Goal: Information Seeking & Learning: Compare options

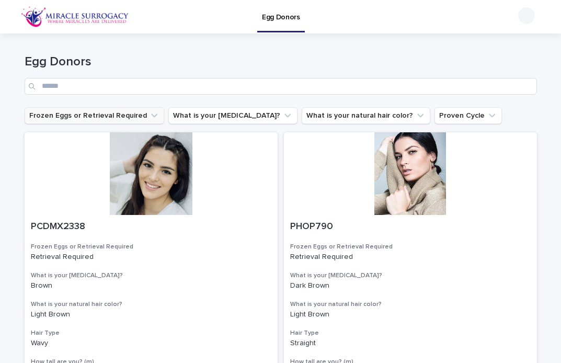
click at [138, 111] on button "Frozen Eggs or Retrieval Required" at bounding box center [95, 115] width 140 height 17
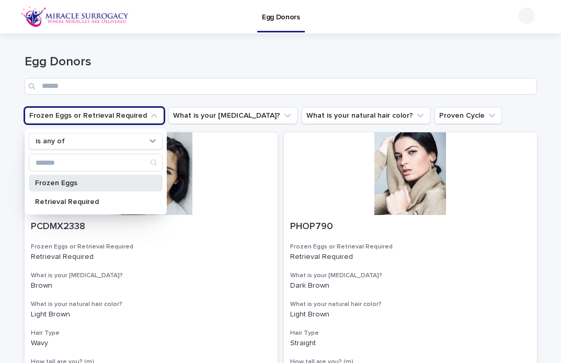
click at [82, 187] on div "Frozen Eggs" at bounding box center [96, 183] width 134 height 17
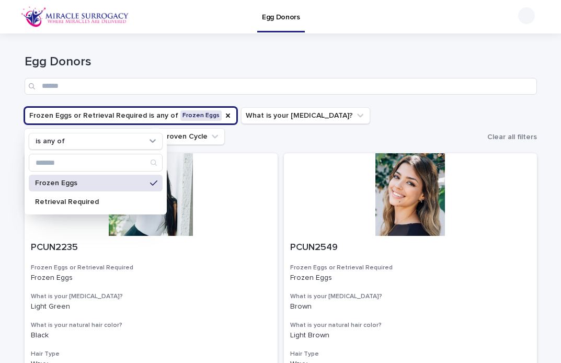
click at [359, 28] on div "Egg Donors" at bounding box center [317, 16] width 367 height 33
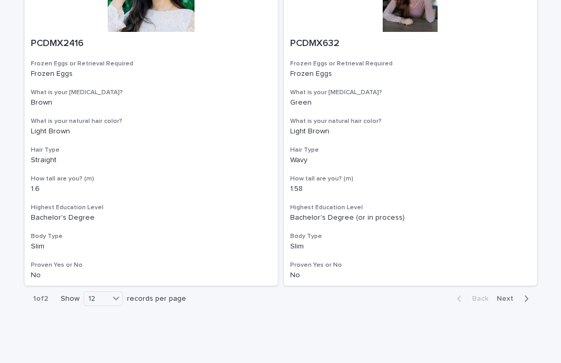
scroll to position [1921, 0]
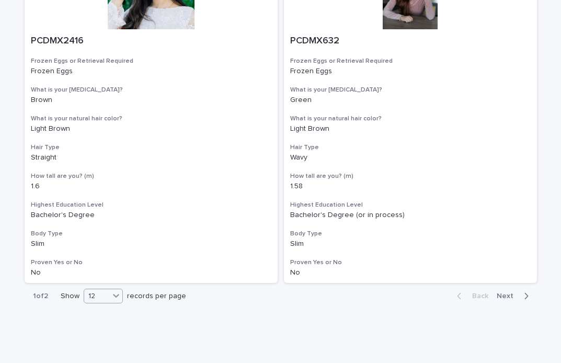
click at [99, 299] on div "12" at bounding box center [96, 296] width 25 height 11
click at [113, 337] on div "36" at bounding box center [104, 336] width 38 height 13
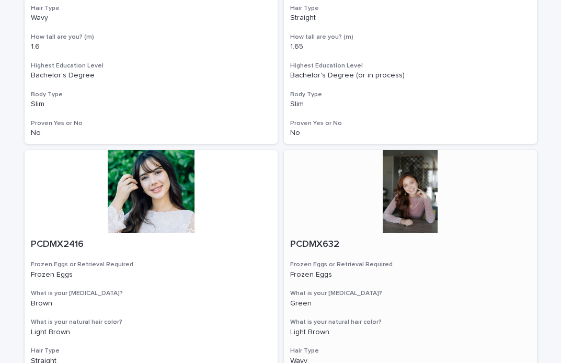
scroll to position [1719, 0]
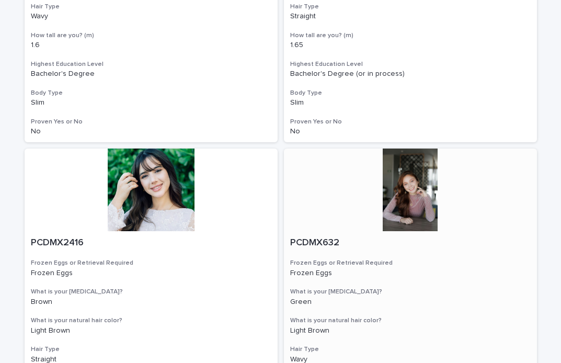
click at [410, 208] on div at bounding box center [410, 190] width 253 height 83
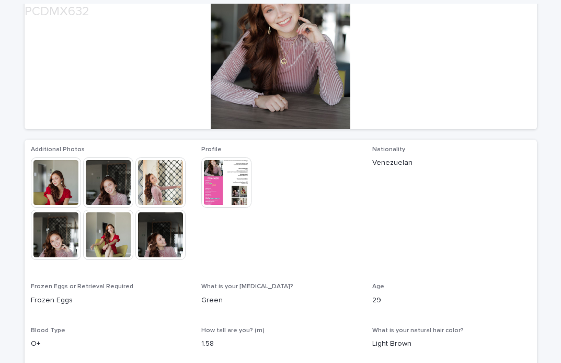
scroll to position [162, 0]
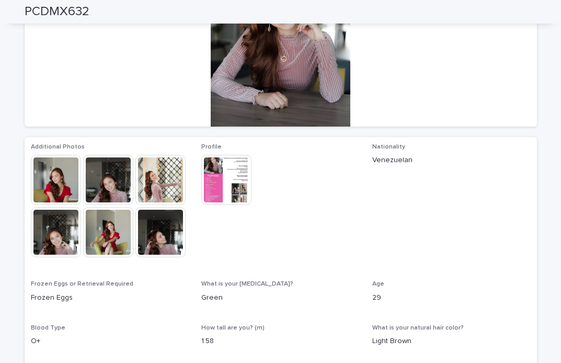
click at [220, 177] on img at bounding box center [226, 180] width 50 height 50
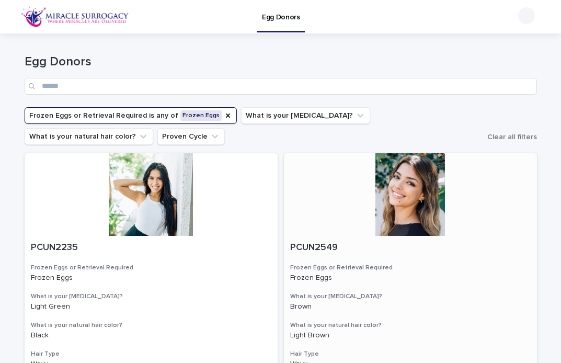
click at [404, 209] on div at bounding box center [410, 194] width 253 height 83
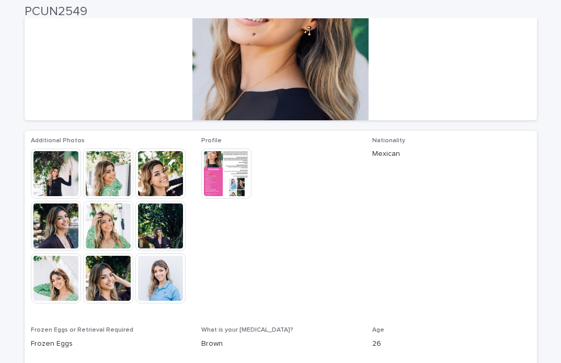
scroll to position [173, 0]
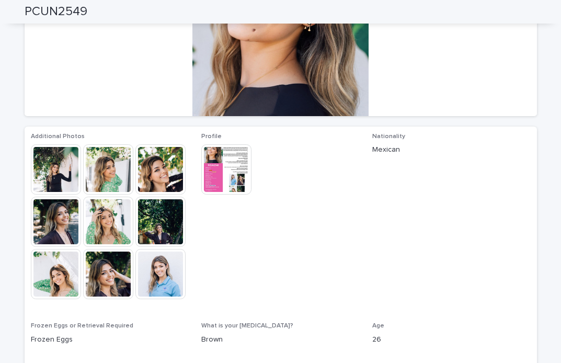
click at [78, 209] on img at bounding box center [56, 222] width 50 height 50
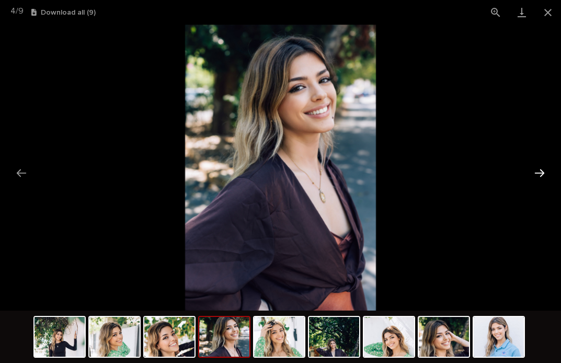
click at [533, 172] on button "Next slide" at bounding box center [540, 173] width 22 height 20
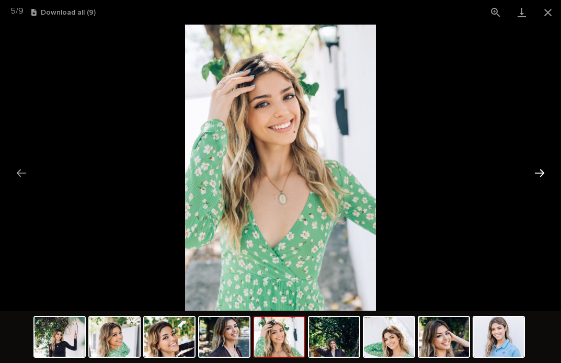
click at [533, 172] on button "Next slide" at bounding box center [540, 173] width 22 height 20
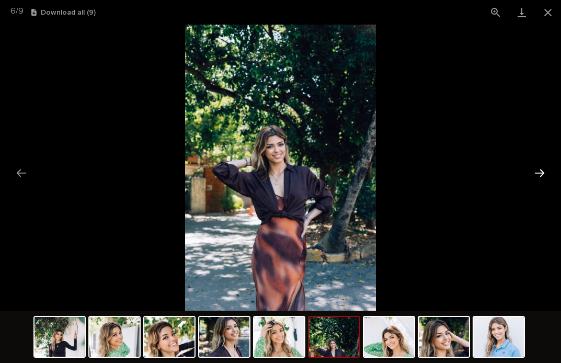
click at [533, 172] on button "Next slide" at bounding box center [540, 173] width 22 height 20
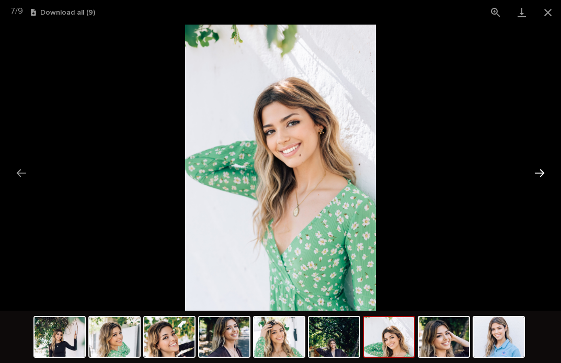
click at [533, 172] on button "Next slide" at bounding box center [540, 173] width 22 height 20
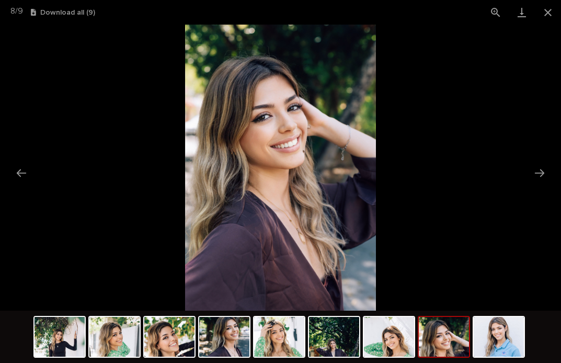
click at [71, 67] on picture at bounding box center [280, 168] width 561 height 286
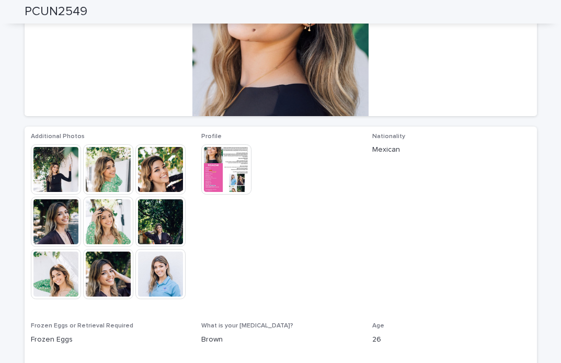
scroll to position [176, 0]
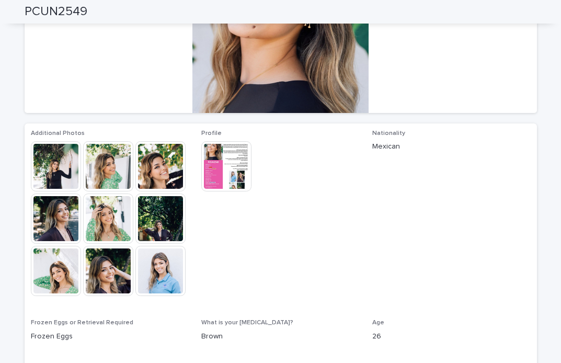
click at [163, 263] on img at bounding box center [160, 271] width 50 height 50
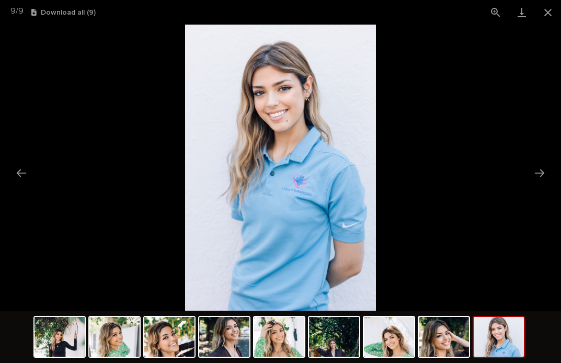
click at [105, 122] on picture at bounding box center [280, 168] width 561 height 286
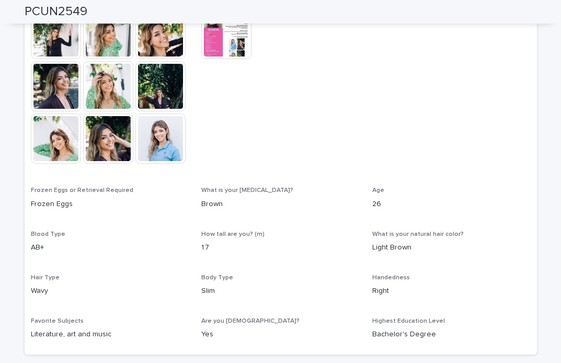
scroll to position [307, 0]
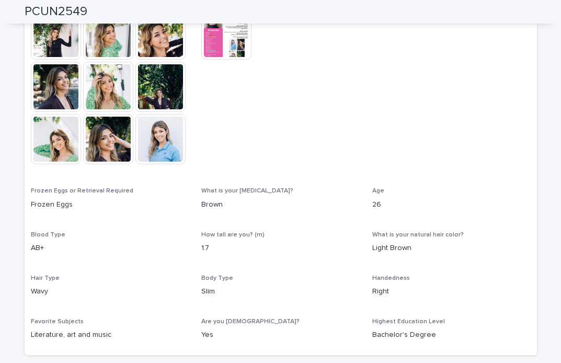
click at [229, 49] on img at bounding box center [226, 34] width 50 height 50
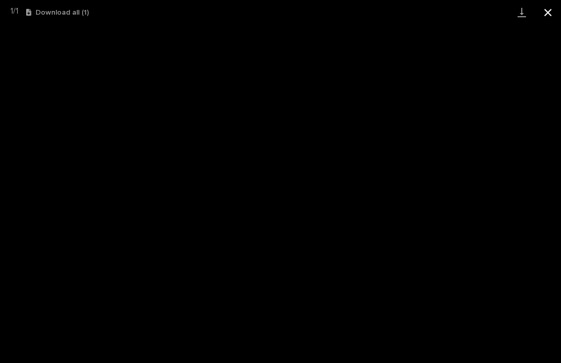
click at [550, 17] on button "Close gallery" at bounding box center [548, 12] width 26 height 25
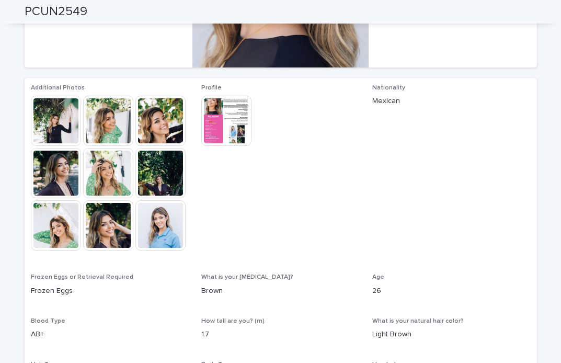
scroll to position [223, 0]
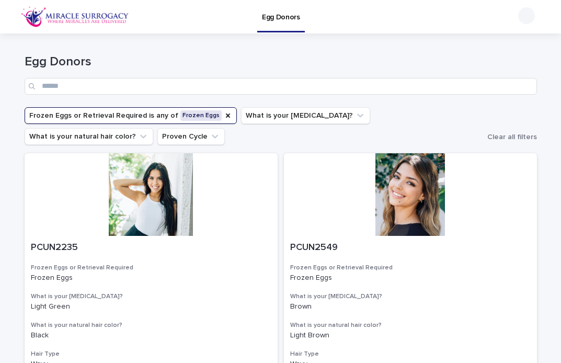
click at [162, 116] on button "Frozen Eggs or Retrieval Required is any of Frozen Eggs" at bounding box center [131, 115] width 212 height 17
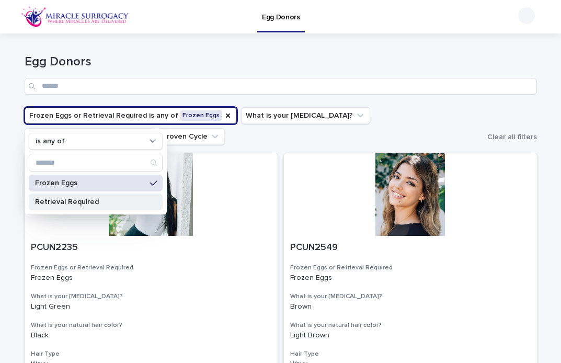
click at [109, 201] on p "Retrieval Required" at bounding box center [90, 201] width 111 height 7
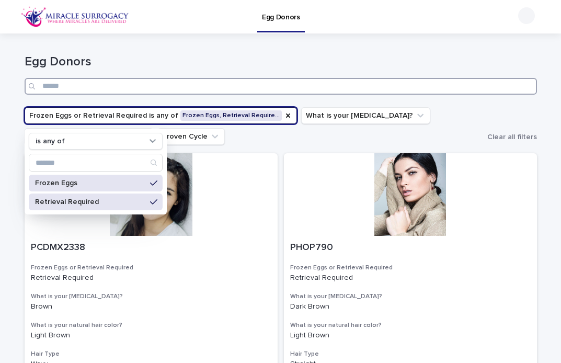
click at [326, 78] on input "Search" at bounding box center [281, 86] width 512 height 17
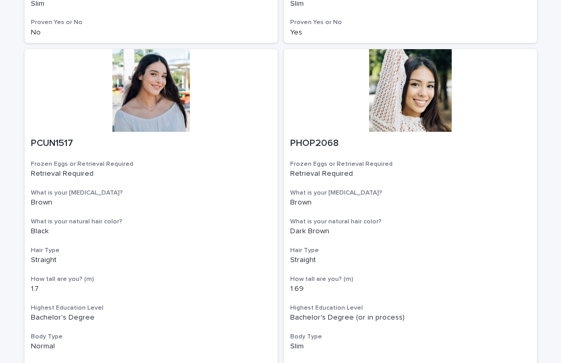
scroll to position [447, 0]
click at [393, 98] on div at bounding box center [410, 90] width 253 height 83
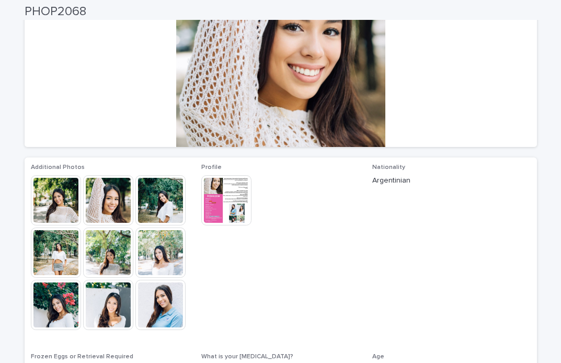
scroll to position [143, 0]
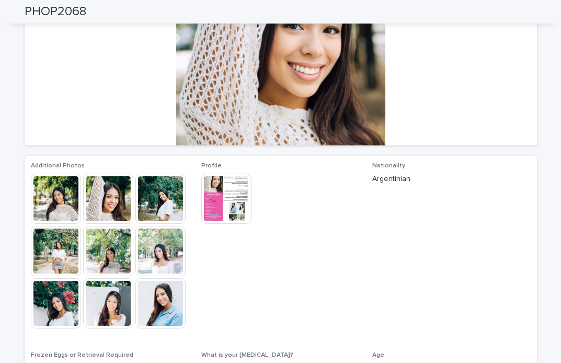
click at [223, 199] on img at bounding box center [226, 199] width 50 height 50
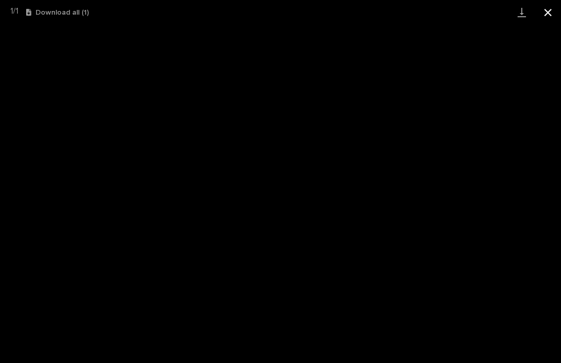
click at [550, 15] on button "Close gallery" at bounding box center [548, 12] width 26 height 25
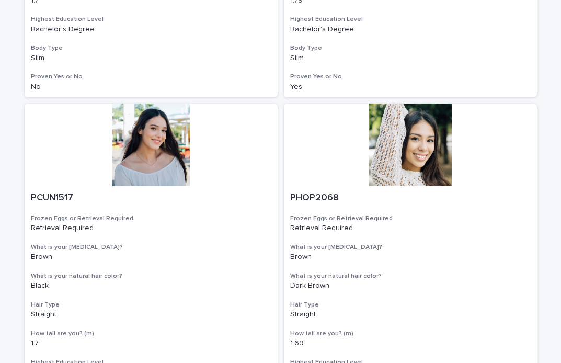
scroll to position [391, 0]
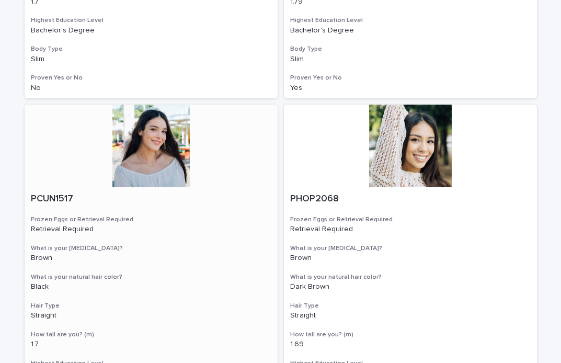
click at [151, 181] on div at bounding box center [151, 146] width 253 height 83
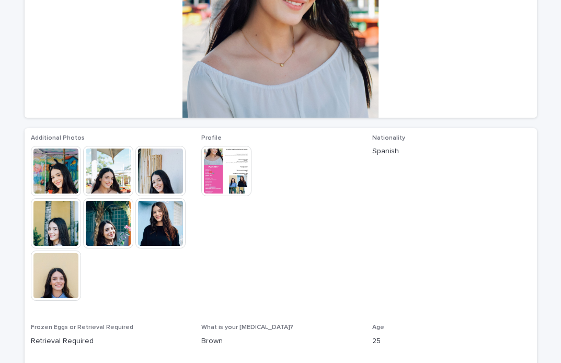
scroll to position [172, 0]
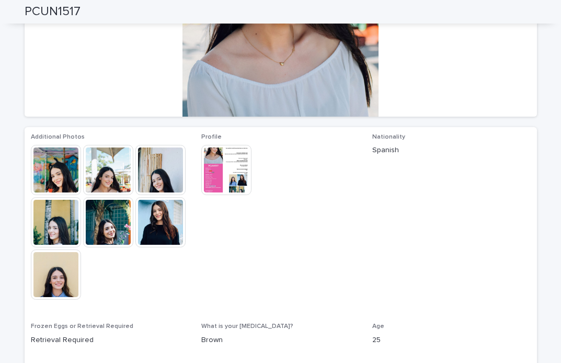
click at [213, 183] on img at bounding box center [226, 170] width 50 height 50
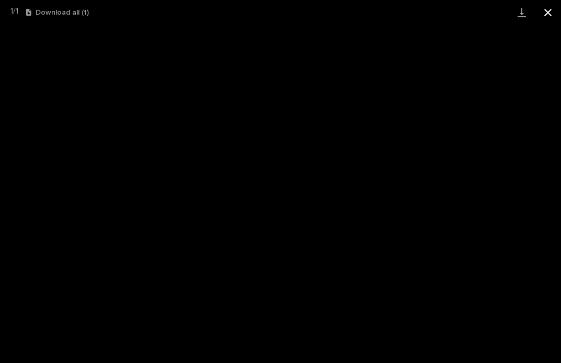
click at [550, 12] on button "Close gallery" at bounding box center [548, 12] width 26 height 25
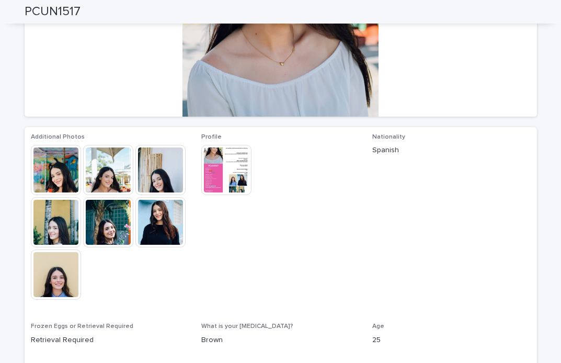
click at [154, 217] on img at bounding box center [160, 222] width 50 height 50
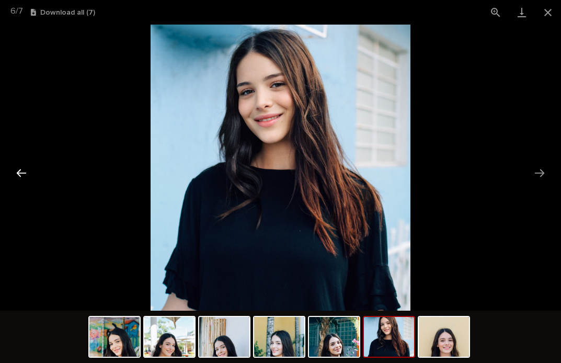
click at [26, 171] on button "Previous slide" at bounding box center [21, 173] width 22 height 20
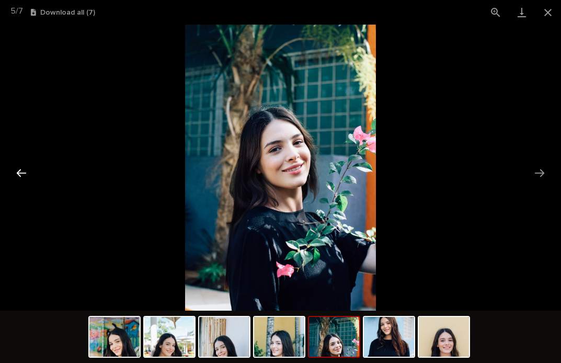
click at [26, 171] on button "Previous slide" at bounding box center [21, 173] width 22 height 20
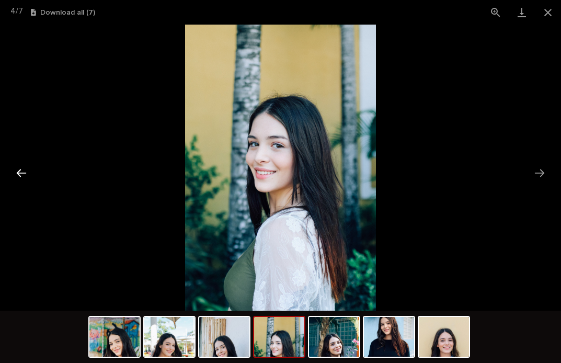
click at [26, 171] on button "Previous slide" at bounding box center [21, 173] width 22 height 20
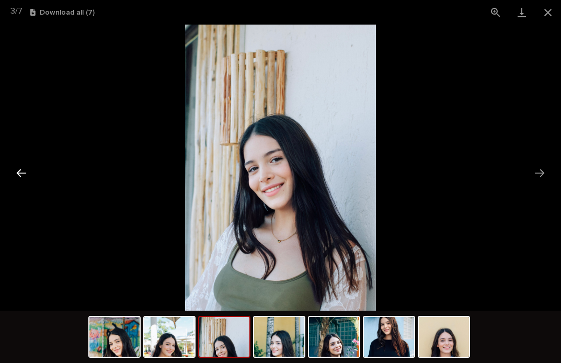
click at [26, 171] on button "Previous slide" at bounding box center [21, 173] width 22 height 20
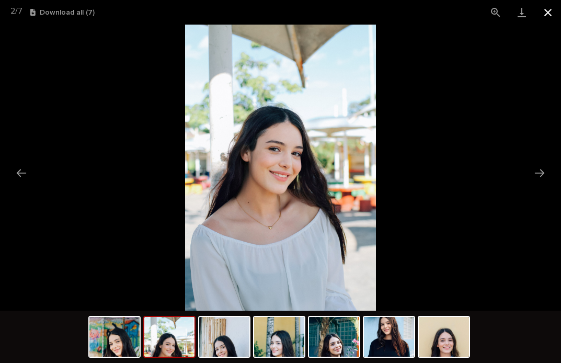
click at [550, 12] on button "Close gallery" at bounding box center [548, 12] width 26 height 25
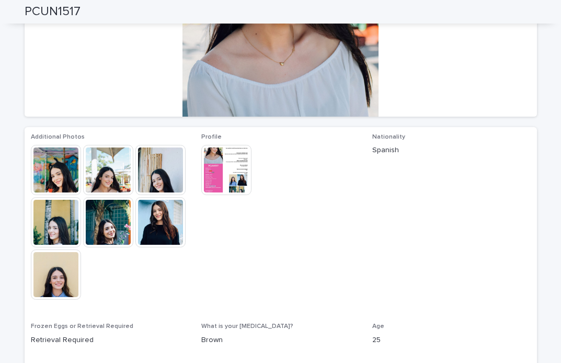
scroll to position [0, 0]
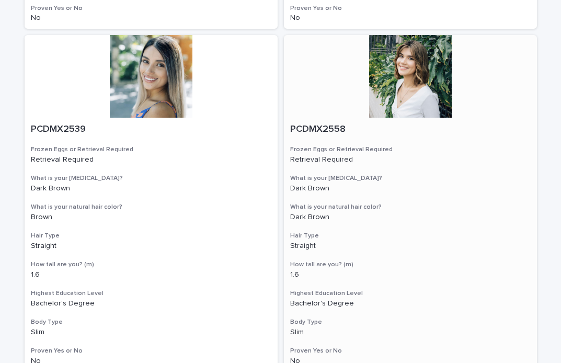
scroll to position [1950, 0]
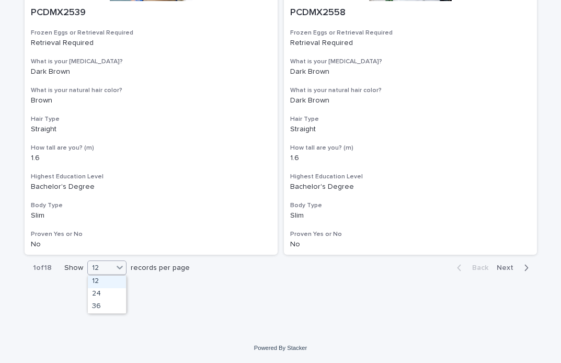
click at [125, 269] on div at bounding box center [119, 267] width 13 height 13
click at [113, 310] on div "36" at bounding box center [107, 307] width 38 height 13
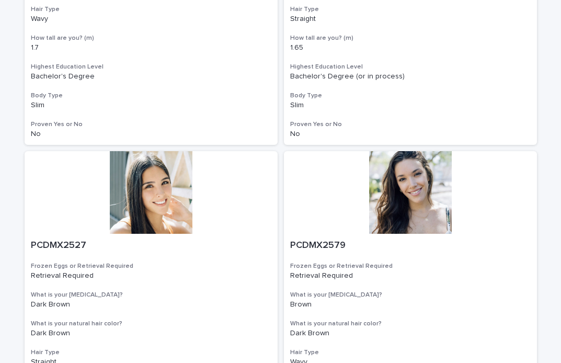
scroll to position [2401, 0]
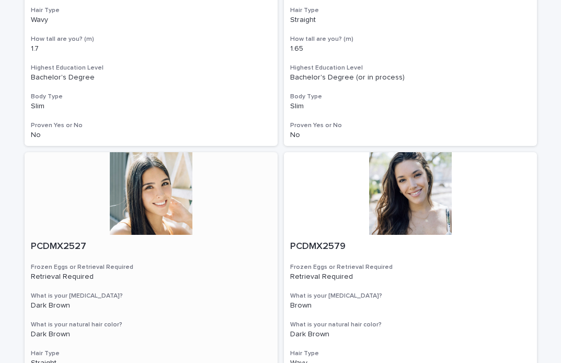
click at [180, 203] on div at bounding box center [151, 193] width 253 height 83
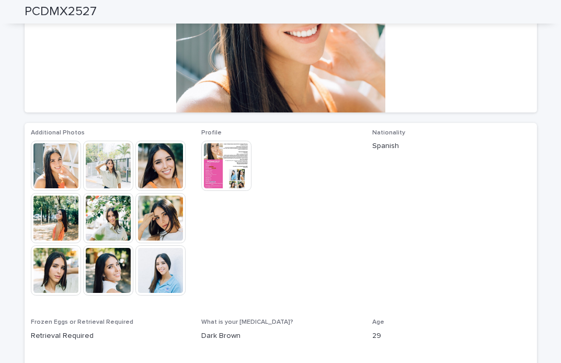
scroll to position [176, 0]
click at [166, 271] on img at bounding box center [160, 271] width 50 height 50
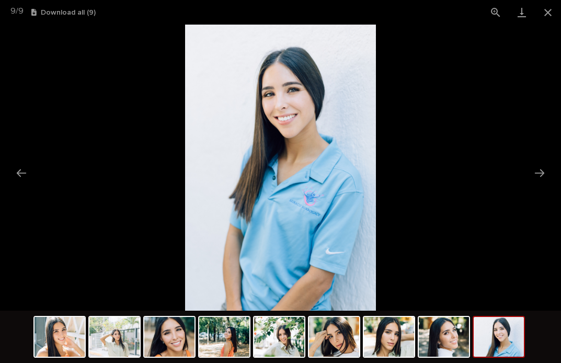
click at [461, 150] on picture at bounding box center [280, 168] width 561 height 286
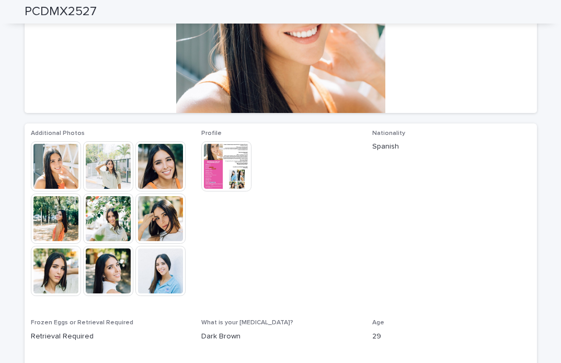
click at [224, 163] on img at bounding box center [226, 166] width 50 height 50
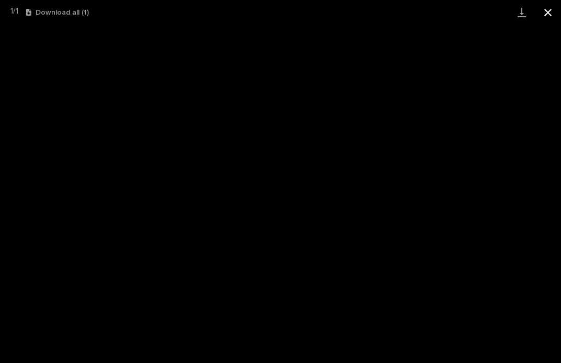
click at [548, 14] on button "Close gallery" at bounding box center [548, 12] width 26 height 25
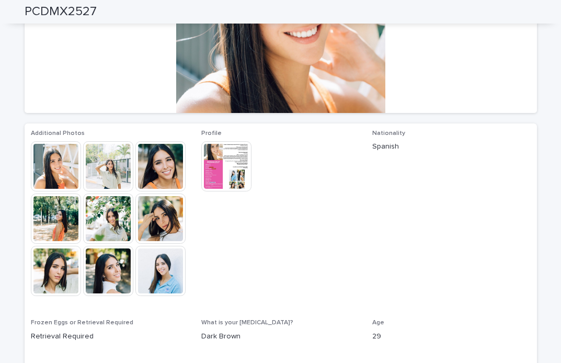
scroll to position [179, 0]
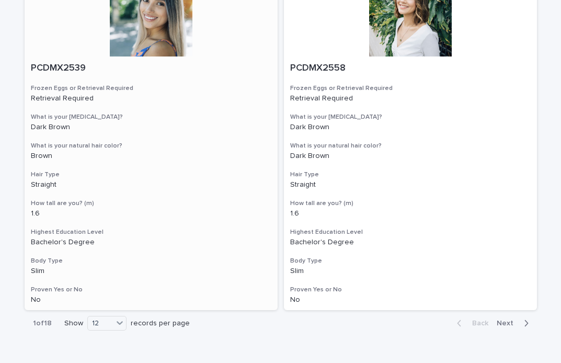
scroll to position [1950, 0]
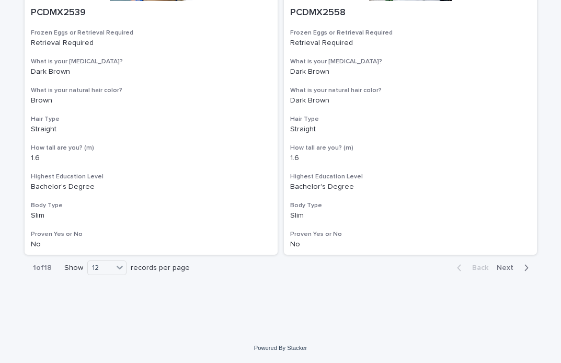
click at [512, 267] on span "Next" at bounding box center [508, 267] width 23 height 7
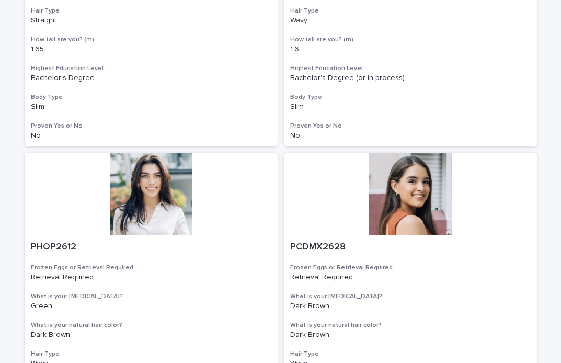
scroll to position [1488, 0]
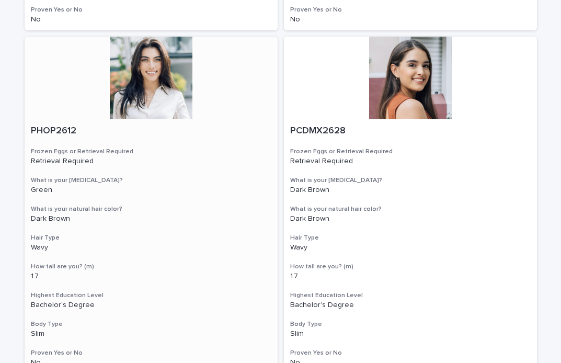
click at [156, 101] on div at bounding box center [151, 78] width 253 height 83
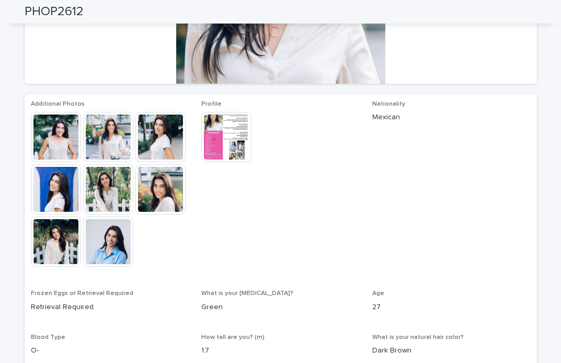
scroll to position [204, 0]
click at [222, 146] on img at bounding box center [226, 137] width 50 height 50
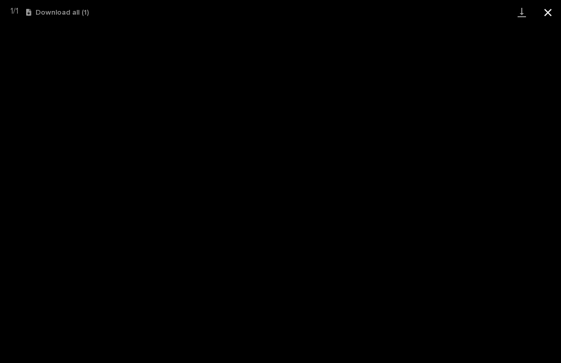
click at [552, 8] on button "Close gallery" at bounding box center [548, 12] width 26 height 25
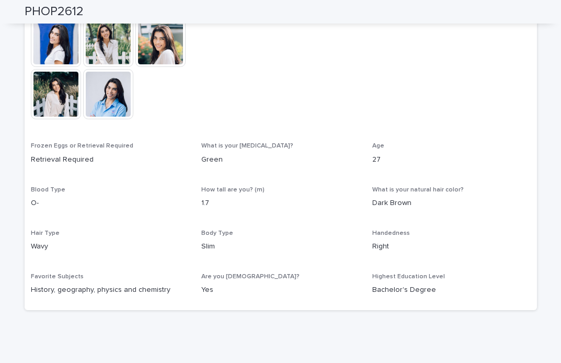
scroll to position [390, 0]
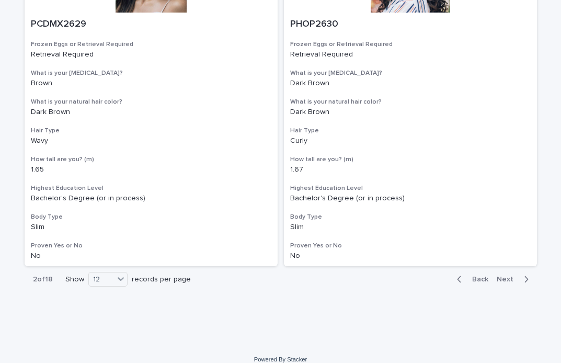
scroll to position [1950, 0]
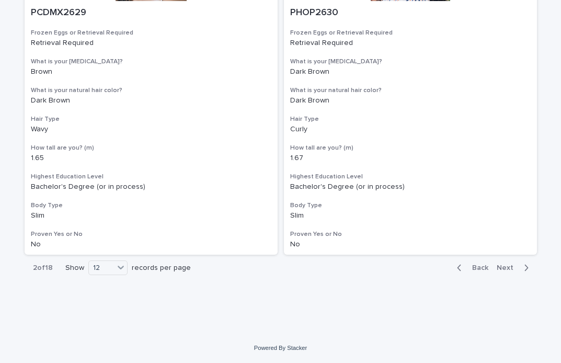
click at [510, 268] on span "Next" at bounding box center [508, 267] width 23 height 7
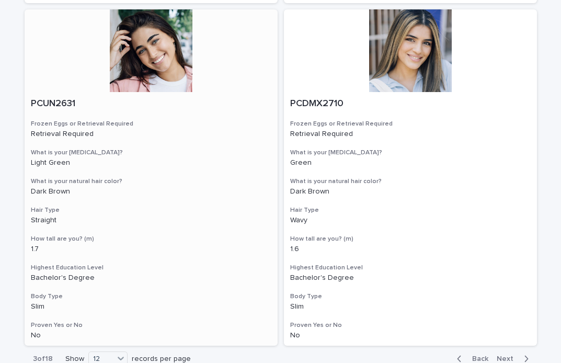
scroll to position [1848, 0]
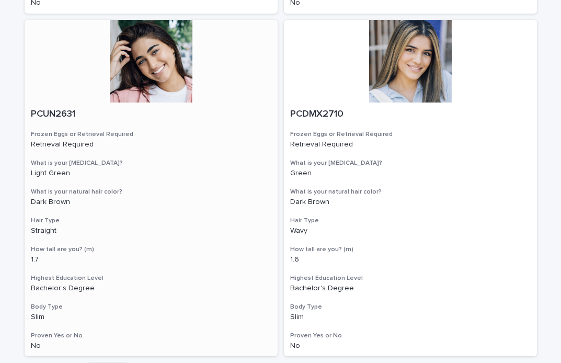
click at [143, 75] on div at bounding box center [151, 61] width 253 height 83
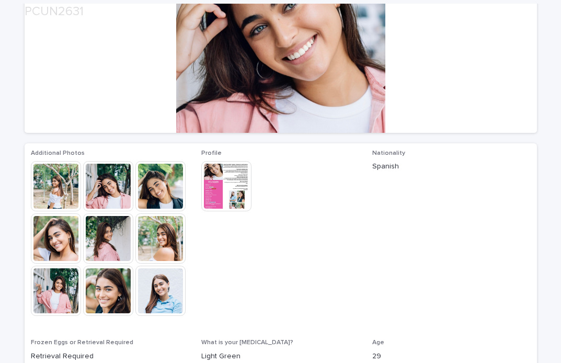
scroll to position [160, 0]
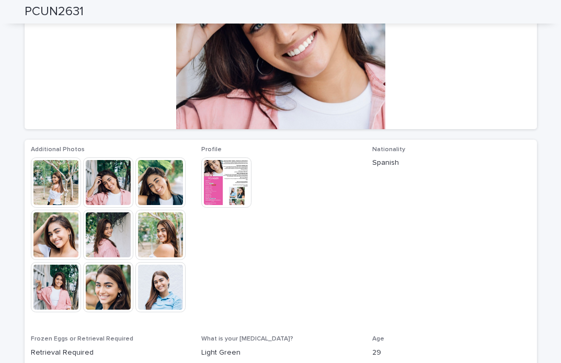
click at [167, 170] on img at bounding box center [160, 182] width 50 height 50
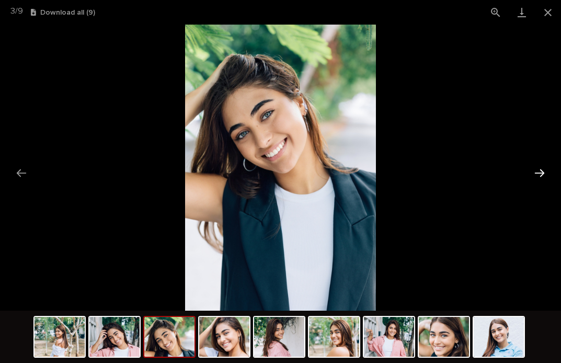
click at [539, 167] on button "Next slide" at bounding box center [540, 173] width 22 height 20
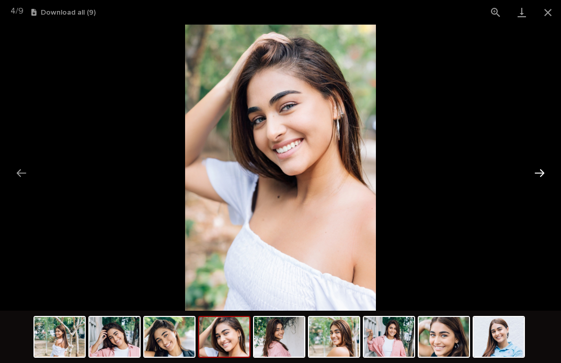
click at [539, 167] on button "Next slide" at bounding box center [540, 173] width 22 height 20
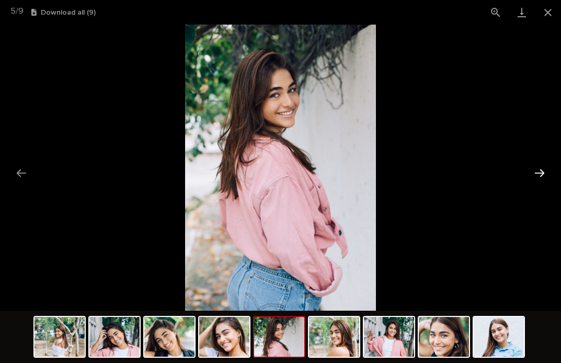
click at [539, 167] on button "Next slide" at bounding box center [540, 173] width 22 height 20
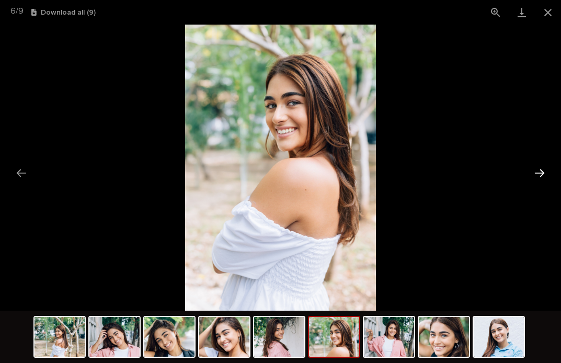
click at [539, 167] on button "Next slide" at bounding box center [540, 173] width 22 height 20
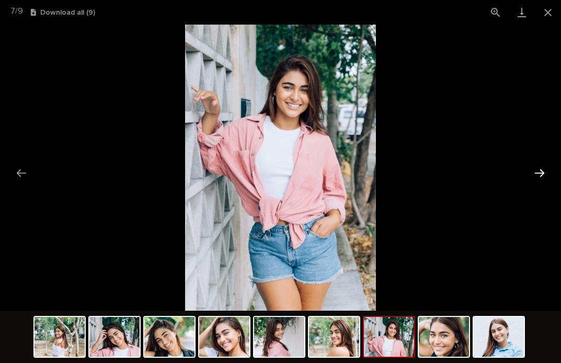
click at [539, 167] on button "Next slide" at bounding box center [540, 173] width 22 height 20
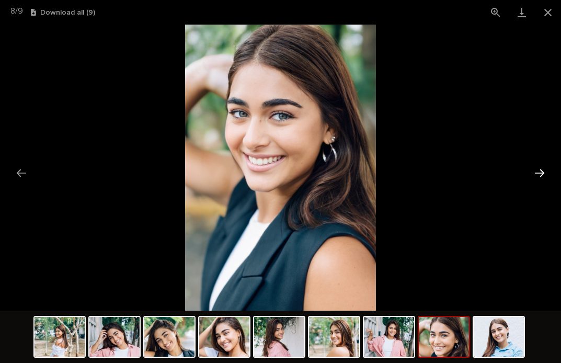
click at [539, 167] on button "Next slide" at bounding box center [540, 173] width 22 height 20
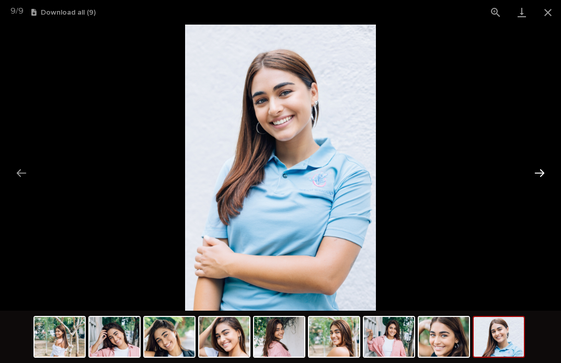
click at [539, 167] on button "Next slide" at bounding box center [540, 173] width 22 height 20
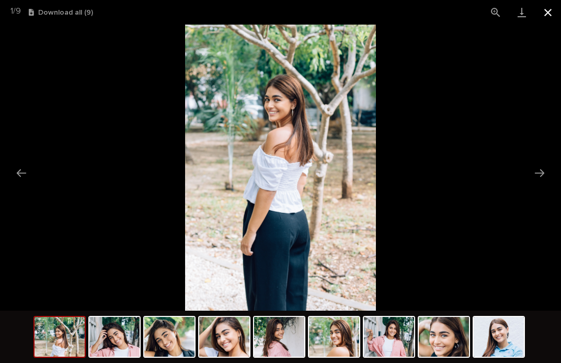
click at [548, 11] on button "Close gallery" at bounding box center [548, 12] width 26 height 25
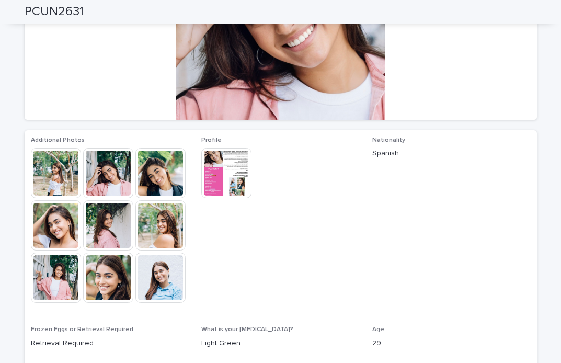
scroll to position [81, 0]
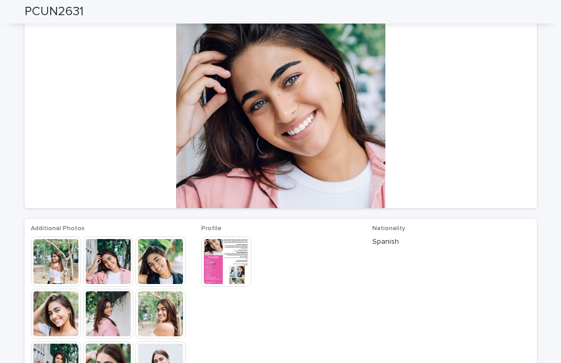
click at [237, 250] on img at bounding box center [226, 261] width 50 height 50
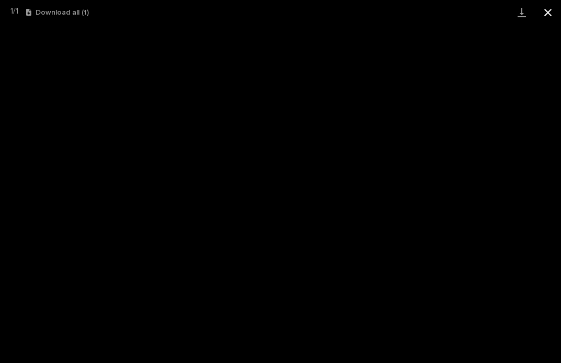
click at [550, 10] on button "Close gallery" at bounding box center [548, 12] width 26 height 25
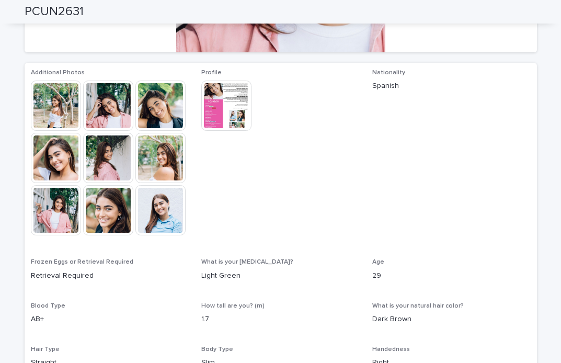
scroll to position [0, 0]
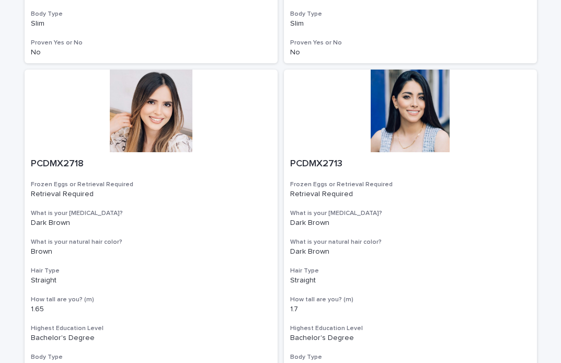
scroll to position [1950, 0]
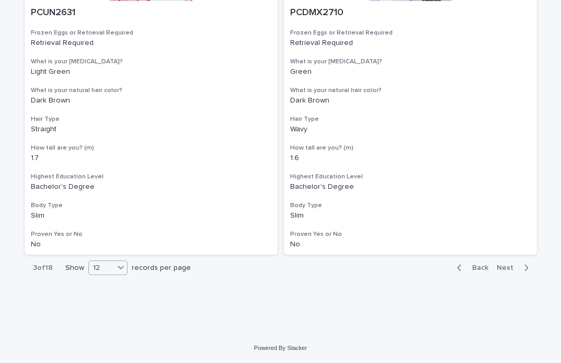
click at [106, 269] on div "12" at bounding box center [101, 268] width 25 height 11
click at [475, 262] on div "Back Next" at bounding box center [493, 268] width 88 height 26
click at [475, 267] on span "Back" at bounding box center [477, 267] width 22 height 7
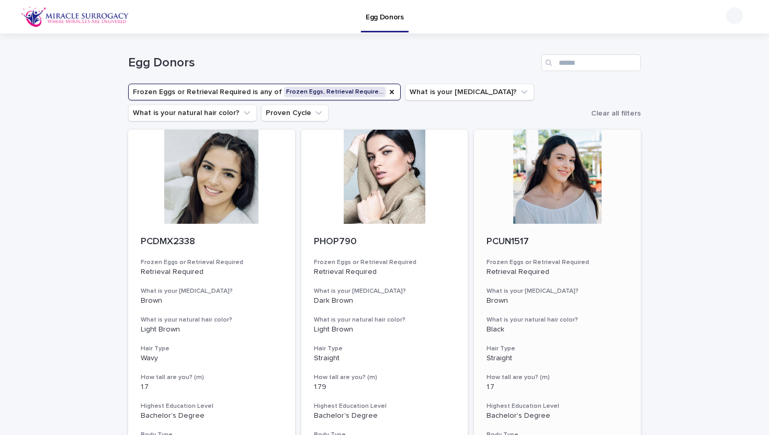
click at [561, 186] on div at bounding box center [557, 177] width 167 height 94
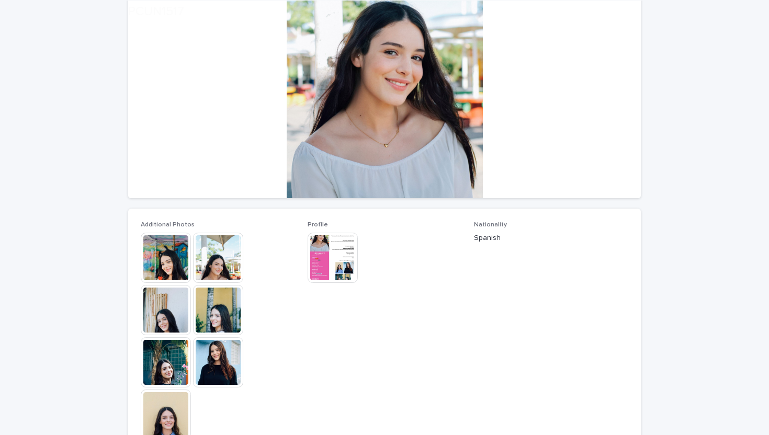
scroll to position [110, 0]
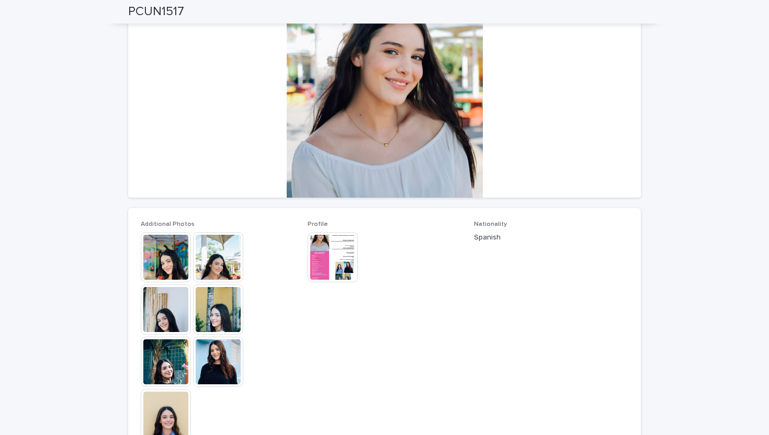
click at [224, 311] on img at bounding box center [218, 309] width 50 height 50
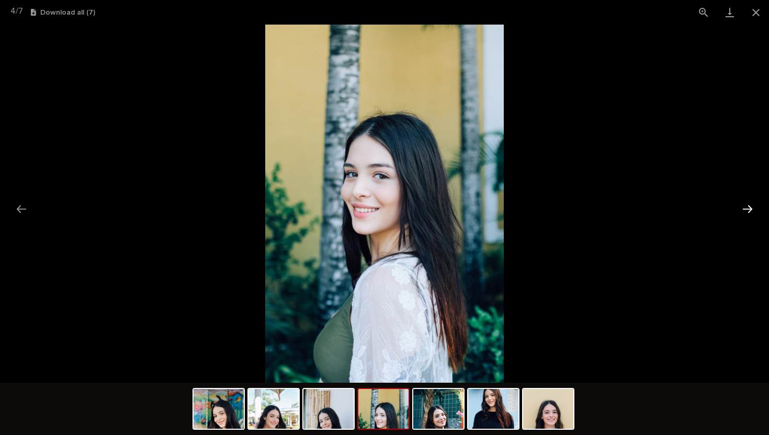
click at [561, 213] on button "Next slide" at bounding box center [747, 209] width 22 height 20
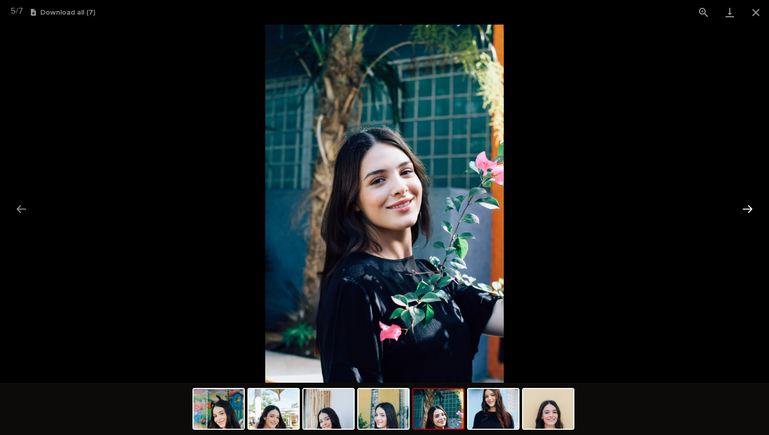
click at [561, 213] on button "Next slide" at bounding box center [747, 209] width 22 height 20
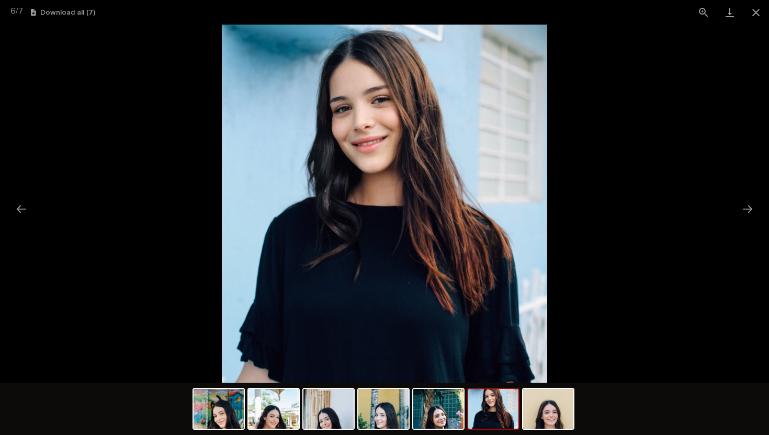
click at [561, 153] on picture at bounding box center [384, 204] width 769 height 358
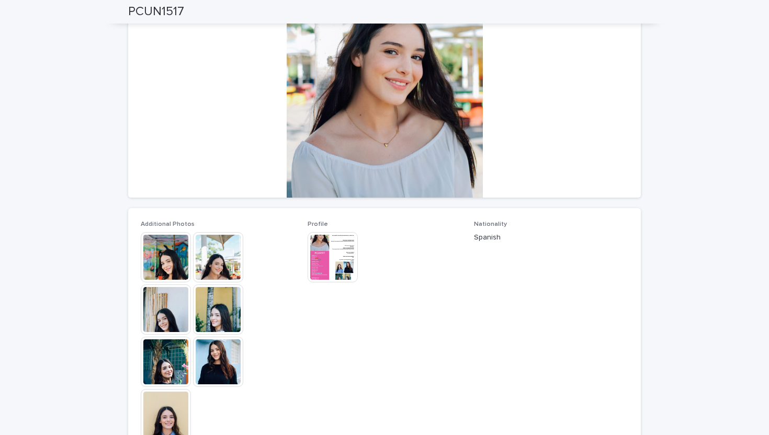
scroll to position [0, 0]
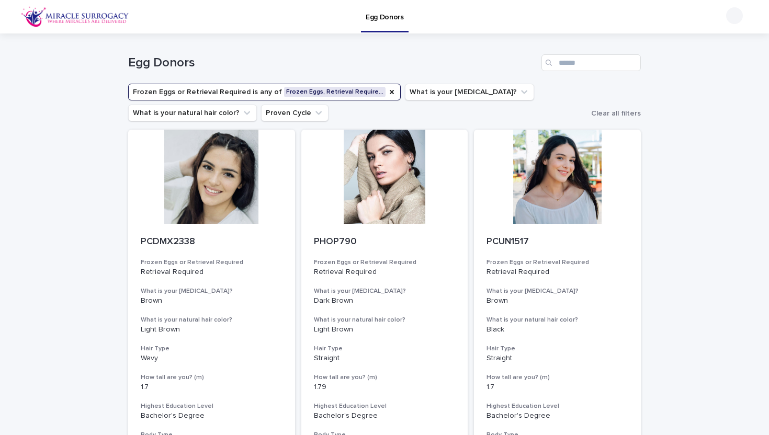
click at [335, 96] on button "Frozen Eggs or Retrieval Required is any of Frozen Eggs, Retrieval Require…" at bounding box center [264, 92] width 272 height 17
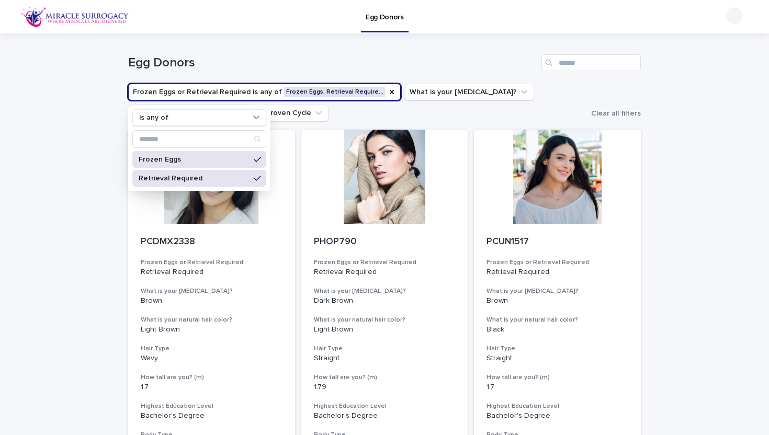
click at [259, 179] on icon at bounding box center [257, 178] width 7 height 8
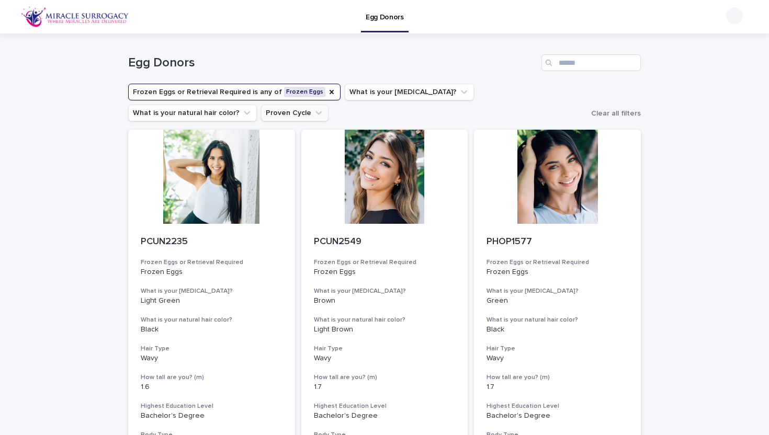
click at [261, 113] on button "Proven Cycle" at bounding box center [294, 113] width 67 height 17
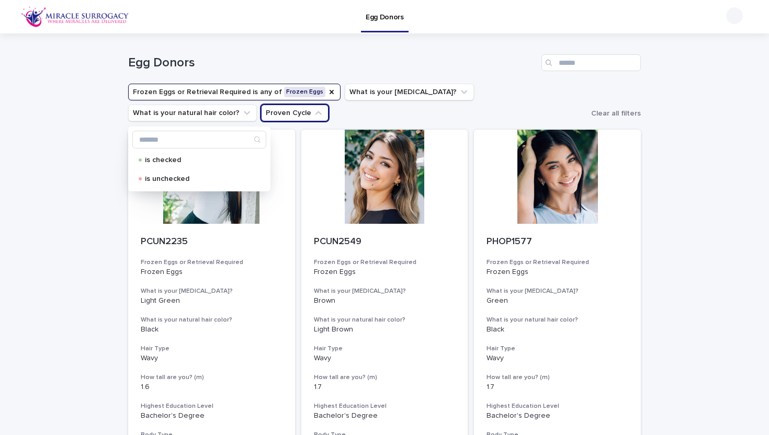
click at [370, 108] on ul "Frozen Eggs or Retrieval Required is any of Frozen Eggs What is your [MEDICAL_D…" at bounding box center [357, 103] width 463 height 42
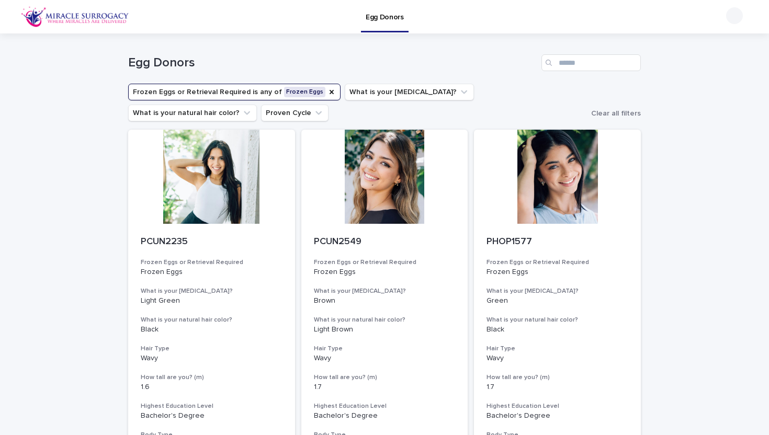
click at [297, 92] on button "Frozen Eggs or Retrieval Required is any of Frozen Eggs" at bounding box center [234, 92] width 212 height 17
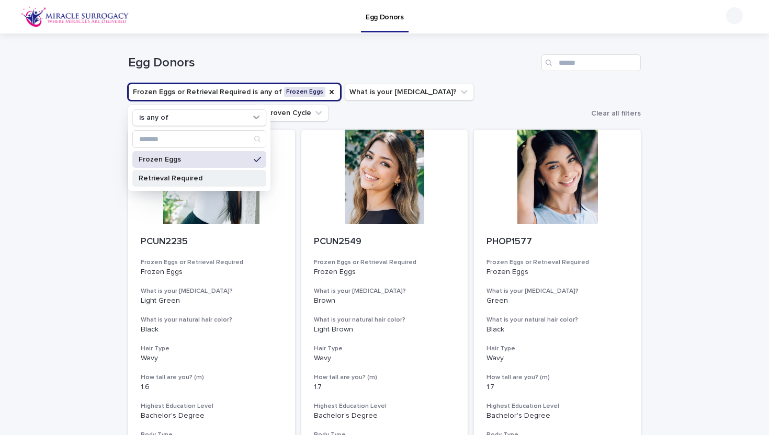
click at [232, 180] on p "Retrieval Required" at bounding box center [194, 178] width 111 height 7
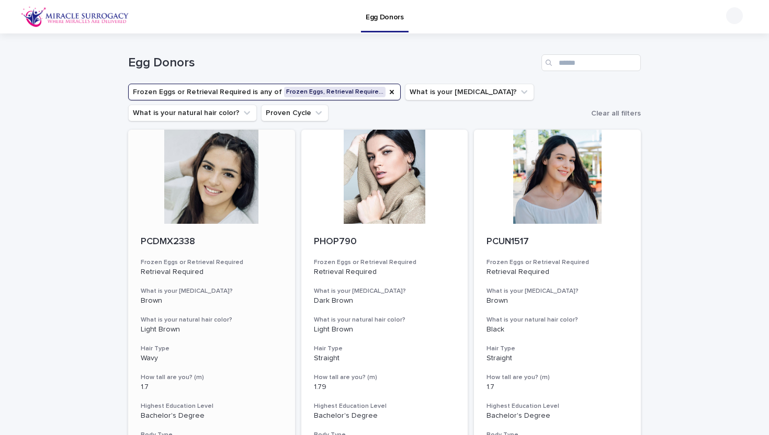
click at [223, 200] on div at bounding box center [211, 177] width 167 height 94
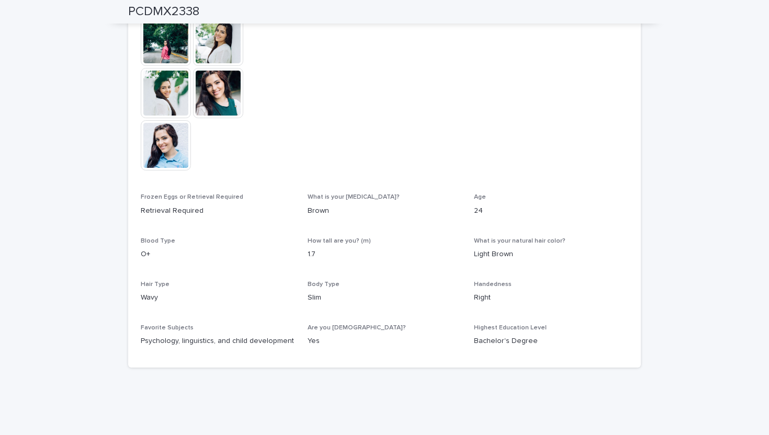
scroll to position [454, 0]
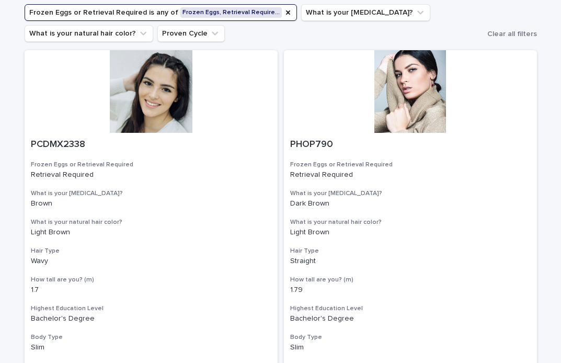
scroll to position [104, 0]
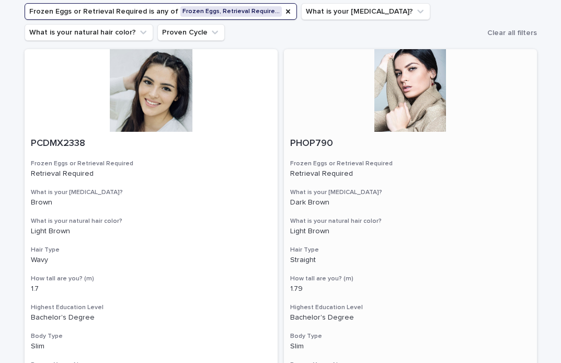
click at [406, 94] on div at bounding box center [410, 90] width 253 height 83
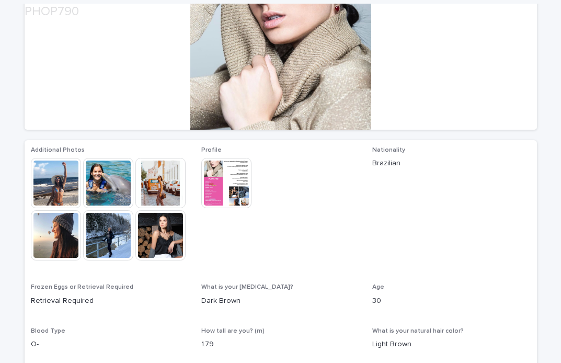
scroll to position [161, 0]
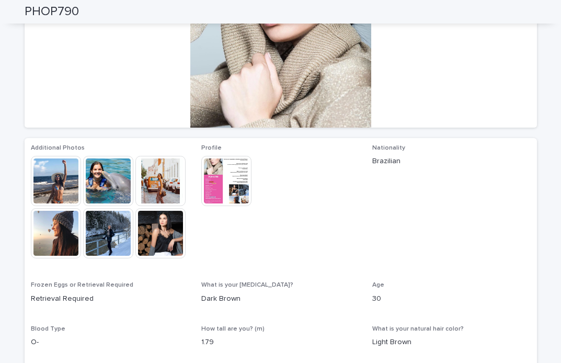
click at [96, 183] on img at bounding box center [108, 181] width 50 height 50
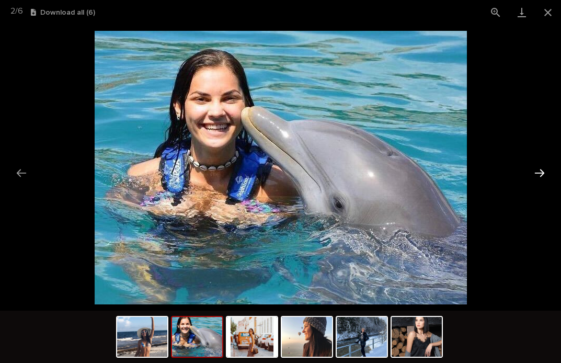
click at [538, 166] on button "Next slide" at bounding box center [540, 173] width 22 height 20
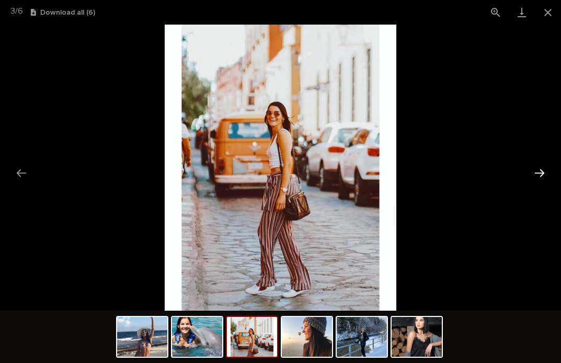
click at [538, 166] on button "Next slide" at bounding box center [540, 173] width 22 height 20
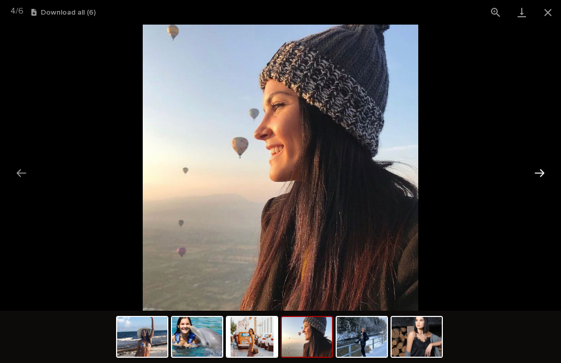
click at [538, 166] on button "Next slide" at bounding box center [540, 173] width 22 height 20
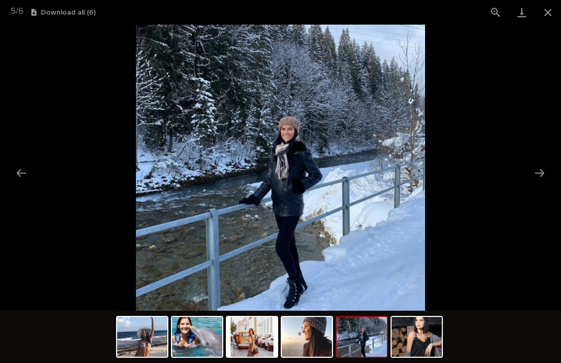
scroll to position [0, 0]
click at [283, 148] on img at bounding box center [280, 168] width 289 height 286
click at [440, 343] on img at bounding box center [417, 337] width 50 height 40
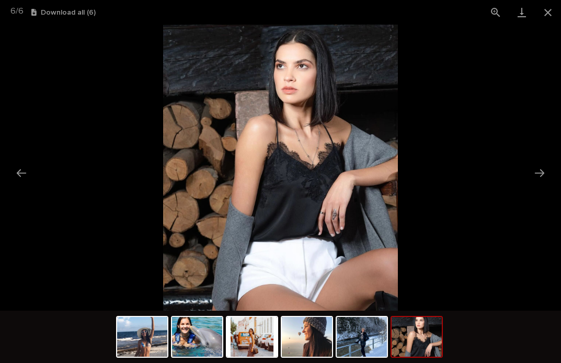
click at [474, 120] on picture at bounding box center [280, 168] width 561 height 286
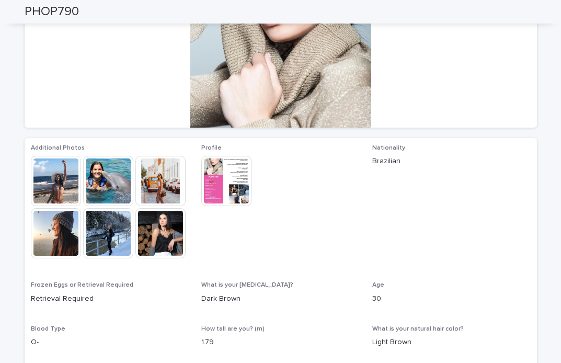
click at [212, 180] on img at bounding box center [226, 181] width 50 height 50
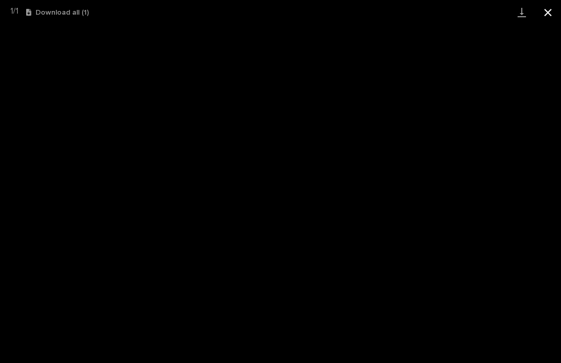
click at [551, 15] on button "Close gallery" at bounding box center [548, 12] width 26 height 25
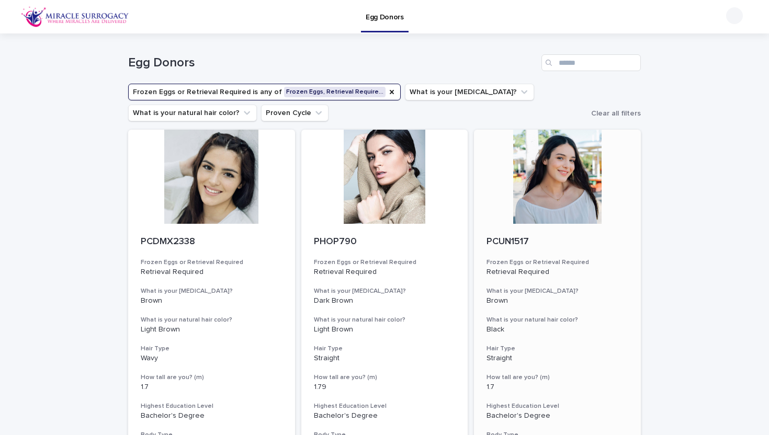
click at [555, 165] on div at bounding box center [557, 177] width 167 height 94
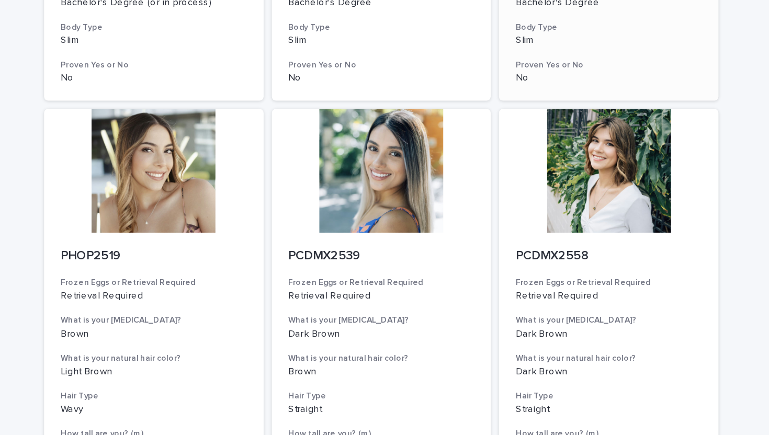
scroll to position [1151, 0]
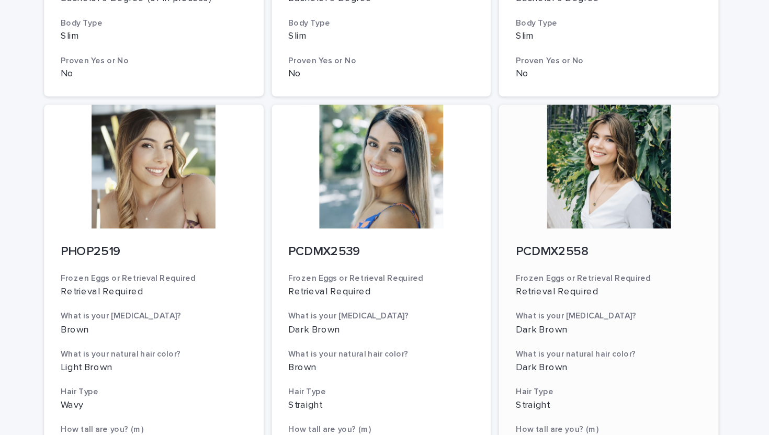
click at [557, 133] on div at bounding box center [557, 126] width 167 height 94
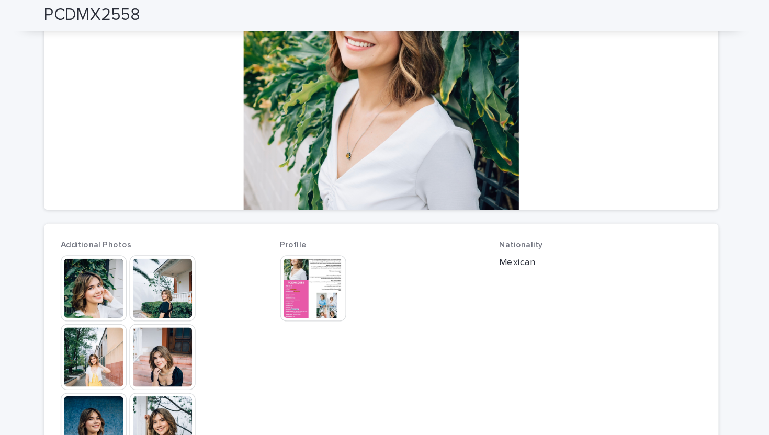
scroll to position [148, 0]
click at [218, 229] on img at bounding box center [218, 219] width 50 height 50
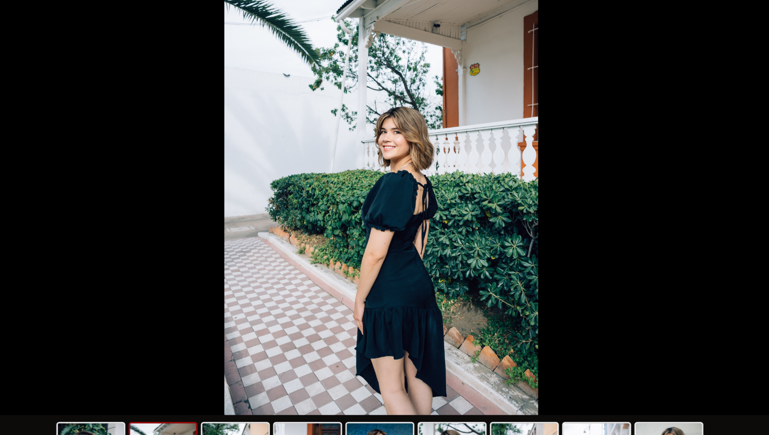
click at [561, 196] on picture at bounding box center [384, 204] width 769 height 358
click at [531, 176] on picture at bounding box center [384, 204] width 769 height 358
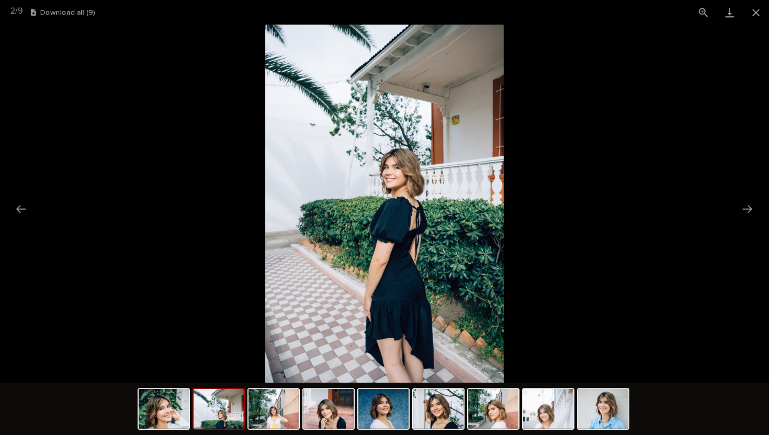
click at [561, 143] on picture at bounding box center [384, 204] width 769 height 358
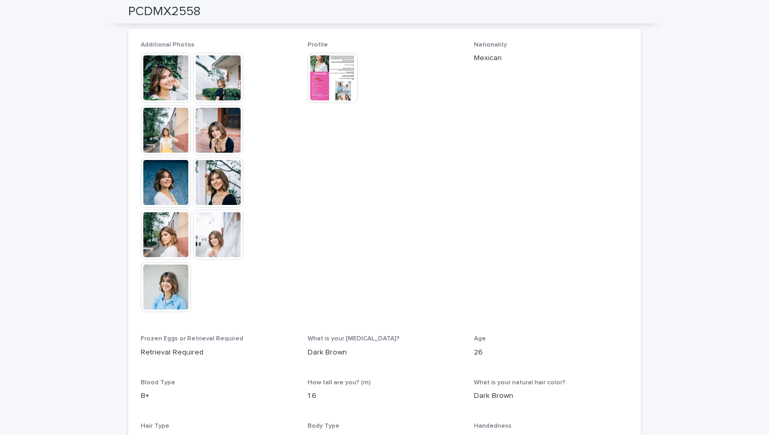
scroll to position [289, 0]
click at [332, 76] on img at bounding box center [332, 78] width 50 height 50
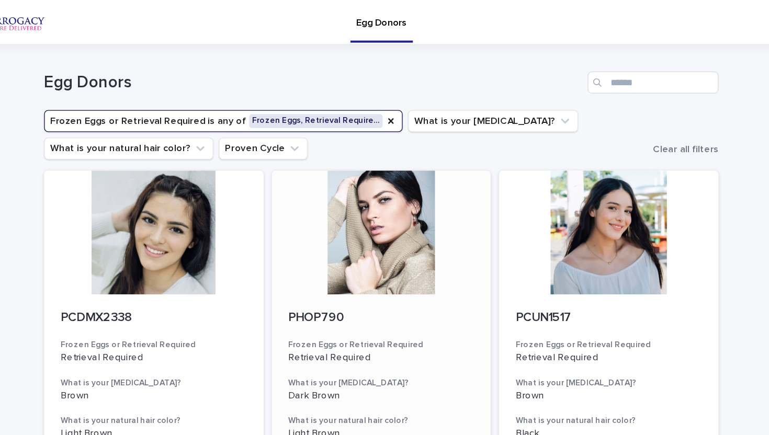
click at [394, 173] on div at bounding box center [384, 177] width 167 height 94
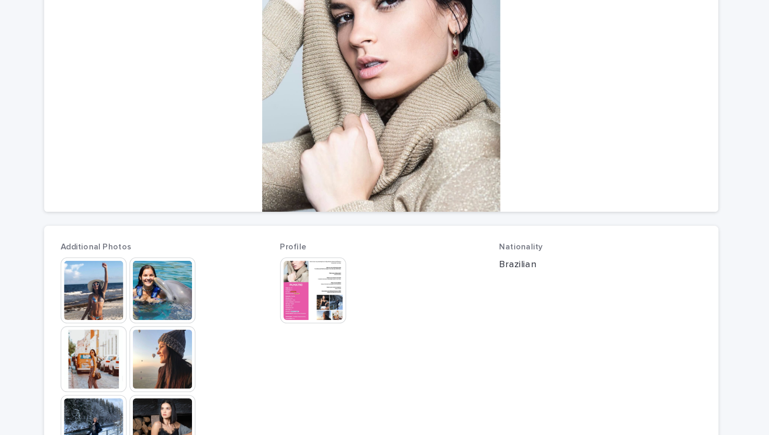
scroll to position [160, 0]
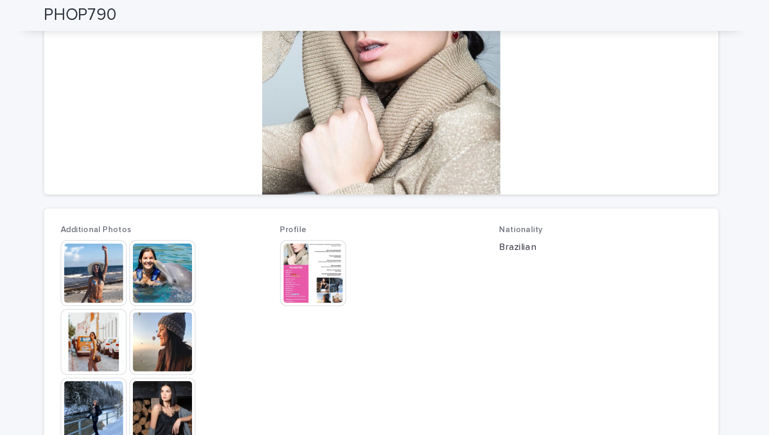
click at [174, 216] on img at bounding box center [166, 208] width 50 height 50
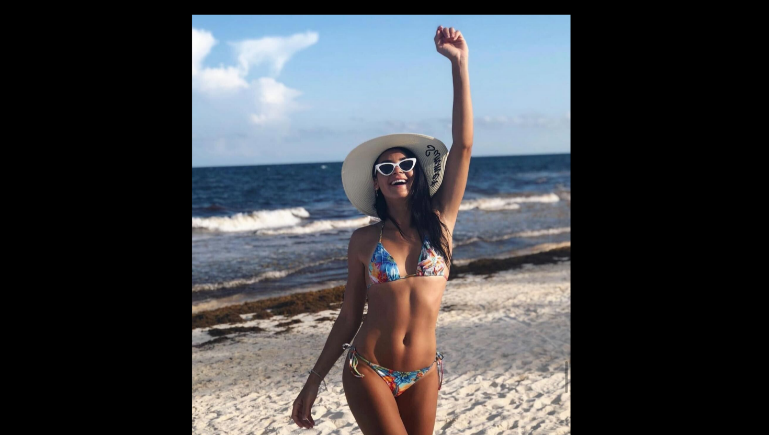
scroll to position [0, 0]
click at [561, 160] on picture at bounding box center [384, 204] width 769 height 358
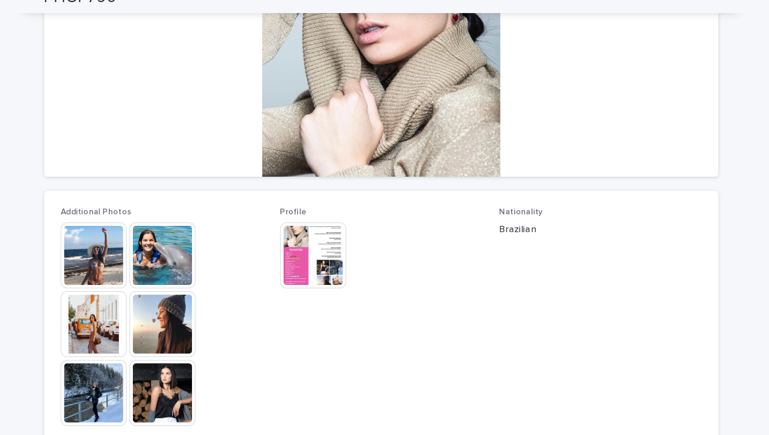
click at [223, 204] on img at bounding box center [218, 208] width 50 height 50
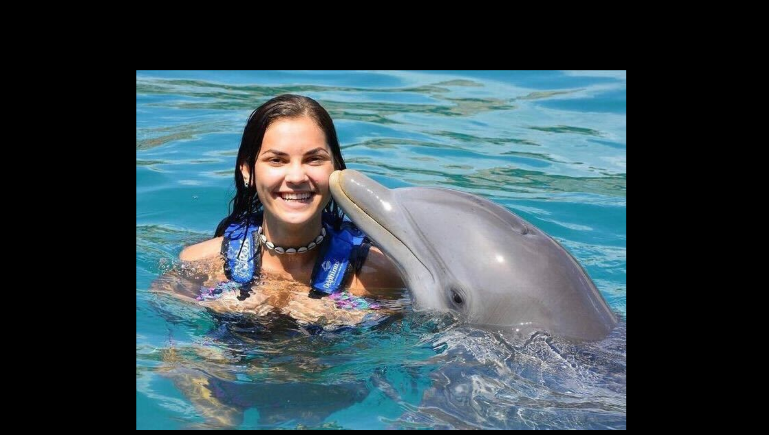
click at [561, 121] on picture at bounding box center [384, 204] width 769 height 358
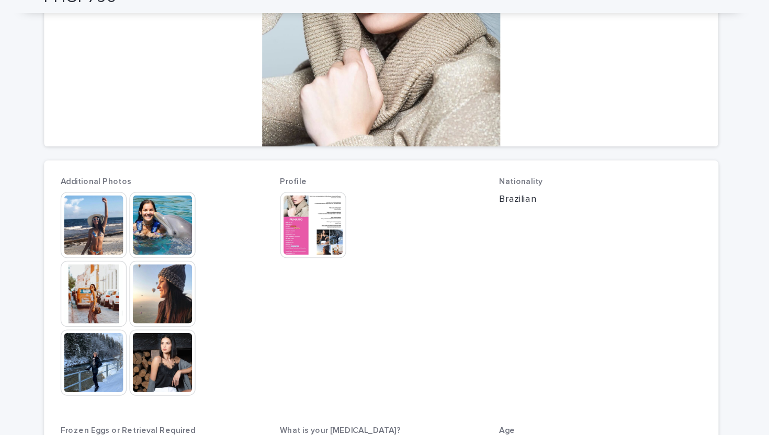
scroll to position [191, 0]
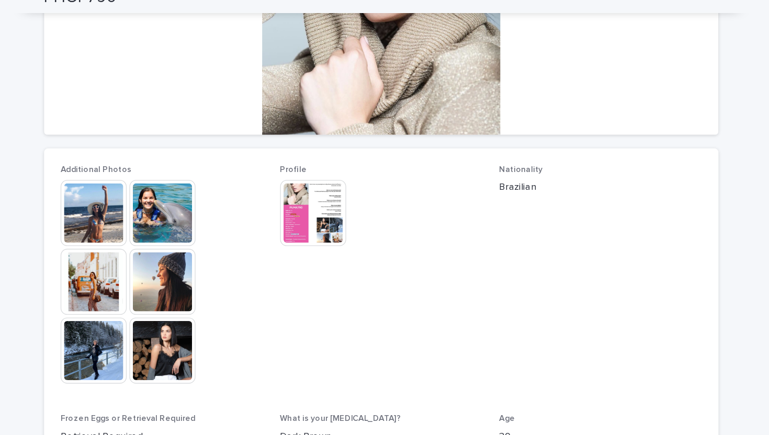
click at [223, 264] on img at bounding box center [218, 280] width 50 height 50
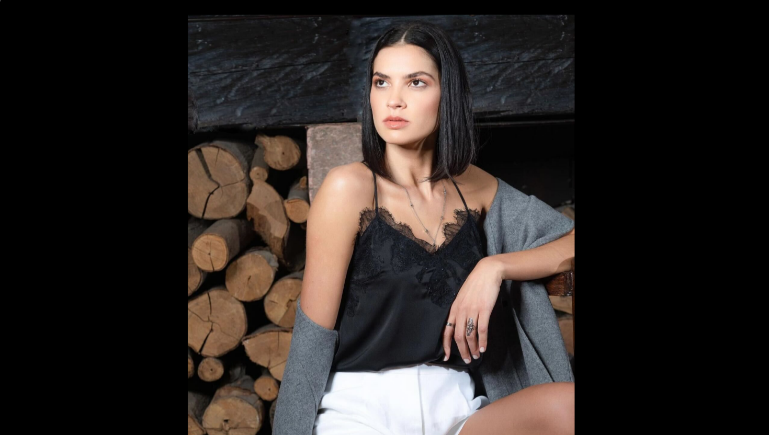
click at [561, 89] on picture at bounding box center [384, 204] width 769 height 358
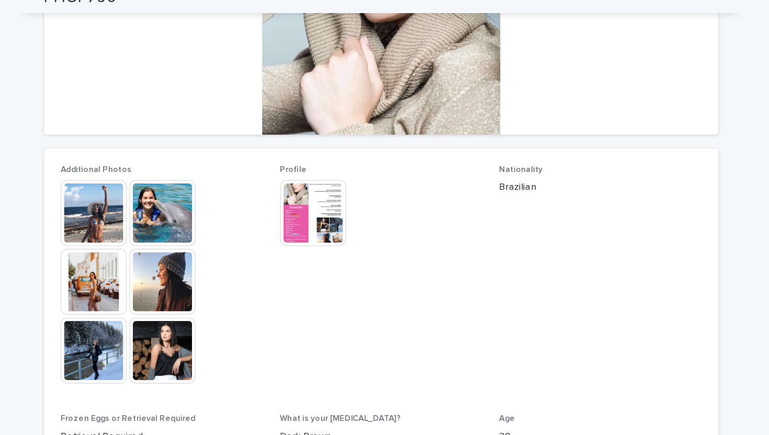
click at [304, 167] on div "Additional Photos This file cannot be opened Download File Profile This file ca…" at bounding box center [384, 314] width 487 height 351
click at [341, 165] on img at bounding box center [332, 176] width 50 height 50
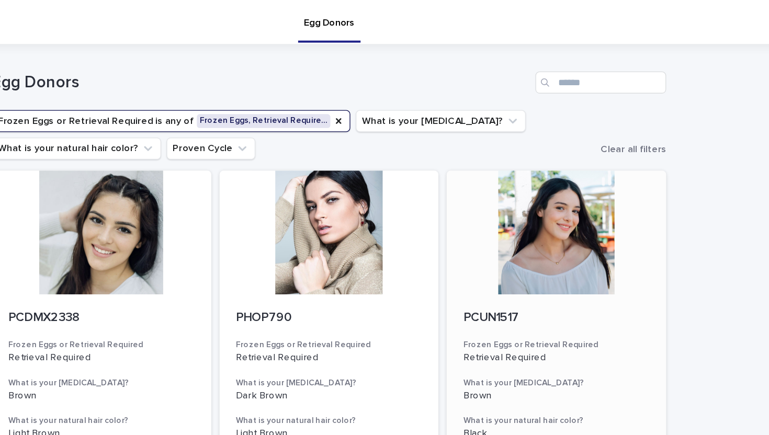
click at [561, 188] on div at bounding box center [557, 177] width 167 height 94
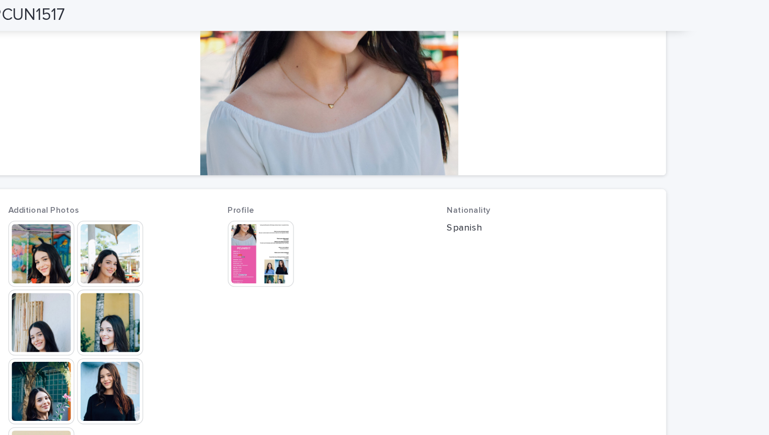
scroll to position [201, 0]
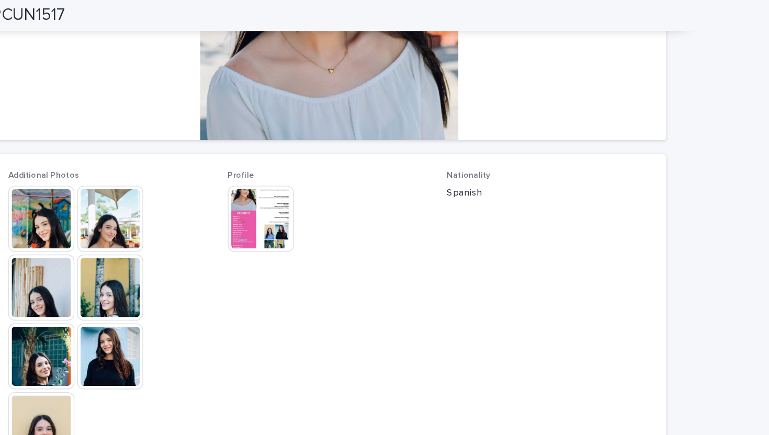
click at [326, 160] on img at bounding box center [332, 166] width 50 height 50
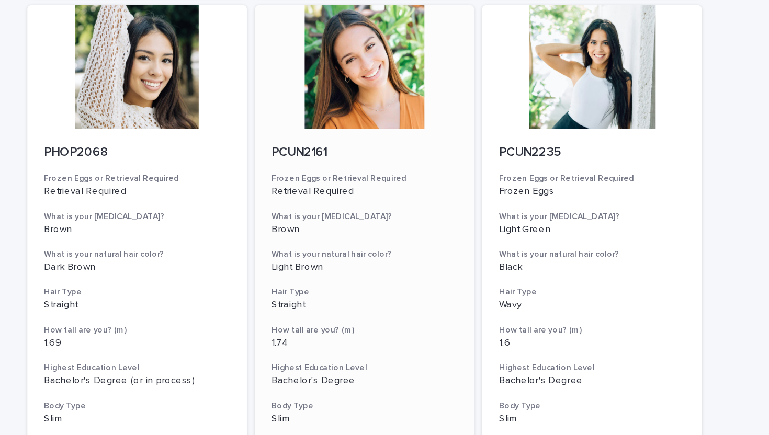
scroll to position [472, 0]
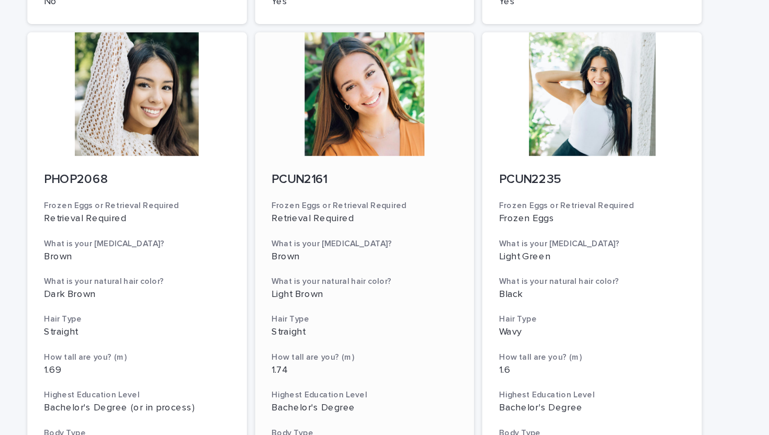
click at [404, 86] on div at bounding box center [384, 72] width 167 height 94
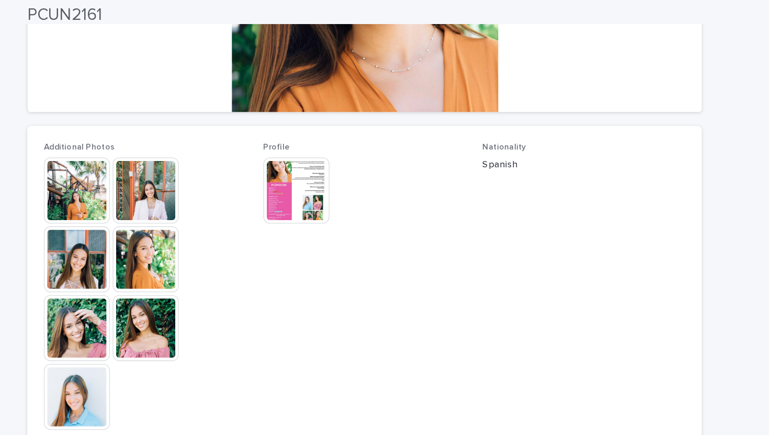
scroll to position [291, 0]
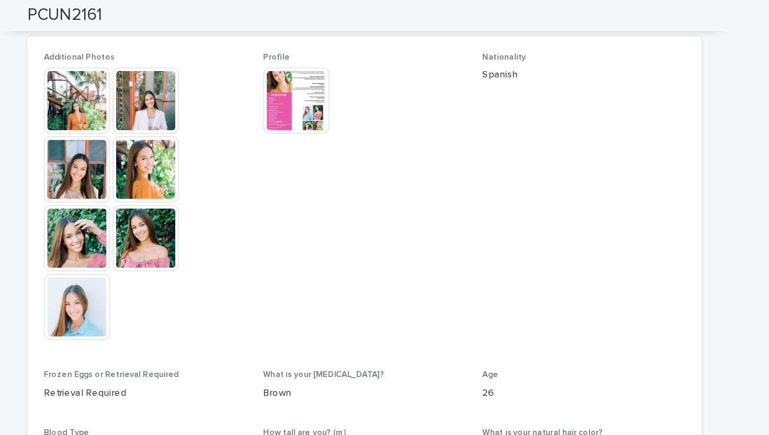
click at [214, 179] on img at bounding box center [218, 181] width 50 height 50
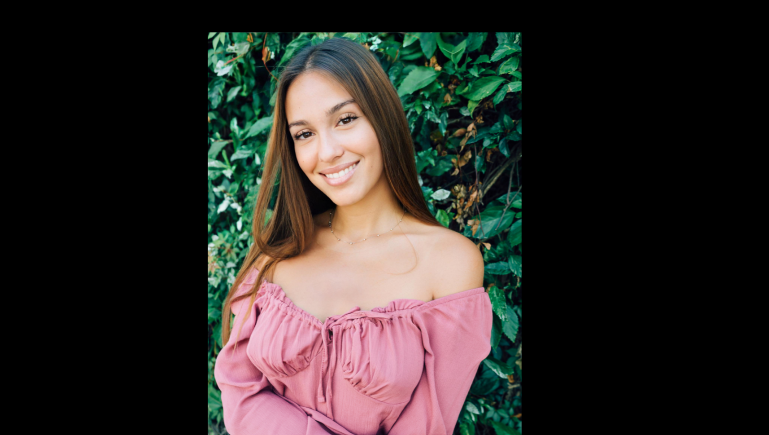
scroll to position [0, 0]
click at [561, 123] on picture at bounding box center [384, 204] width 769 height 358
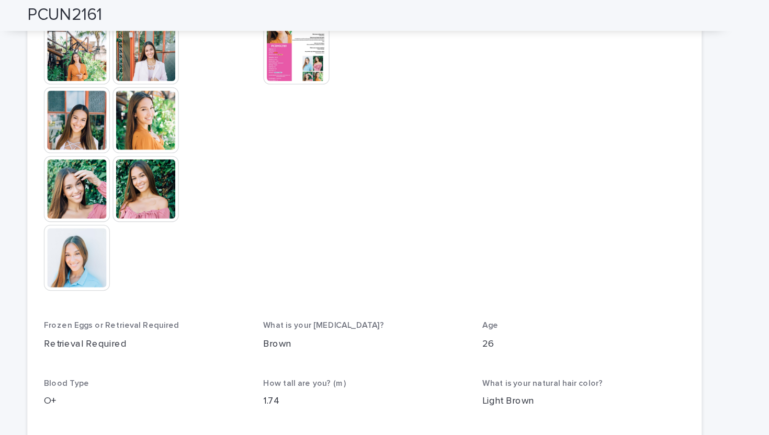
scroll to position [327, 0]
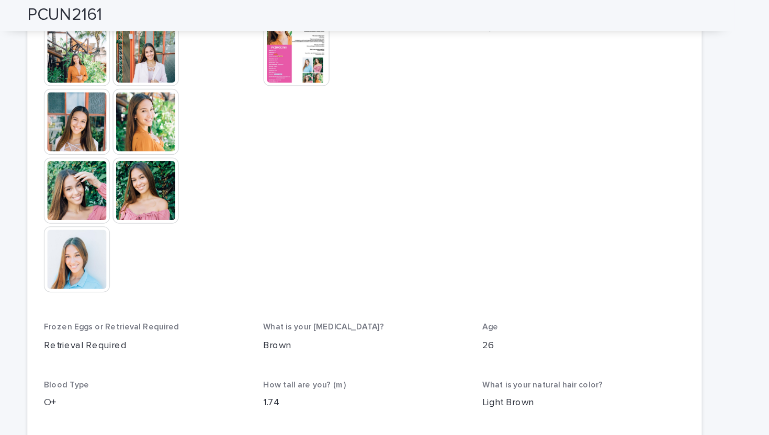
click at [172, 211] on img at bounding box center [166, 197] width 50 height 50
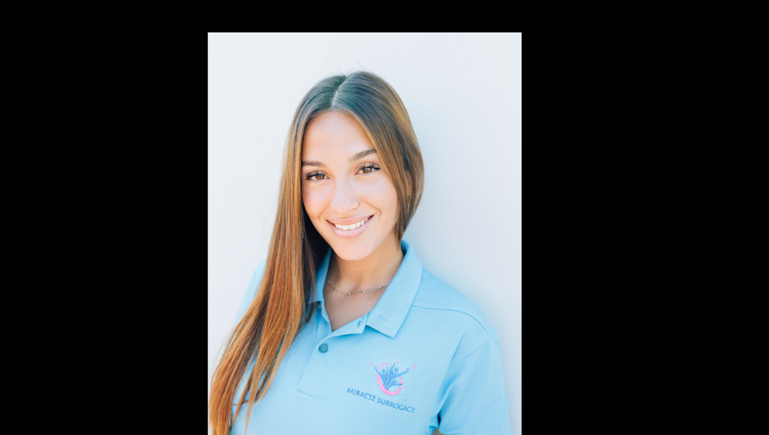
click at [172, 47] on picture at bounding box center [384, 204] width 769 height 358
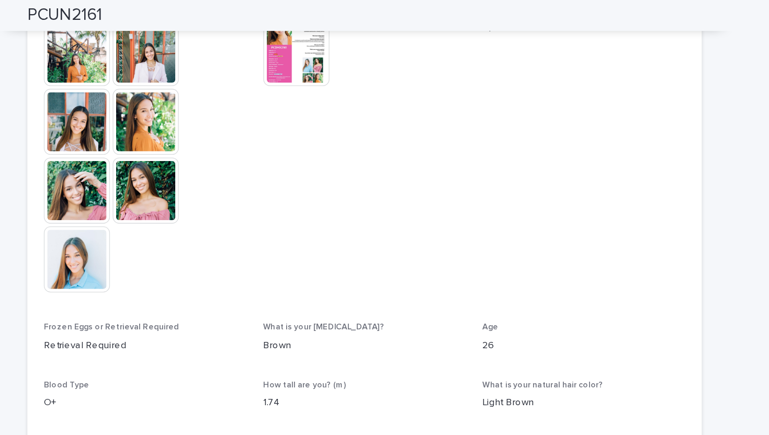
click at [214, 143] on img at bounding box center [218, 145] width 50 height 50
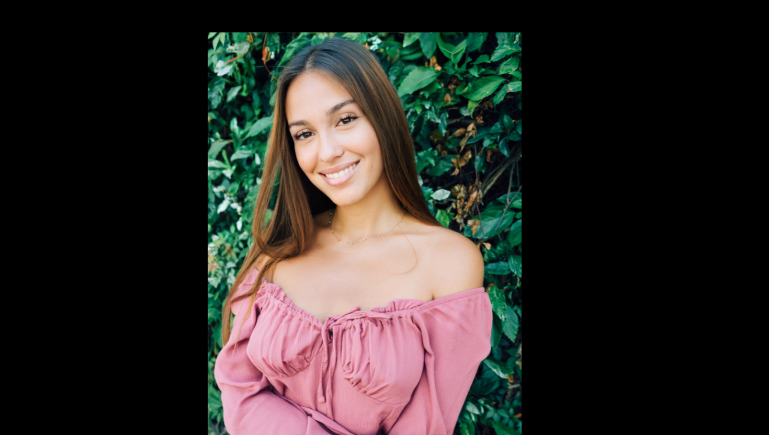
click at [561, 110] on picture at bounding box center [384, 204] width 769 height 358
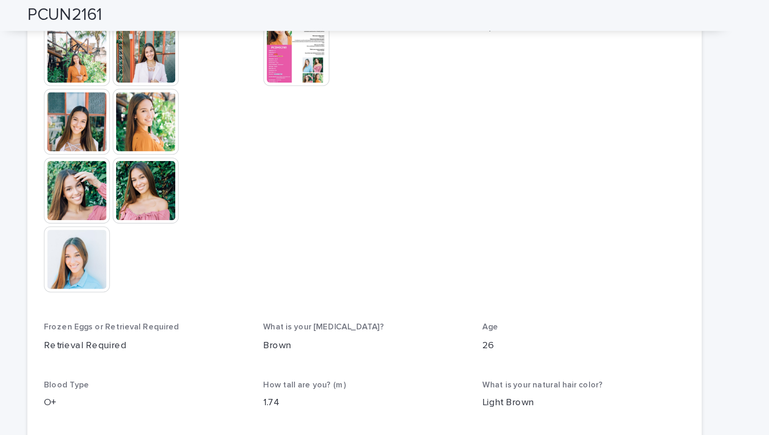
click at [158, 47] on img at bounding box center [166, 40] width 50 height 50
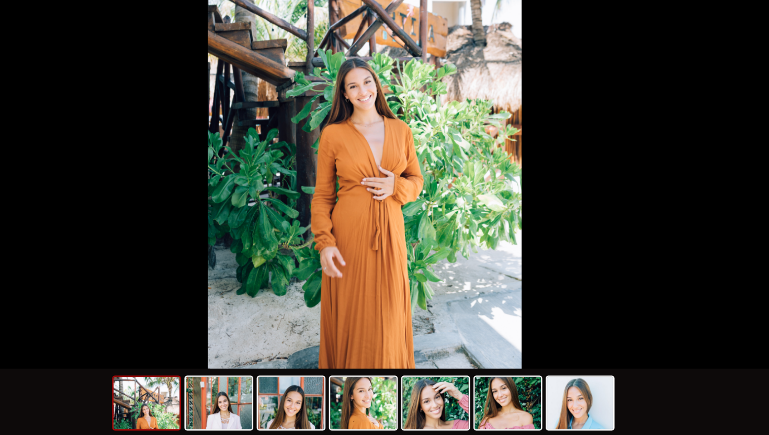
click at [561, 256] on picture at bounding box center [384, 204] width 769 height 358
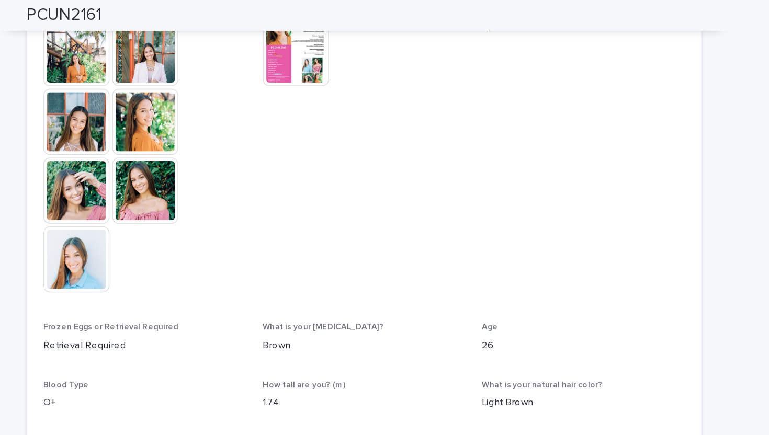
click at [334, 63] on img at bounding box center [332, 40] width 50 height 50
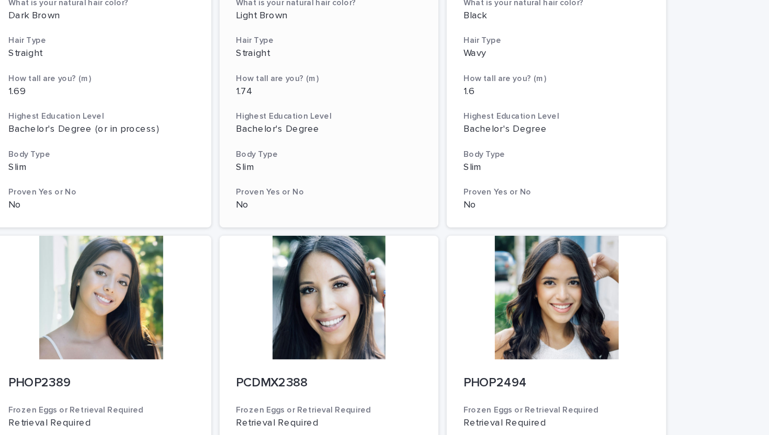
scroll to position [690, 0]
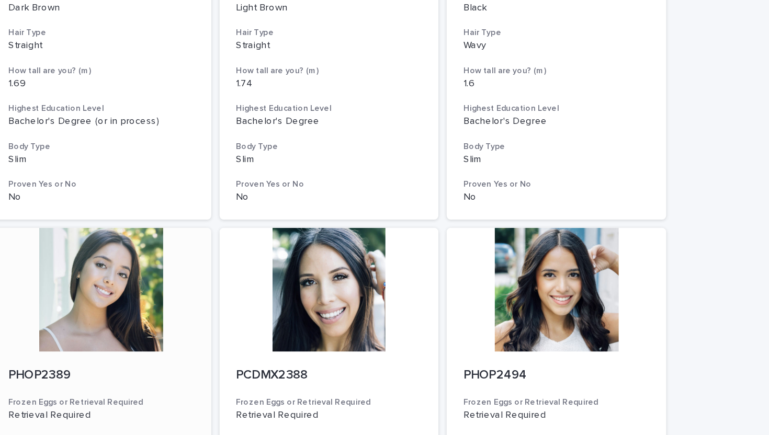
click at [230, 229] on div at bounding box center [211, 220] width 167 height 94
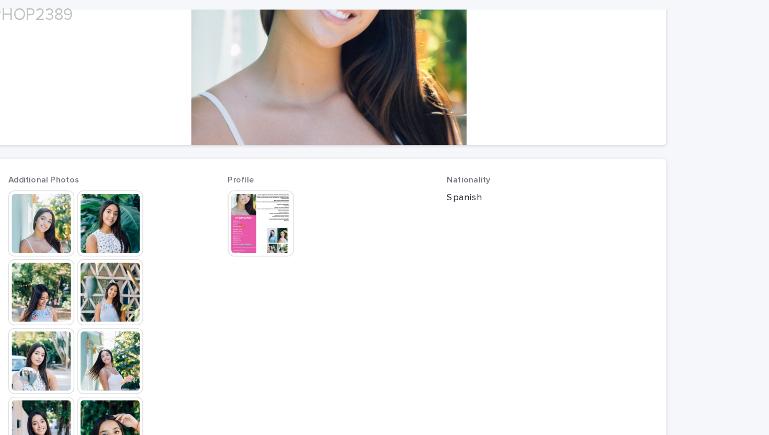
scroll to position [199, 0]
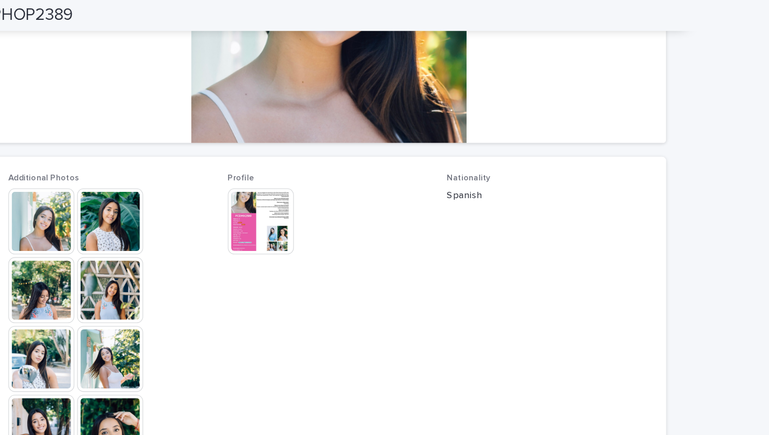
click at [229, 176] on img at bounding box center [218, 168] width 50 height 50
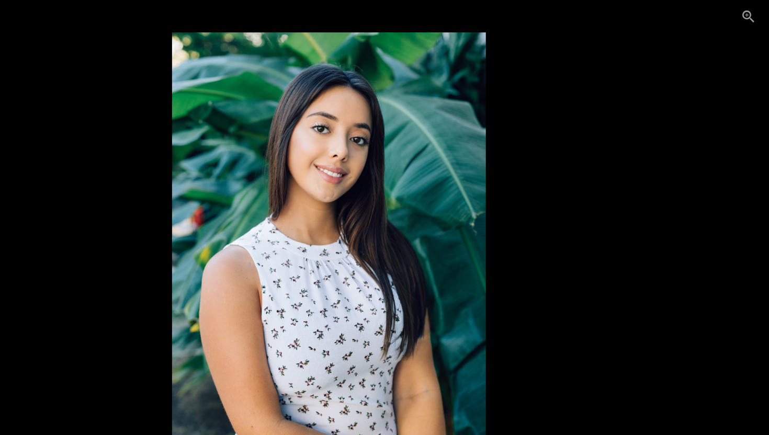
click at [561, 136] on picture at bounding box center [384, 204] width 769 height 358
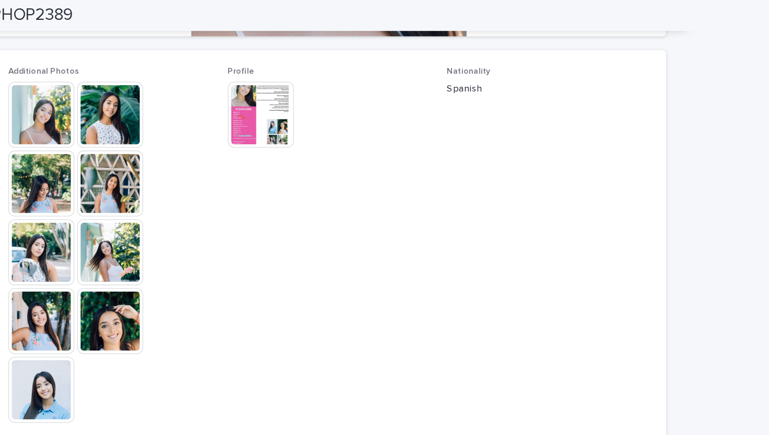
scroll to position [280, 0]
click at [210, 76] on img at bounding box center [218, 87] width 50 height 50
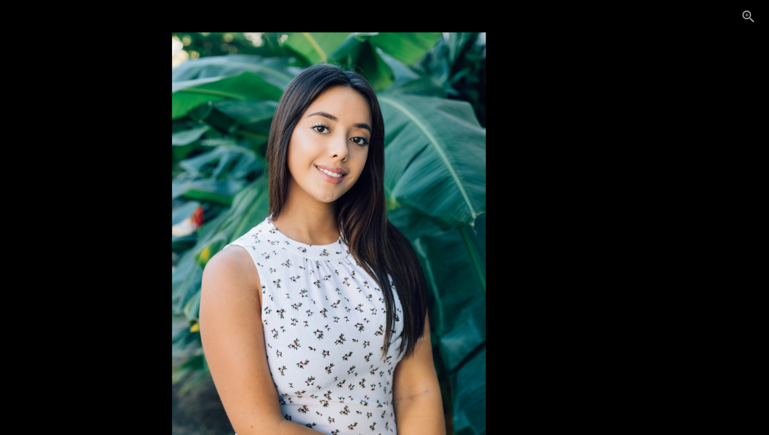
click at [561, 107] on picture at bounding box center [384, 204] width 769 height 358
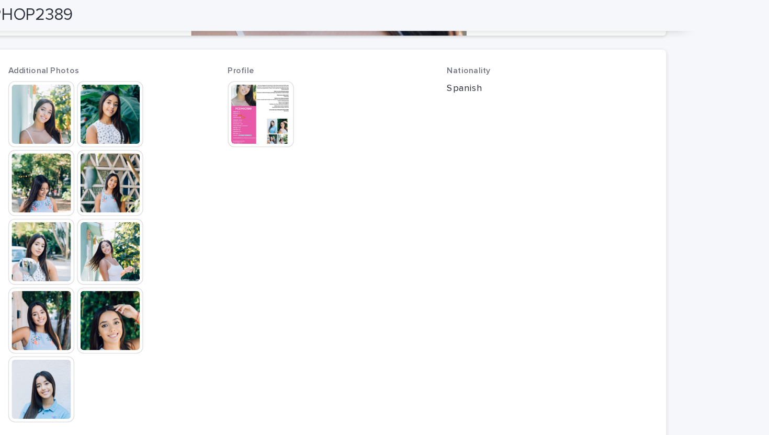
click at [236, 246] on img at bounding box center [218, 244] width 50 height 50
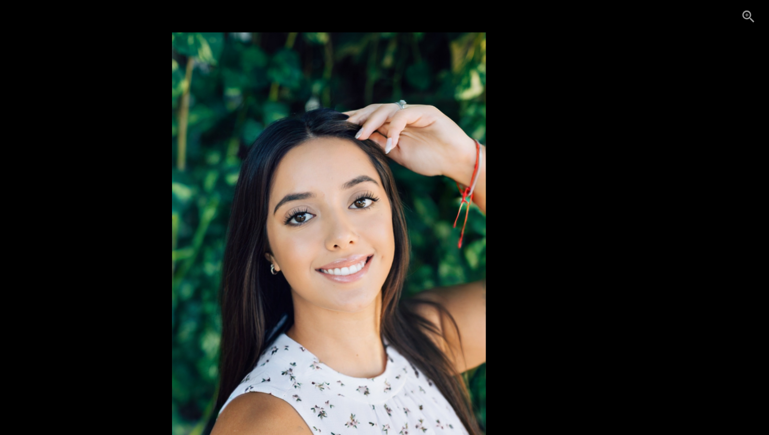
click at [209, 236] on picture at bounding box center [384, 204] width 769 height 358
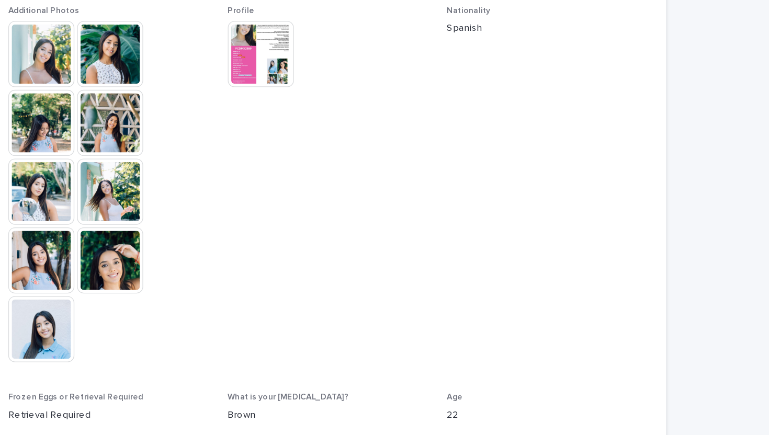
click at [155, 297] on img at bounding box center [166, 296] width 50 height 50
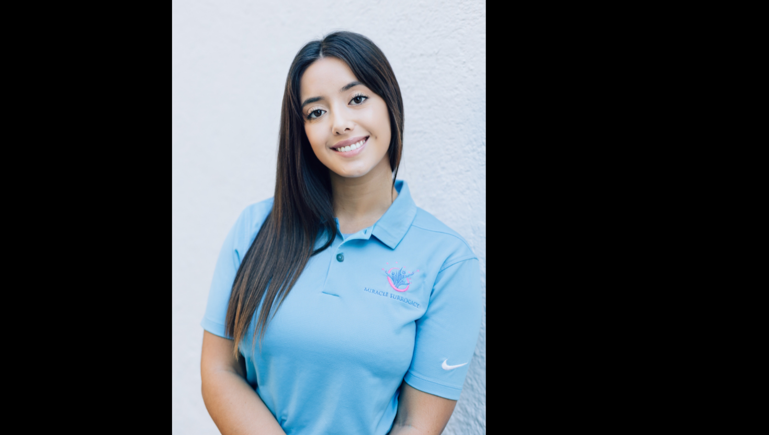
click at [561, 172] on picture at bounding box center [384, 204] width 769 height 358
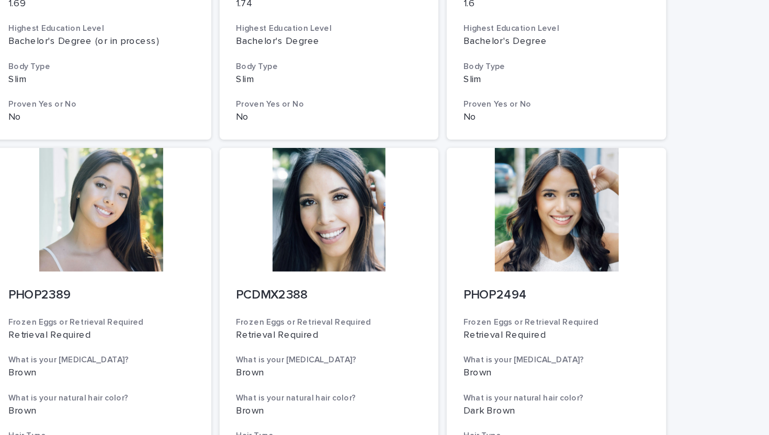
scroll to position [753, 0]
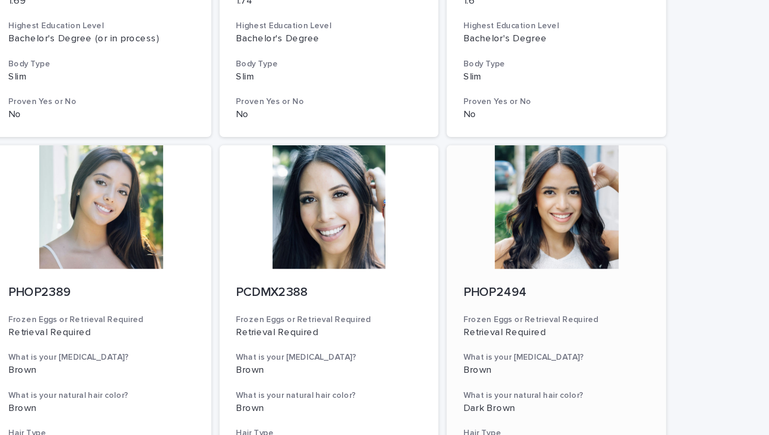
click at [560, 180] on div at bounding box center [557, 157] width 167 height 94
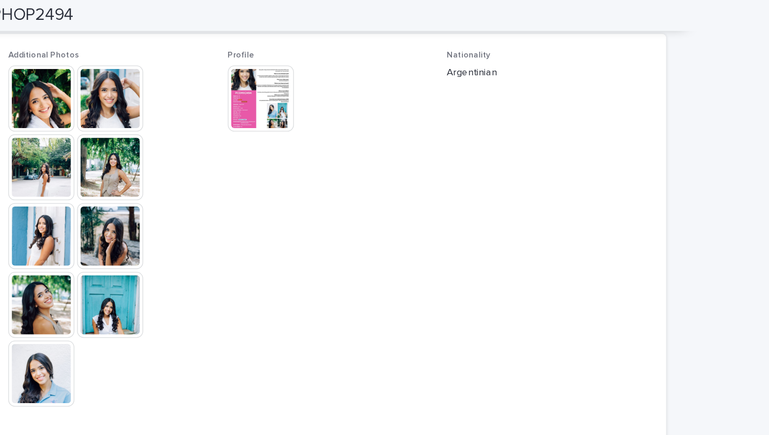
scroll to position [293, 0]
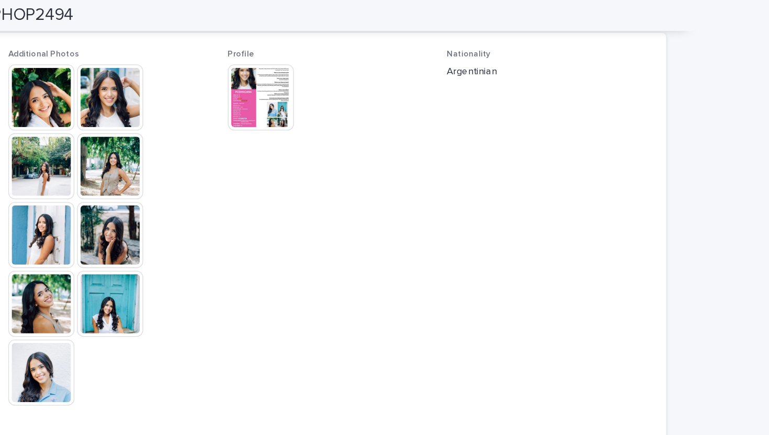
click at [169, 290] on img at bounding box center [166, 283] width 50 height 50
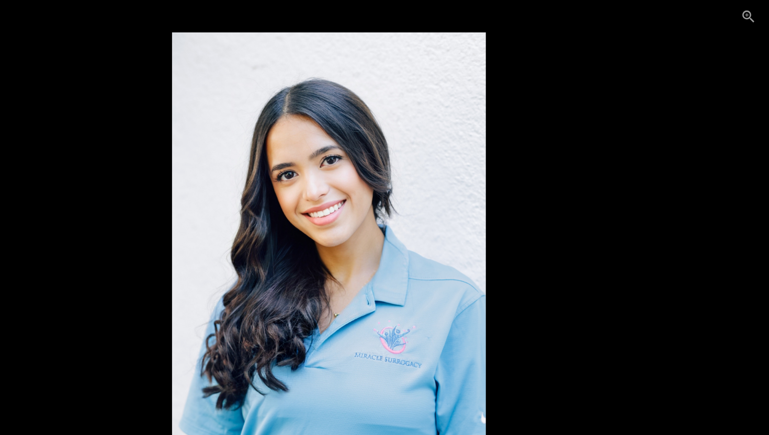
click at [561, 140] on picture at bounding box center [384, 204] width 769 height 358
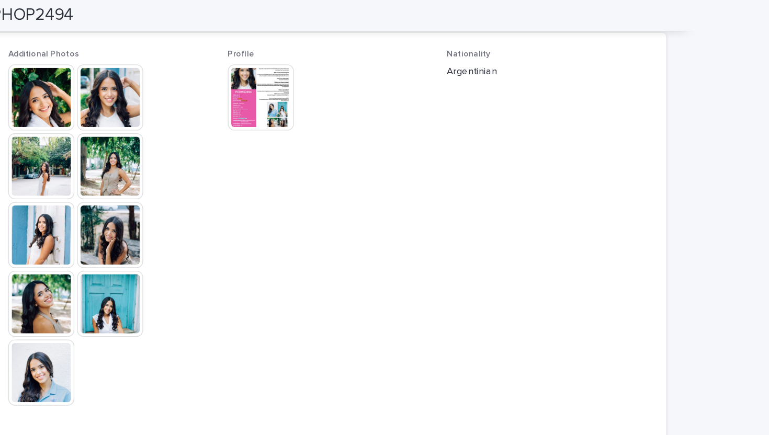
click at [201, 258] on div at bounding box center [218, 179] width 154 height 261
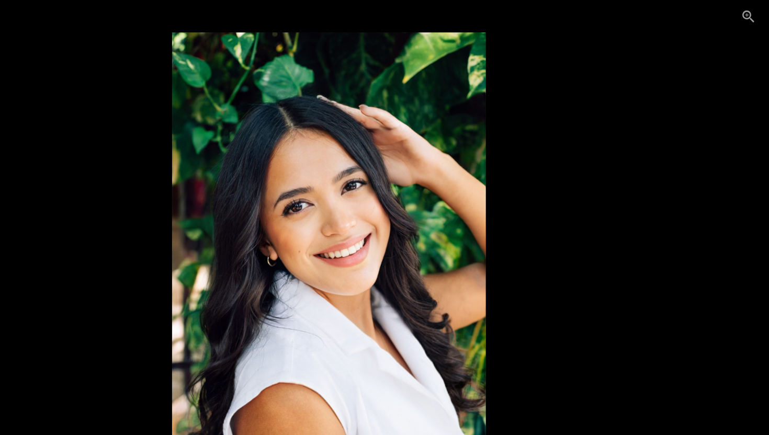
click at [561, 131] on picture at bounding box center [384, 204] width 769 height 358
click at [561, 85] on picture at bounding box center [384, 204] width 769 height 358
click at [561, 39] on picture at bounding box center [384, 204] width 769 height 358
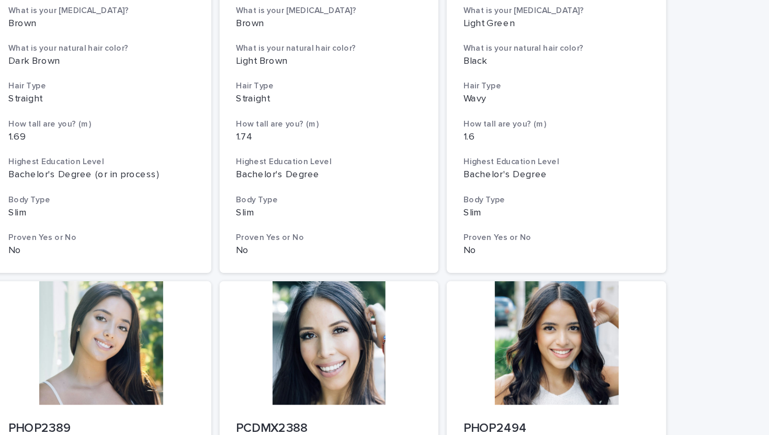
scroll to position [673, 0]
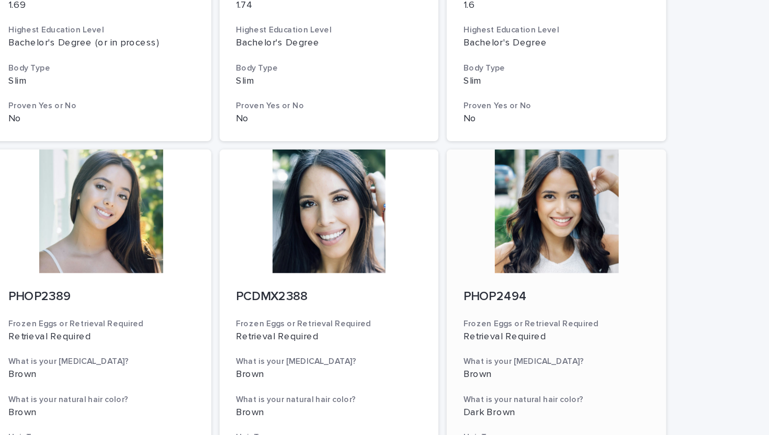
click at [561, 139] on div at bounding box center [557, 160] width 167 height 94
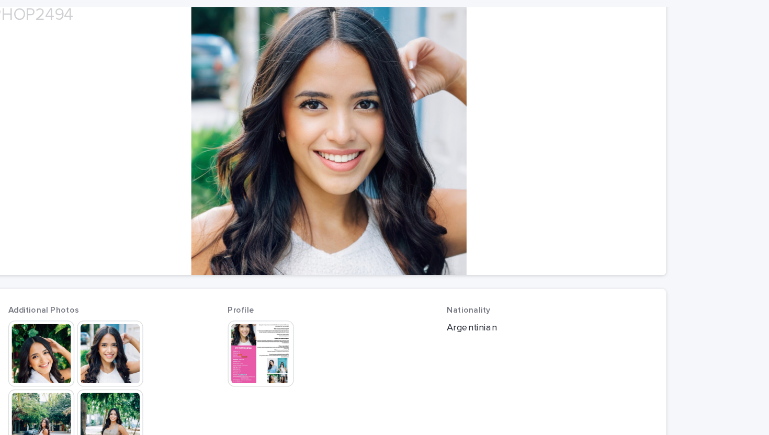
scroll to position [100, 0]
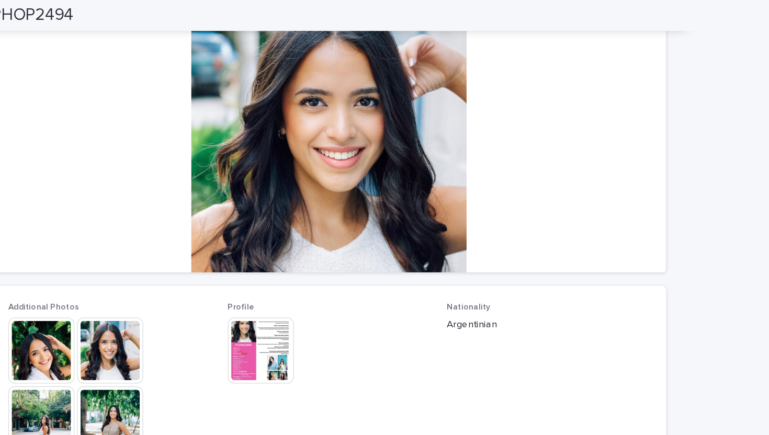
click at [338, 259] on img at bounding box center [332, 267] width 50 height 50
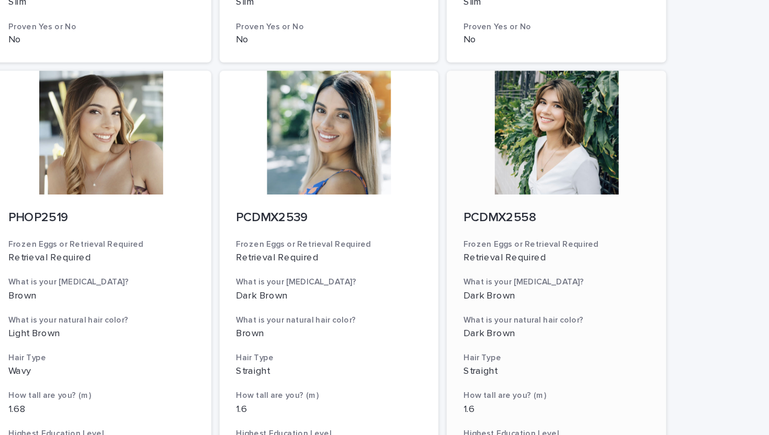
scroll to position [1180, 0]
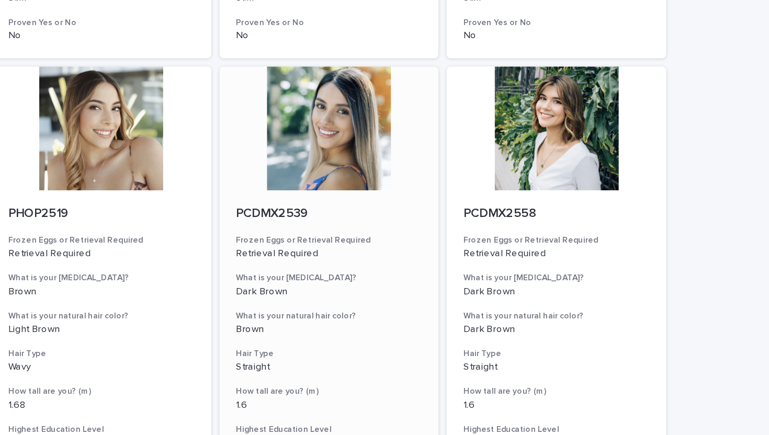
click at [393, 132] on div at bounding box center [384, 98] width 167 height 94
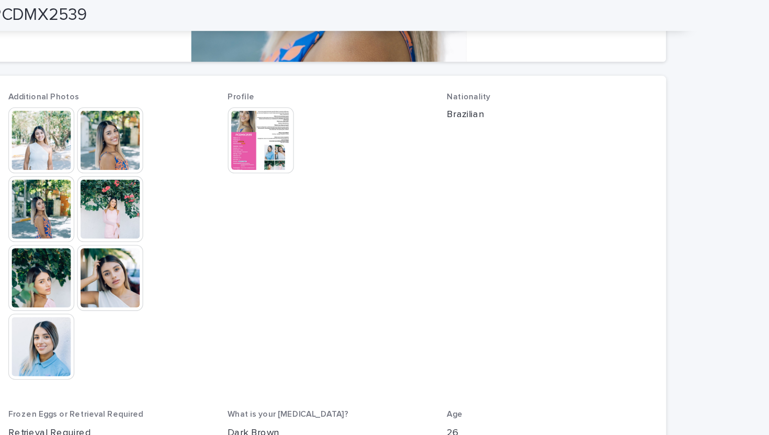
scroll to position [262, 0]
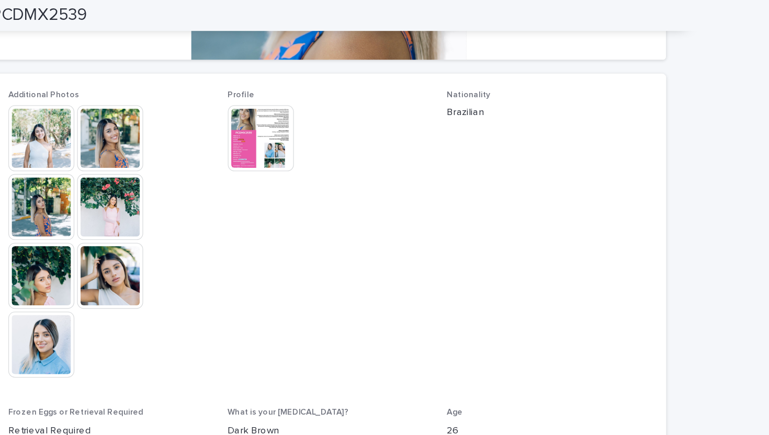
click at [223, 219] on img at bounding box center [218, 210] width 50 height 50
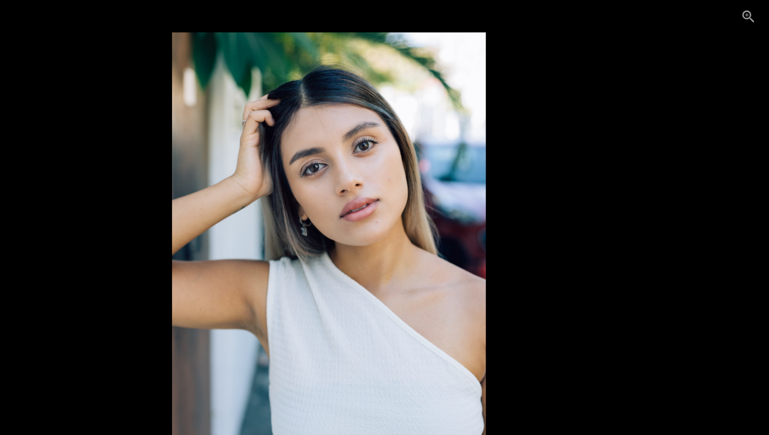
click at [561, 114] on picture at bounding box center [384, 204] width 769 height 358
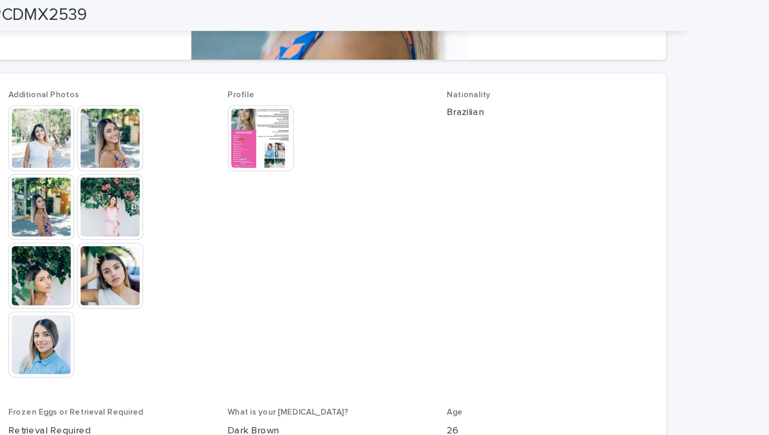
click at [154, 269] on img at bounding box center [166, 262] width 50 height 50
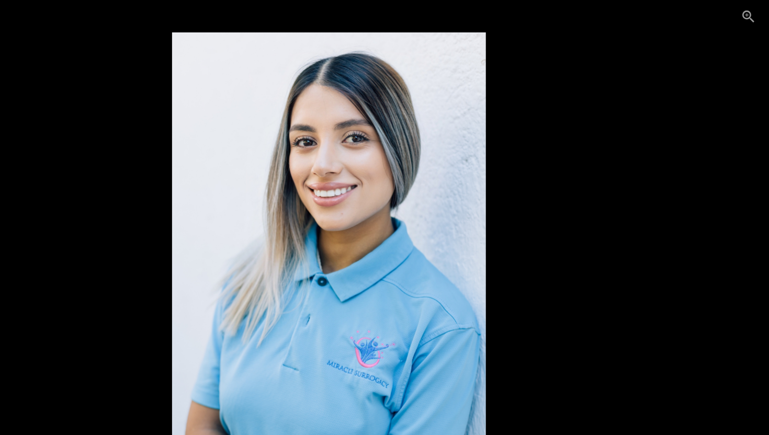
click at [561, 140] on picture at bounding box center [384, 204] width 769 height 358
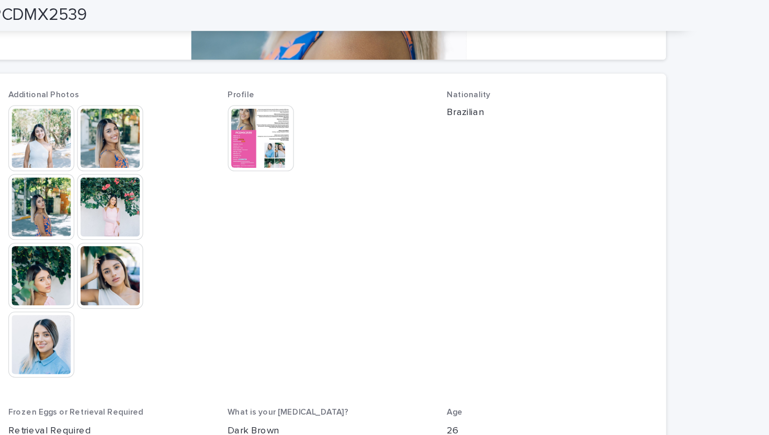
click at [156, 156] on img at bounding box center [166, 157] width 50 height 50
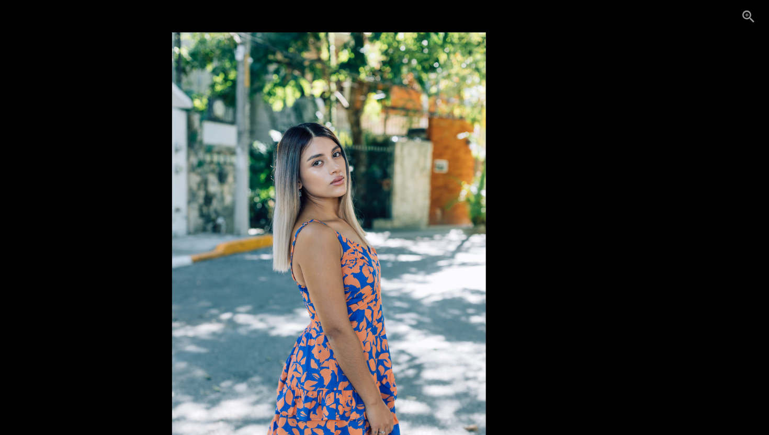
click at [561, 124] on picture at bounding box center [384, 204] width 769 height 358
click at [561, 54] on picture at bounding box center [384, 204] width 769 height 358
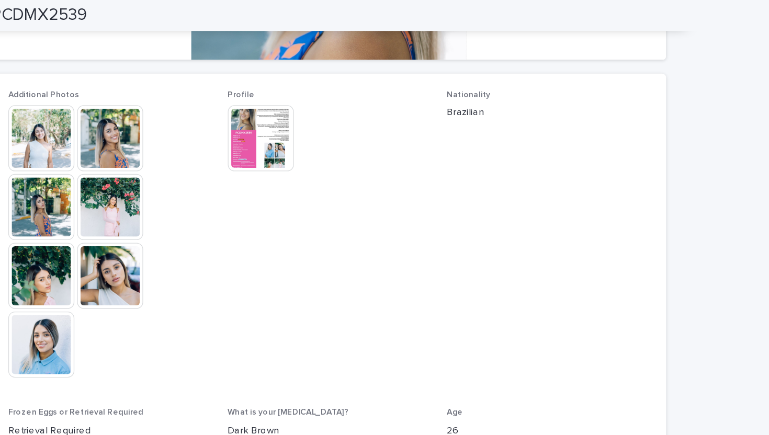
click at [317, 87] on img at bounding box center [332, 105] width 50 height 50
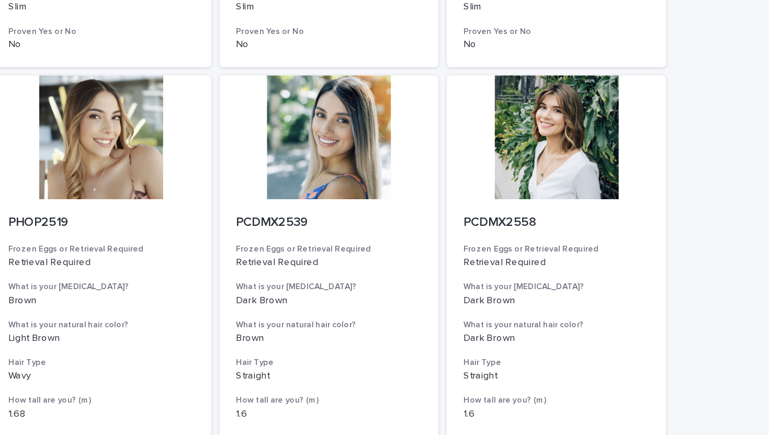
scroll to position [1265, 0]
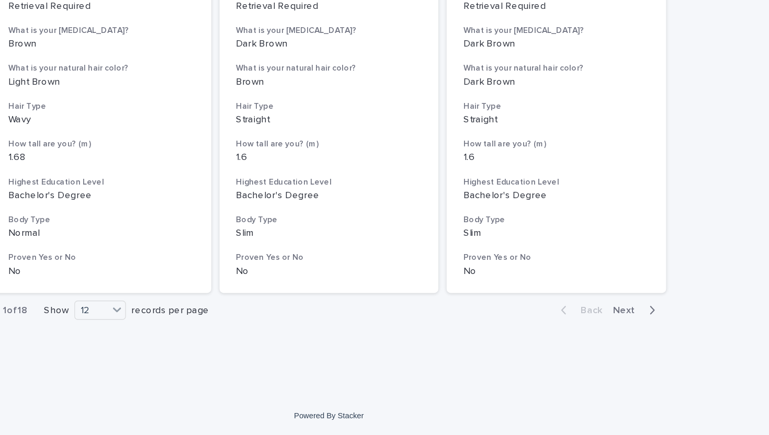
click at [561, 340] on span "Next" at bounding box center [611, 339] width 23 height 7
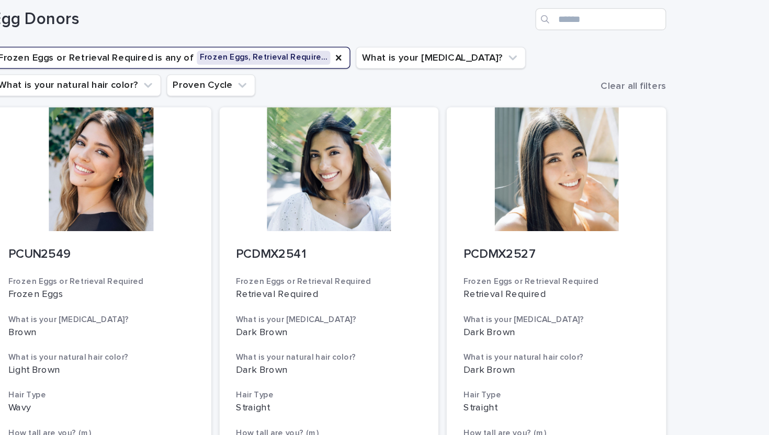
scroll to position [49, 0]
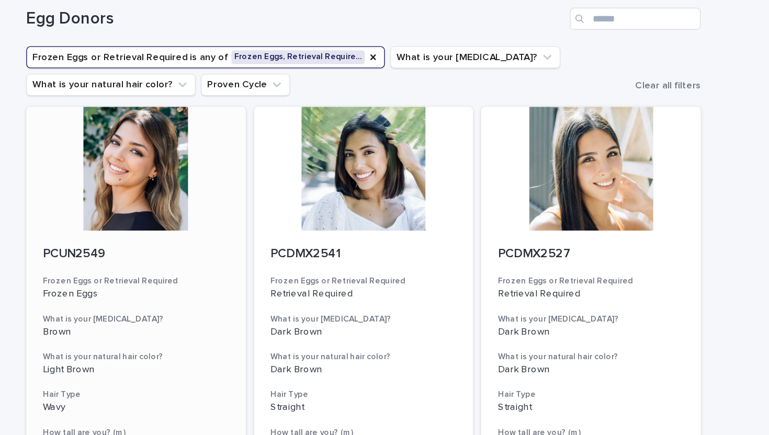
click at [193, 152] on div at bounding box center [211, 128] width 167 height 94
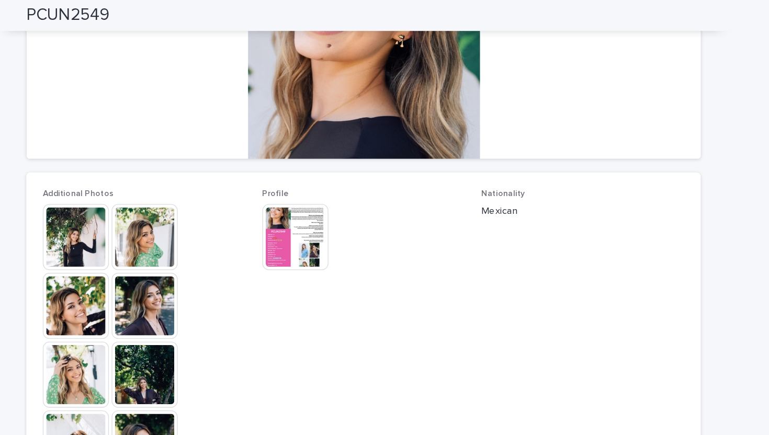
scroll to position [192, 0]
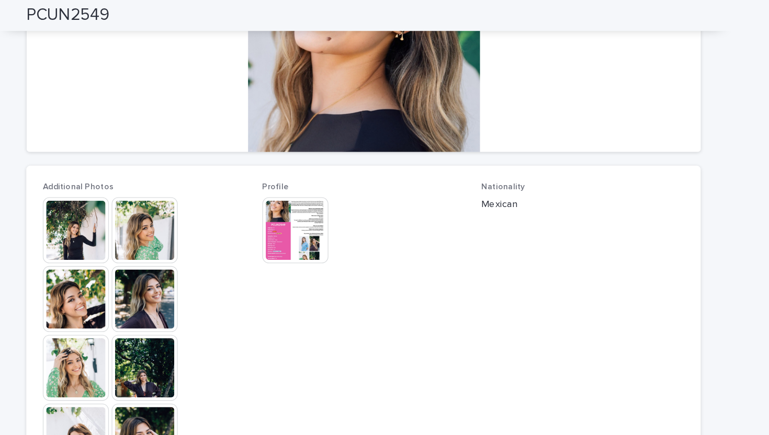
click at [168, 181] on img at bounding box center [166, 175] width 50 height 50
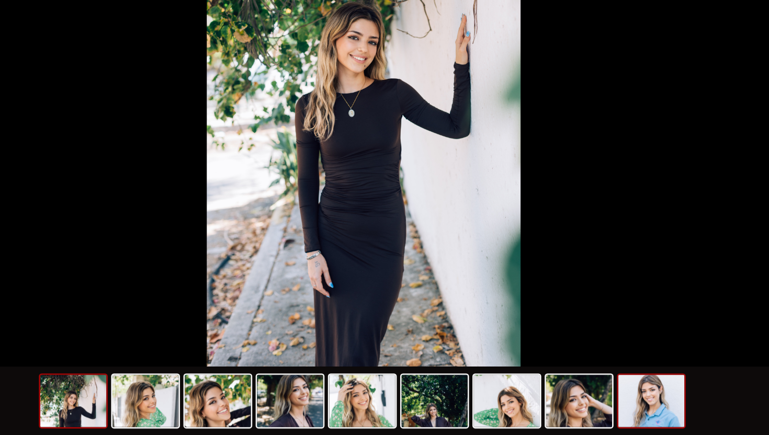
click at [561, 362] on img at bounding box center [603, 409] width 50 height 40
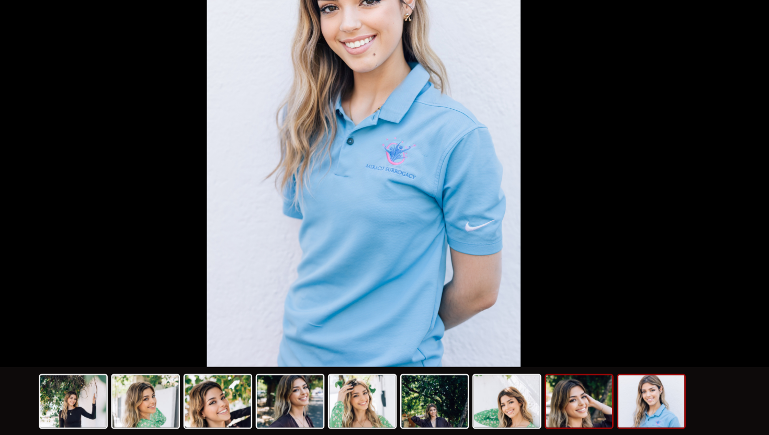
click at [558, 362] on img at bounding box center [548, 409] width 50 height 40
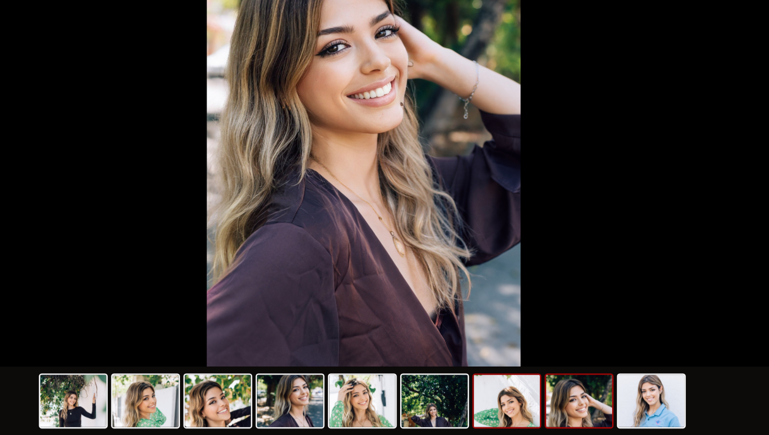
click at [496, 362] on img at bounding box center [493, 409] width 50 height 40
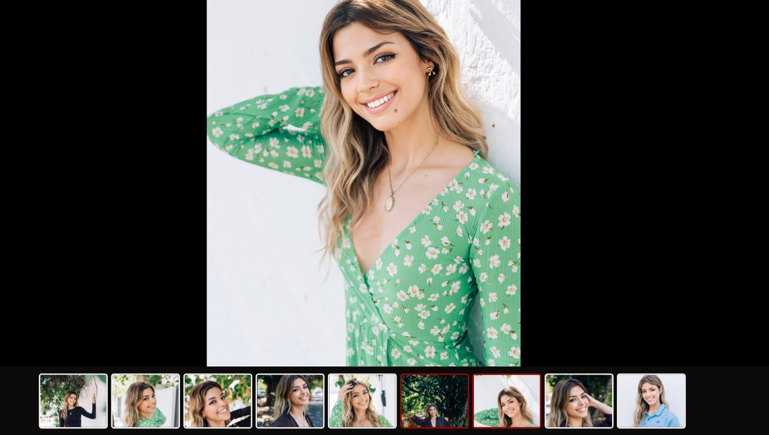
click at [437, 362] on img at bounding box center [438, 409] width 50 height 40
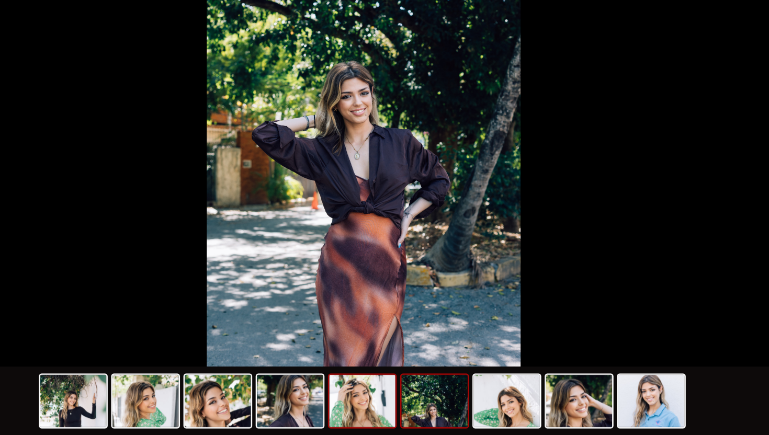
click at [391, 362] on img at bounding box center [383, 409] width 50 height 40
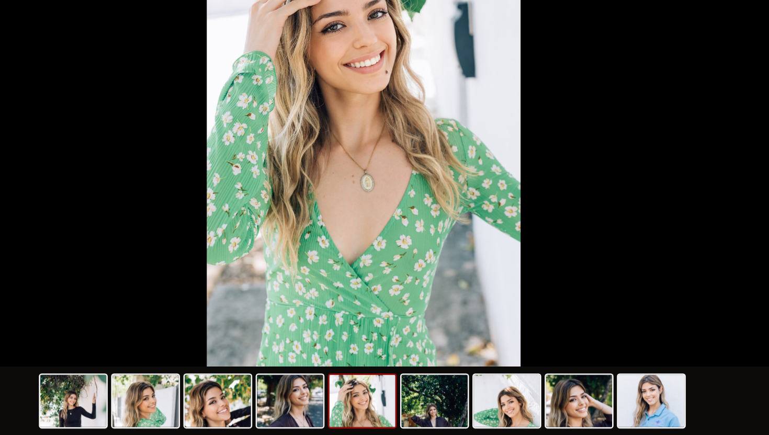
click at [538, 204] on picture at bounding box center [384, 204] width 769 height 358
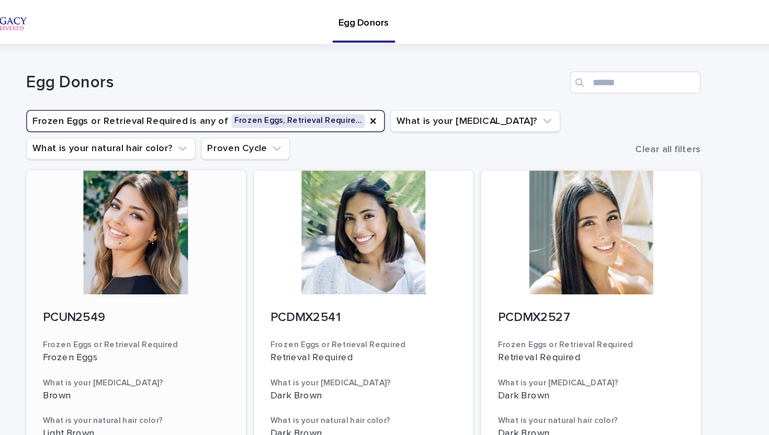
click at [210, 180] on div at bounding box center [211, 177] width 167 height 94
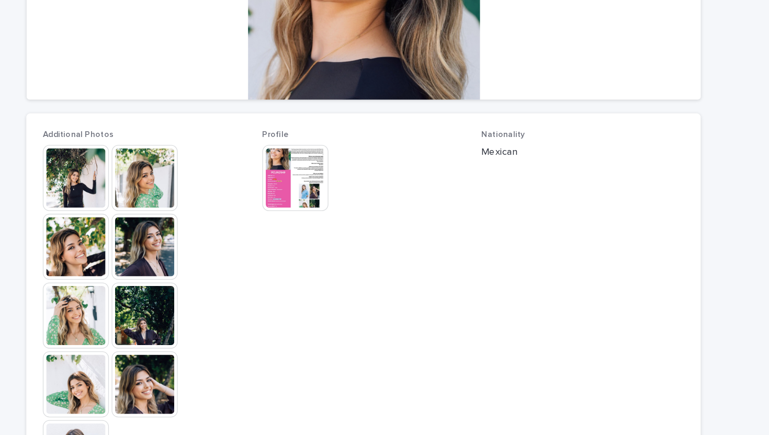
scroll to position [277, 0]
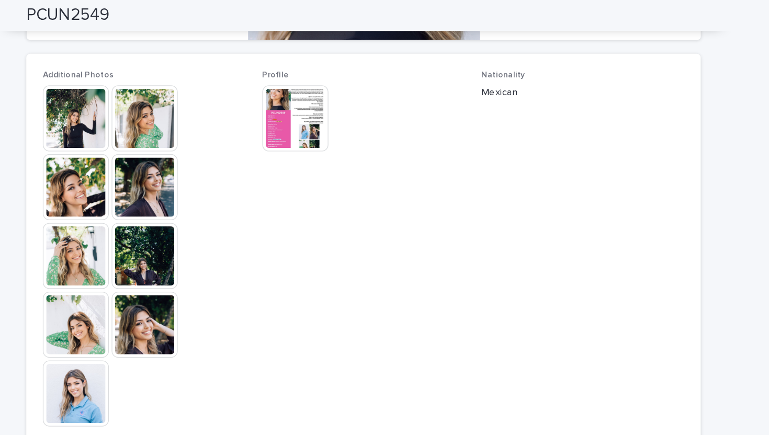
click at [322, 93] on img at bounding box center [332, 90] width 50 height 50
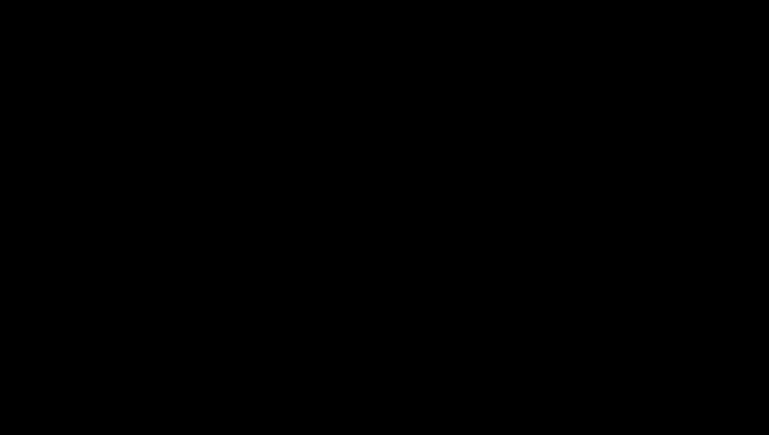
click at [561, 1] on div "1 / 1 Download all ( 1 )" at bounding box center [384, 12] width 769 height 25
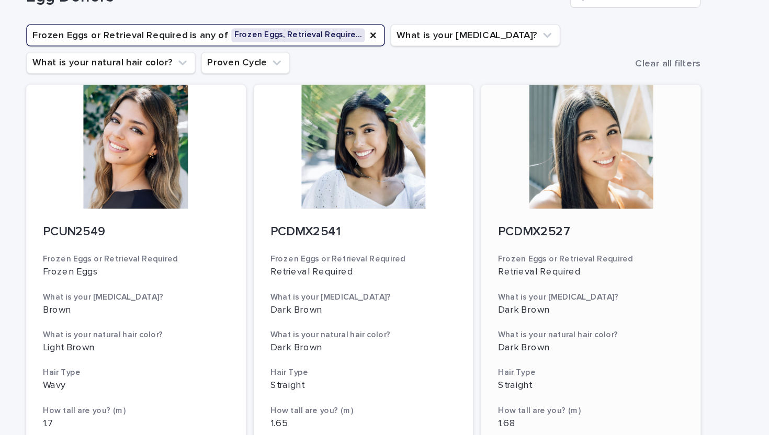
scroll to position [92, 0]
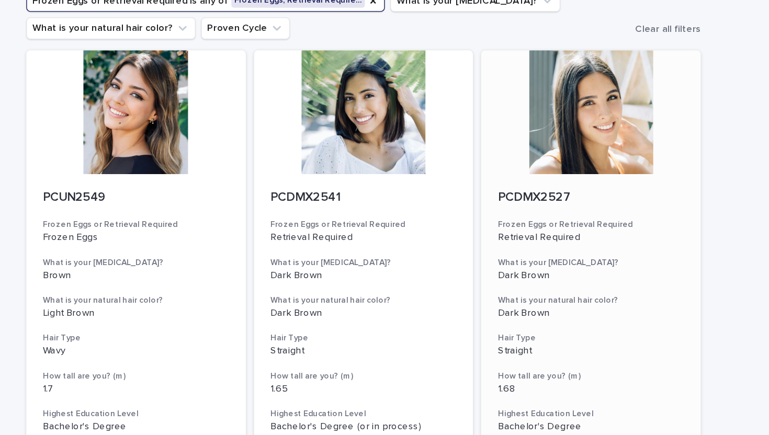
click at [537, 121] on div at bounding box center [557, 85] width 167 height 94
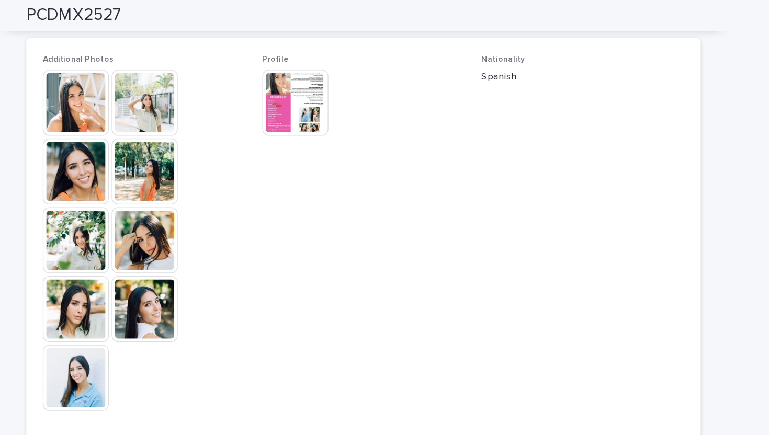
scroll to position [292, 0]
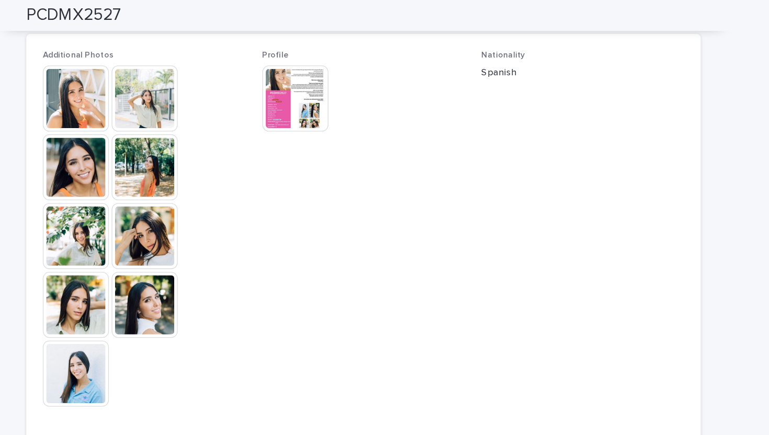
click at [180, 283] on img at bounding box center [166, 284] width 50 height 50
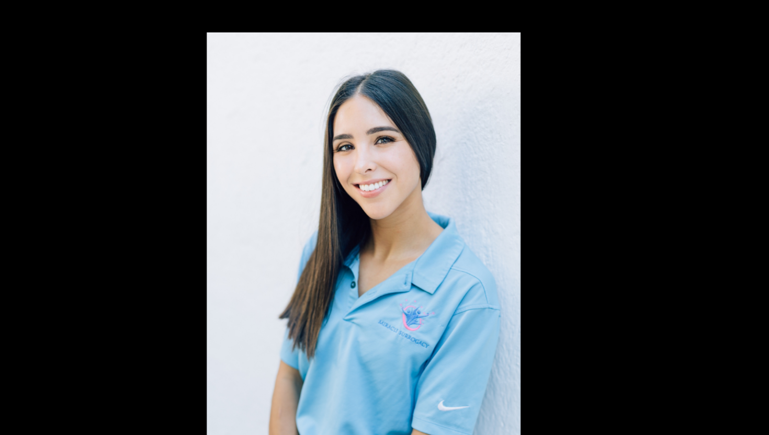
scroll to position [0, 0]
click at [561, 156] on picture at bounding box center [384, 204] width 769 height 358
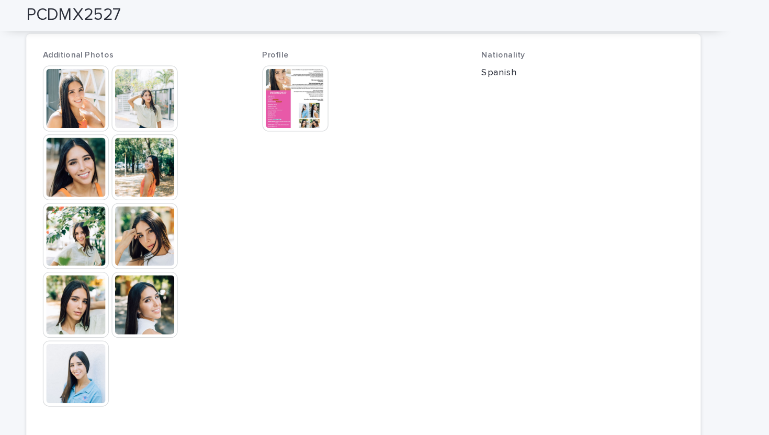
click at [347, 86] on img at bounding box center [332, 75] width 50 height 50
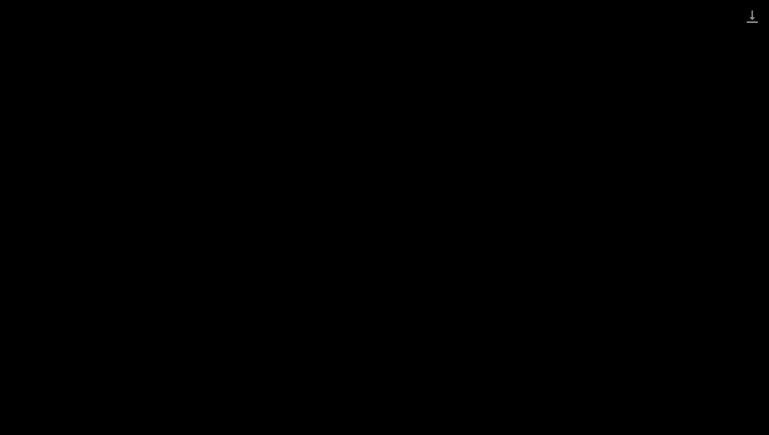
click at [427, 17] on div "1 / 1 Download all ( 1 )" at bounding box center [384, 12] width 769 height 25
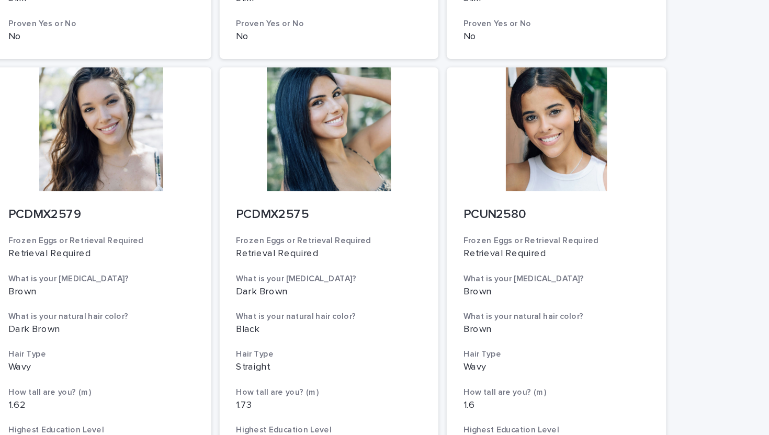
scroll to position [446, 0]
click at [226, 107] on div at bounding box center [211, 98] width 167 height 94
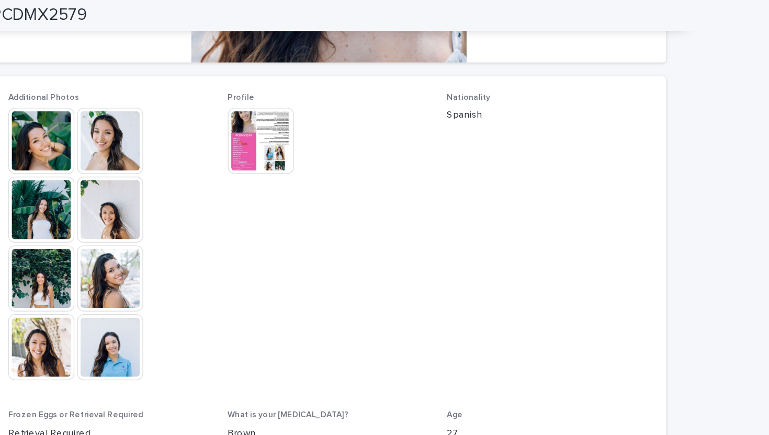
scroll to position [263, 0]
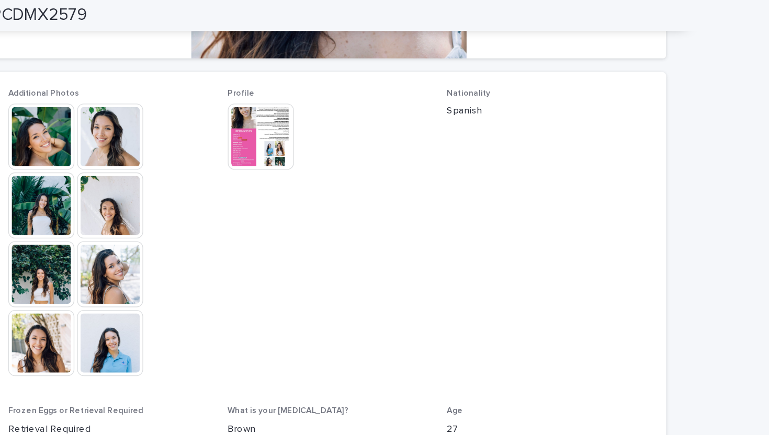
click at [209, 270] on img at bounding box center [218, 261] width 50 height 50
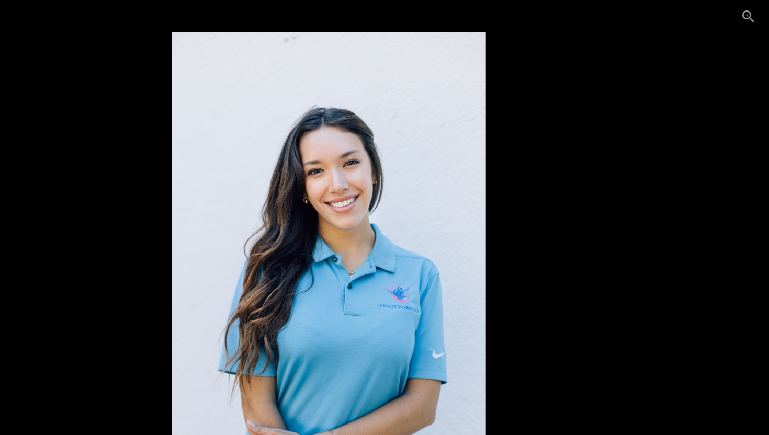
click at [561, 84] on picture at bounding box center [384, 204] width 769 height 358
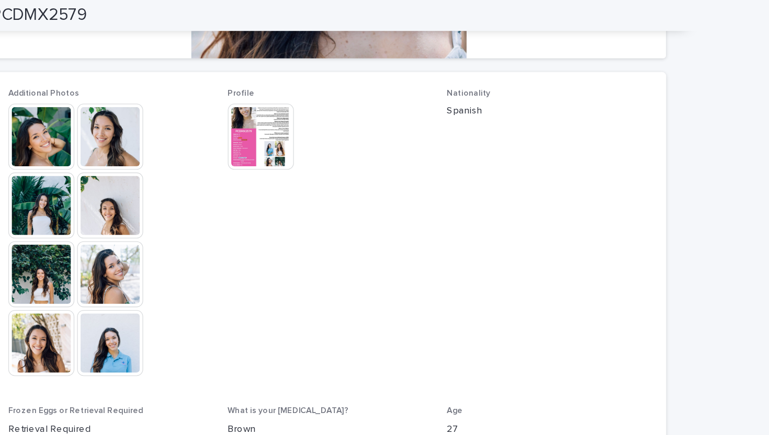
click at [326, 109] on img at bounding box center [332, 104] width 50 height 50
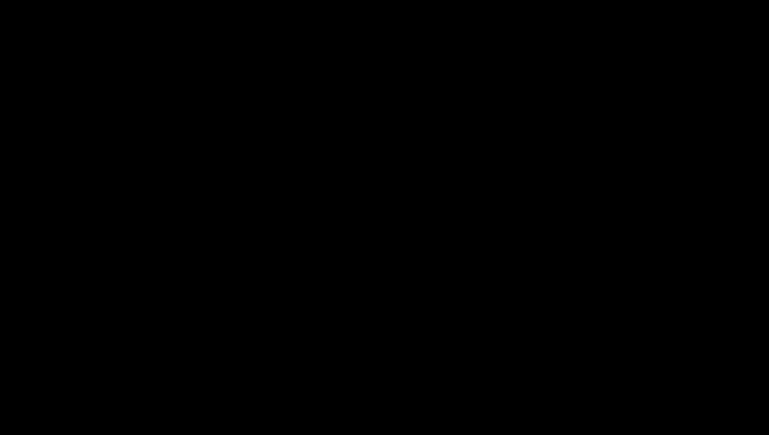
click at [561, 16] on div "1 / 1 Download all ( 1 )" at bounding box center [384, 12] width 769 height 25
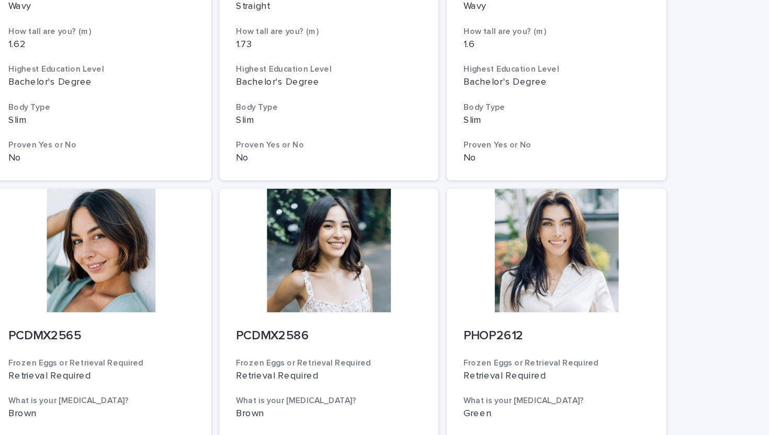
scroll to position [723, 0]
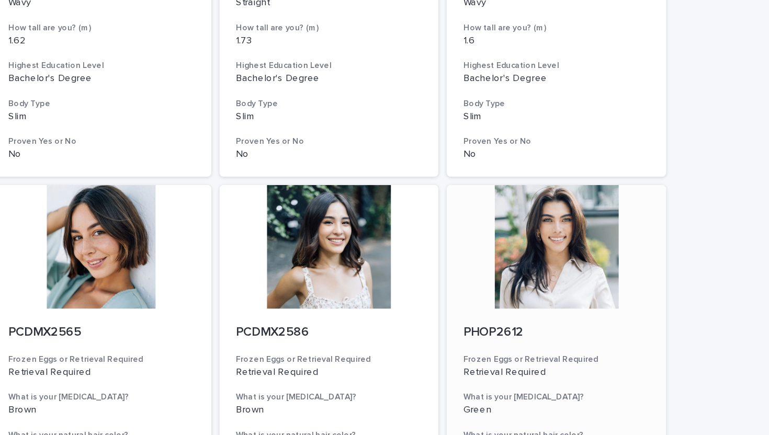
click at [561, 191] on div at bounding box center [557, 188] width 167 height 94
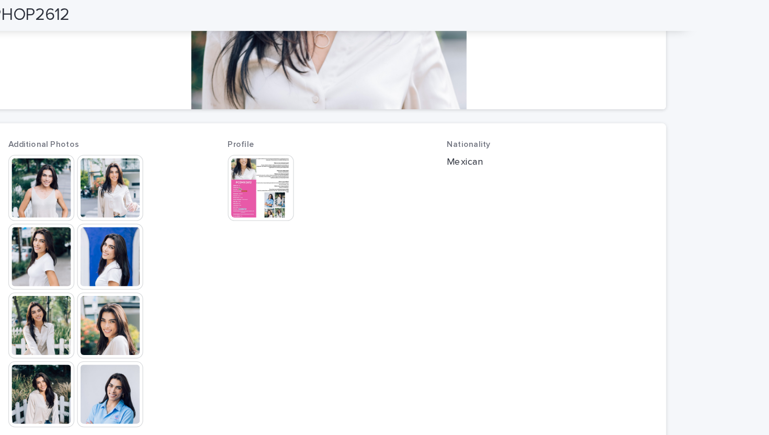
scroll to position [225, 0]
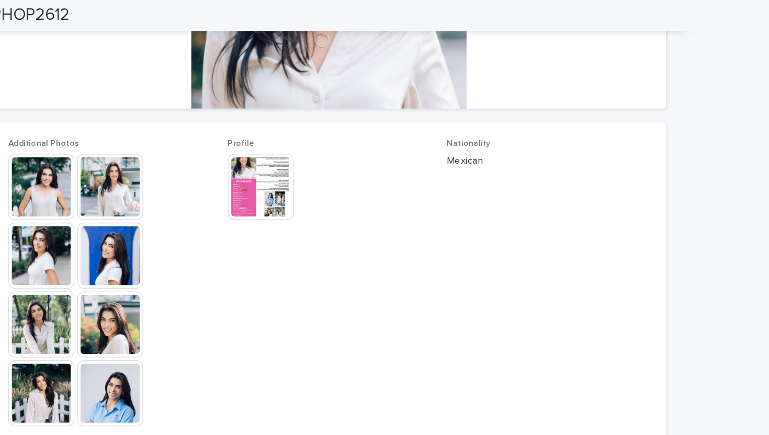
click at [218, 258] on img at bounding box center [218, 247] width 50 height 50
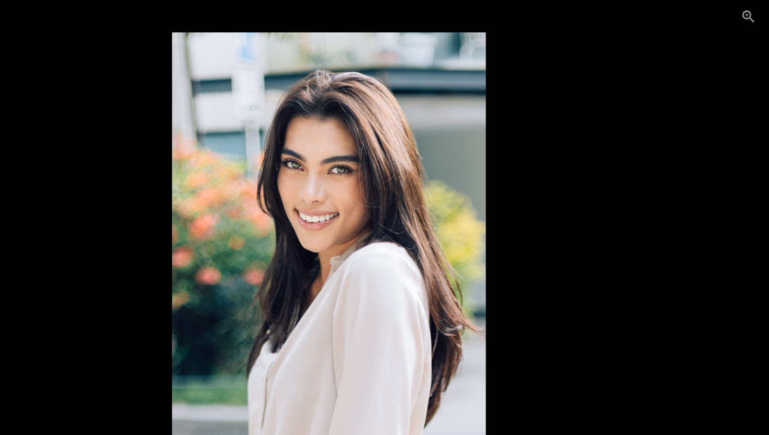
click at [561, 69] on picture at bounding box center [384, 204] width 769 height 358
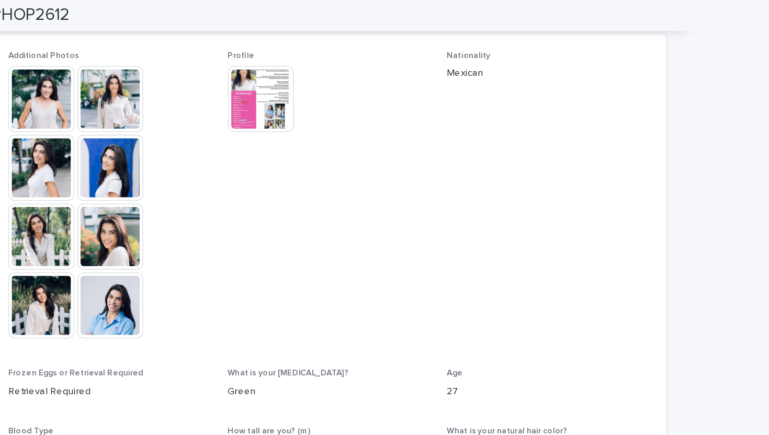
scroll to position [293, 0]
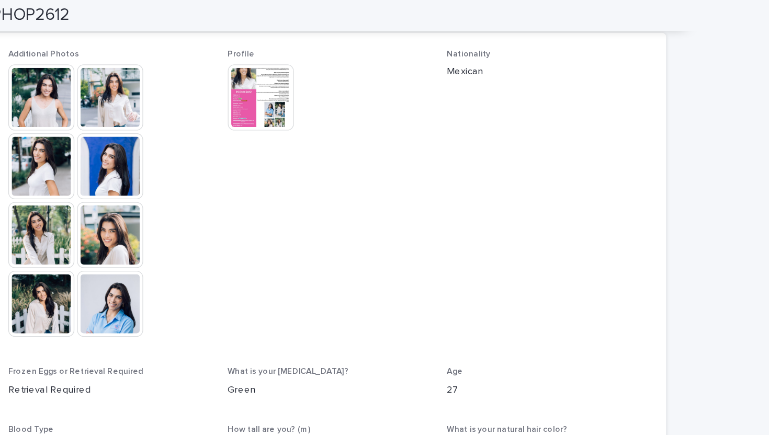
click at [228, 247] on img at bounding box center [218, 231] width 50 height 50
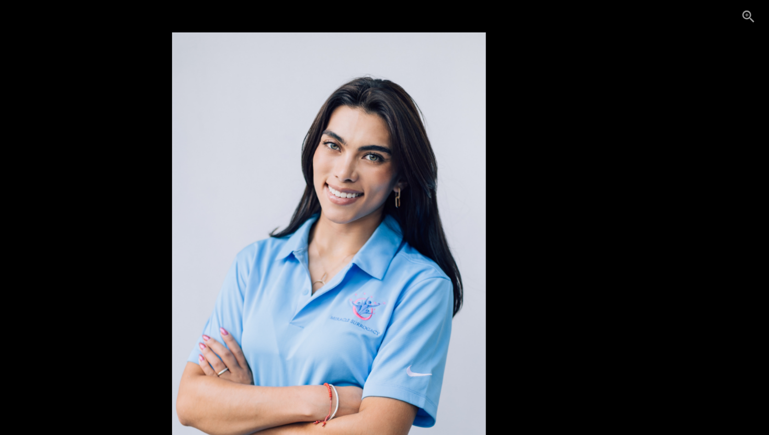
scroll to position [0, 0]
click at [561, 66] on picture at bounding box center [384, 204] width 769 height 358
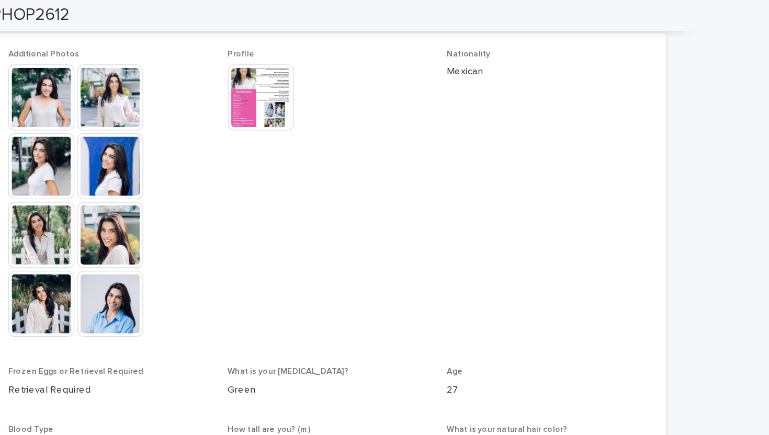
click at [158, 177] on img at bounding box center [166, 179] width 50 height 50
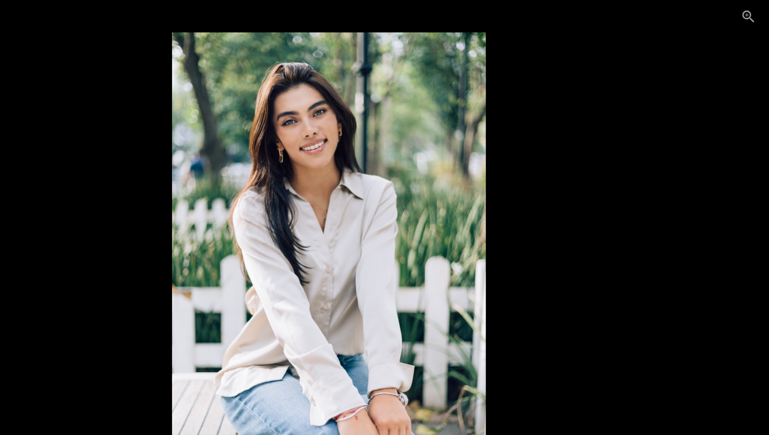
click at [561, 93] on picture at bounding box center [384, 204] width 769 height 358
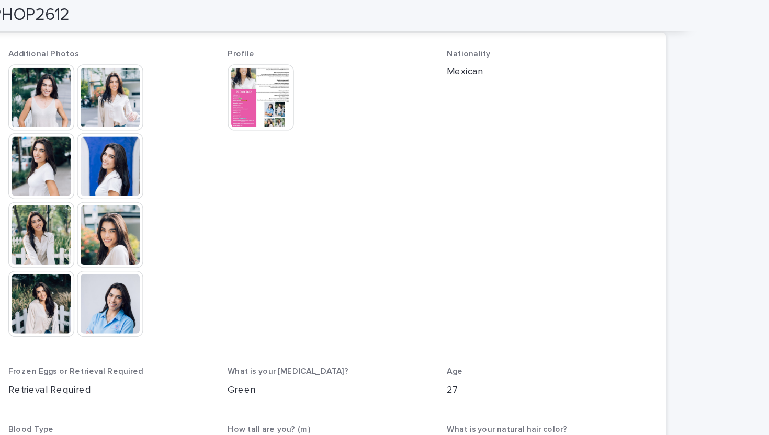
click at [169, 81] on img at bounding box center [166, 74] width 50 height 50
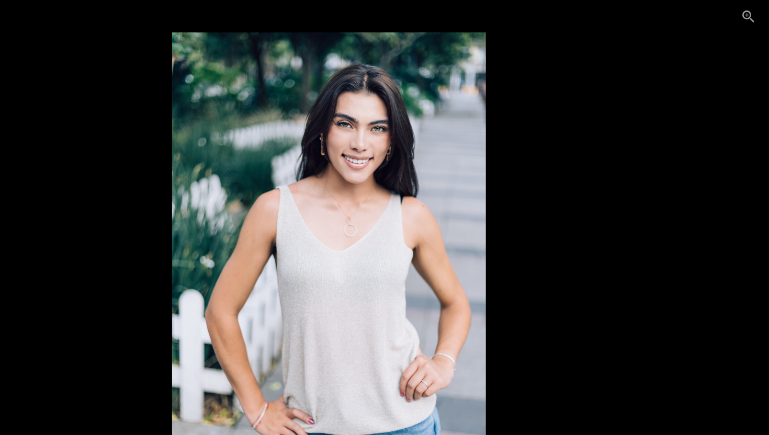
click at [561, 75] on picture at bounding box center [384, 204] width 769 height 358
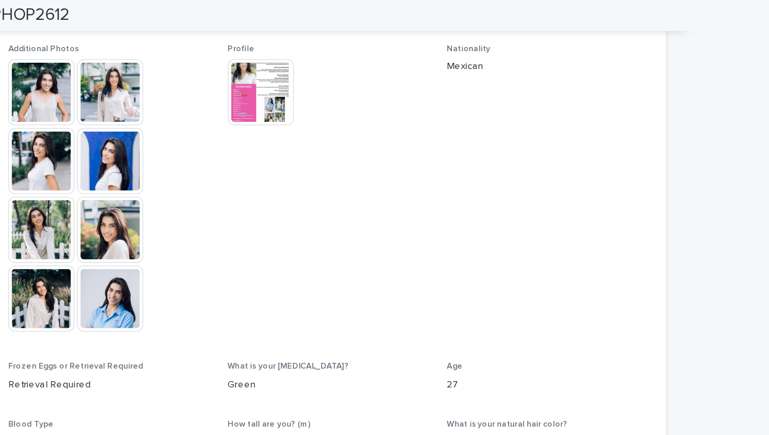
scroll to position [299, 0]
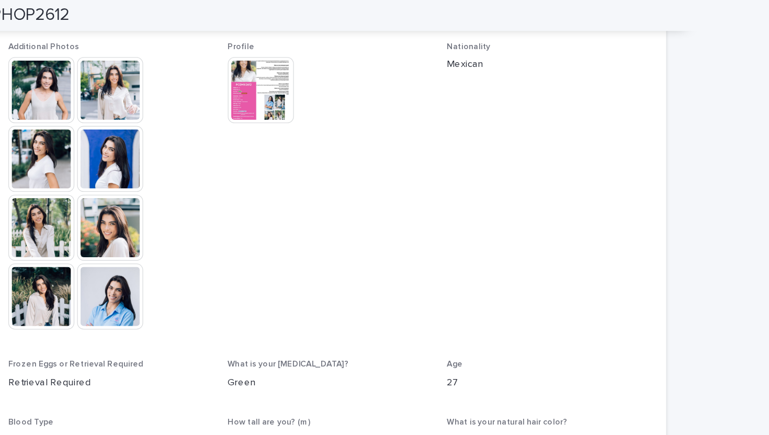
click at [175, 222] on img at bounding box center [166, 225] width 50 height 50
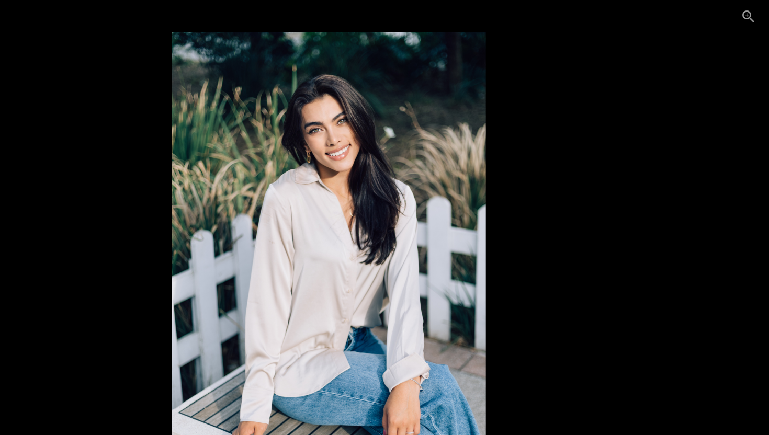
click at [561, 121] on picture at bounding box center [384, 204] width 769 height 358
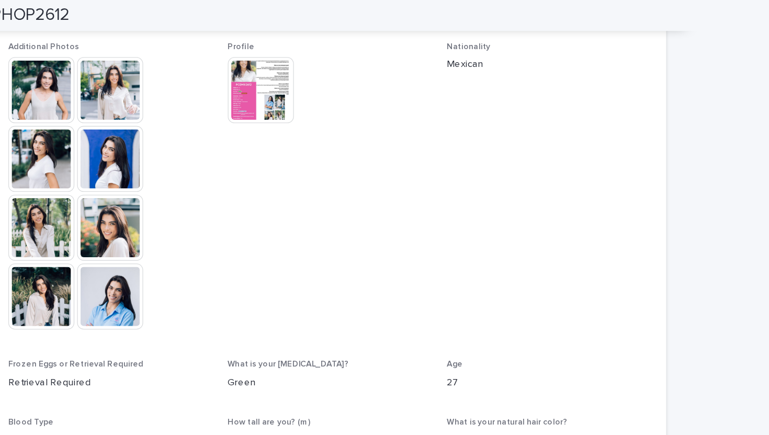
click at [336, 88] on img at bounding box center [332, 68] width 50 height 50
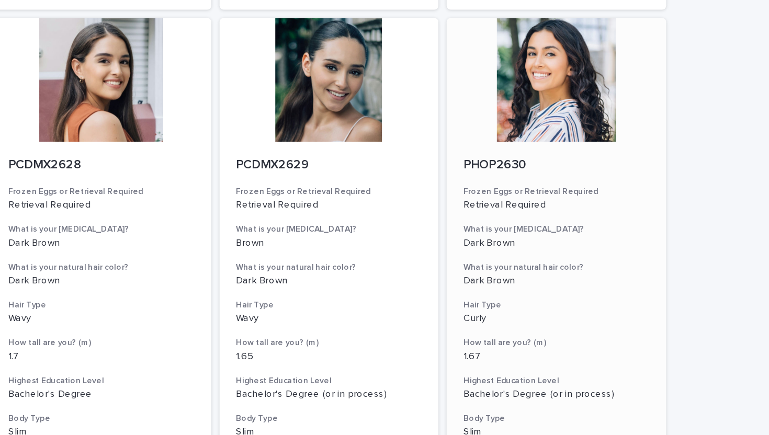
scroll to position [1265, 0]
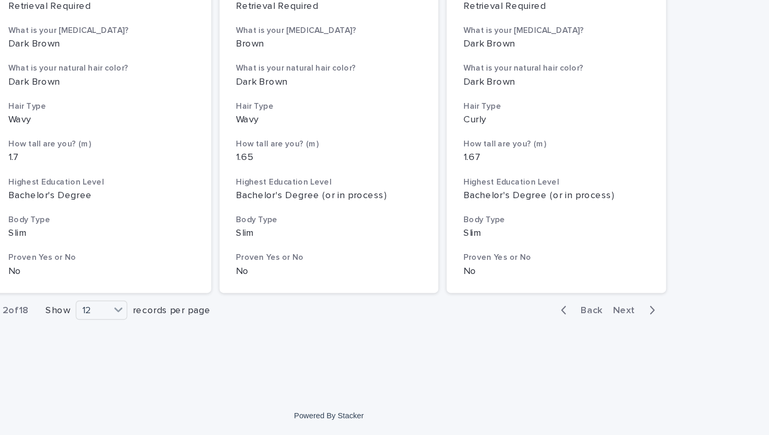
click at [561, 340] on span "Next" at bounding box center [611, 339] width 23 height 7
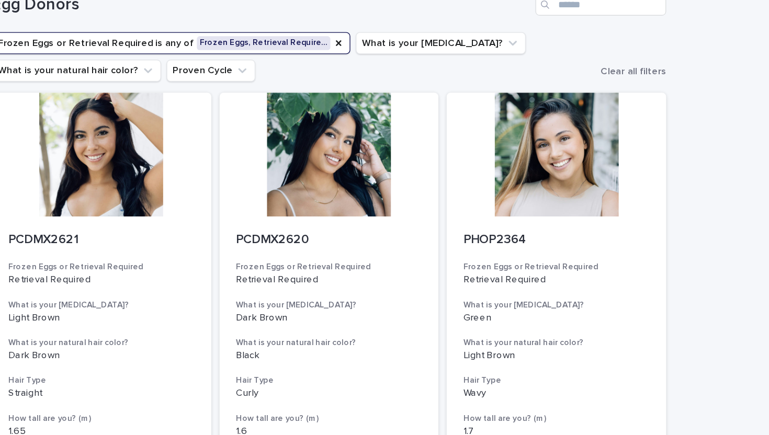
scroll to position [62, 0]
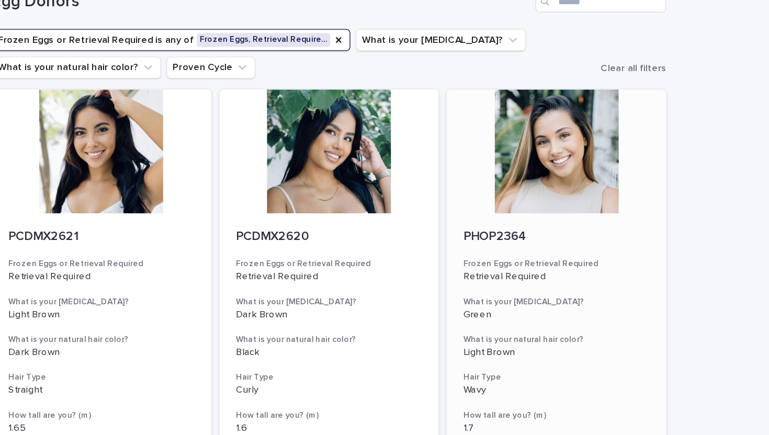
click at [549, 136] on div at bounding box center [557, 115] width 167 height 94
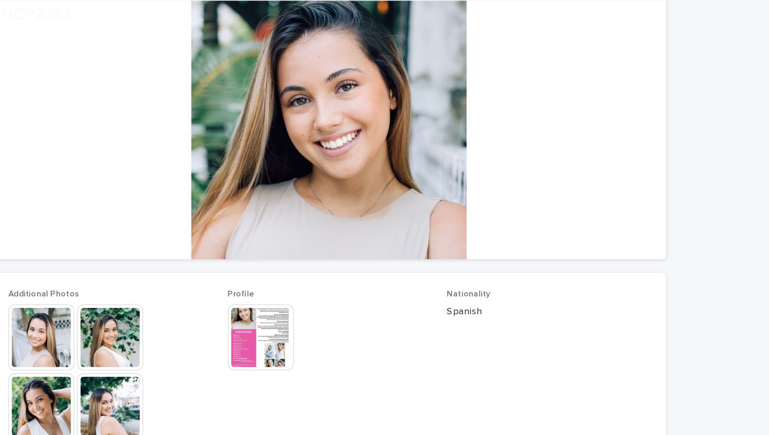
scroll to position [118, 0]
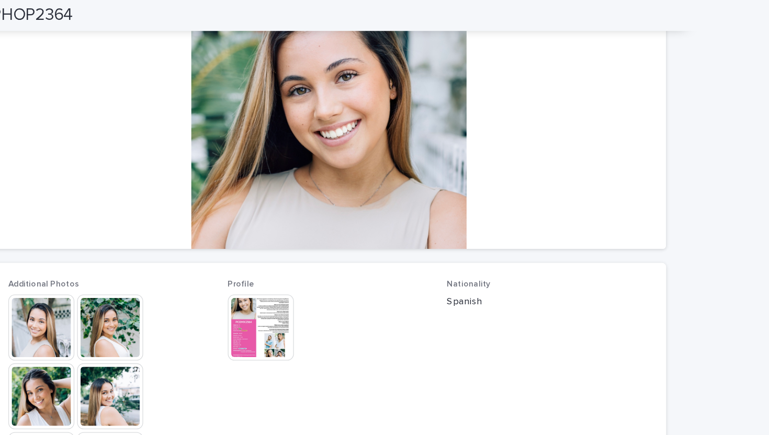
click at [335, 243] on img at bounding box center [332, 249] width 50 height 50
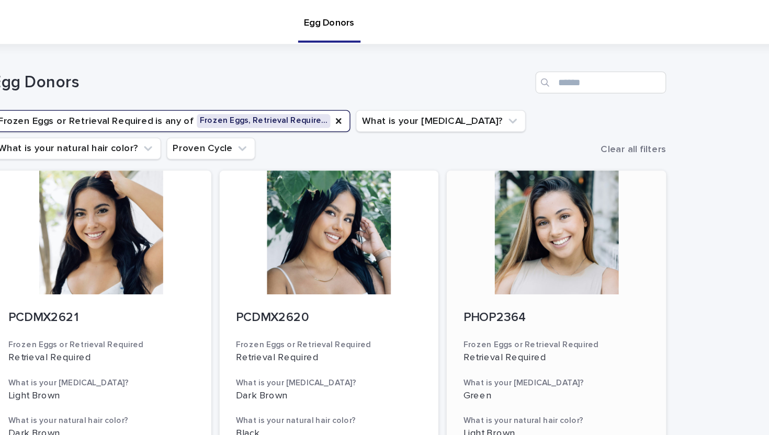
click at [561, 173] on div at bounding box center [557, 177] width 167 height 94
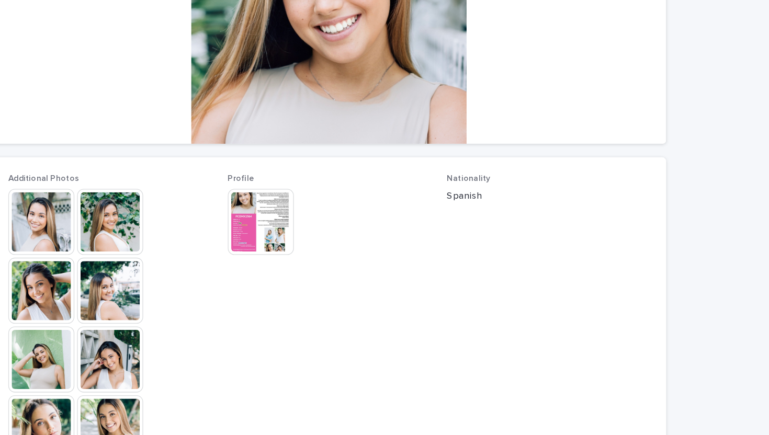
scroll to position [274, 0]
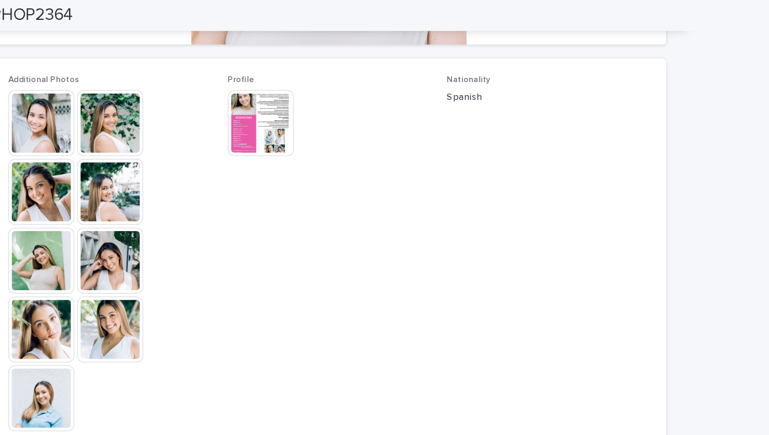
click at [334, 87] on img at bounding box center [332, 94] width 50 height 50
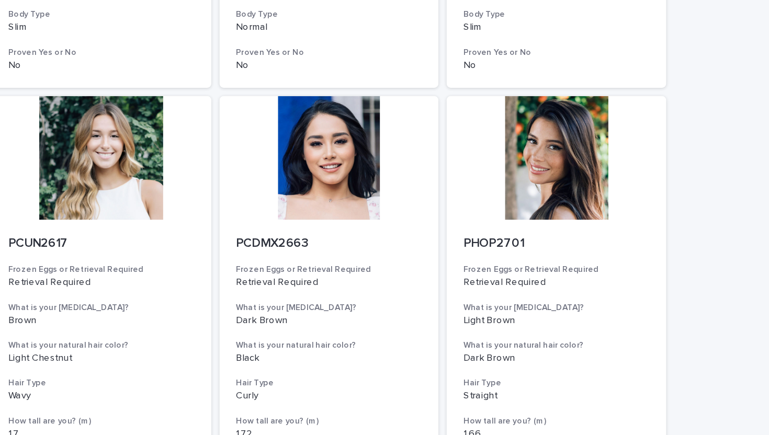
scroll to position [443, 0]
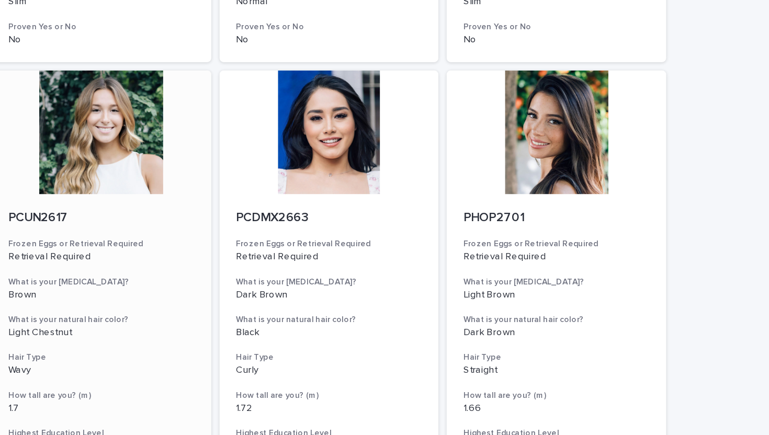
click at [237, 125] on div at bounding box center [211, 100] width 167 height 94
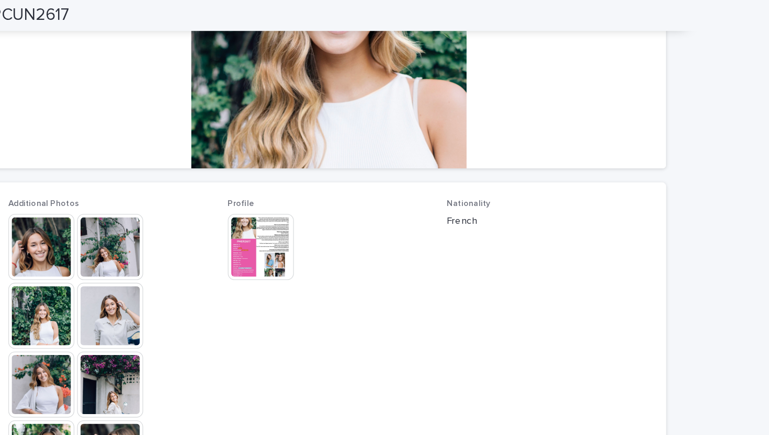
scroll to position [181, 0]
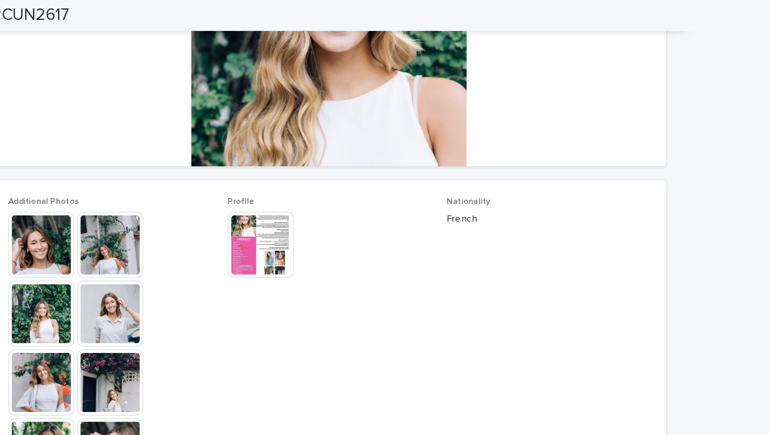
click at [220, 238] on img at bounding box center [218, 238] width 50 height 50
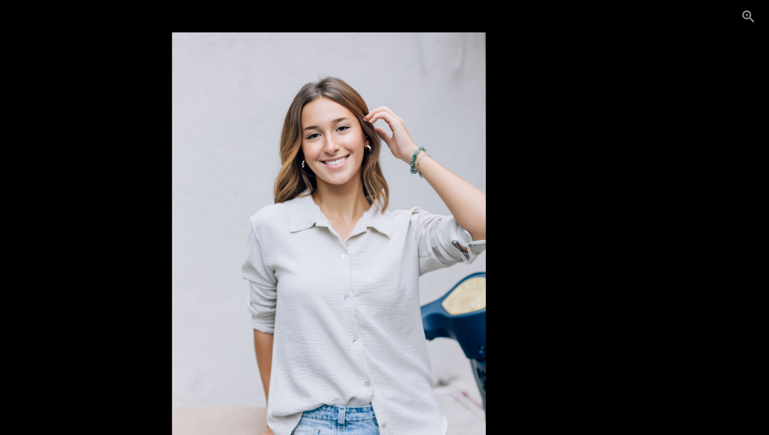
click at [561, 134] on picture at bounding box center [384, 204] width 769 height 358
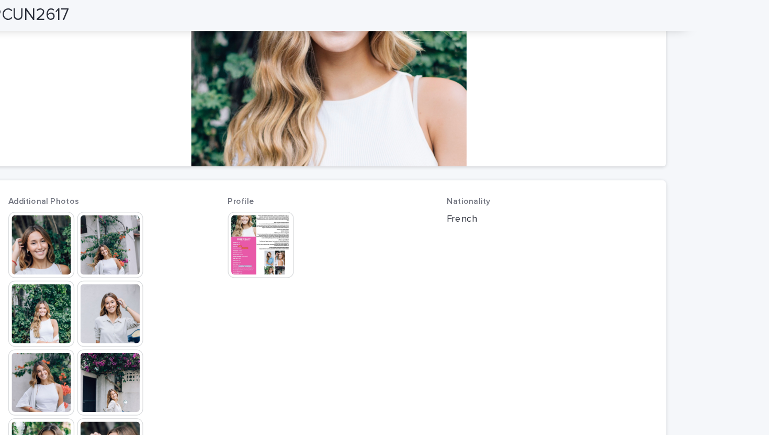
click at [321, 190] on img at bounding box center [332, 186] width 50 height 50
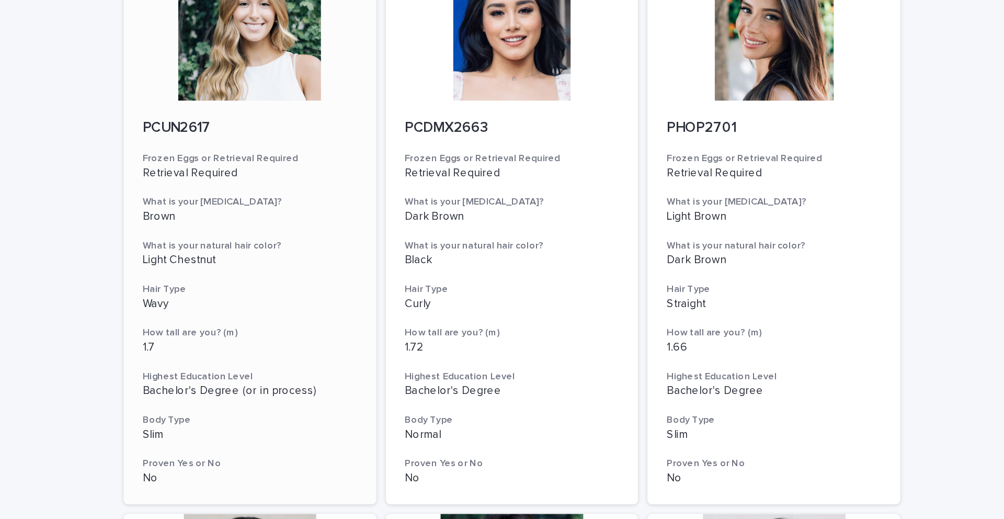
scroll to position [449, 0]
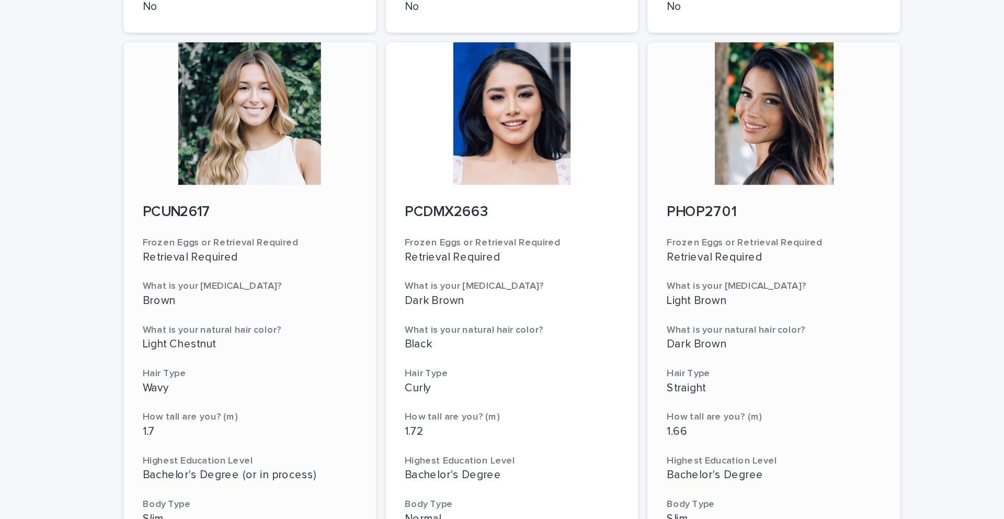
click at [561, 119] on div at bounding box center [674, 95] width 167 height 94
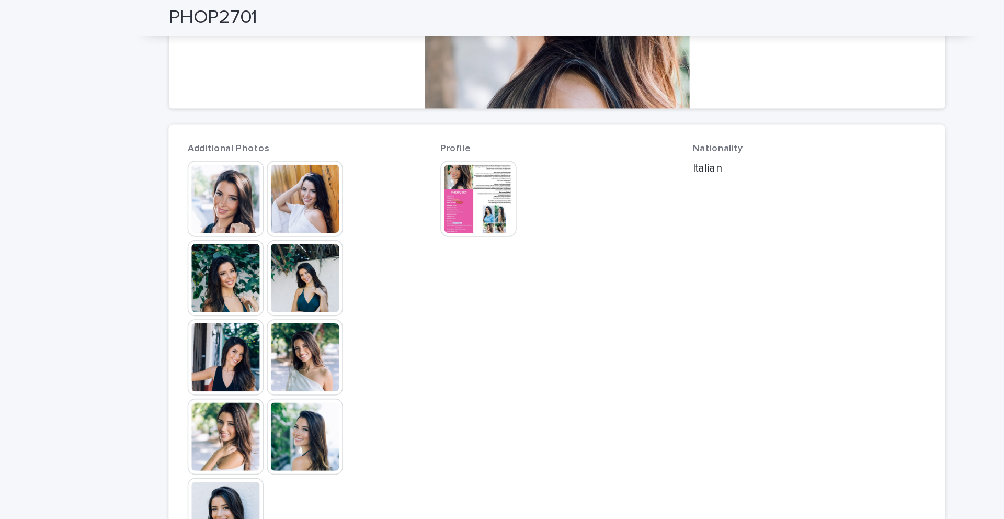
scroll to position [243, 0]
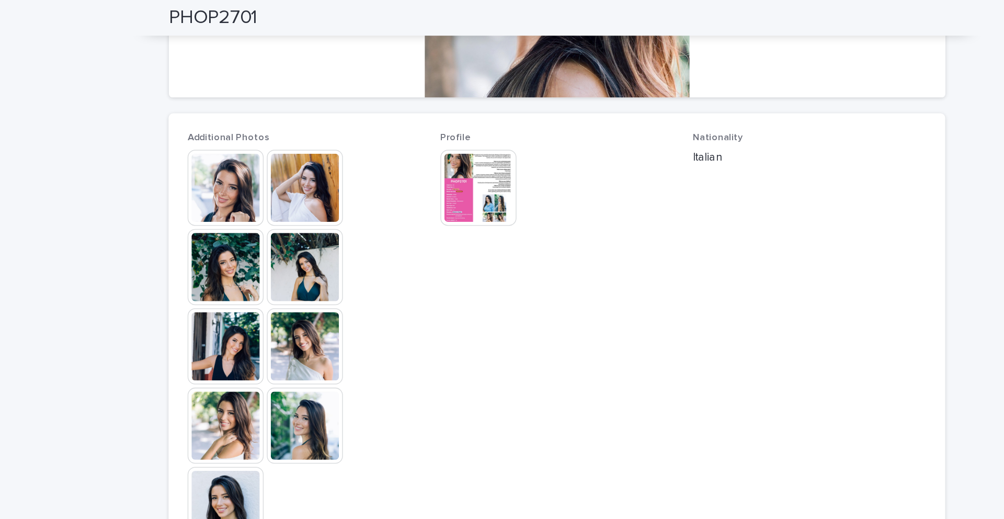
click at [294, 175] on img at bounding box center [283, 176] width 50 height 50
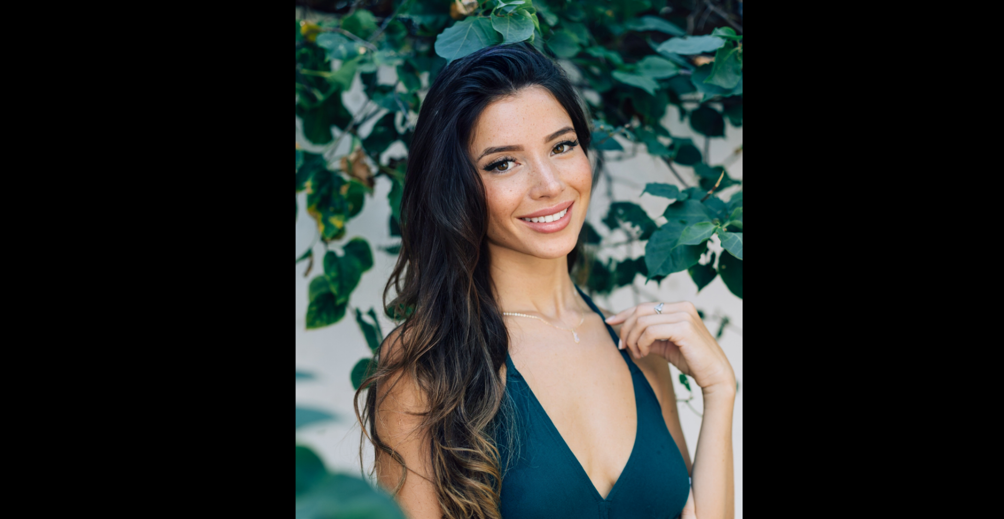
scroll to position [0, 0]
click at [297, 214] on picture at bounding box center [502, 246] width 1004 height 442
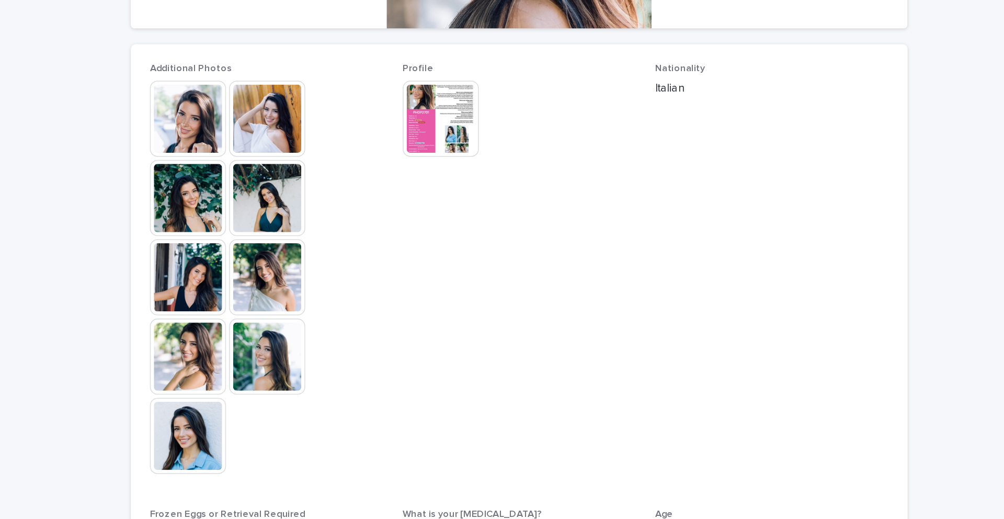
click at [345, 138] on img at bounding box center [336, 124] width 50 height 50
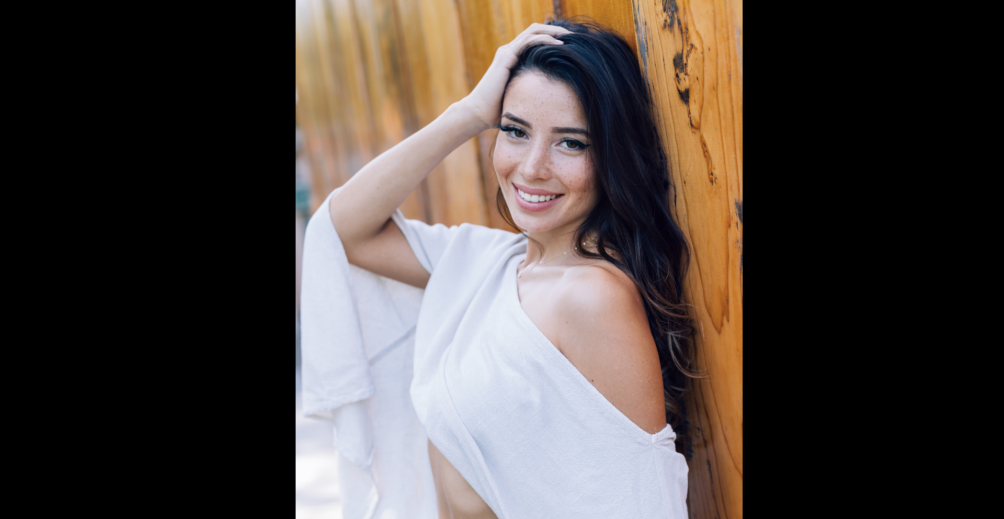
click at [265, 140] on picture at bounding box center [502, 246] width 1004 height 442
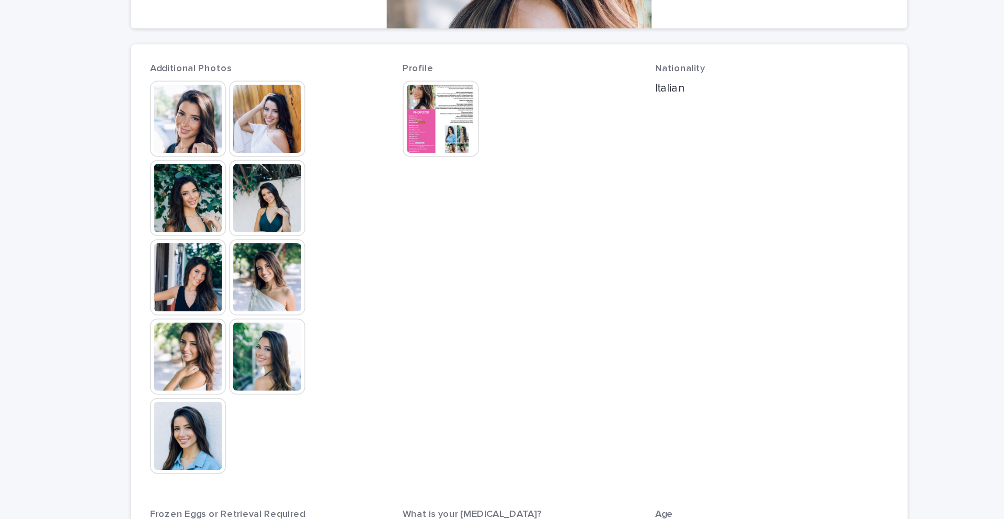
click at [278, 335] on img at bounding box center [283, 333] width 50 height 50
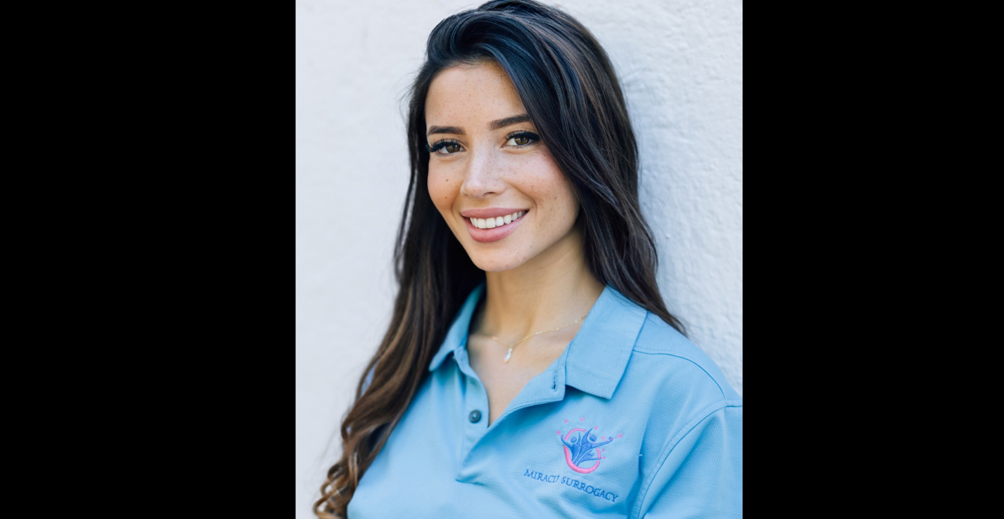
click at [301, 218] on picture at bounding box center [502, 246] width 1004 height 442
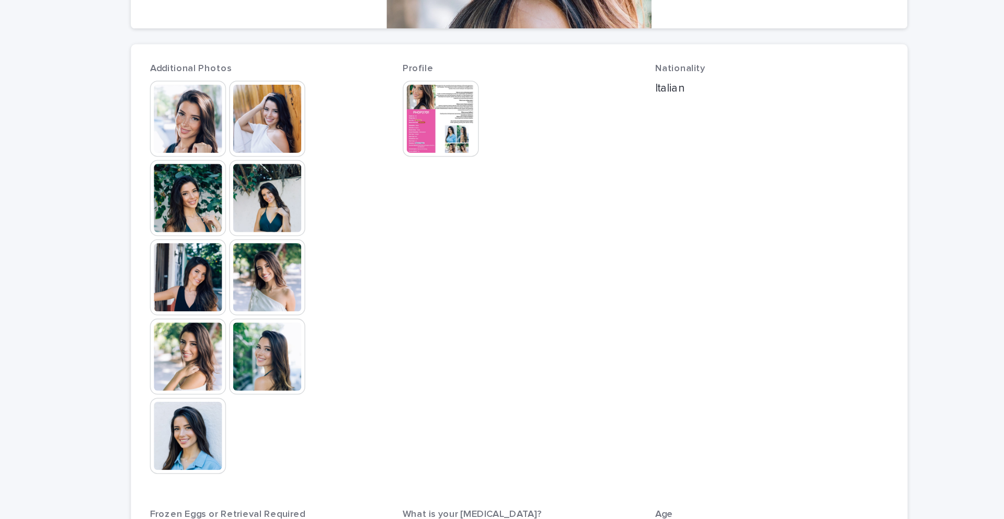
click at [439, 127] on img at bounding box center [450, 124] width 50 height 50
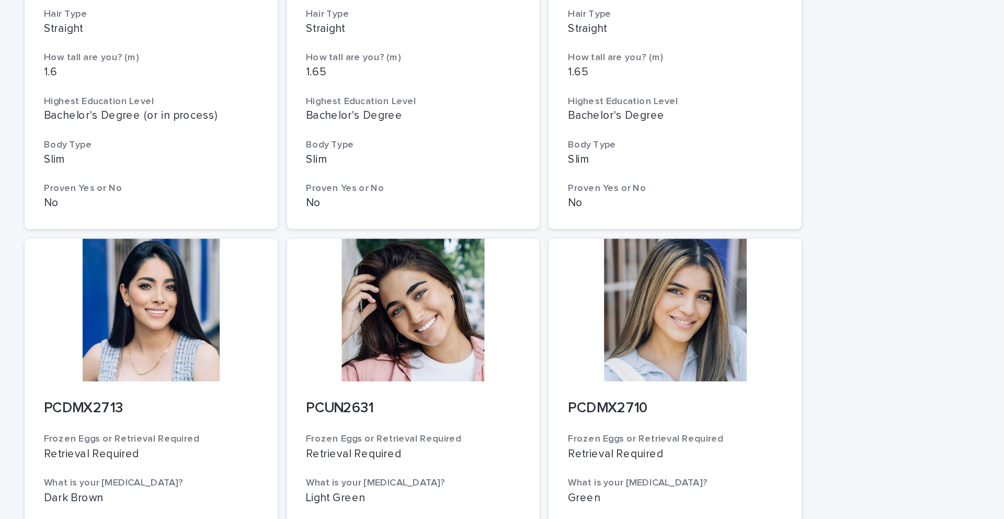
scroll to position [1180, 0]
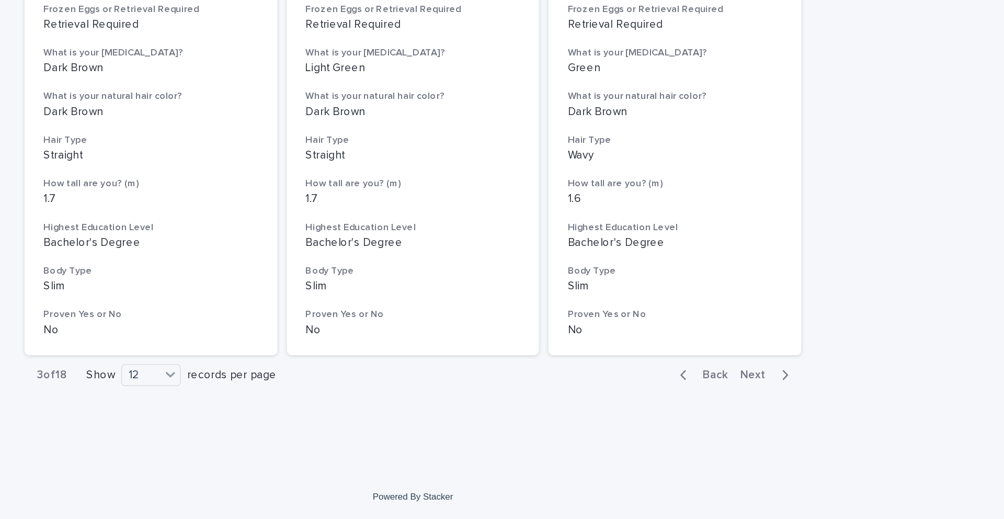
click at [561, 362] on span "Next" at bounding box center [729, 423] width 23 height 7
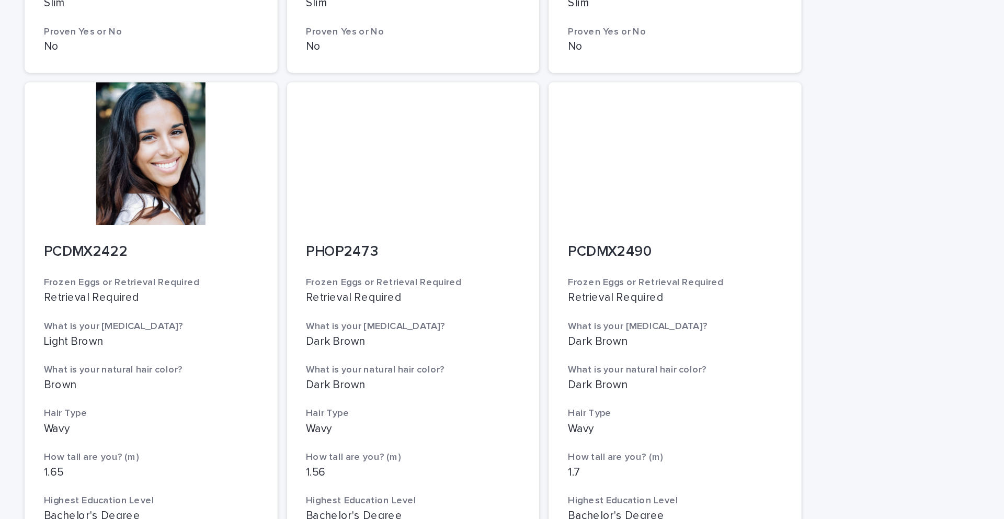
scroll to position [1180, 0]
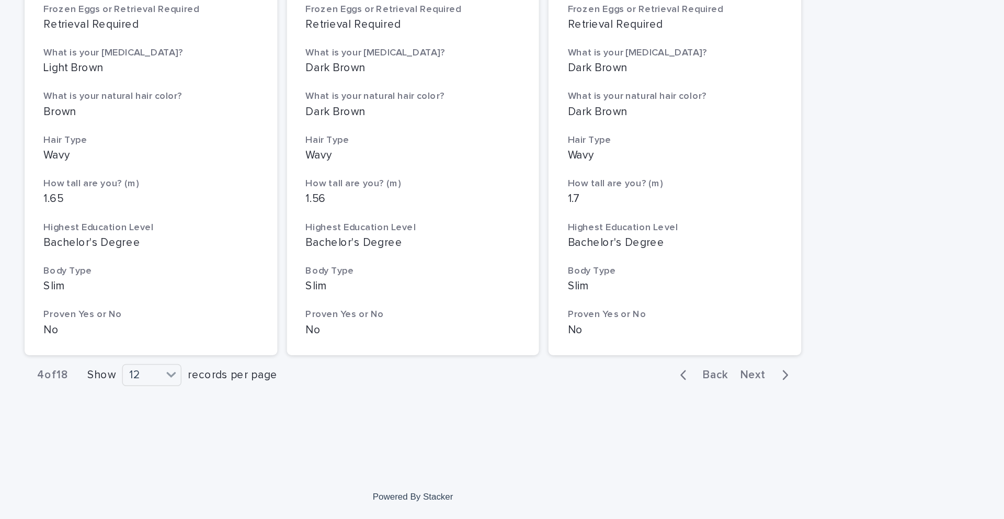
click at [561, 362] on span "Next" at bounding box center [729, 423] width 23 height 7
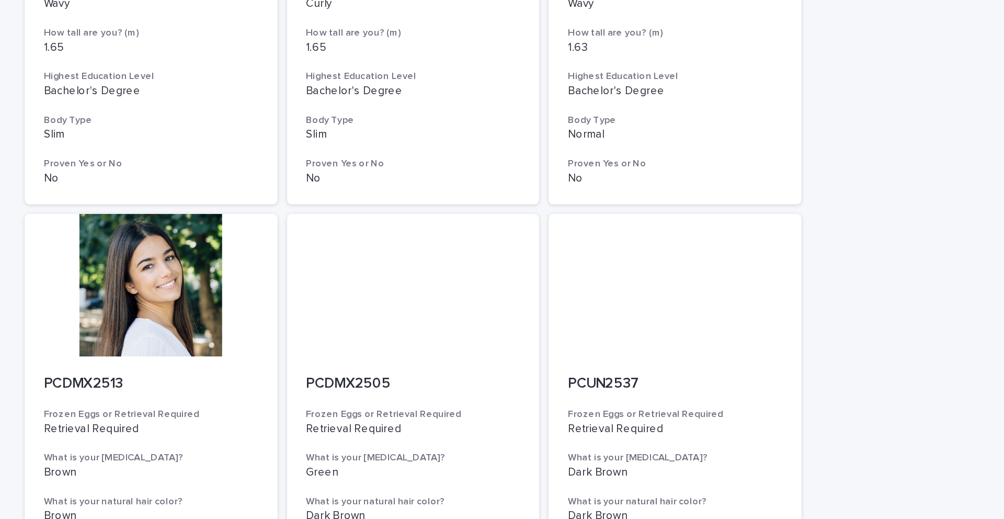
scroll to position [382, 0]
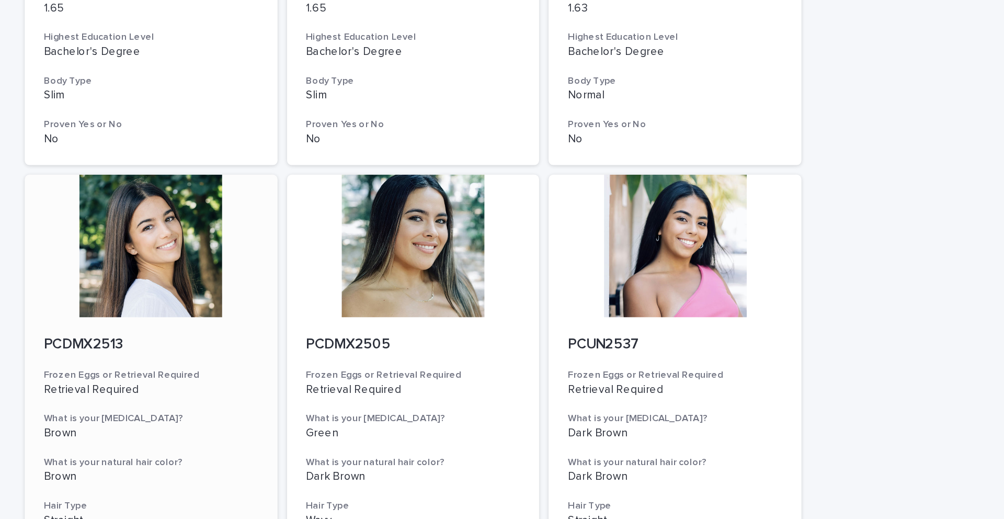
click at [341, 161] on div at bounding box center [329, 162] width 167 height 94
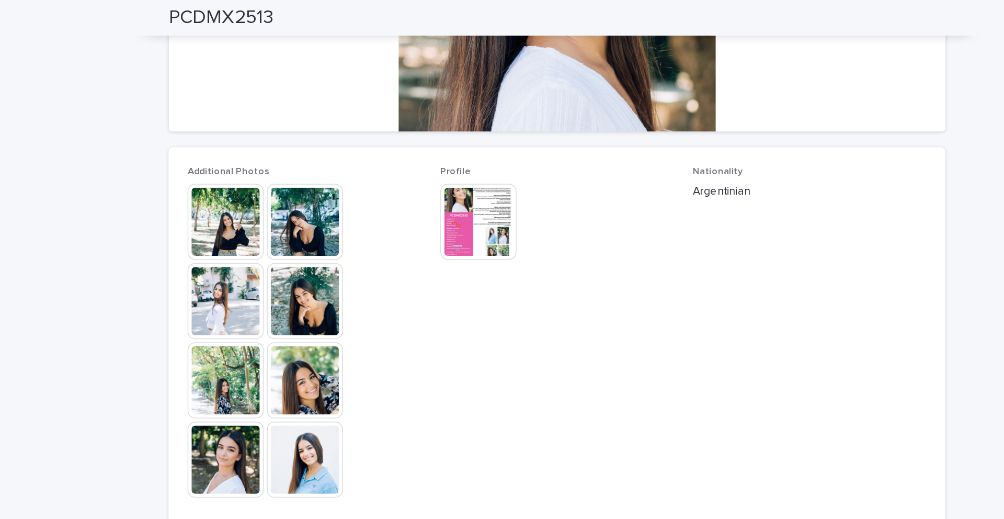
scroll to position [282, 0]
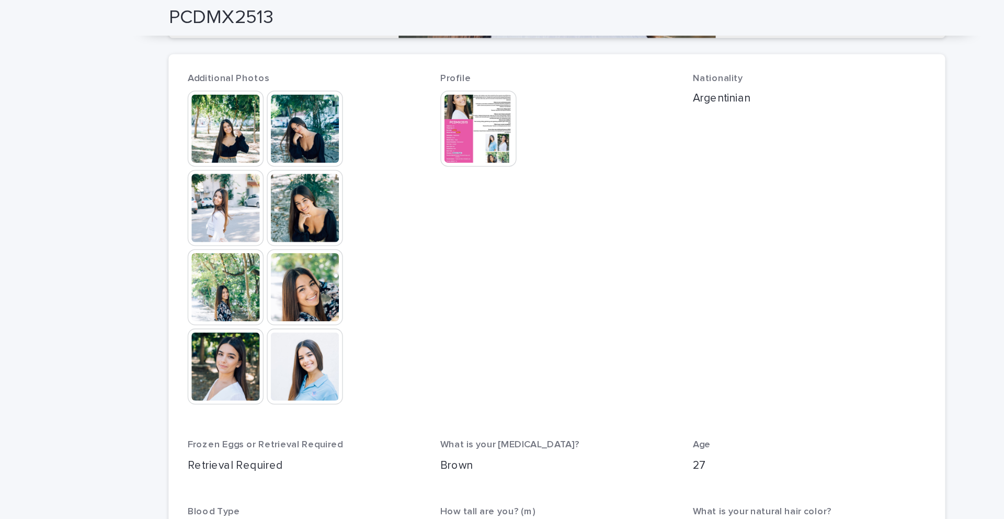
click at [341, 235] on img at bounding box center [336, 242] width 50 height 50
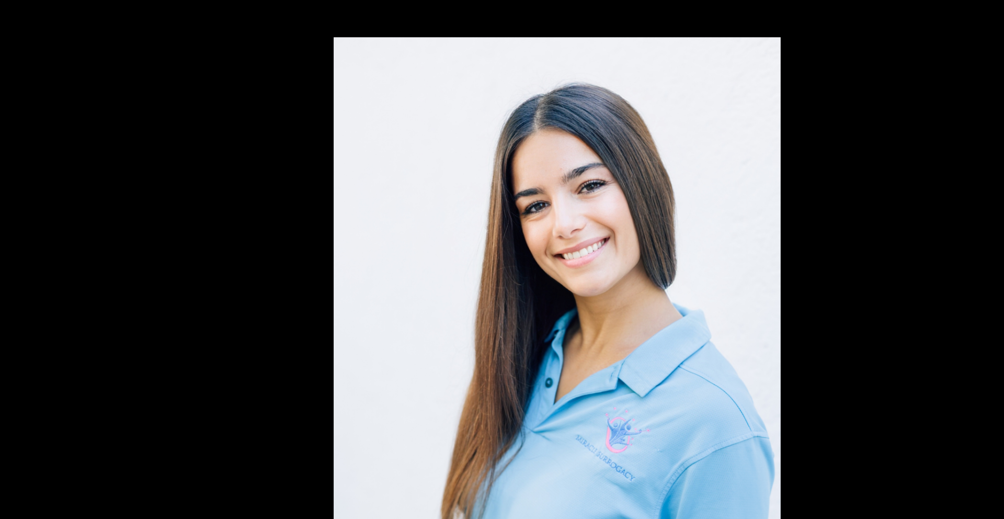
click at [257, 172] on picture at bounding box center [502, 246] width 1004 height 442
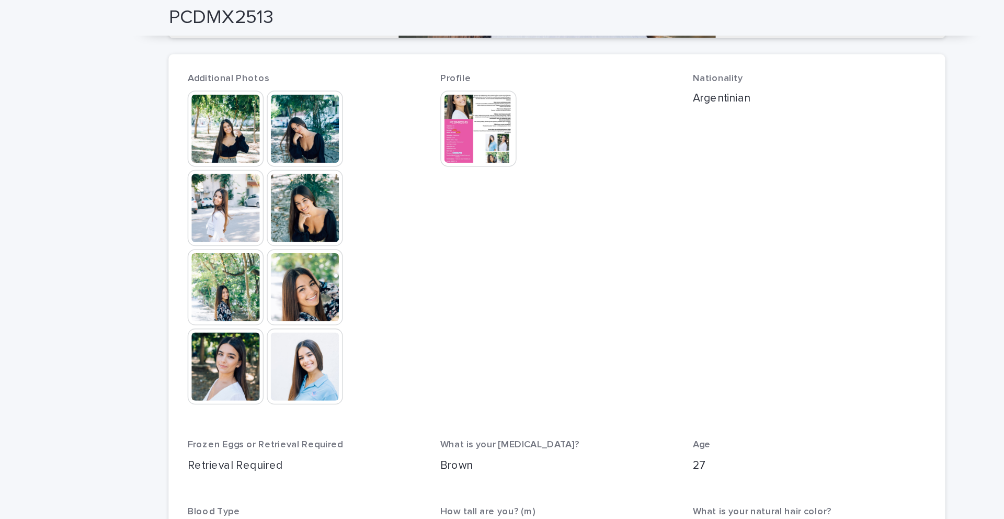
click at [446, 91] on img at bounding box center [450, 85] width 50 height 50
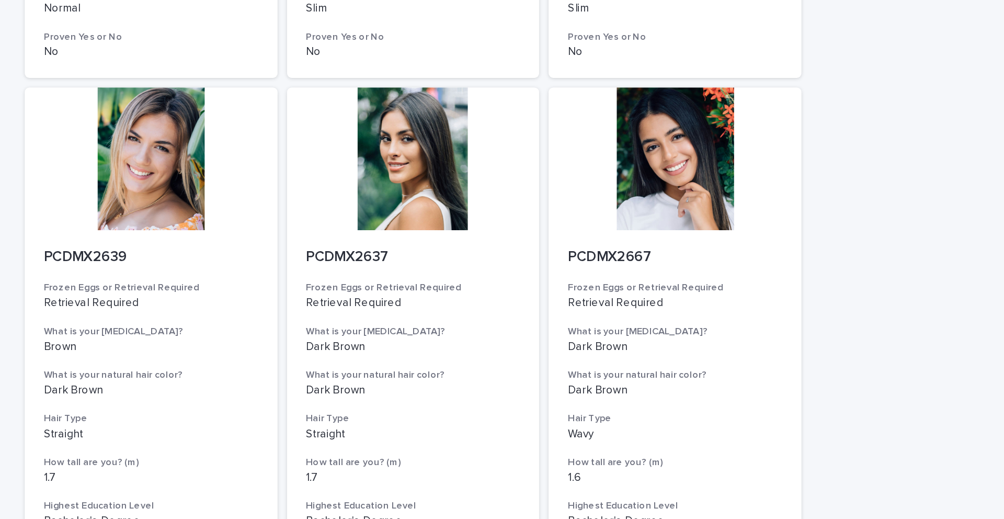
scroll to position [1180, 0]
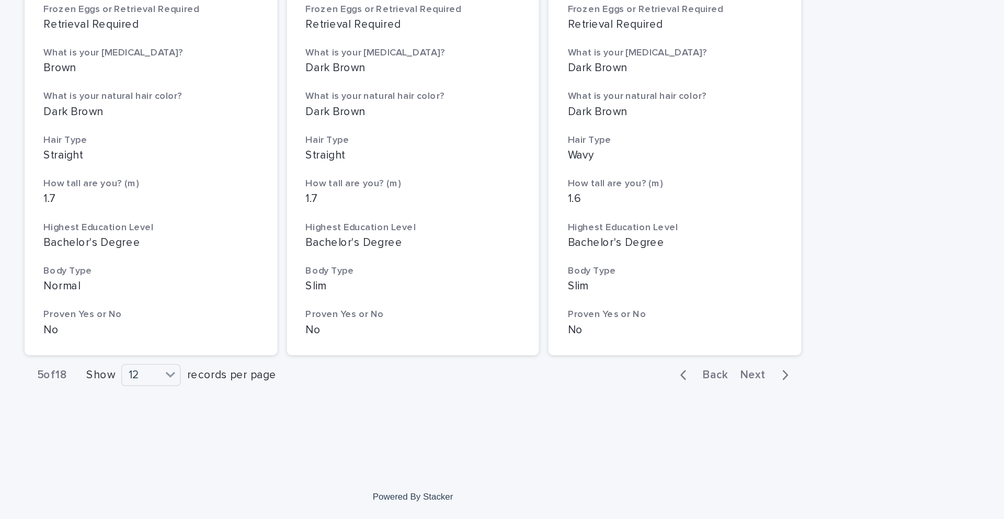
click at [561, 362] on span "Next" at bounding box center [729, 423] width 23 height 7
click at [330, 362] on div "12" at bounding box center [323, 423] width 25 height 11
click at [337, 362] on div "36" at bounding box center [330, 463] width 38 height 13
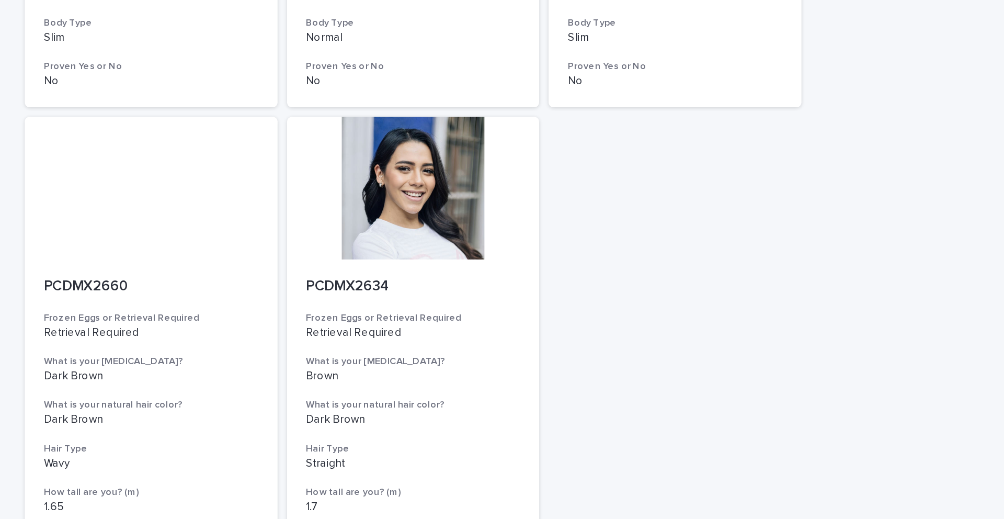
scroll to position [3749, 0]
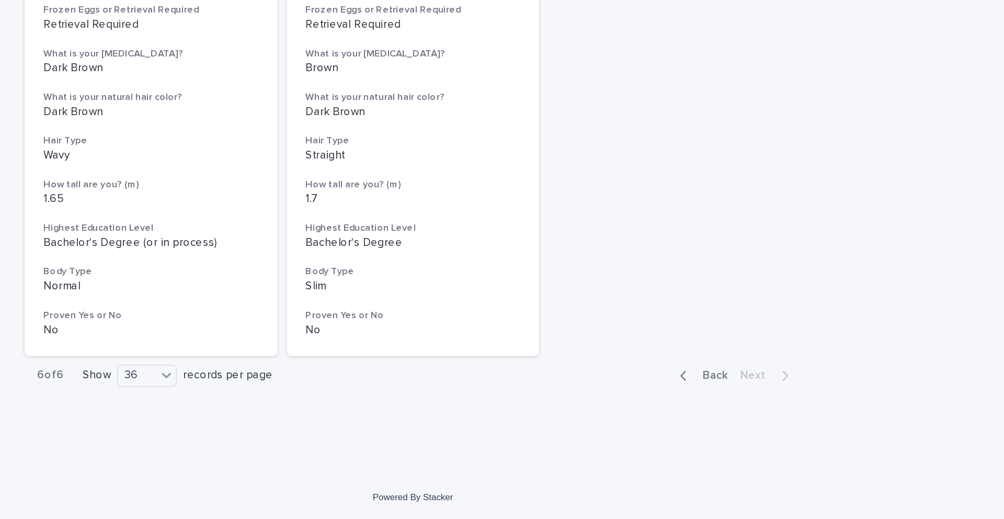
click at [561, 362] on span "Back" at bounding box center [698, 423] width 22 height 7
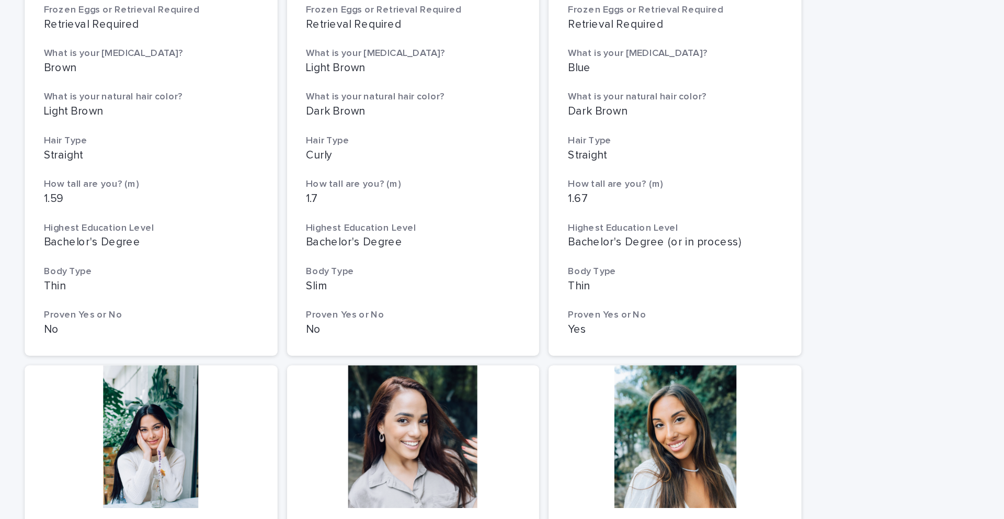
click at [561, 362] on div at bounding box center [674, 464] width 167 height 94
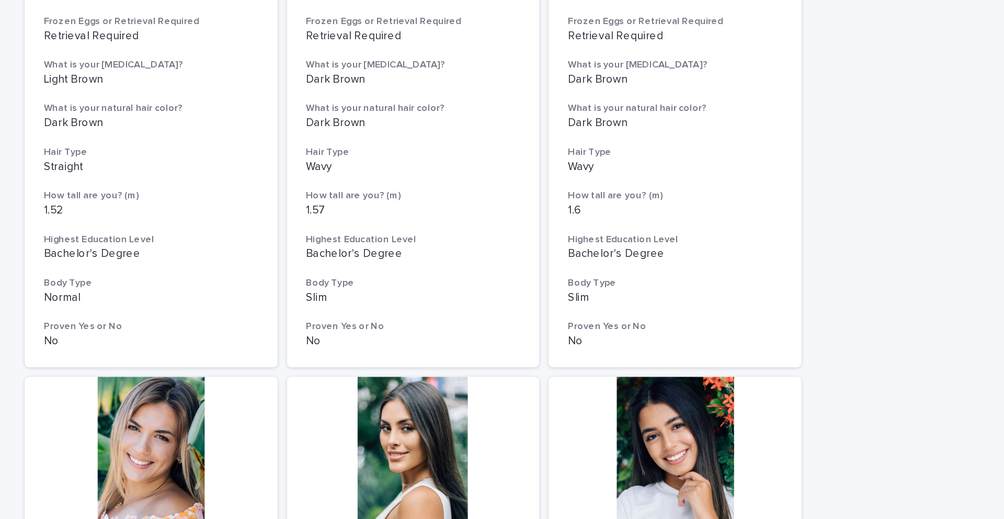
scroll to position [1180, 0]
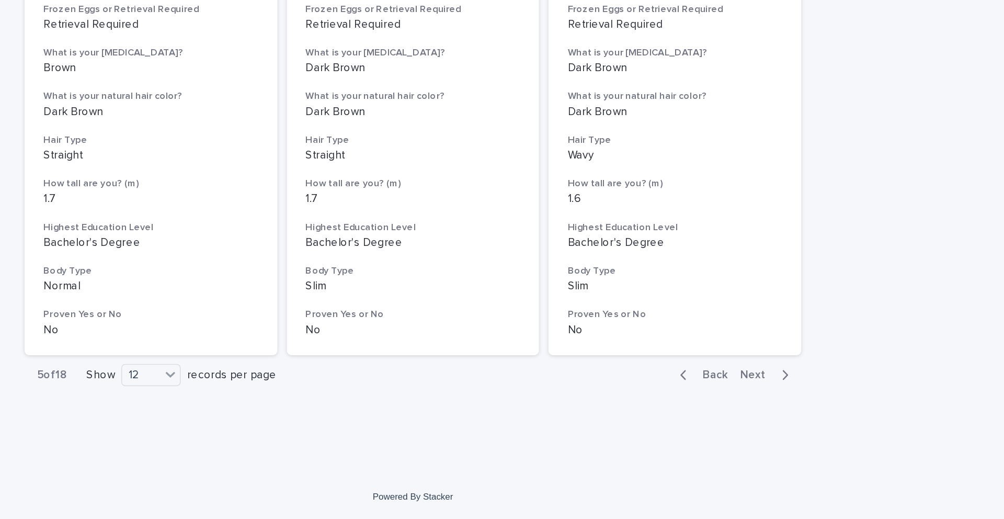
click at [561, 362] on span "Back" at bounding box center [698, 423] width 22 height 7
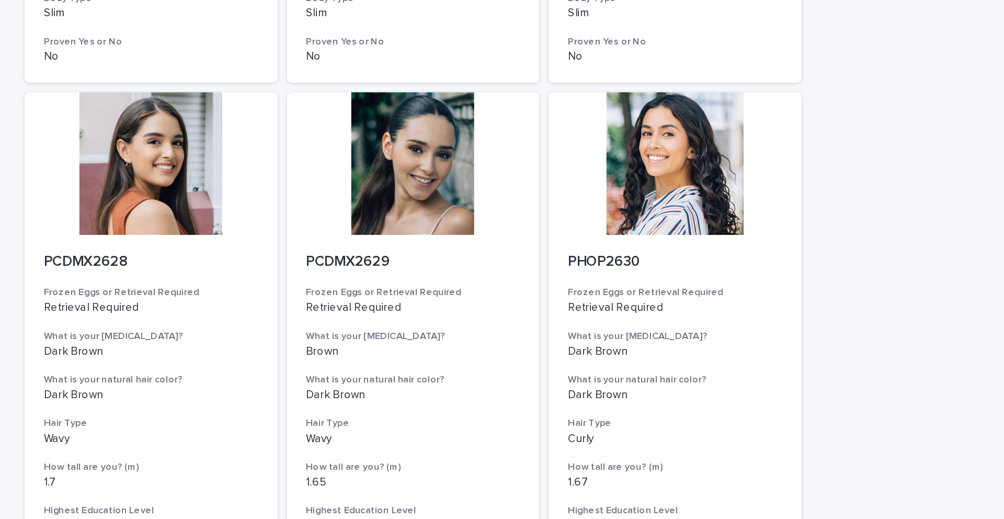
scroll to position [1180, 0]
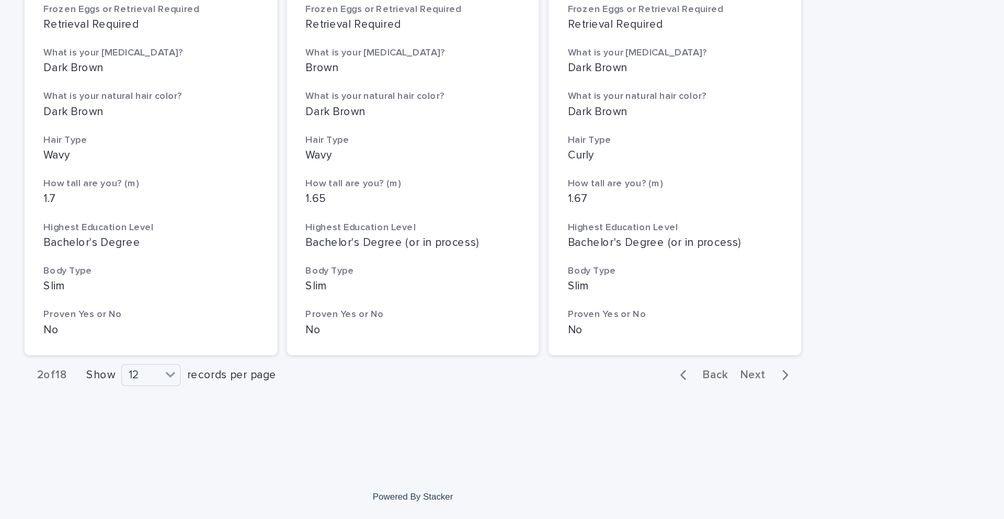
click at [561, 362] on span "Next" at bounding box center [729, 423] width 23 height 7
click at [561, 362] on span "Back" at bounding box center [698, 423] width 22 height 7
click at [341, 362] on div at bounding box center [341, 424] width 13 height 14
click at [339, 362] on div "36" at bounding box center [330, 463] width 38 height 13
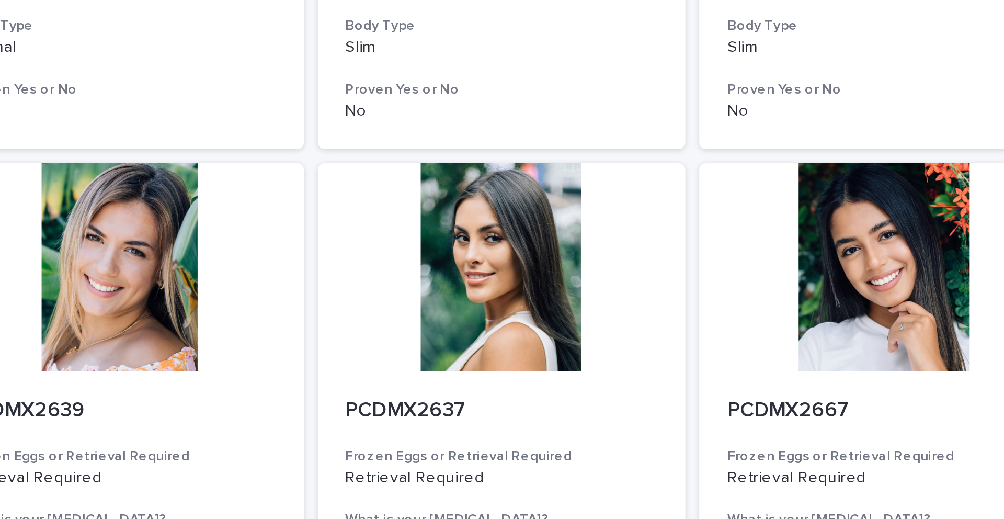
scroll to position [2427, 0]
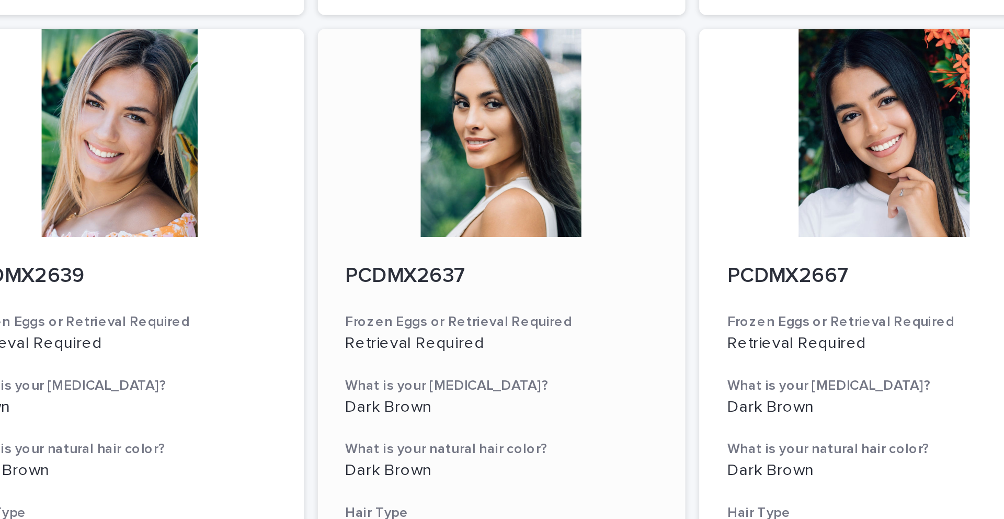
click at [500, 326] on div at bounding box center [502, 318] width 167 height 94
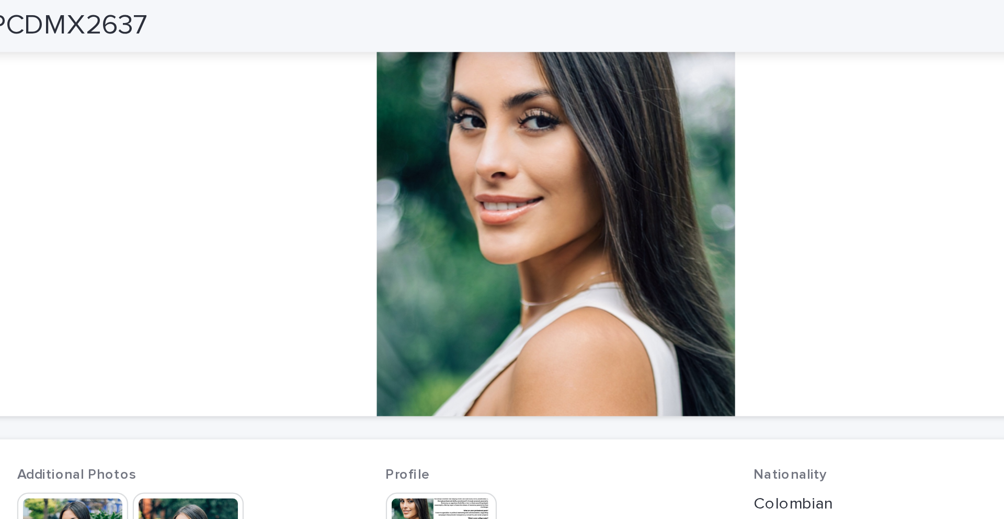
scroll to position [88, 0]
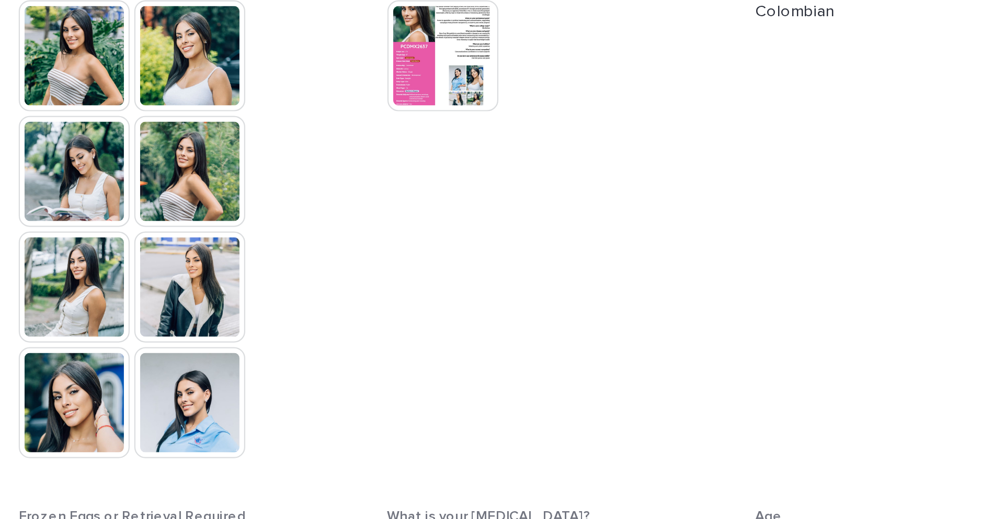
click at [336, 362] on img at bounding box center [336, 436] width 50 height 50
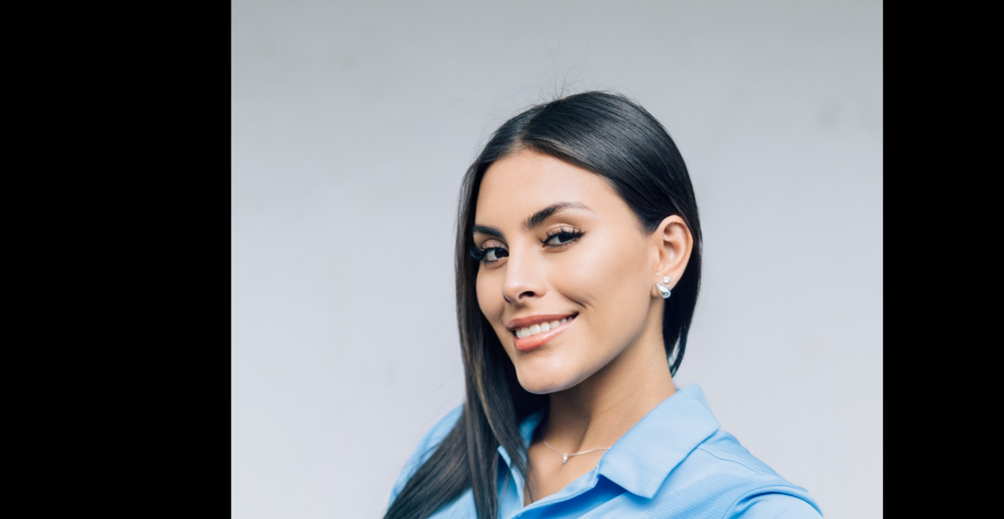
scroll to position [0, 0]
click at [316, 153] on picture at bounding box center [502, 246] width 1004 height 442
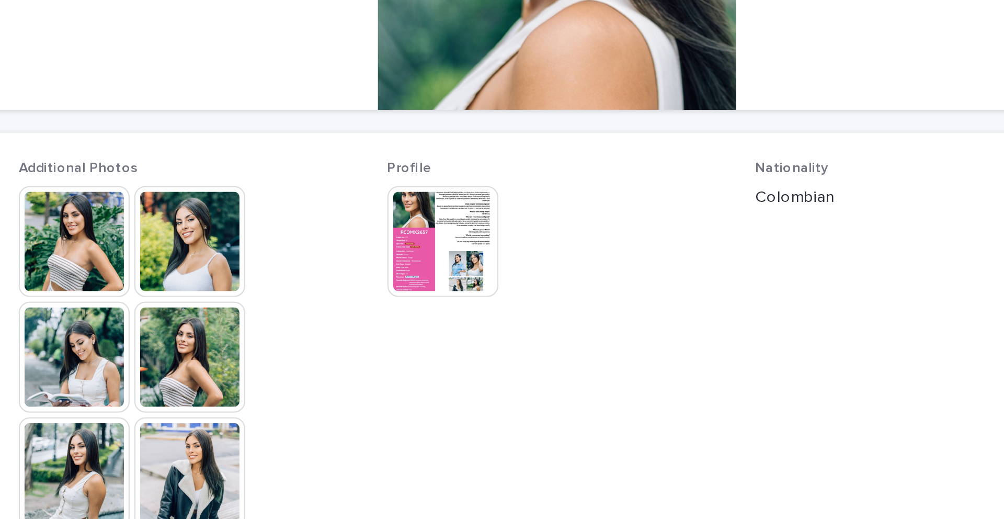
scroll to position [235, 0]
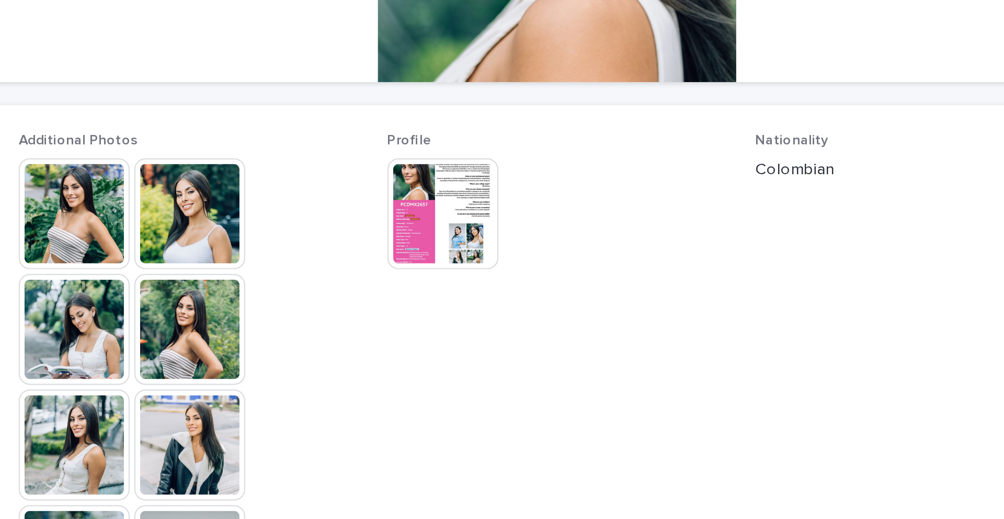
click at [336, 187] on img at bounding box center [336, 184] width 50 height 50
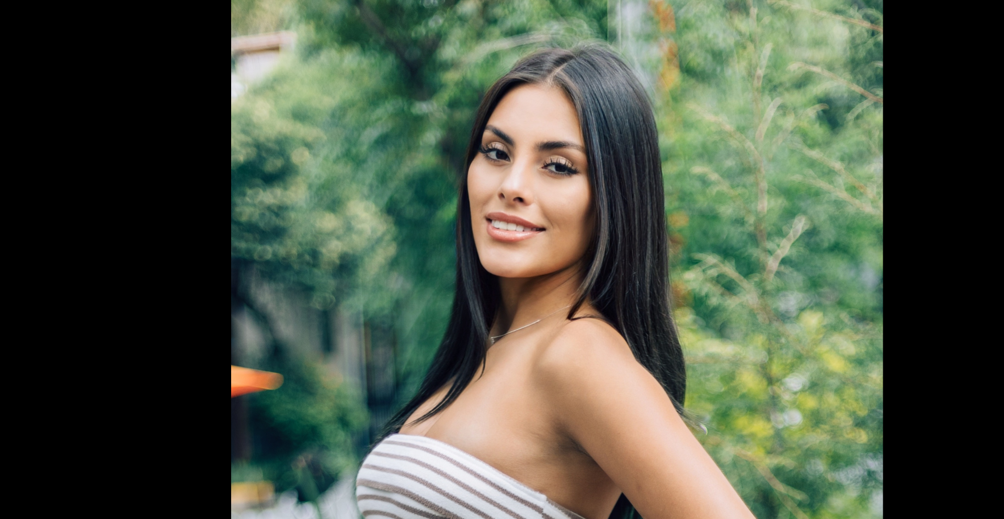
scroll to position [0, 0]
click at [297, 122] on picture at bounding box center [502, 246] width 1004 height 442
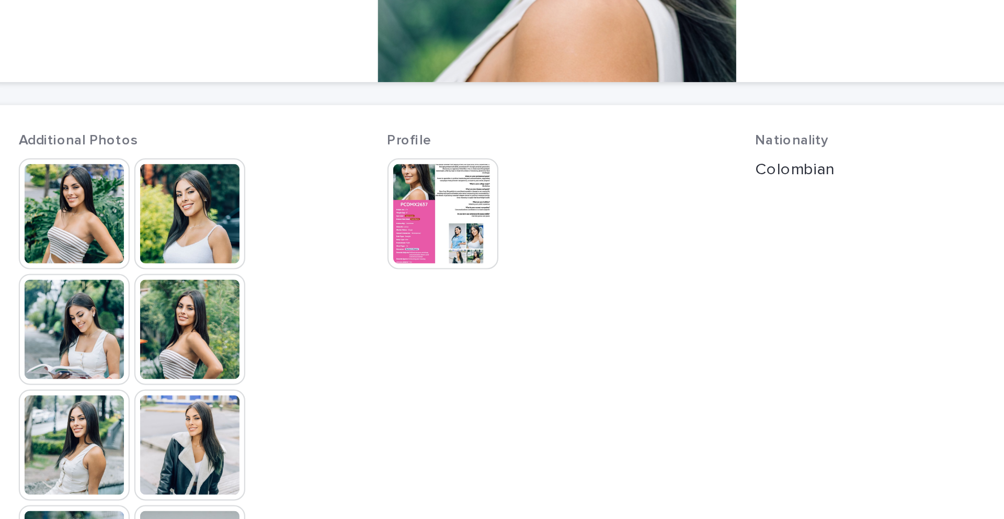
click at [437, 138] on img at bounding box center [450, 132] width 50 height 50
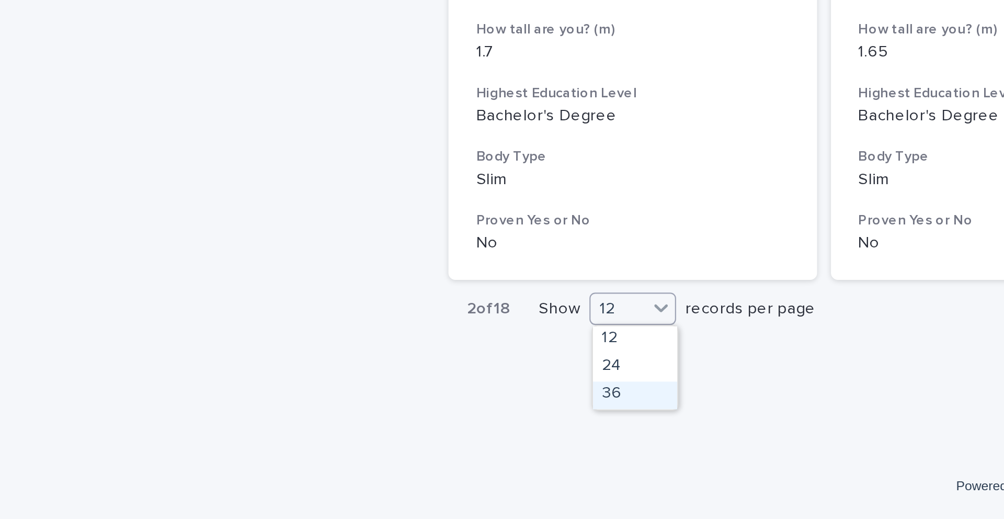
click at [326, 362] on div "36" at bounding box center [330, 463] width 38 height 13
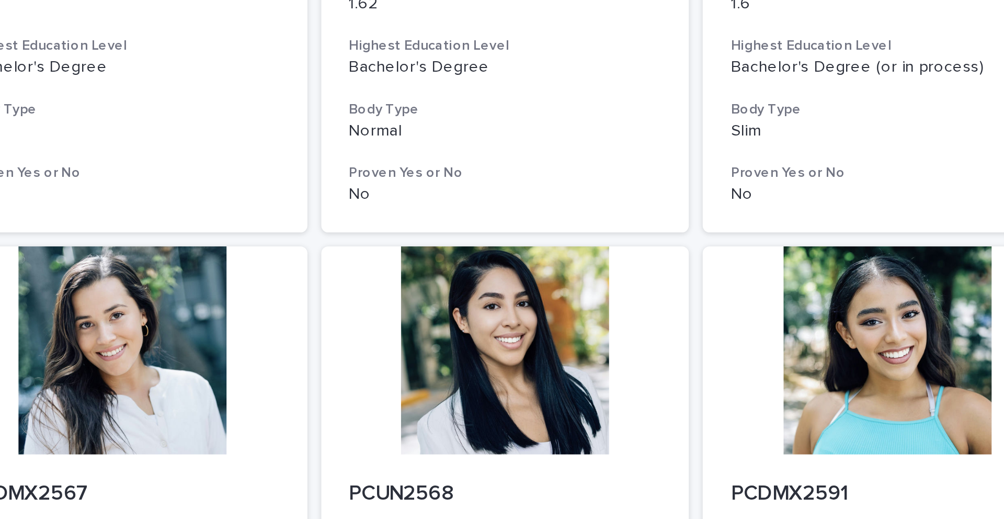
scroll to position [2012, 0]
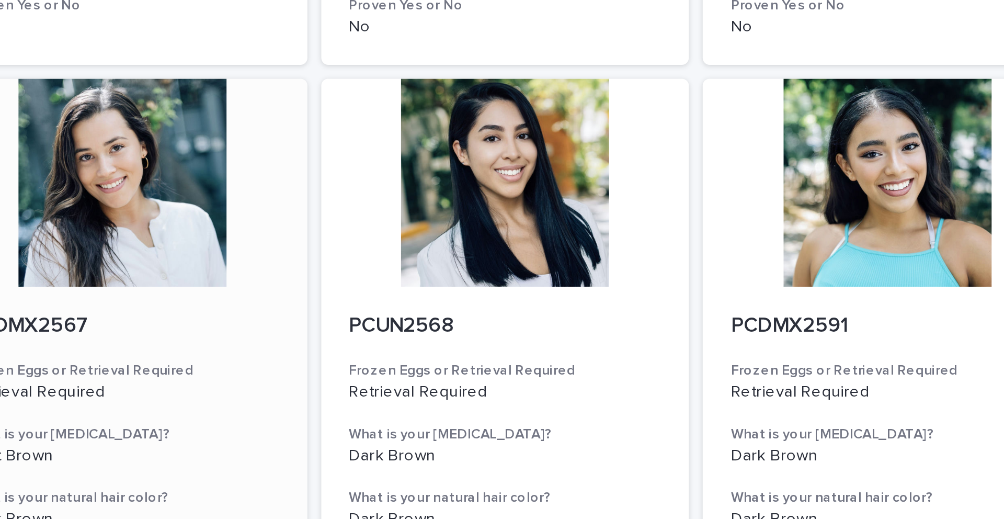
click at [334, 362] on div at bounding box center [329, 367] width 167 height 94
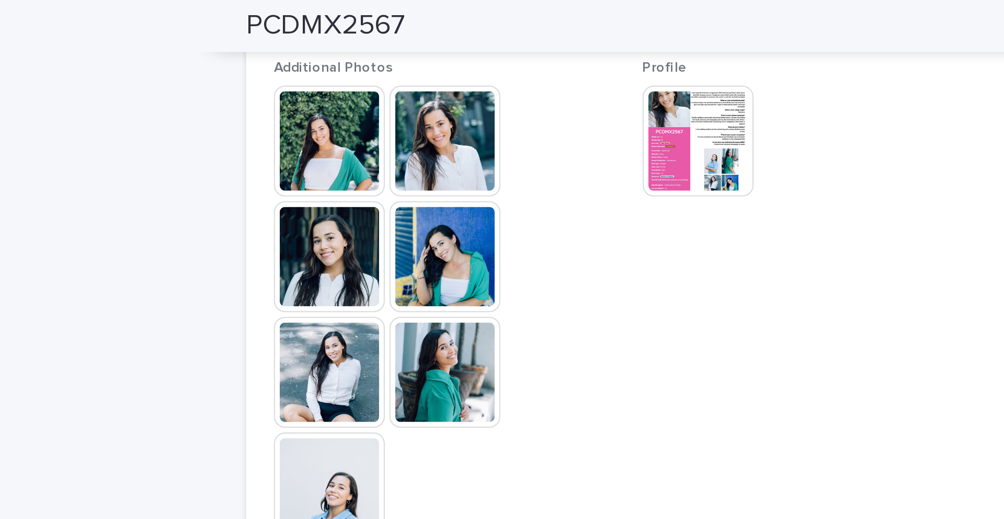
scroll to position [318, 0]
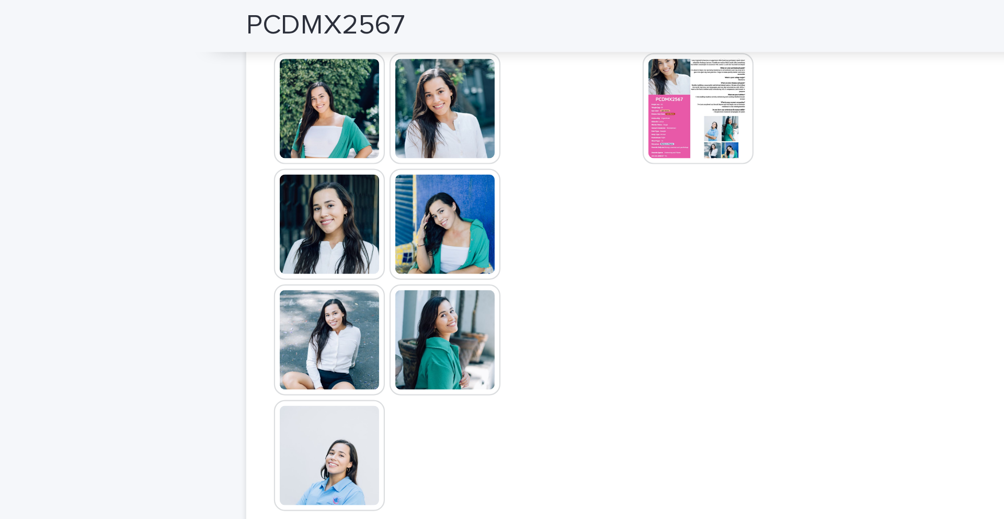
click at [292, 196] on img at bounding box center [283, 206] width 50 height 50
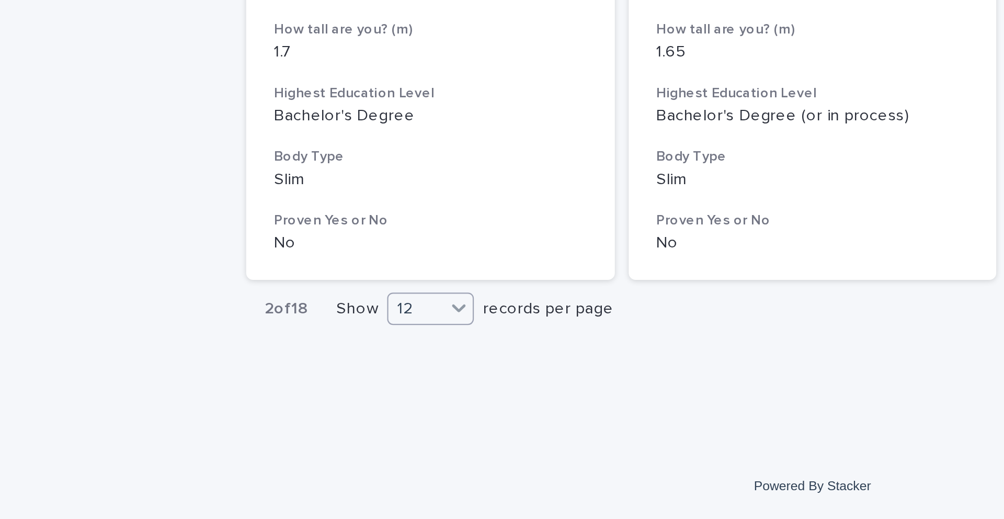
click at [329, 362] on div "12" at bounding box center [322, 423] width 25 height 11
click at [333, 362] on div "36" at bounding box center [330, 463] width 38 height 13
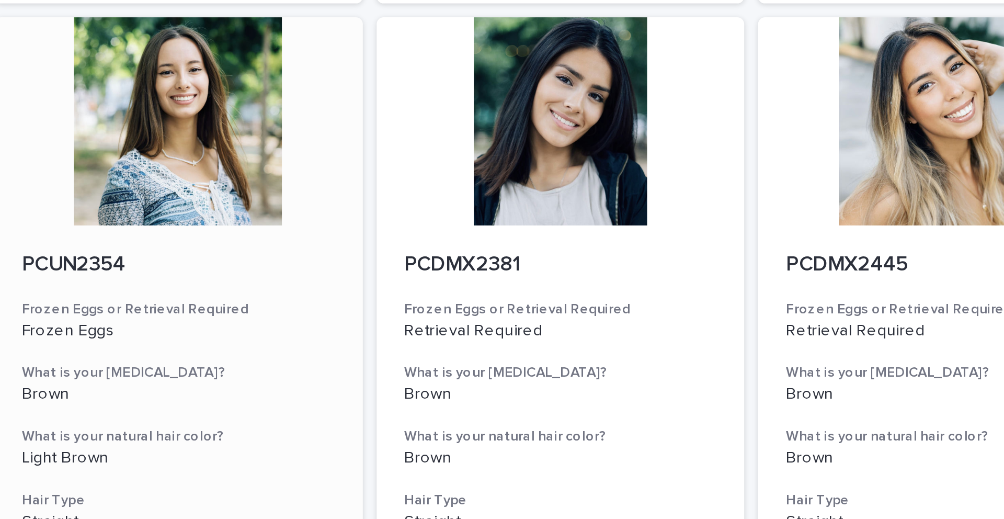
scroll to position [3870, 0]
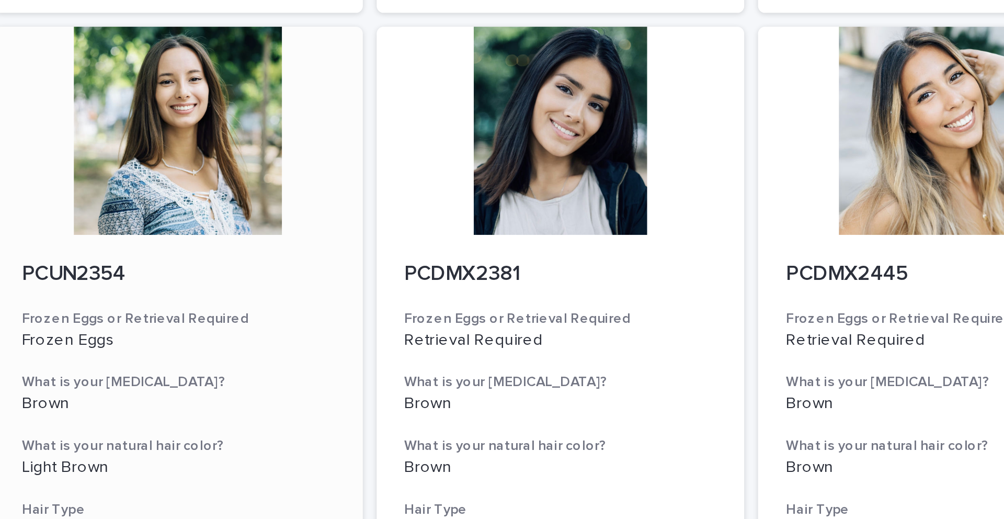
click at [312, 362] on div at bounding box center [329, 343] width 167 height 94
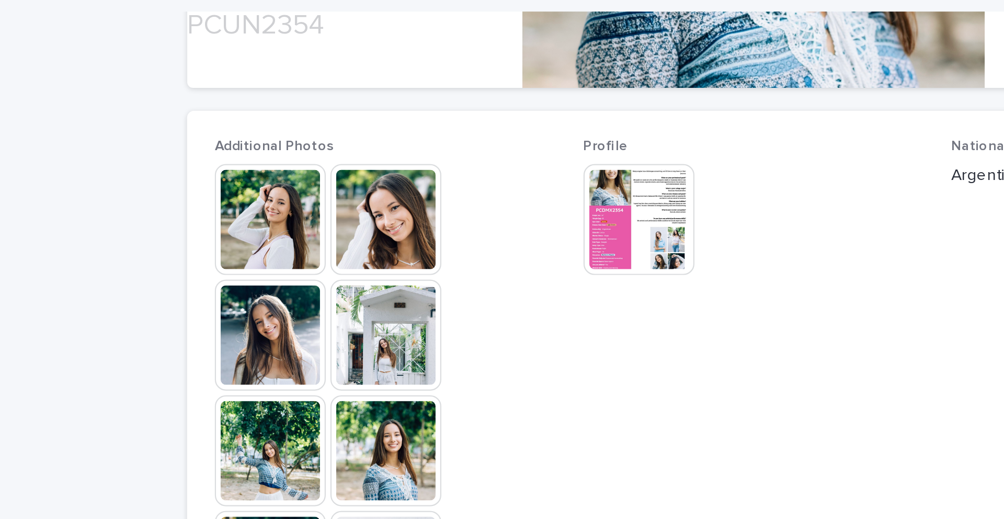
scroll to position [327, 0]
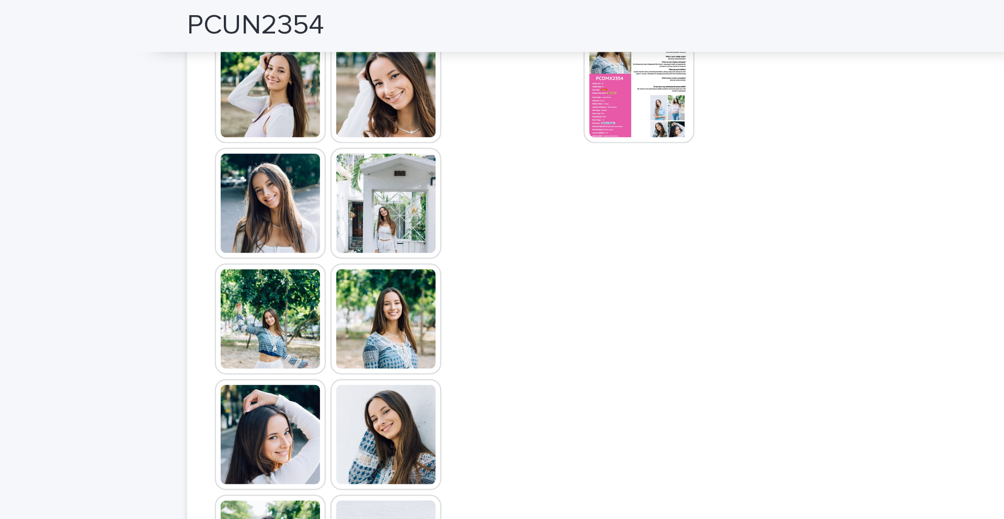
click at [465, 49] on img at bounding box center [450, 40] width 50 height 50
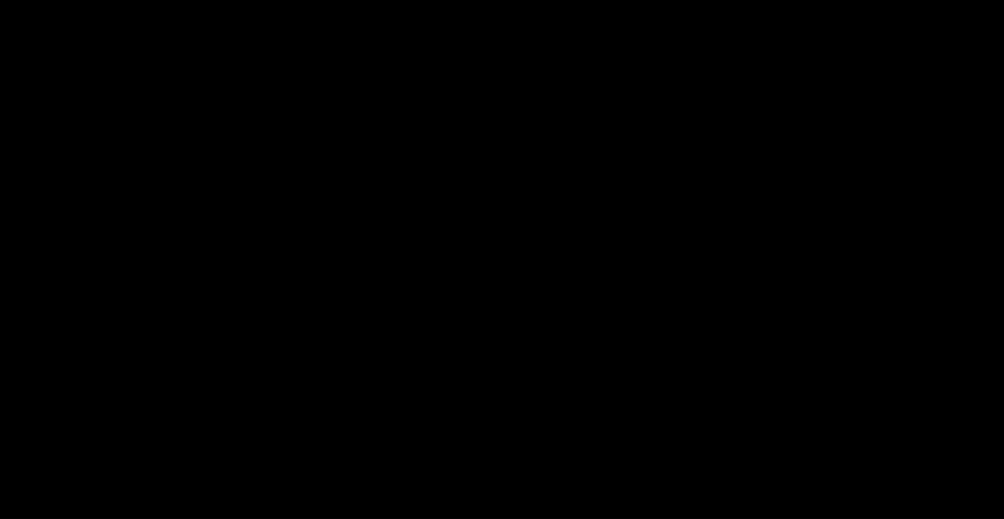
scroll to position [0, 0]
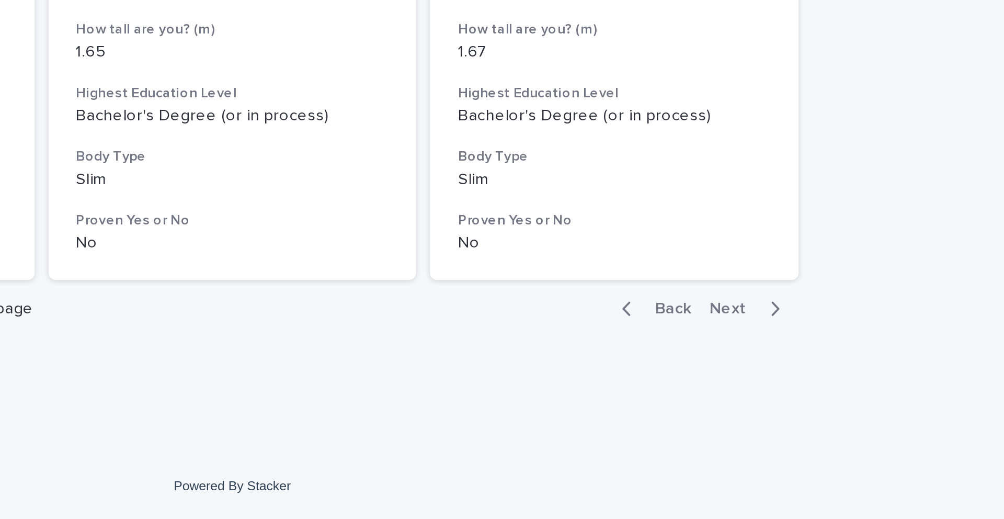
click at [561, 362] on span "Next" at bounding box center [729, 423] width 23 height 7
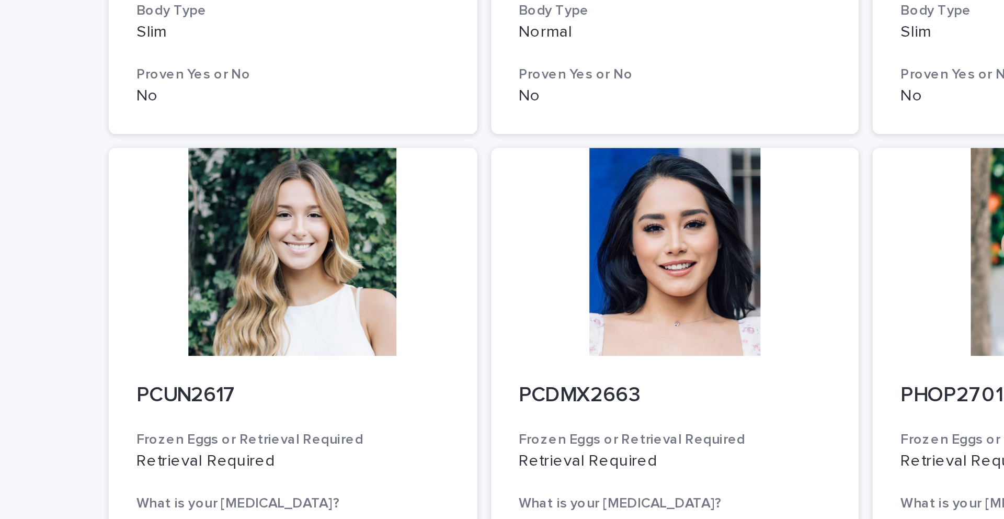
scroll to position [377, 0]
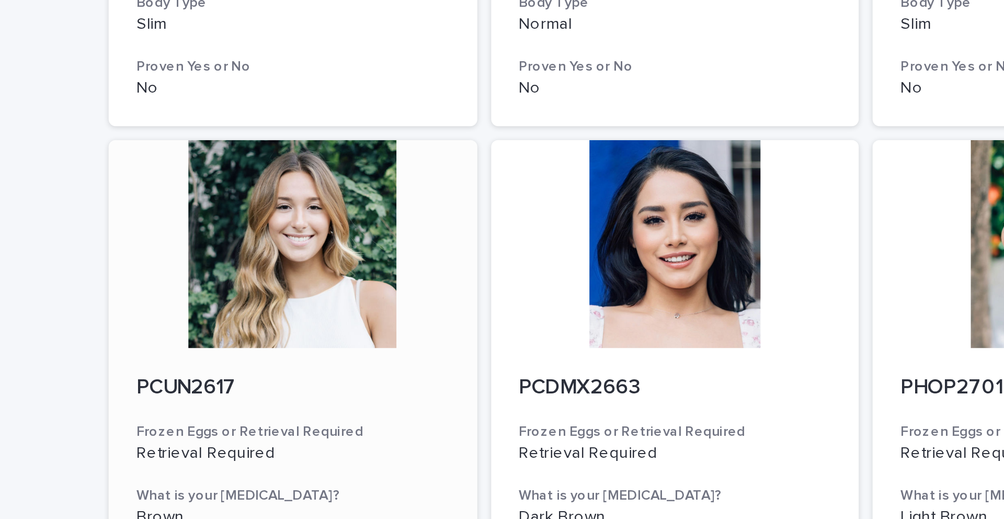
click at [337, 164] on div at bounding box center [329, 167] width 167 height 94
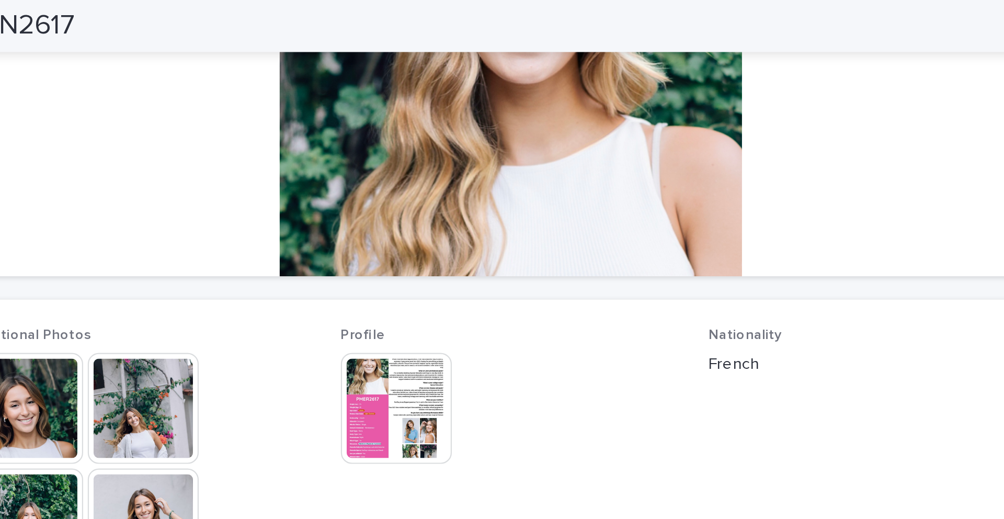
scroll to position [185, 0]
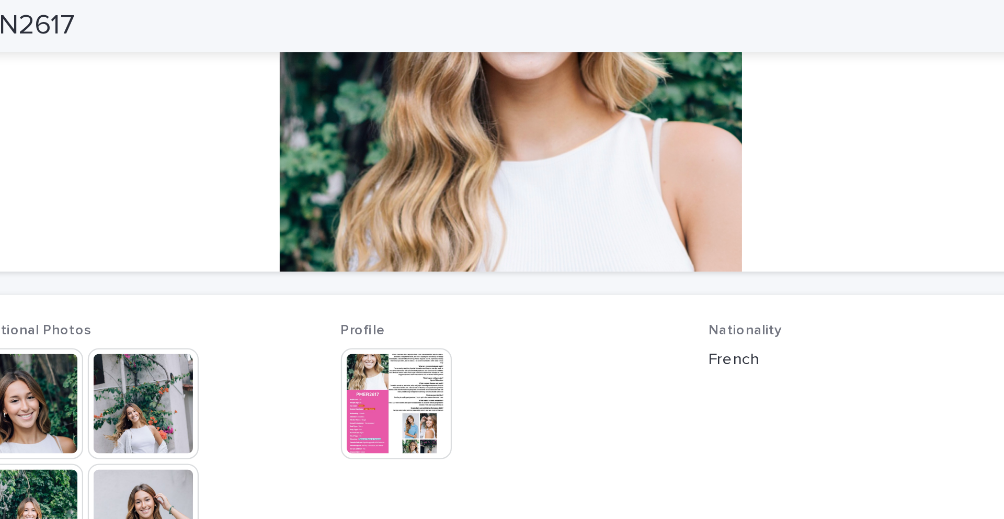
click at [442, 186] on img at bounding box center [450, 182] width 50 height 50
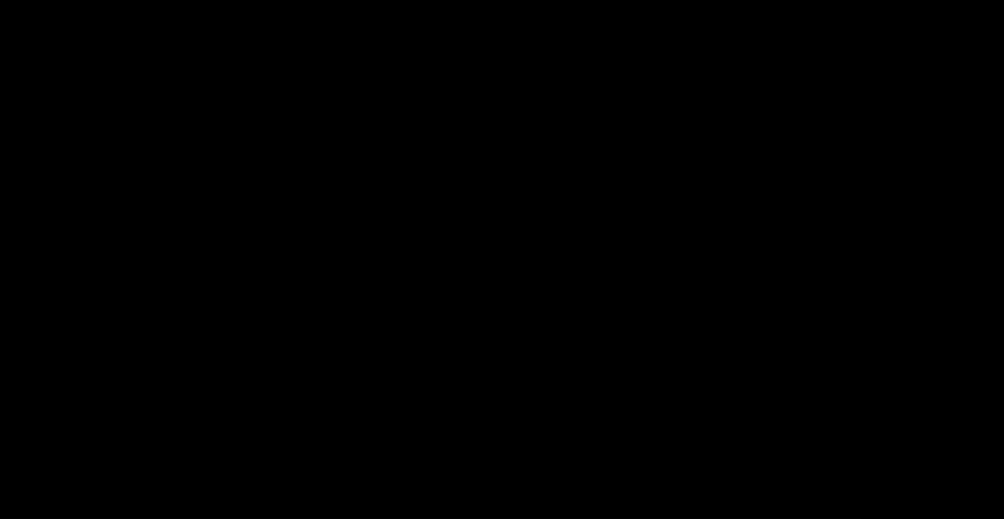
scroll to position [0, 0]
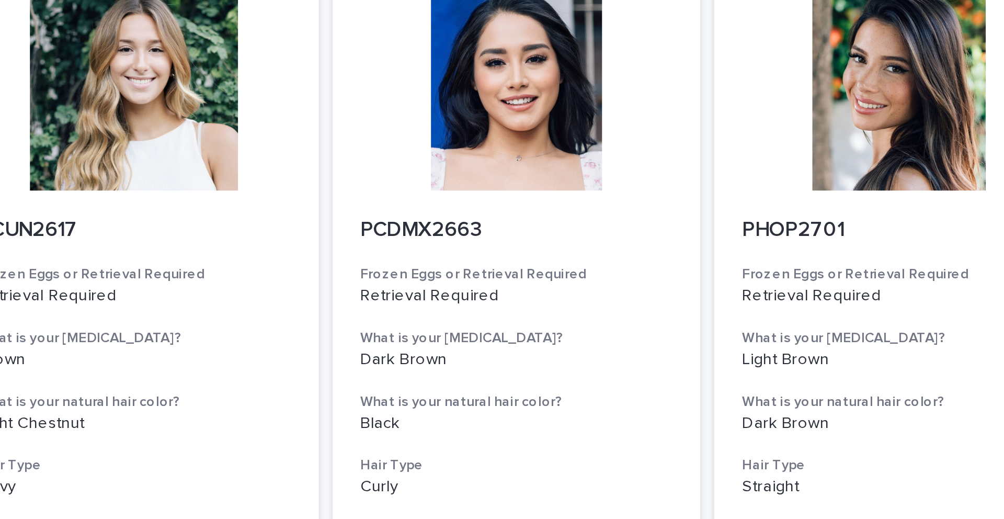
scroll to position [510, 0]
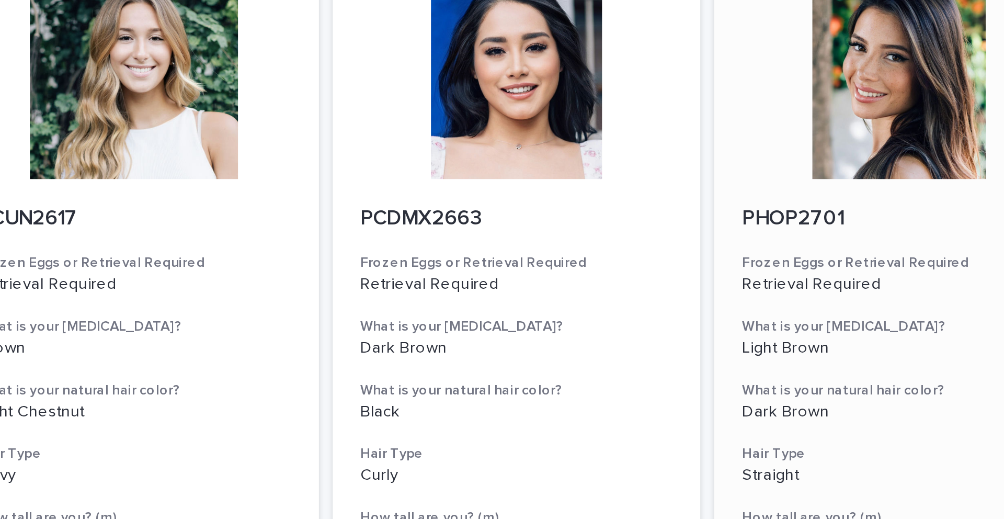
click at [561, 53] on div at bounding box center [674, 34] width 167 height 94
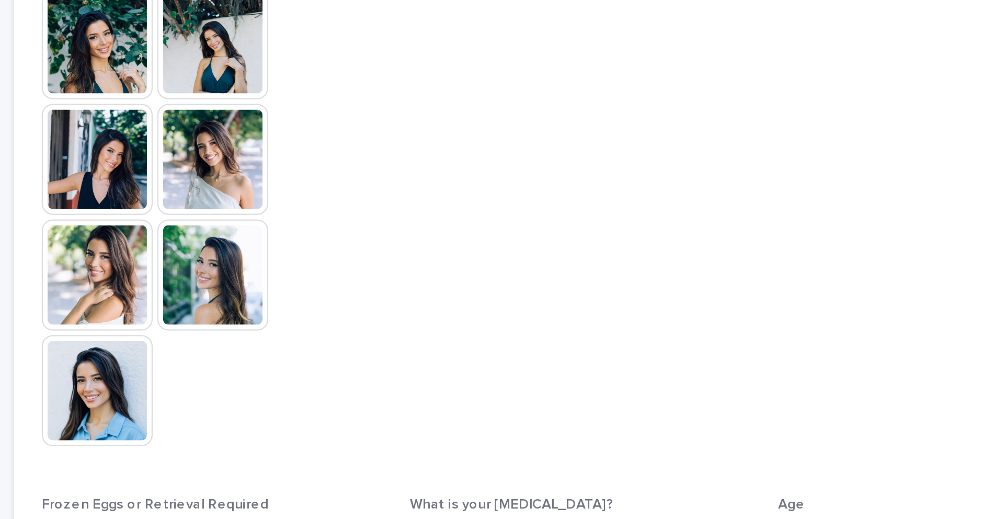
scroll to position [144, 0]
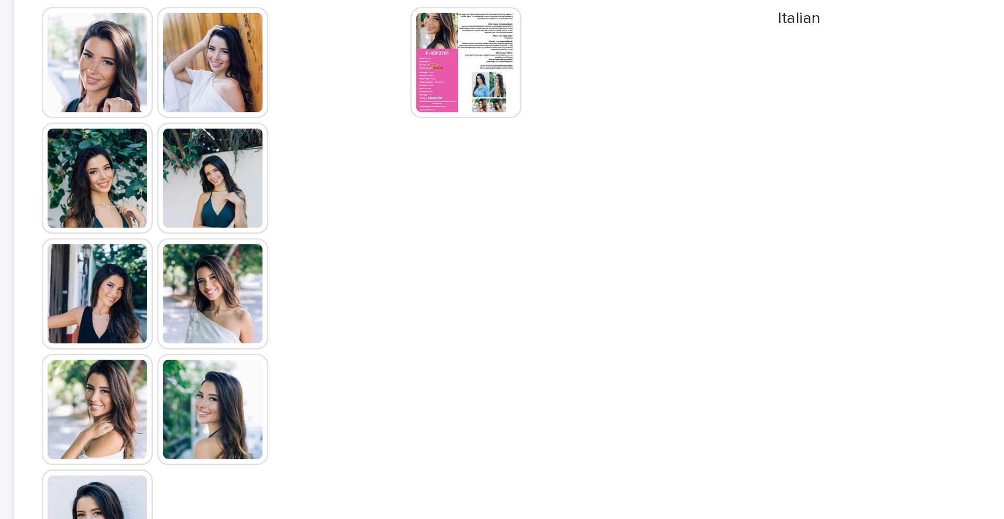
click at [339, 323] on img at bounding box center [336, 327] width 50 height 50
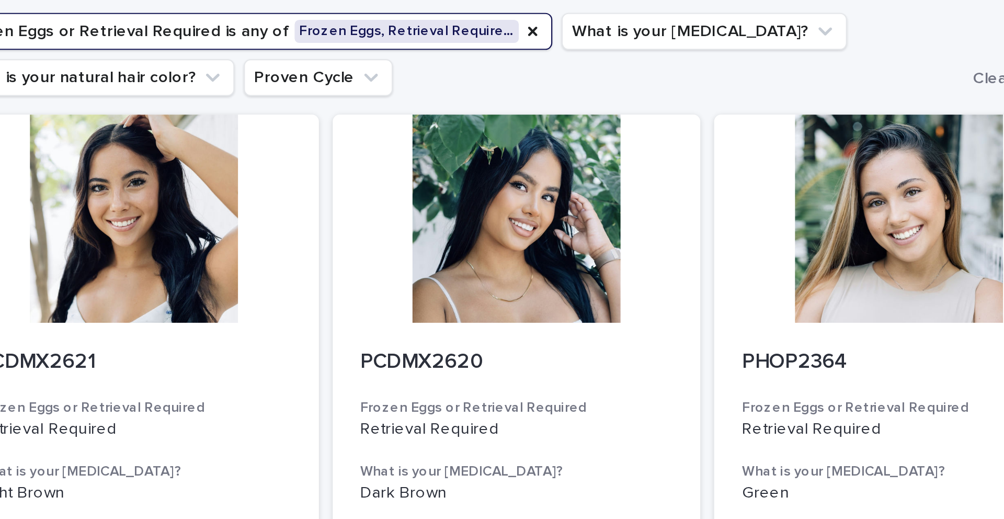
scroll to position [93, 0]
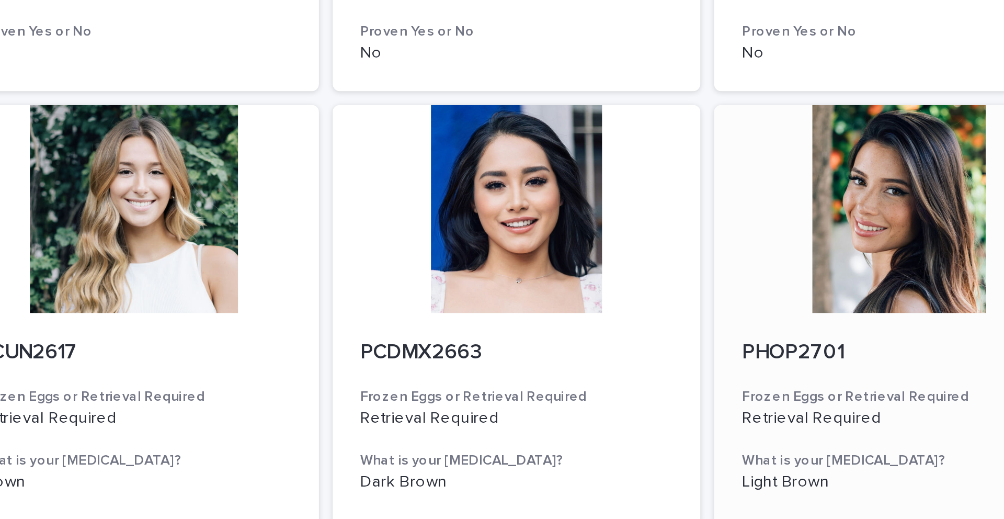
click at [561, 102] on div at bounding box center [674, 95] width 167 height 94
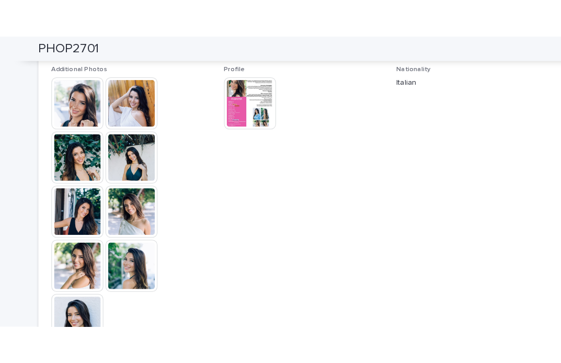
scroll to position [304, 0]
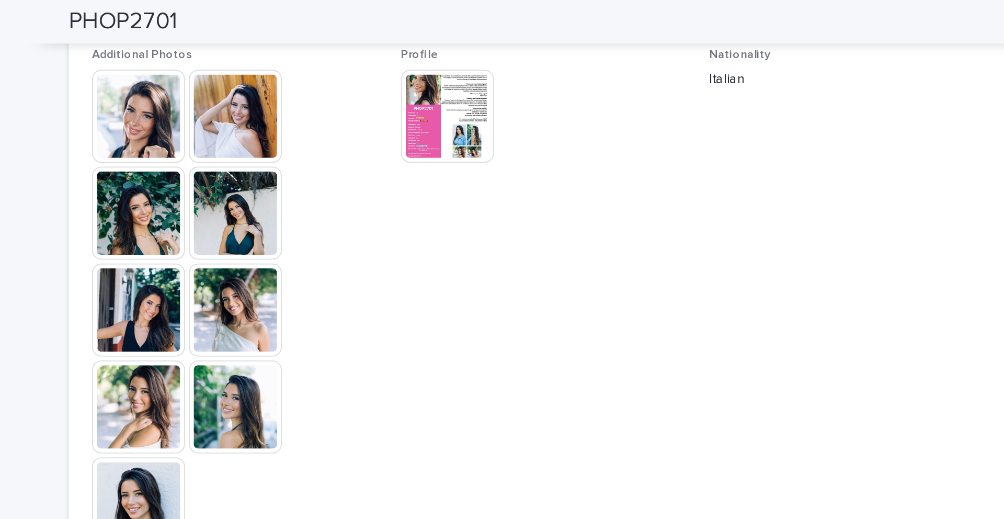
click at [341, 219] on img at bounding box center [336, 220] width 50 height 50
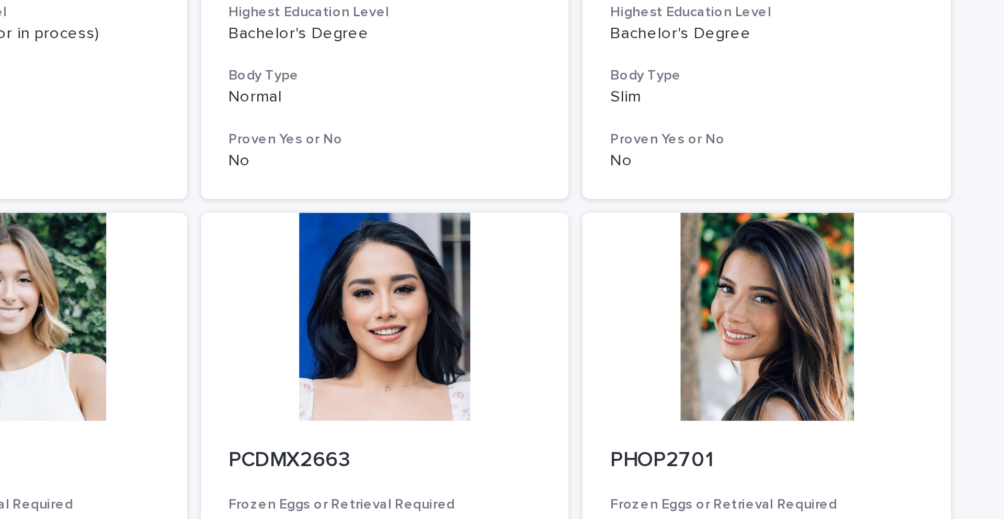
scroll to position [399, 0]
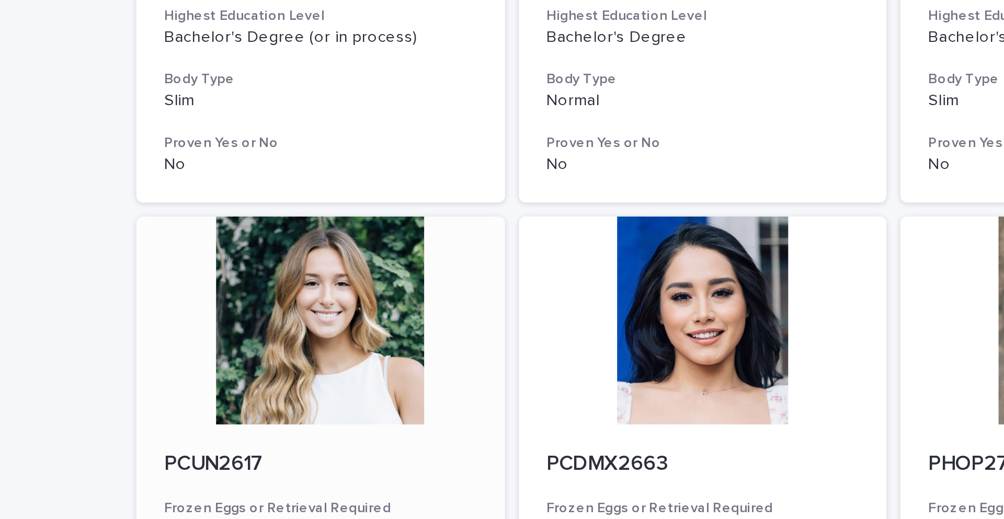
click at [333, 138] on div at bounding box center [329, 145] width 167 height 94
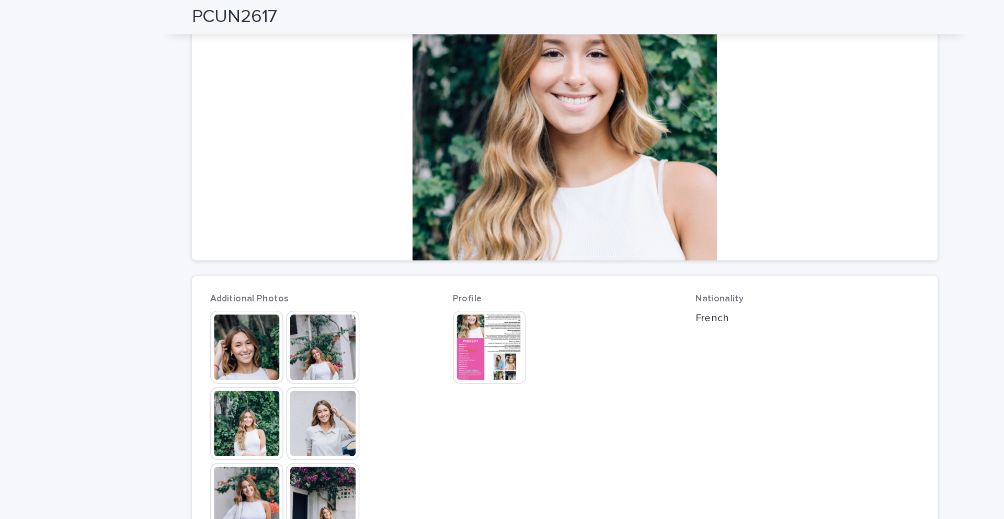
scroll to position [129, 0]
click at [438, 239] on img at bounding box center [450, 238] width 50 height 50
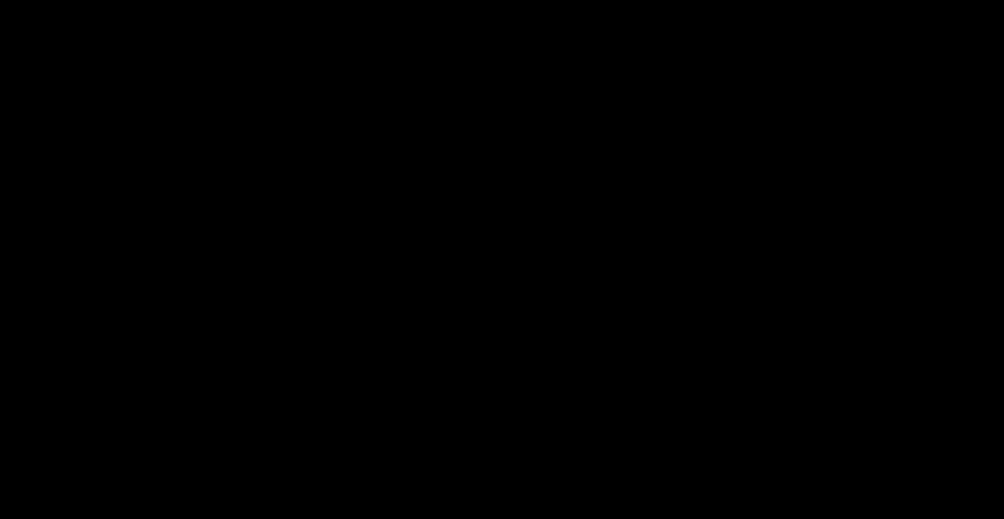
scroll to position [0, 0]
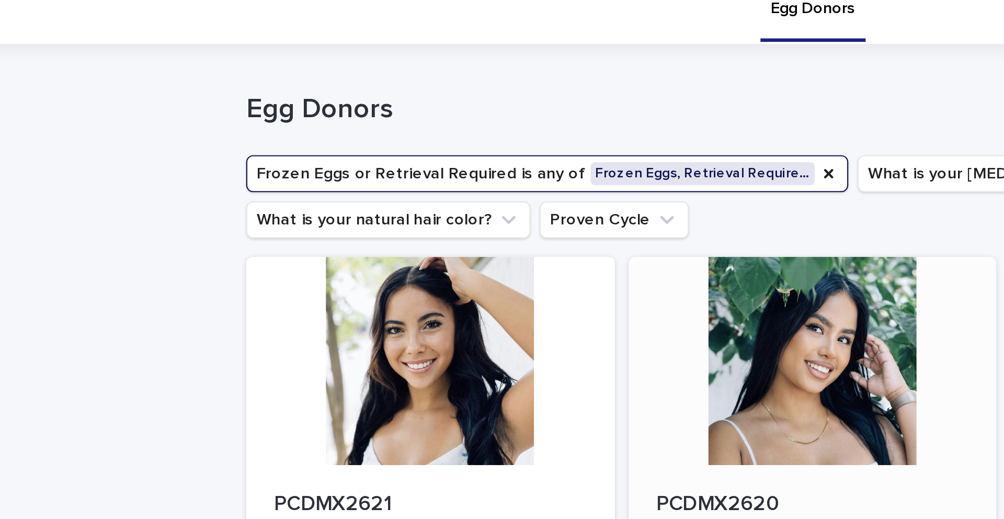
scroll to position [13, 0]
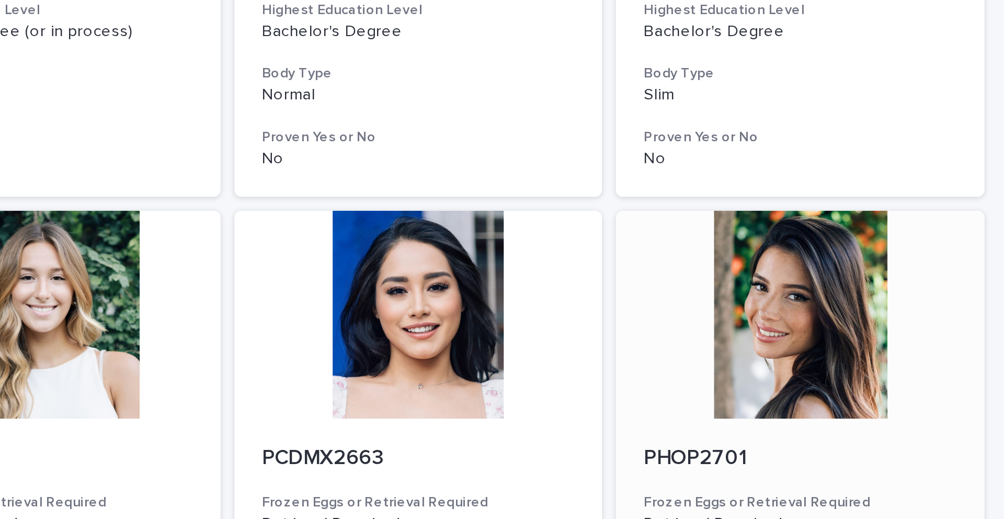
click at [561, 148] on div at bounding box center [674, 142] width 167 height 94
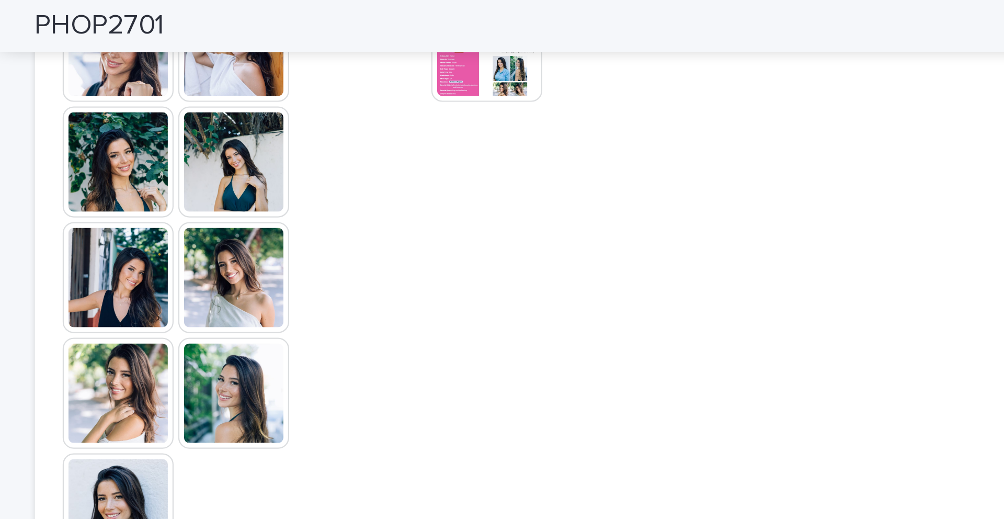
scroll to position [381, 0]
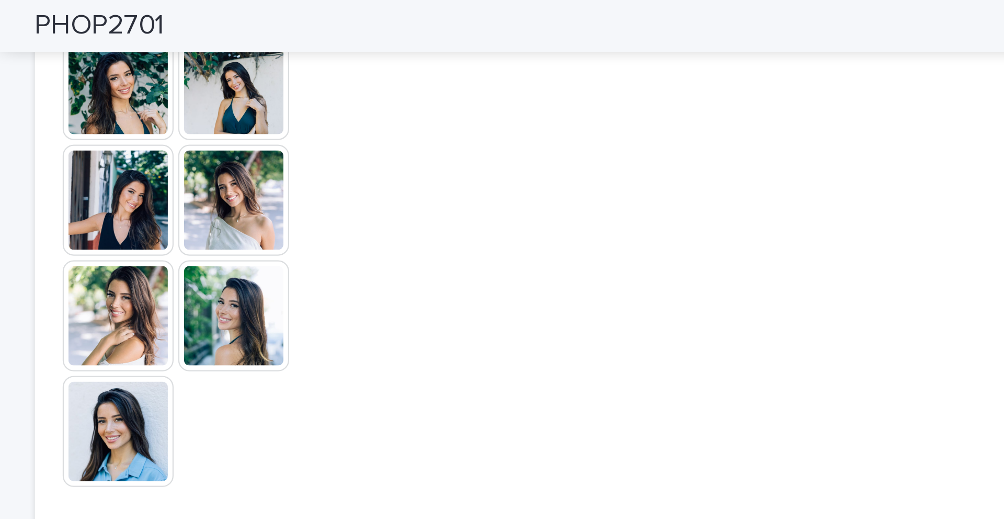
click at [276, 187] on img at bounding box center [283, 195] width 50 height 50
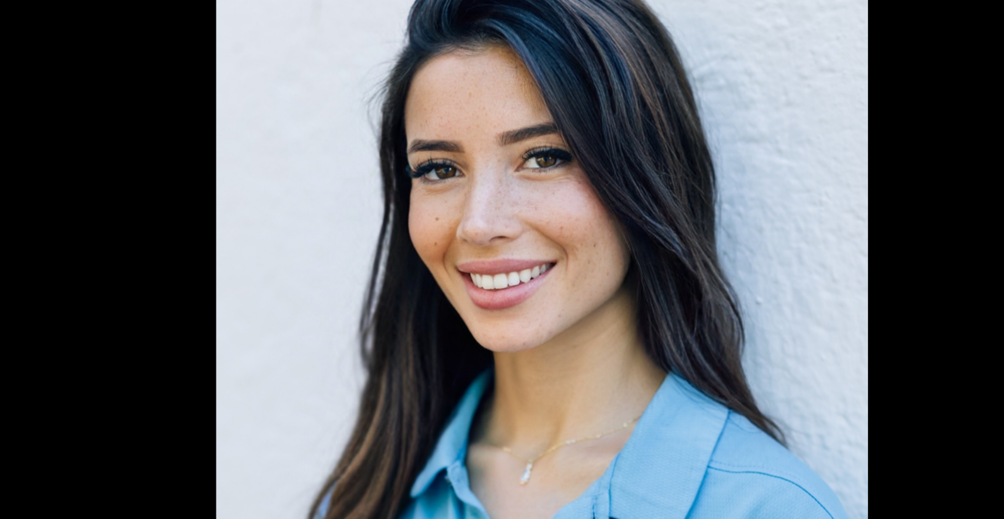
click at [327, 175] on picture at bounding box center [502, 246] width 1004 height 442
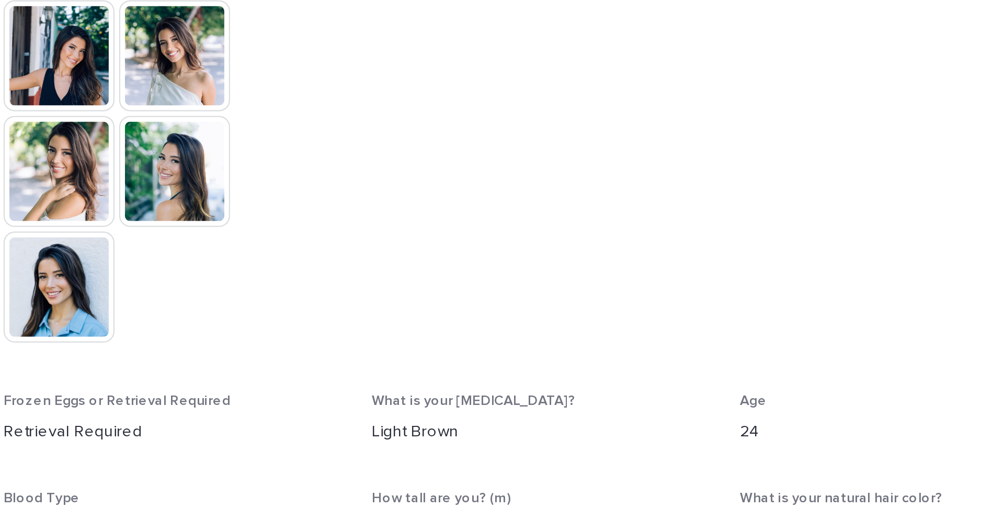
click at [287, 143] on img at bounding box center [283, 143] width 50 height 50
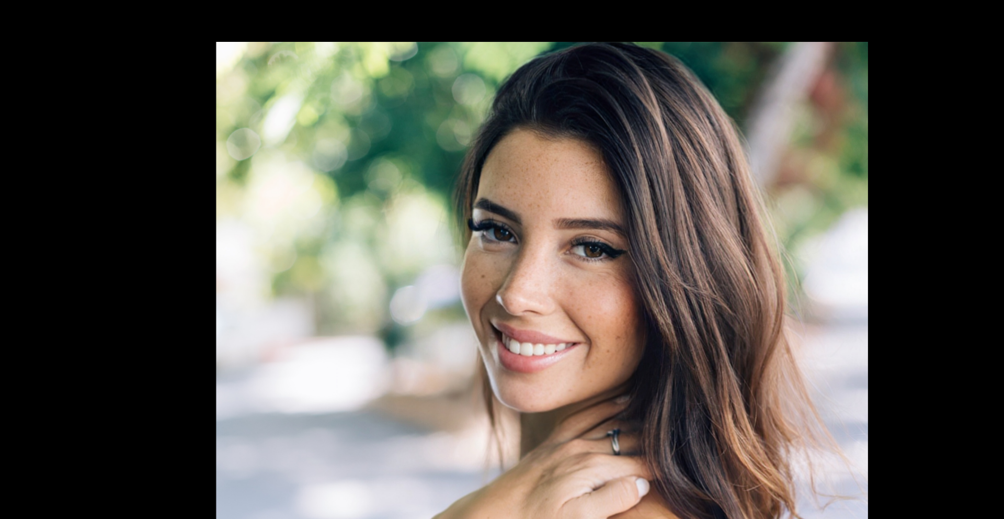
click at [310, 96] on picture at bounding box center [502, 246] width 1004 height 442
click at [323, 108] on picture at bounding box center [502, 246] width 1004 height 442
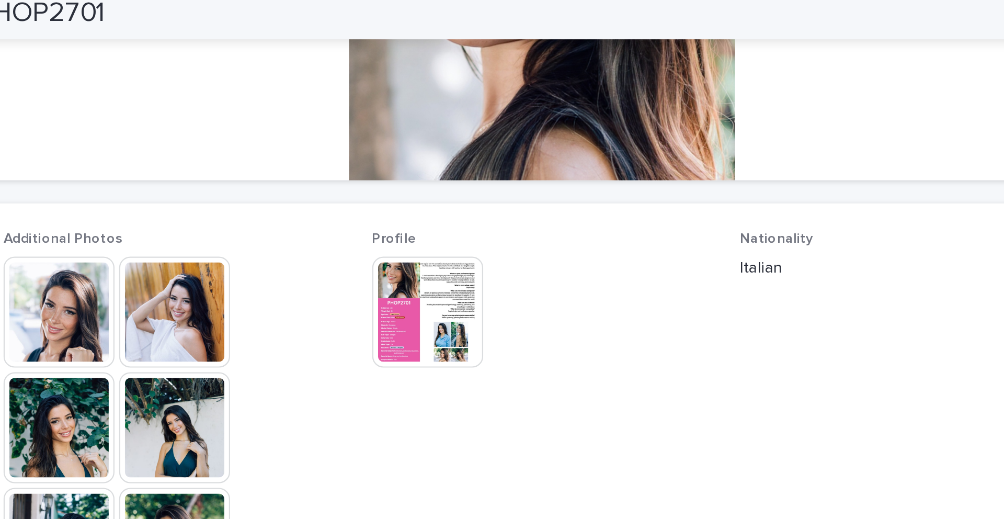
scroll to position [220, 0]
click at [442, 146] on img at bounding box center [450, 147] width 50 height 50
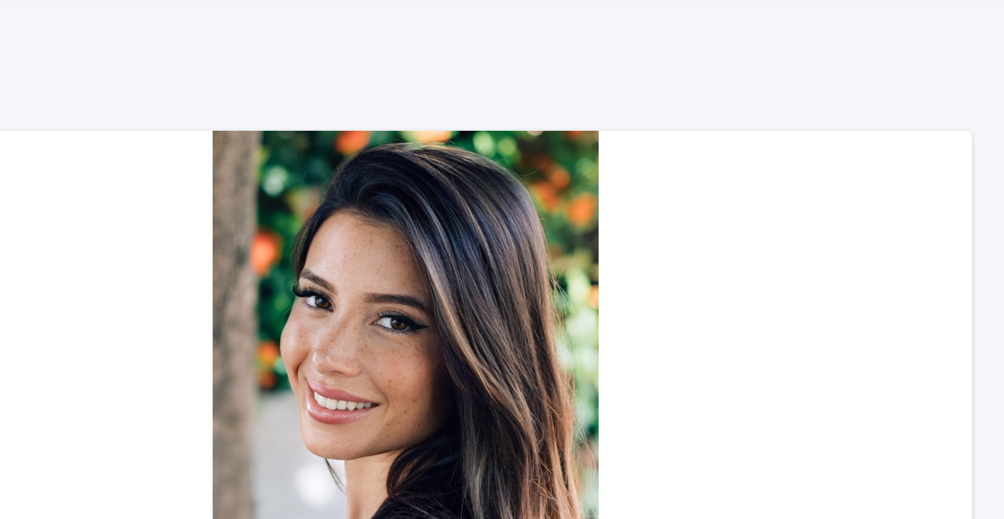
scroll to position [0, 0]
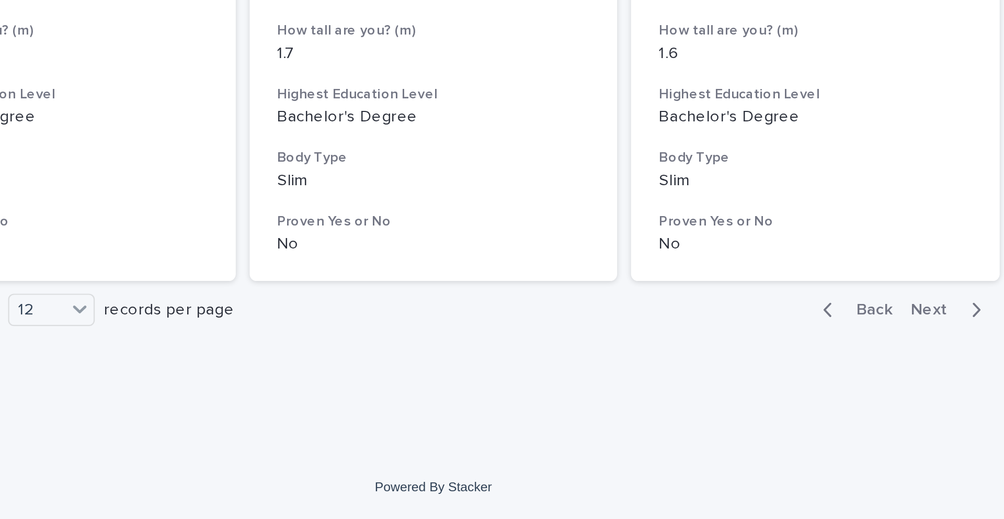
click at [561, 362] on span "Next" at bounding box center [729, 423] width 23 height 7
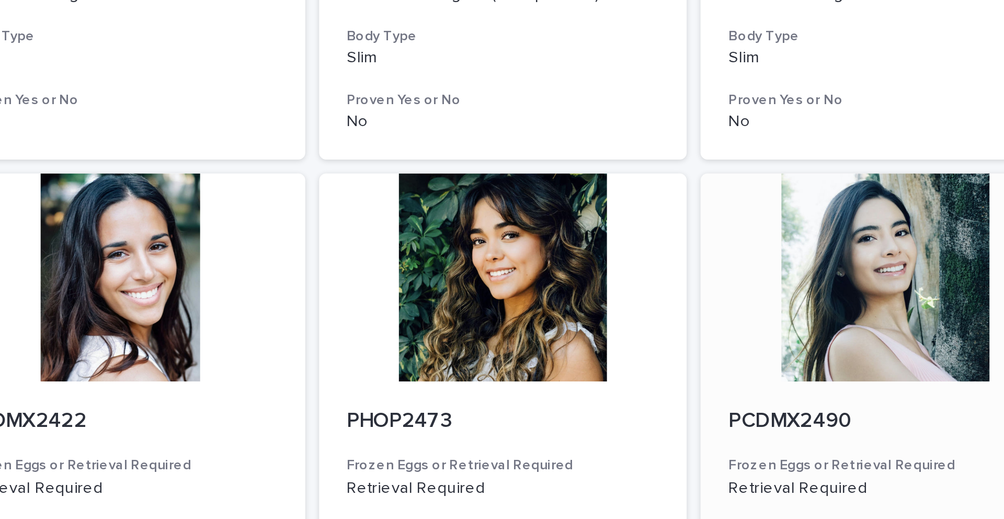
scroll to position [1180, 0]
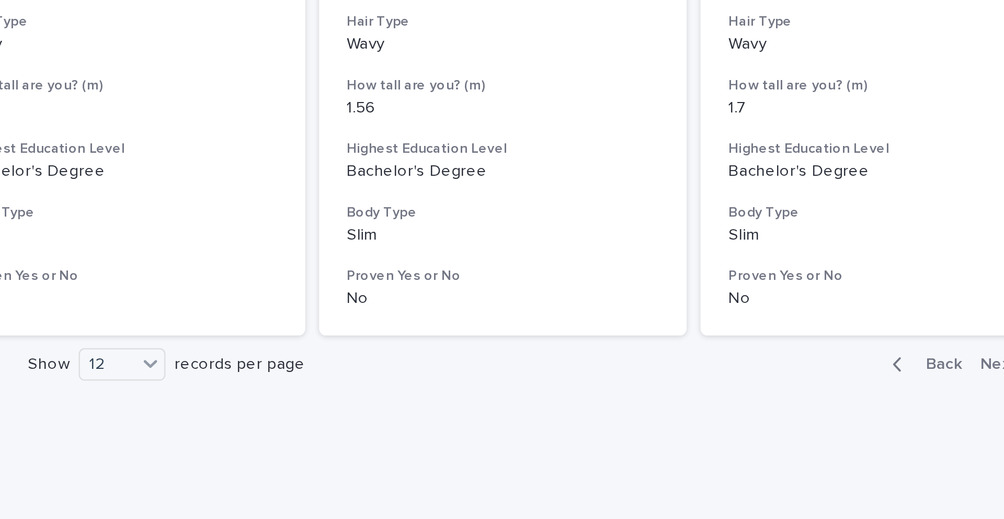
click at [561, 362] on span "Next" at bounding box center [729, 423] width 23 height 7
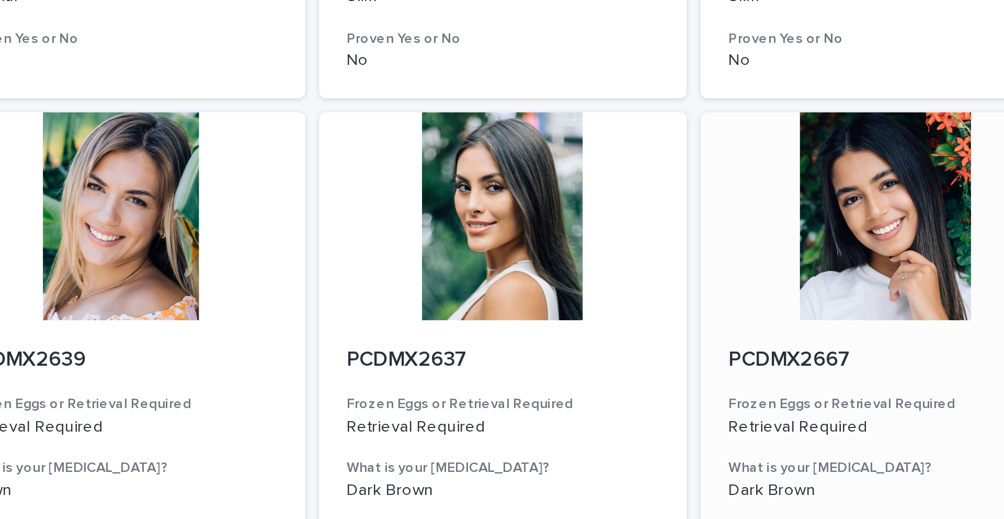
scroll to position [1180, 0]
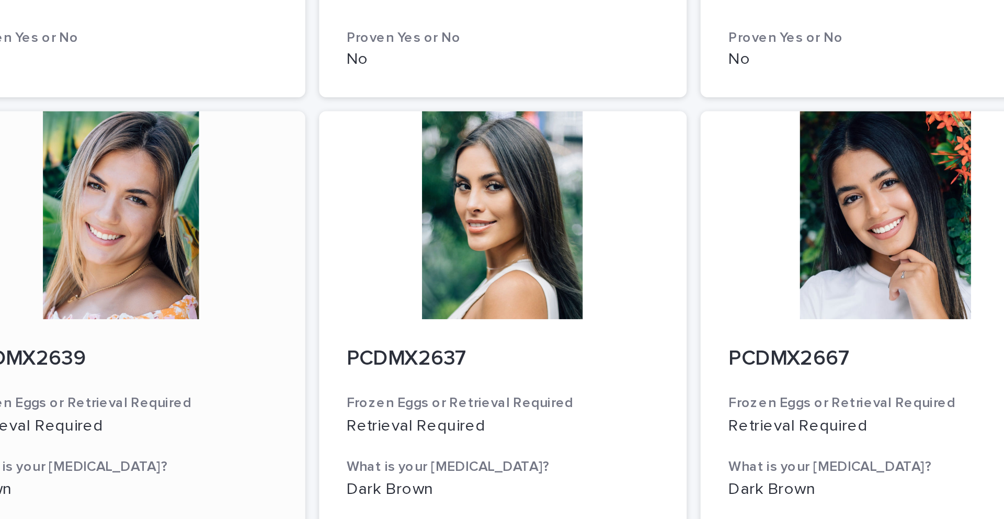
click at [321, 101] on div at bounding box center [329, 97] width 167 height 94
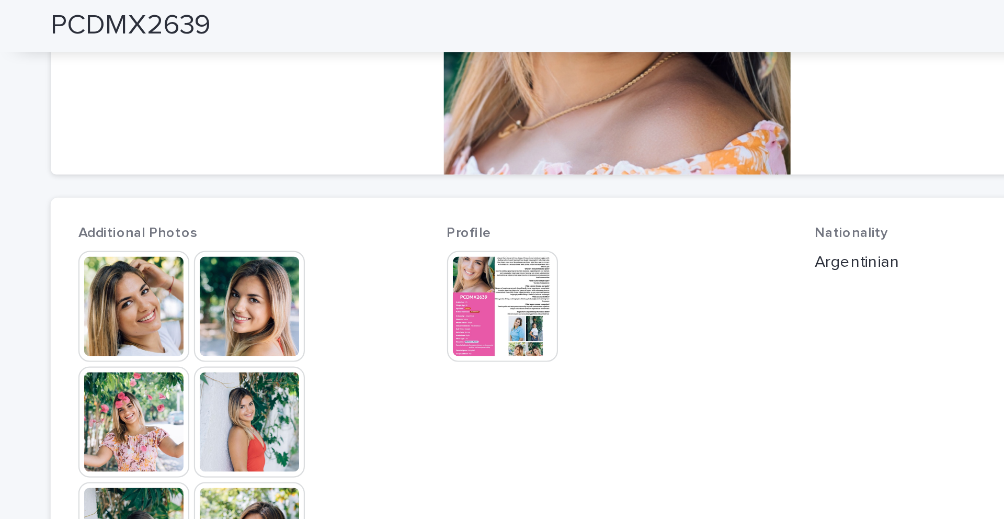
scroll to position [329, 0]
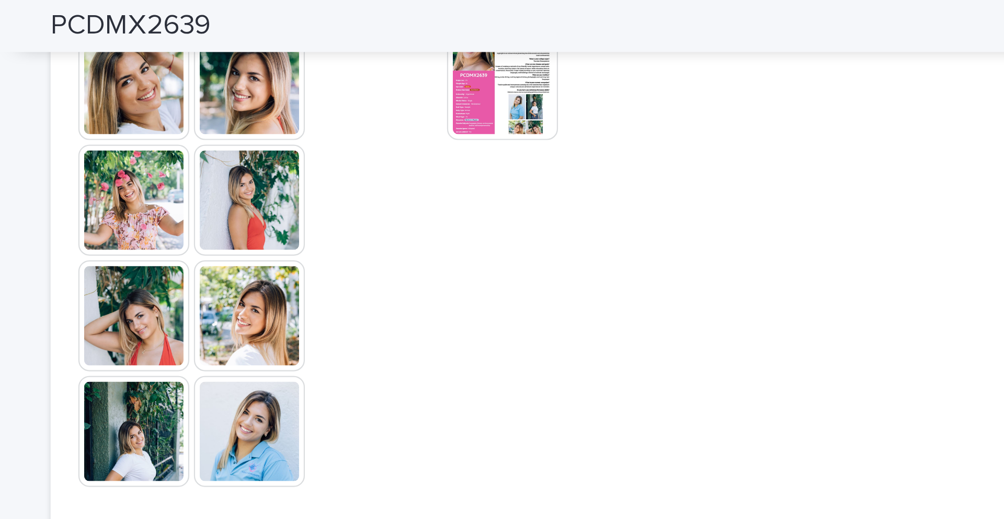
click at [343, 205] on img at bounding box center [336, 195] width 50 height 50
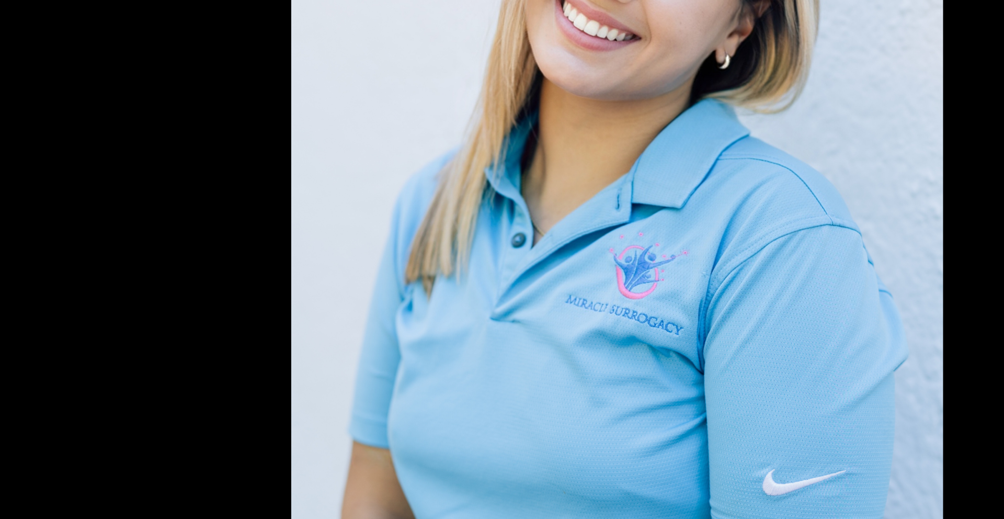
scroll to position [0, 0]
click at [316, 311] on picture at bounding box center [502, 246] width 1004 height 442
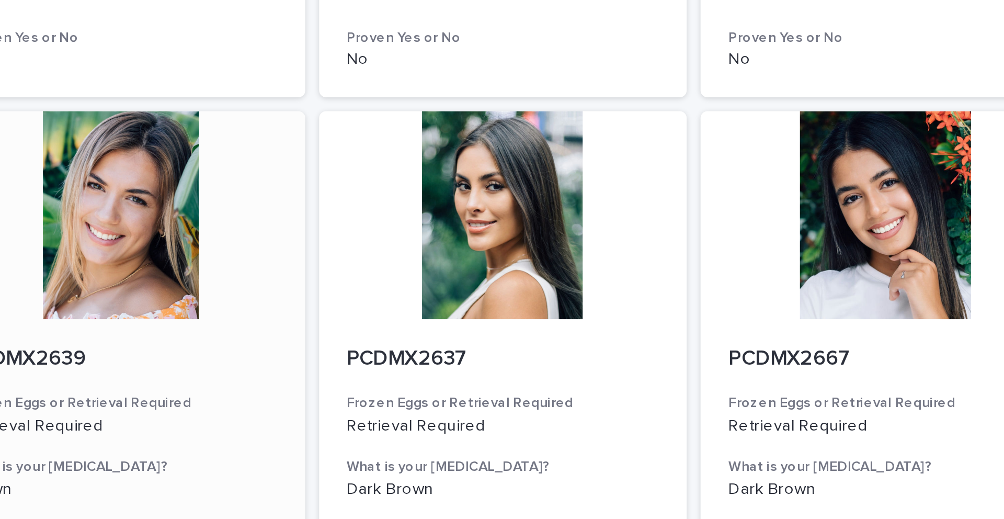
click at [317, 87] on div at bounding box center [329, 97] width 167 height 94
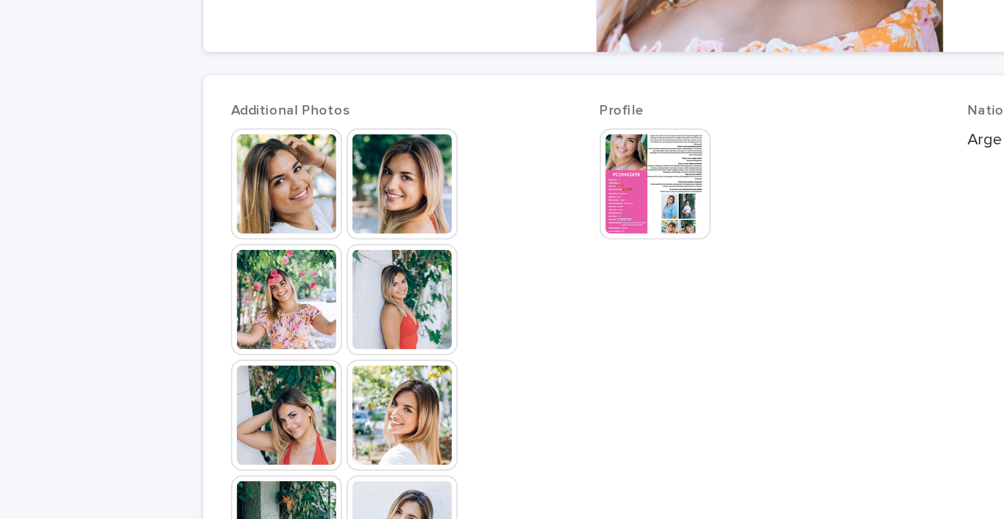
click at [437, 362] on img at bounding box center [450, 367] width 50 height 50
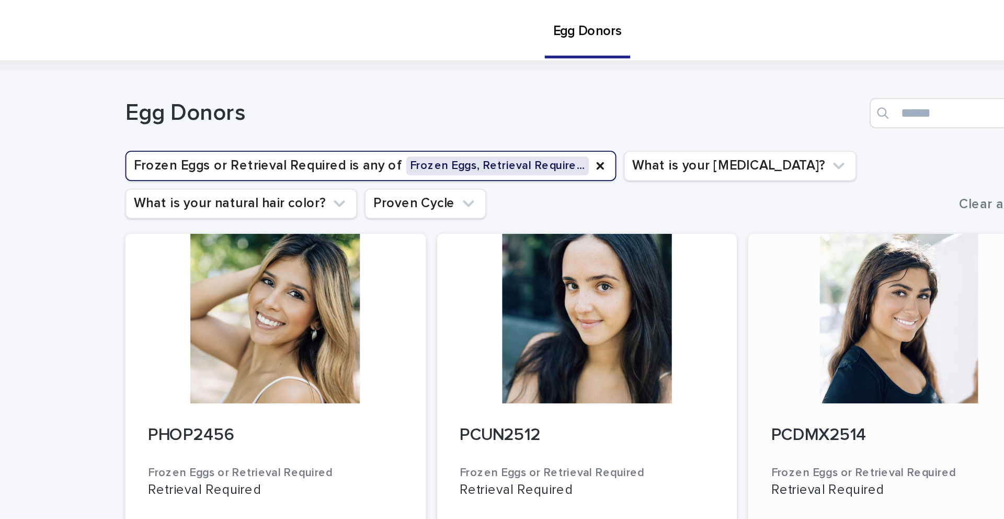
click at [561, 204] on div at bounding box center [674, 177] width 167 height 94
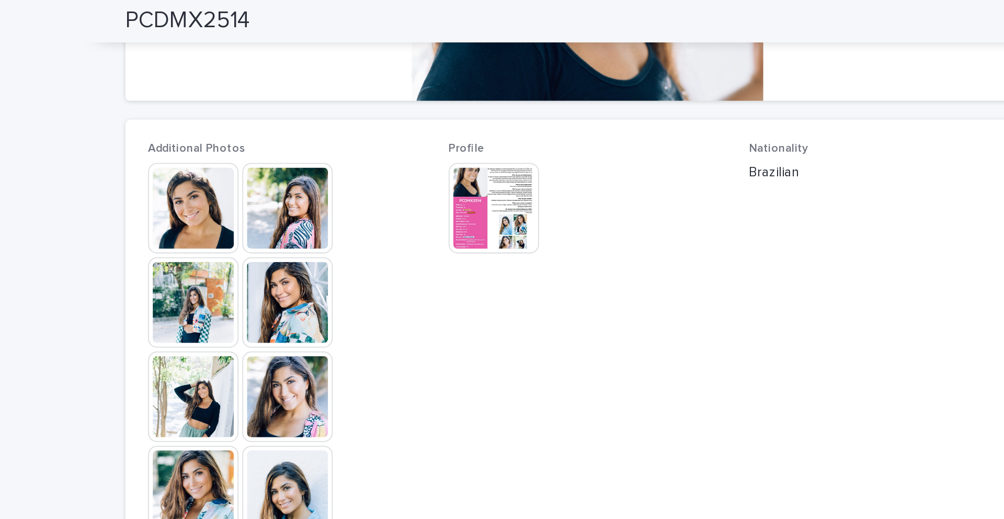
scroll to position [318, 0]
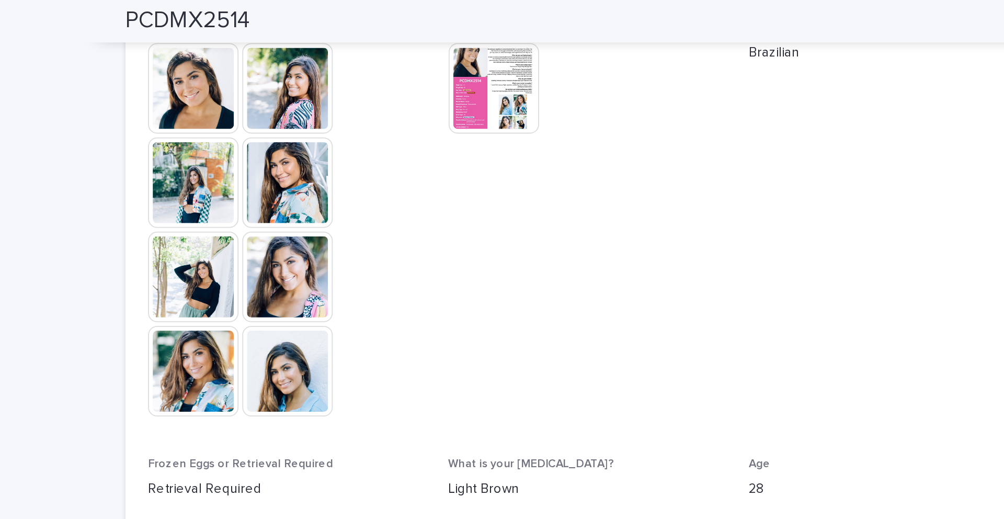
click at [318, 213] on img at bounding box center [336, 206] width 50 height 50
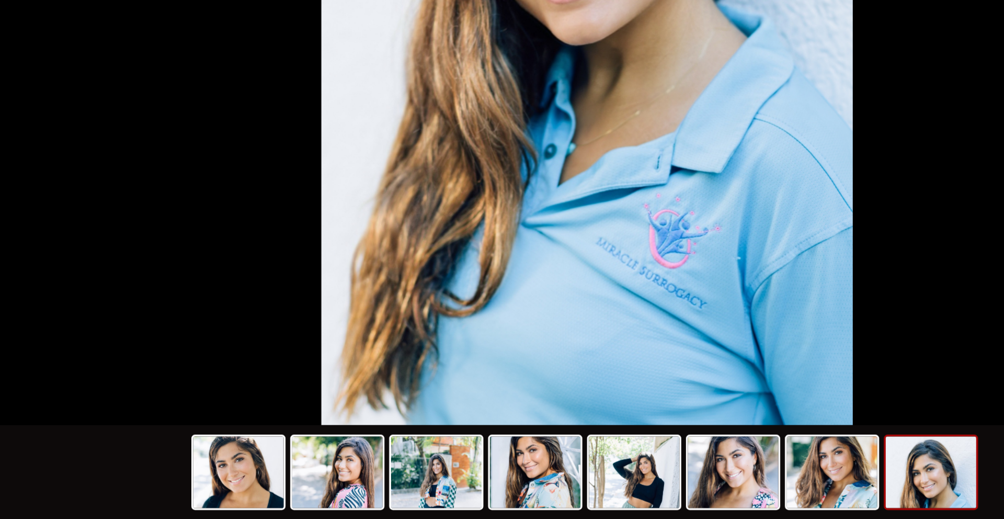
click at [274, 362] on picture at bounding box center [502, 246] width 1004 height 442
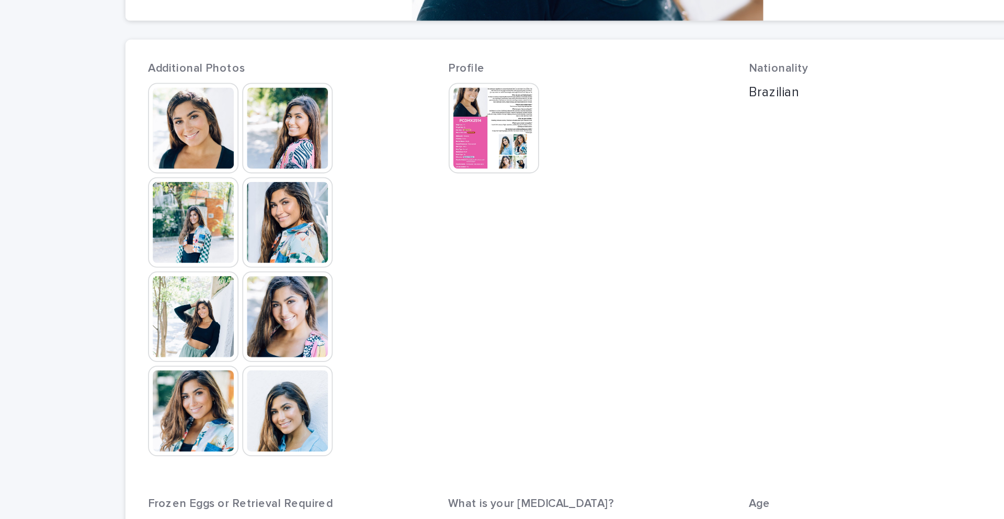
scroll to position [0, 0]
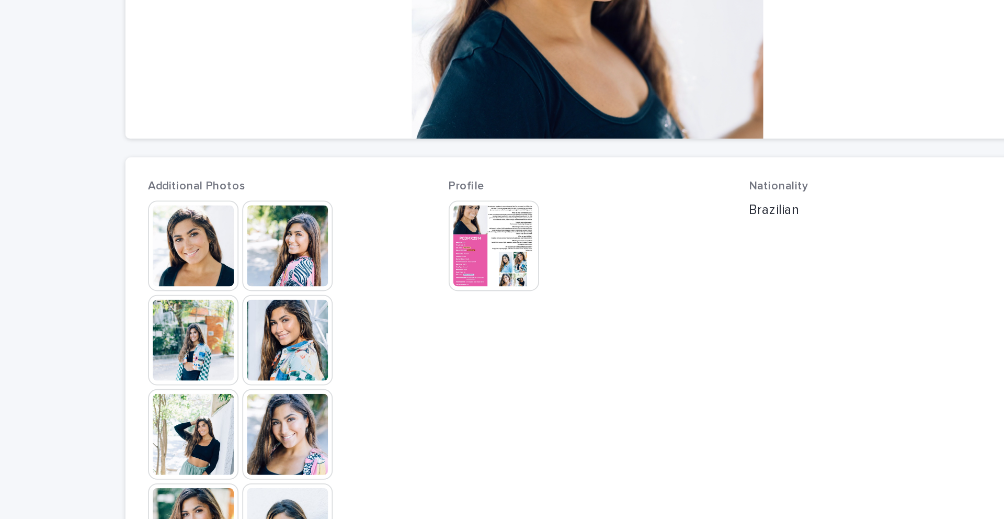
click at [456, 358] on img at bounding box center [450, 367] width 50 height 50
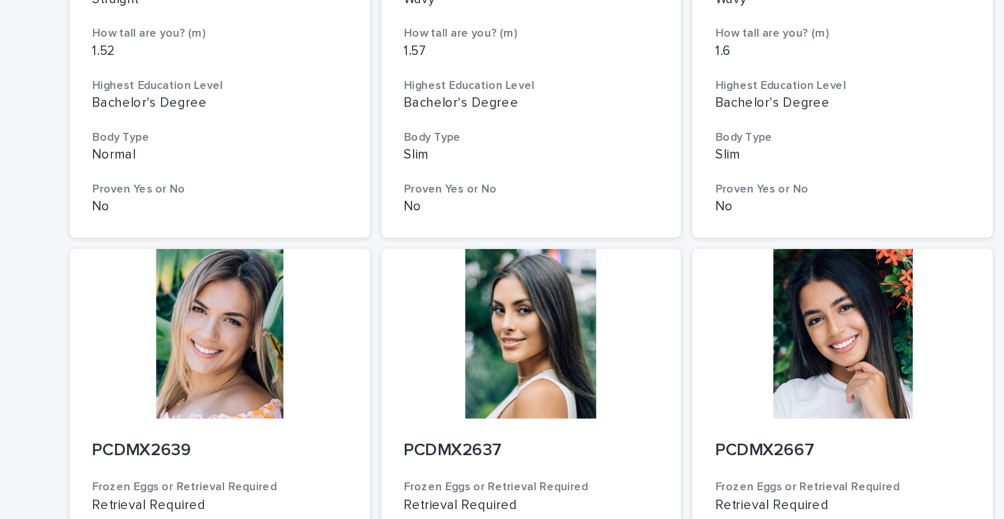
scroll to position [1180, 0]
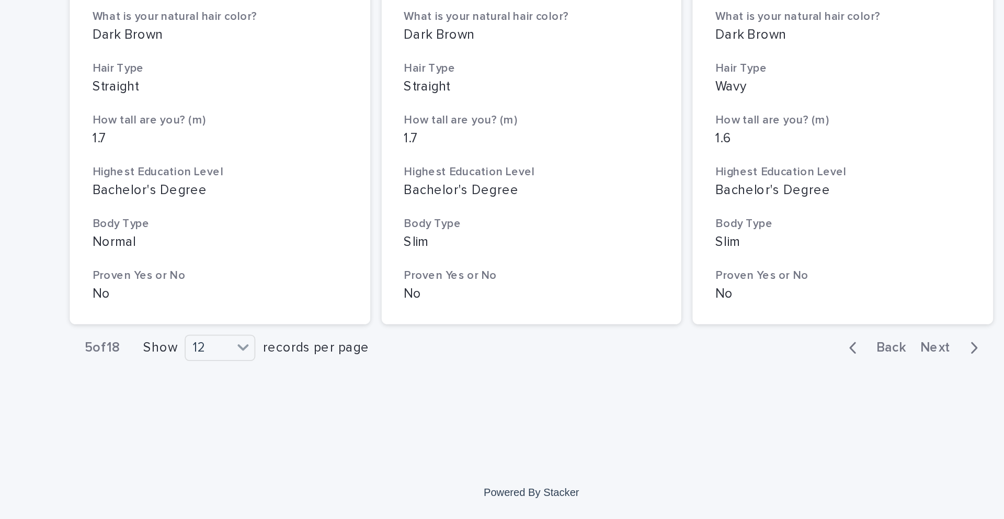
click at [561, 362] on span "Next" at bounding box center [729, 423] width 23 height 7
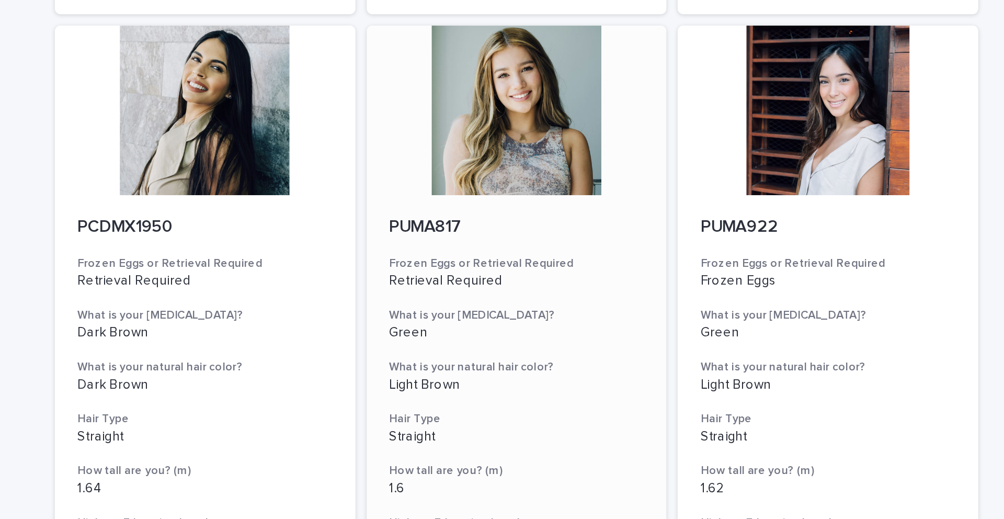
scroll to position [487, 0]
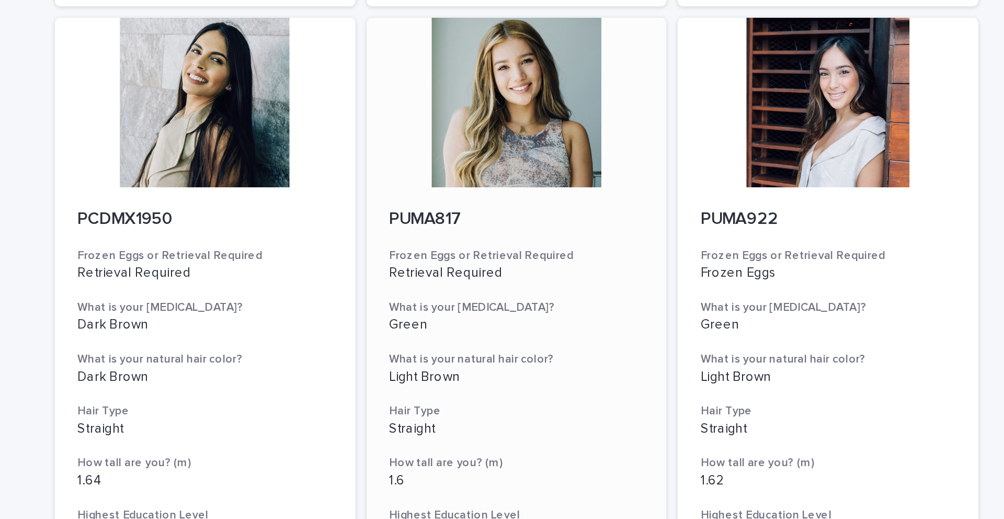
click at [493, 45] on div at bounding box center [502, 57] width 167 height 94
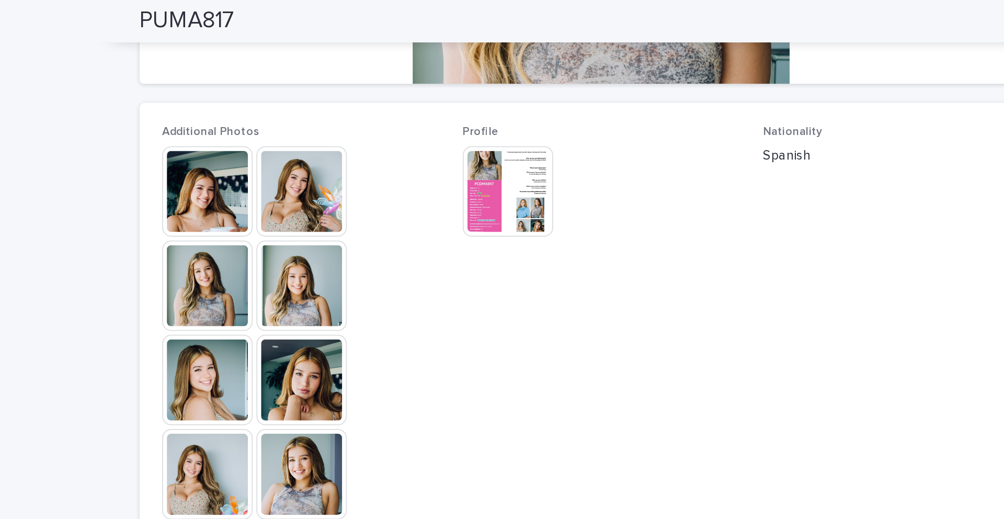
scroll to position [265, 0]
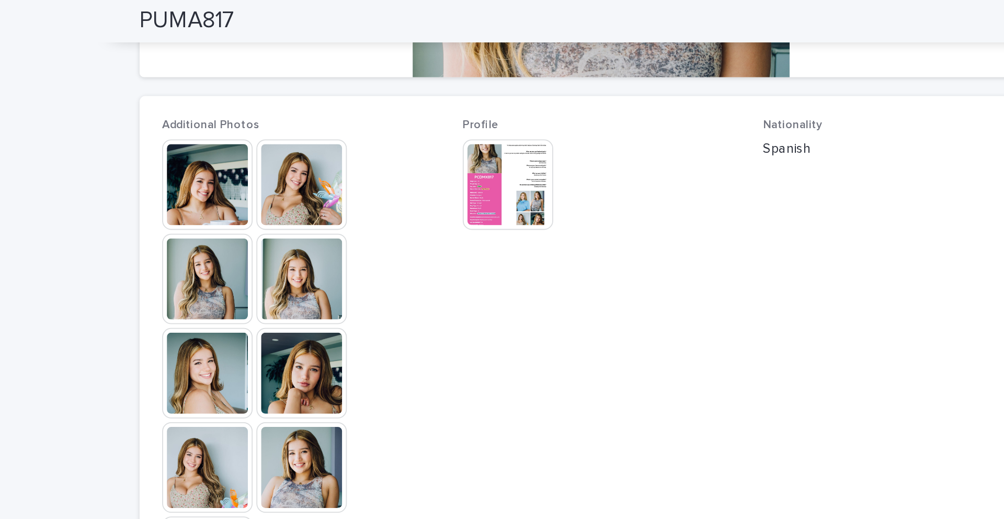
click at [448, 92] on img at bounding box center [450, 102] width 50 height 50
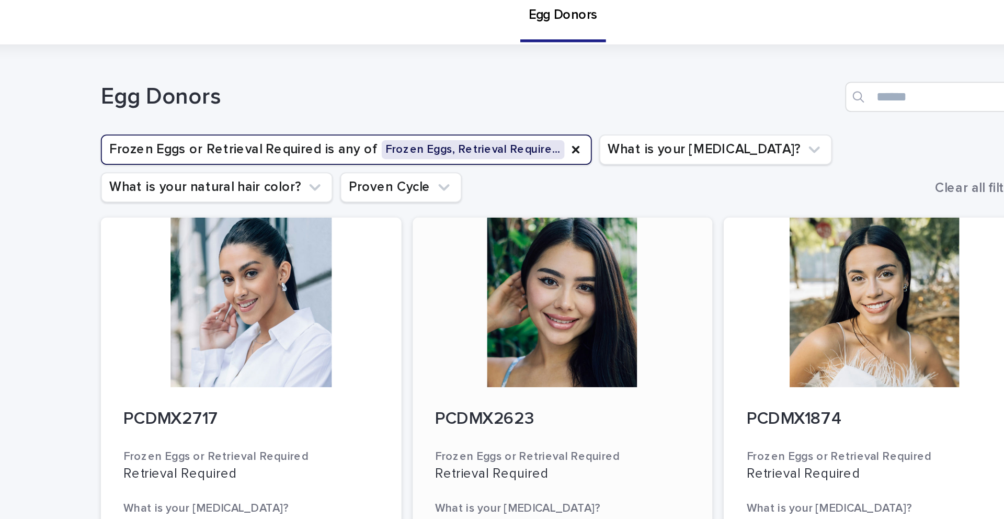
scroll to position [10, 0]
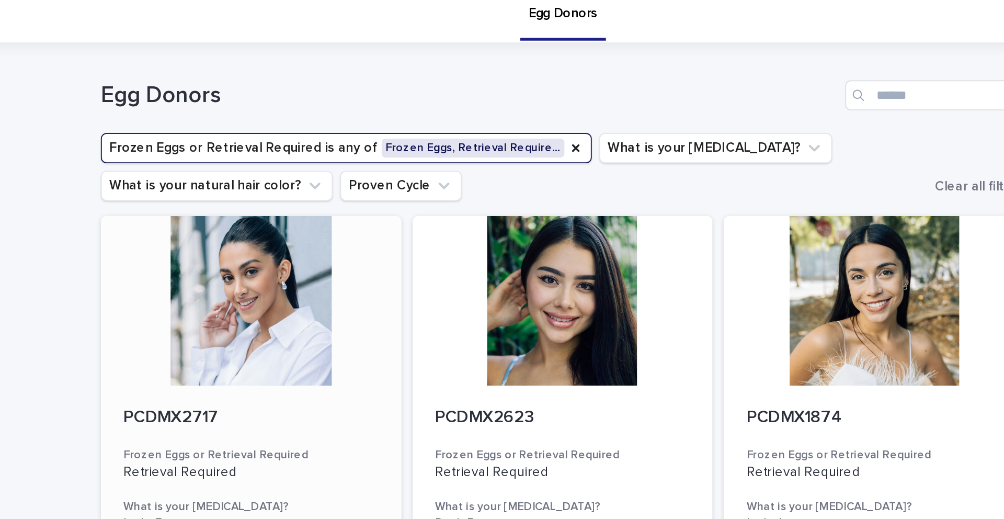
click at [327, 172] on div at bounding box center [329, 167] width 167 height 94
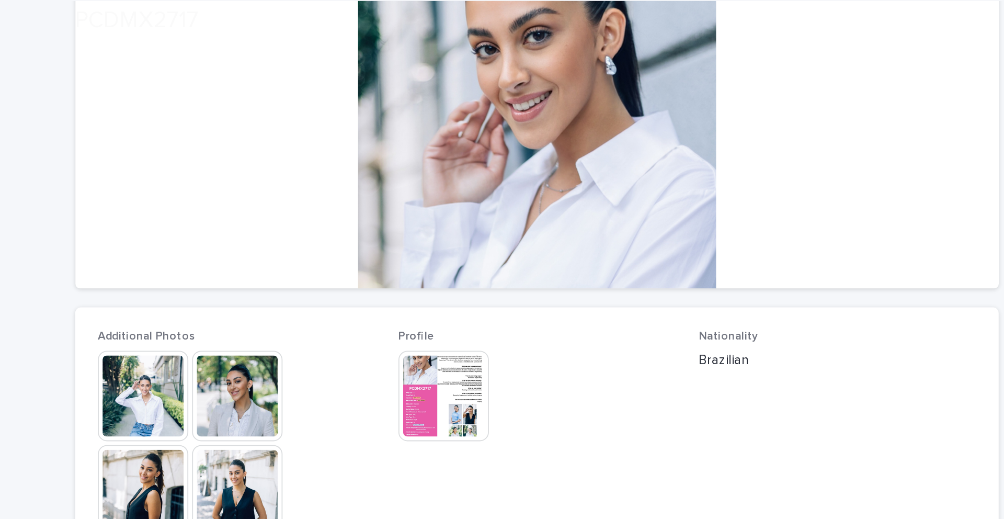
scroll to position [149, 0]
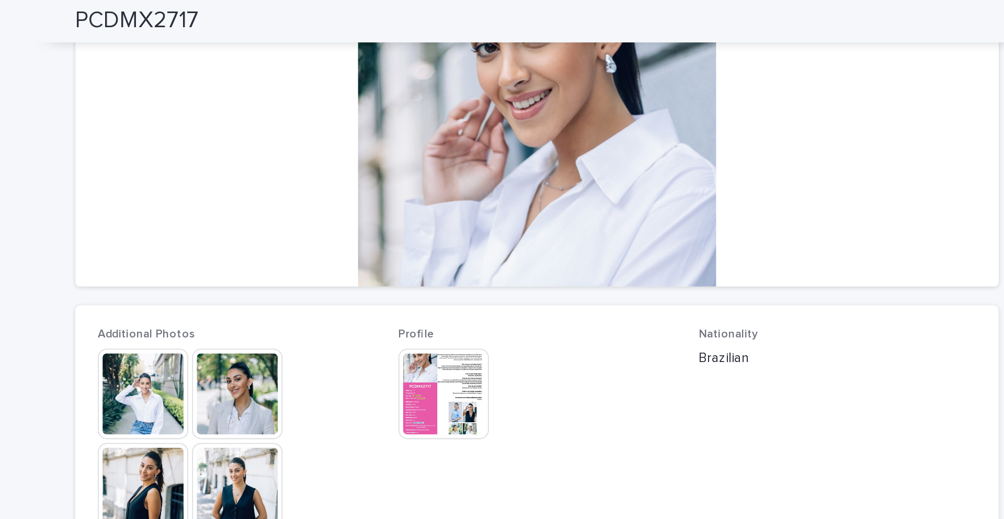
click at [459, 215] on img at bounding box center [450, 218] width 50 height 50
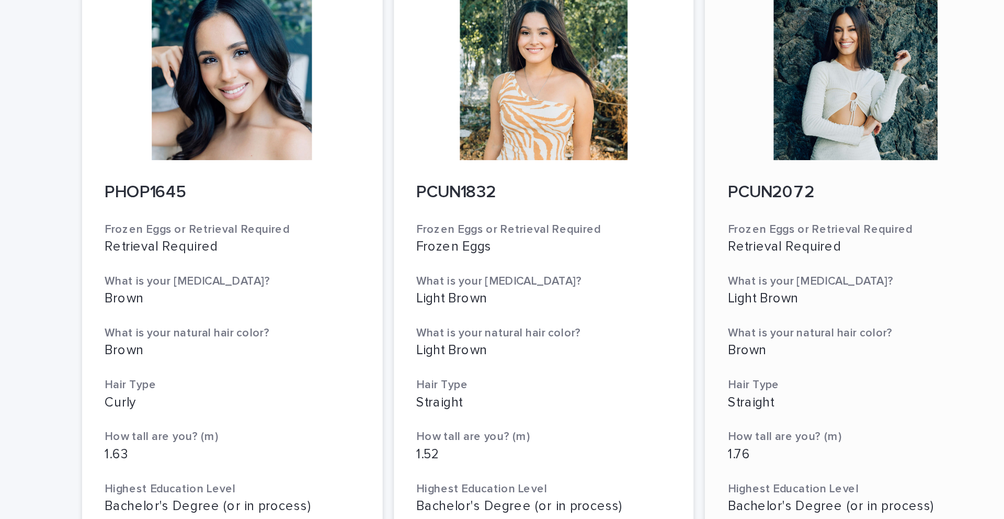
scroll to position [844, 0]
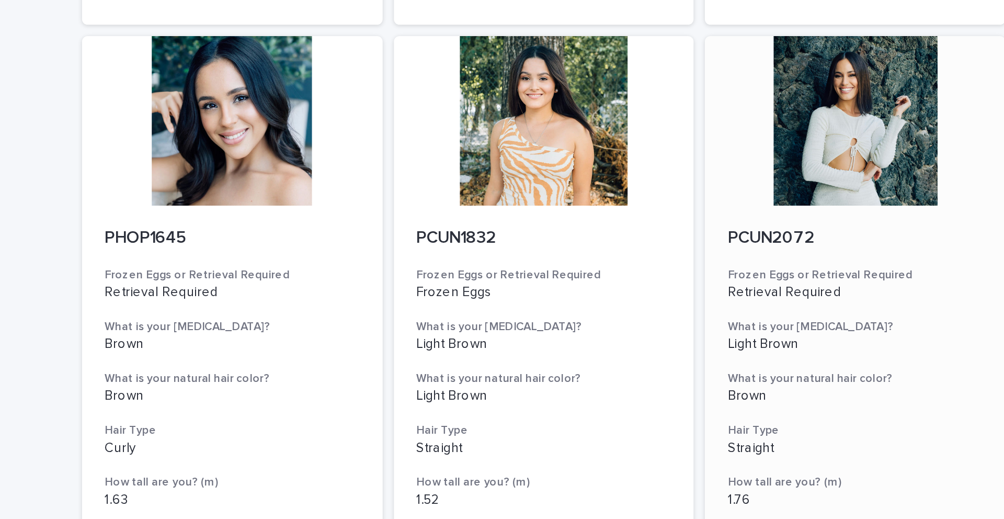
click at [561, 101] on div at bounding box center [674, 67] width 167 height 94
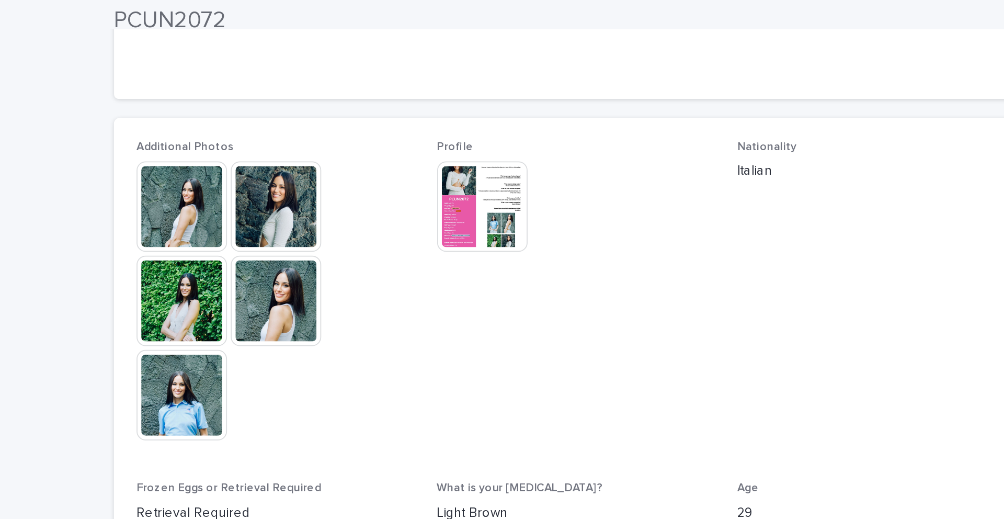
scroll to position [266, 0]
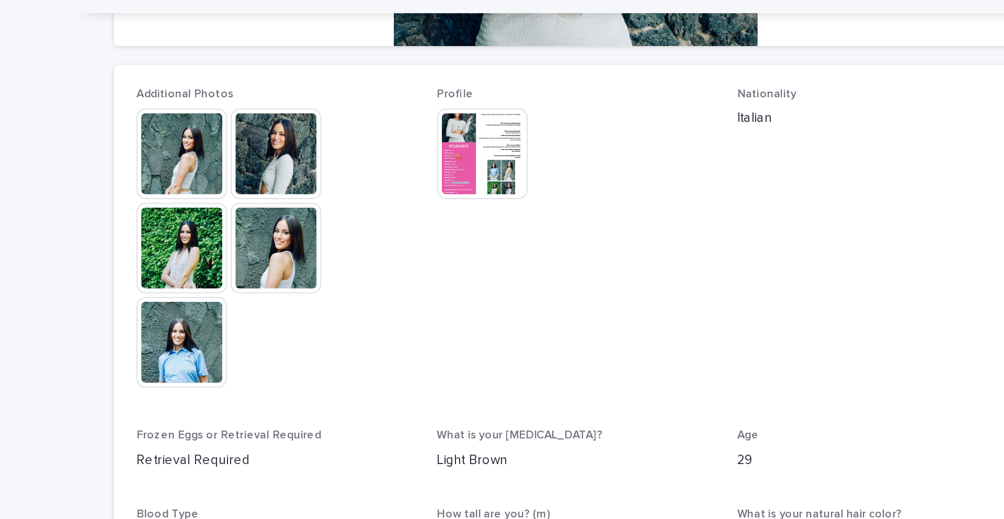
click at [463, 115] on img at bounding box center [450, 101] width 50 height 50
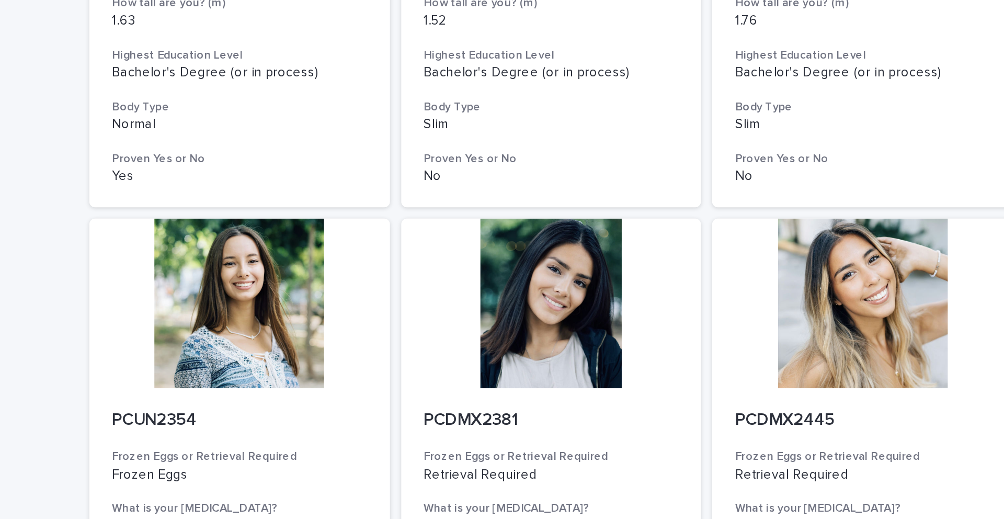
scroll to position [1180, 0]
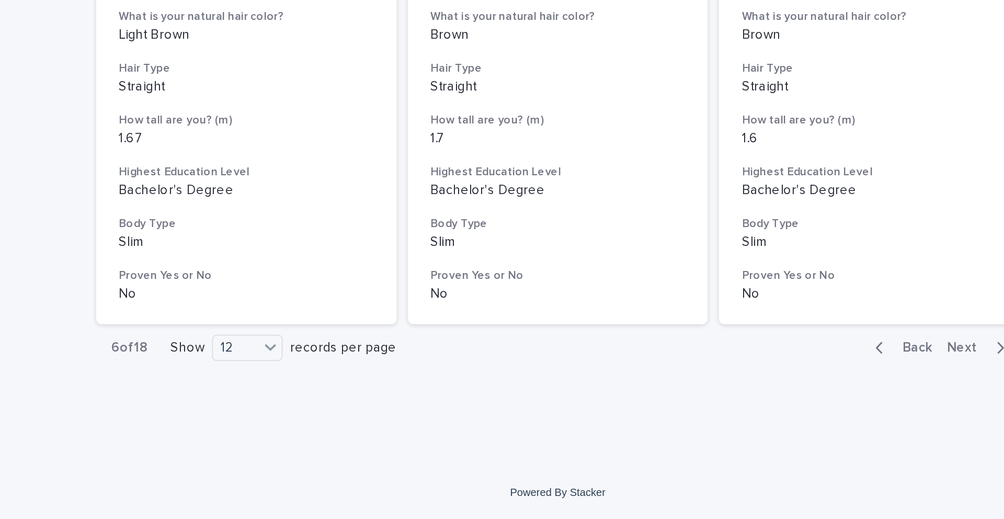
click at [561, 362] on span "Next" at bounding box center [729, 423] width 23 height 7
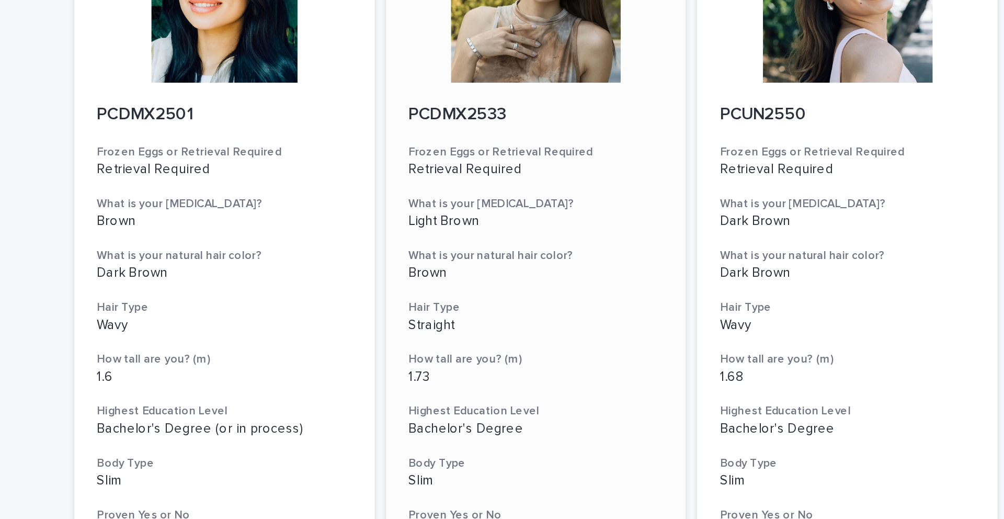
scroll to position [163, 0]
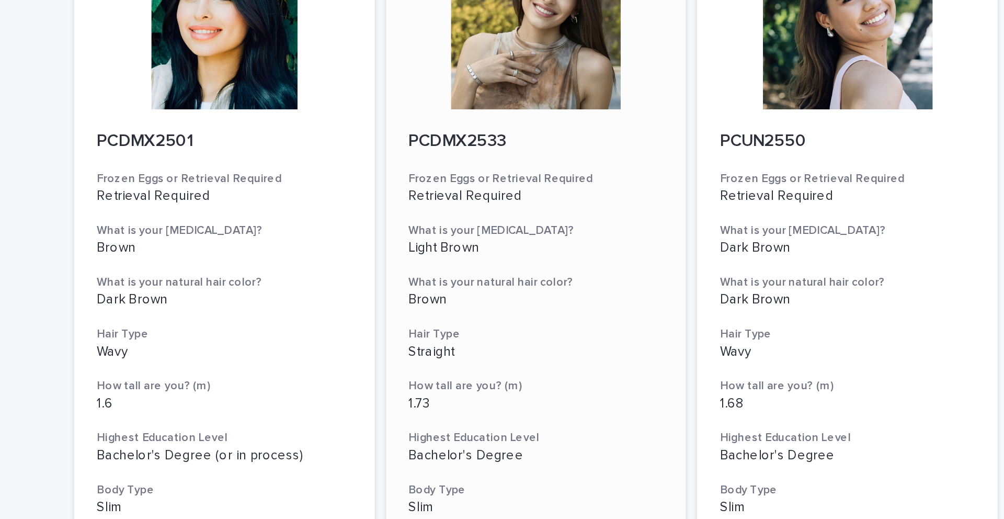
click at [482, 52] on div at bounding box center [502, 14] width 167 height 94
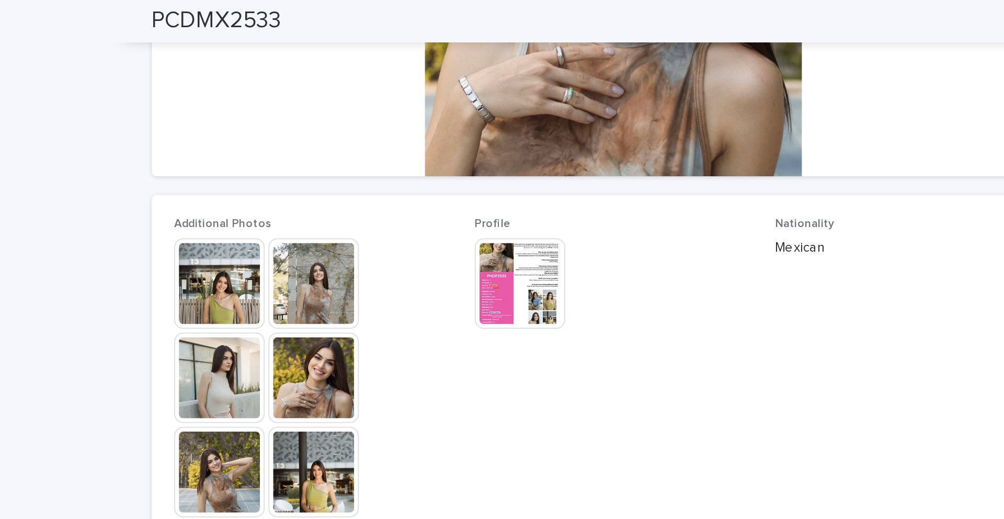
scroll to position [211, 0]
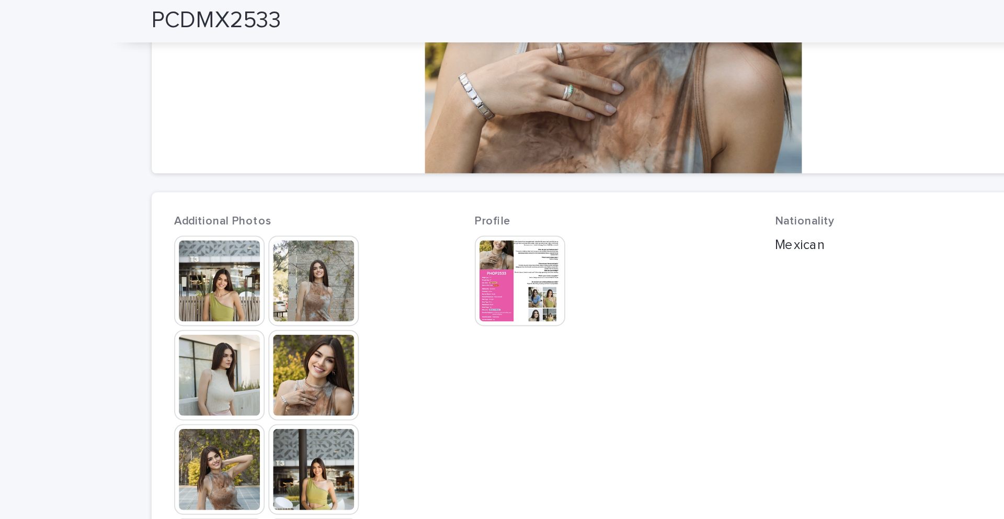
click at [332, 159] on img at bounding box center [336, 156] width 50 height 50
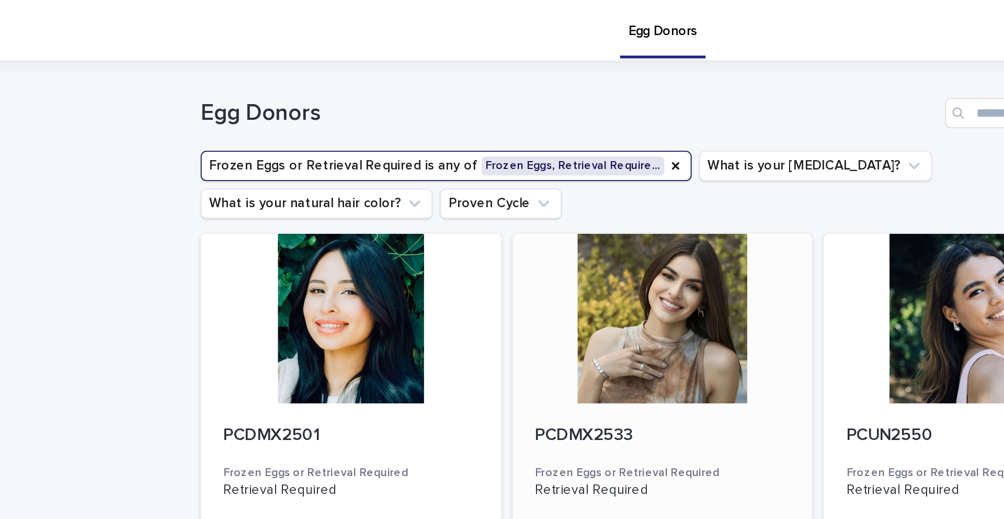
click at [506, 168] on div at bounding box center [502, 177] width 167 height 94
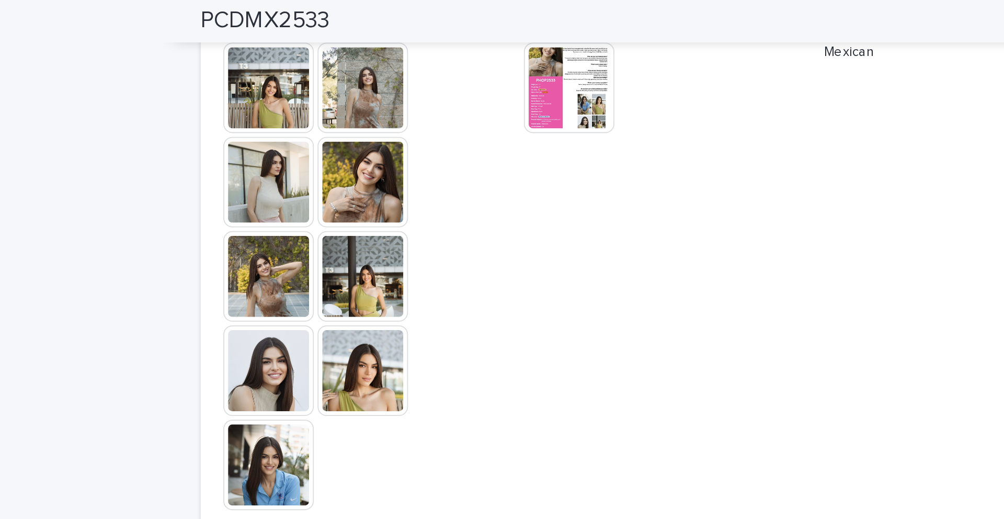
scroll to position [318, 0]
click at [465, 62] on img at bounding box center [450, 49] width 50 height 50
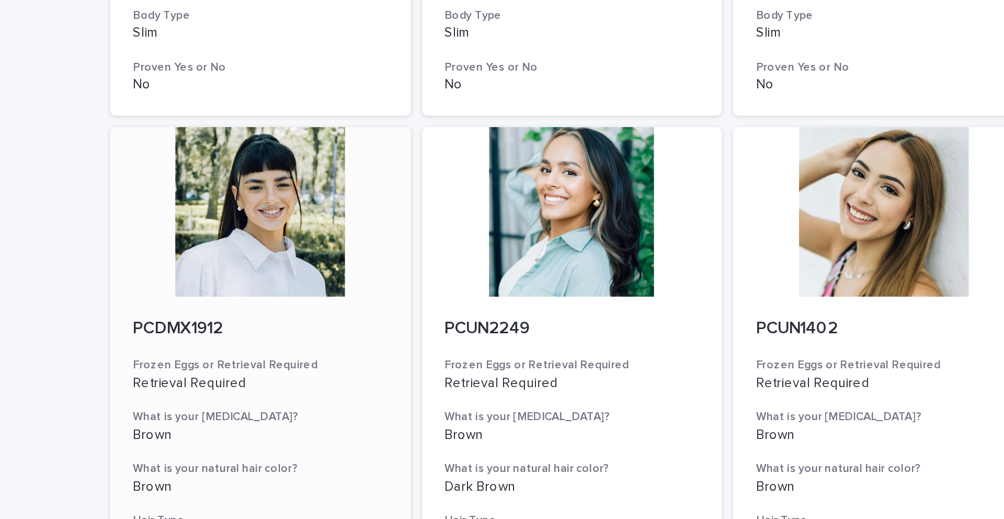
scroll to position [1180, 0]
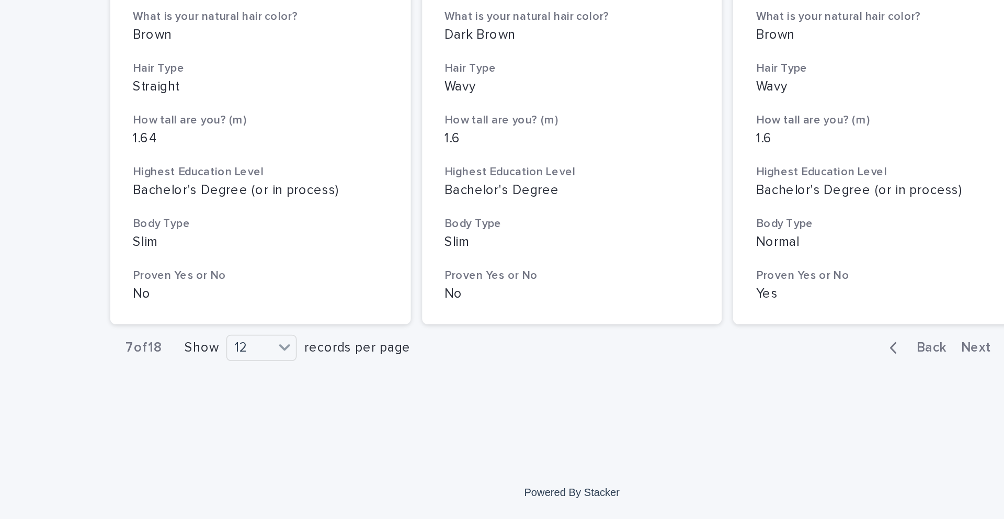
click at [561, 362] on span "Next" at bounding box center [729, 423] width 23 height 7
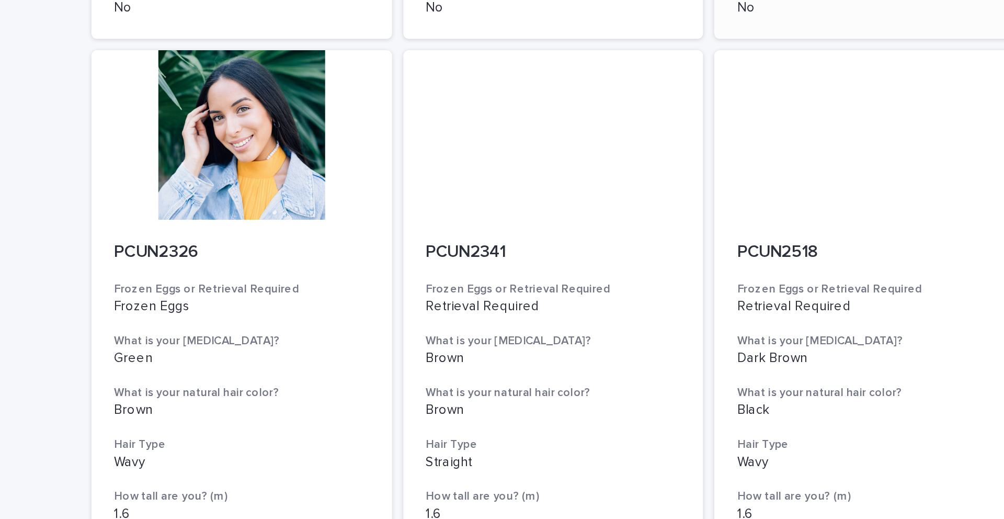
scroll to position [843, 0]
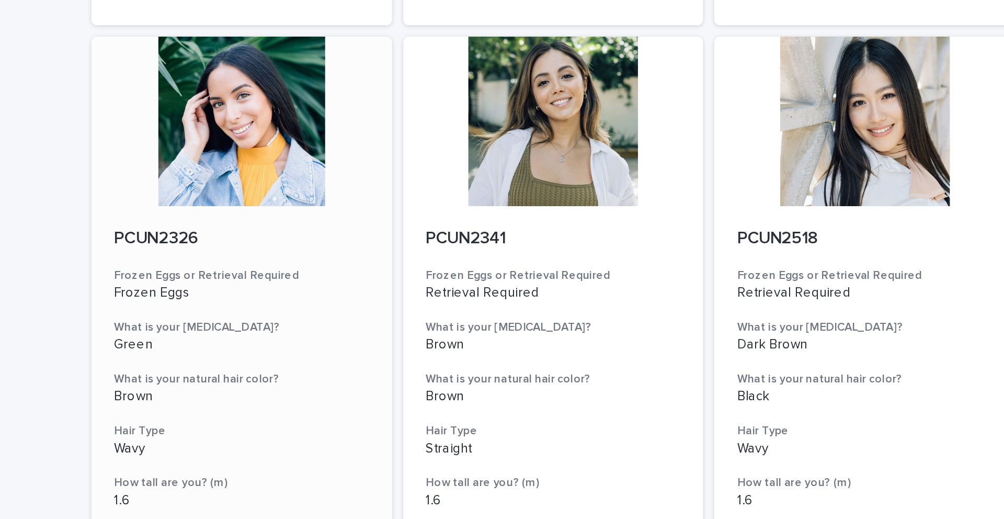
click at [325, 82] on div at bounding box center [329, 67] width 167 height 94
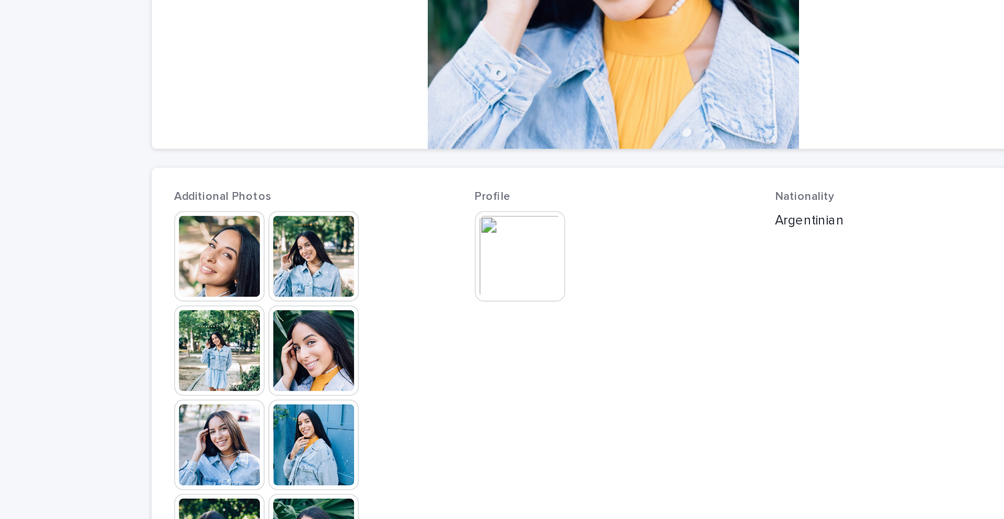
scroll to position [174, 0]
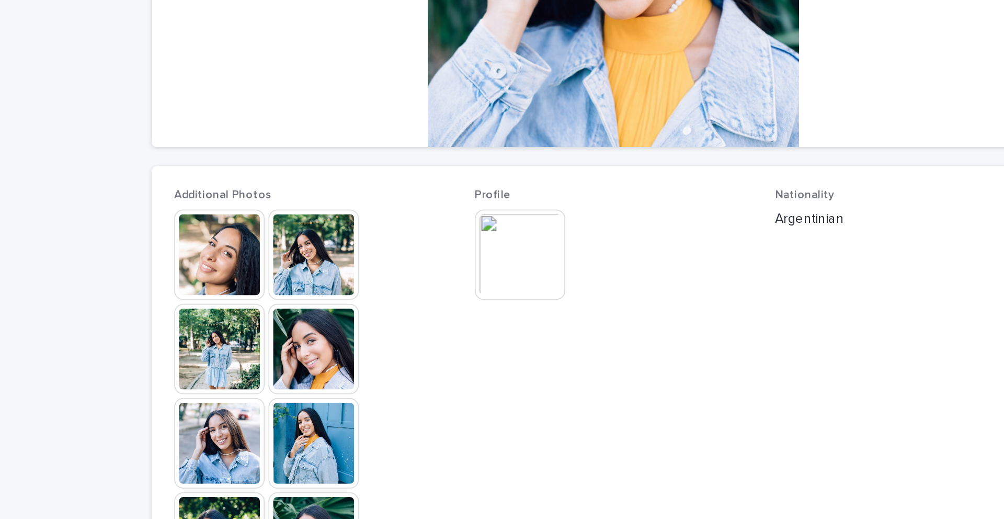
click at [446, 200] on img at bounding box center [450, 193] width 50 height 50
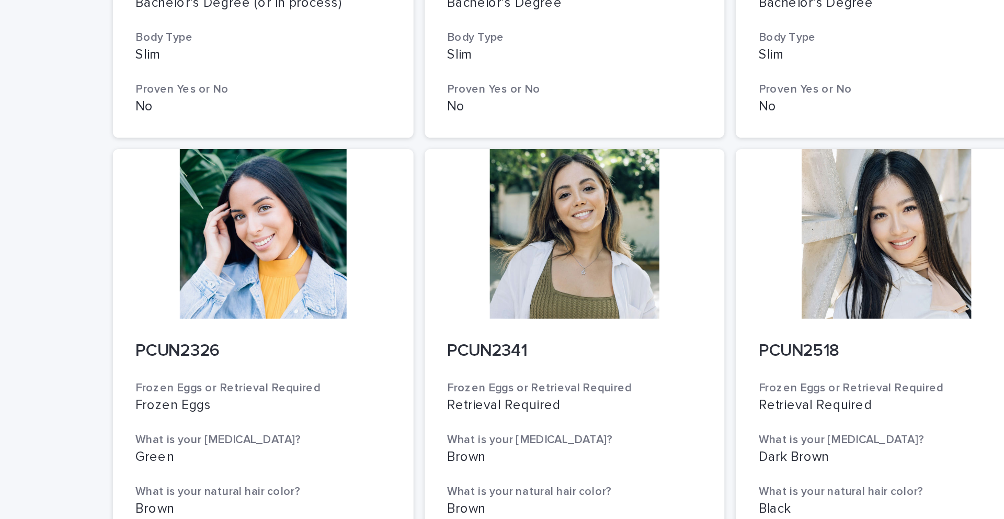
scroll to position [793, 0]
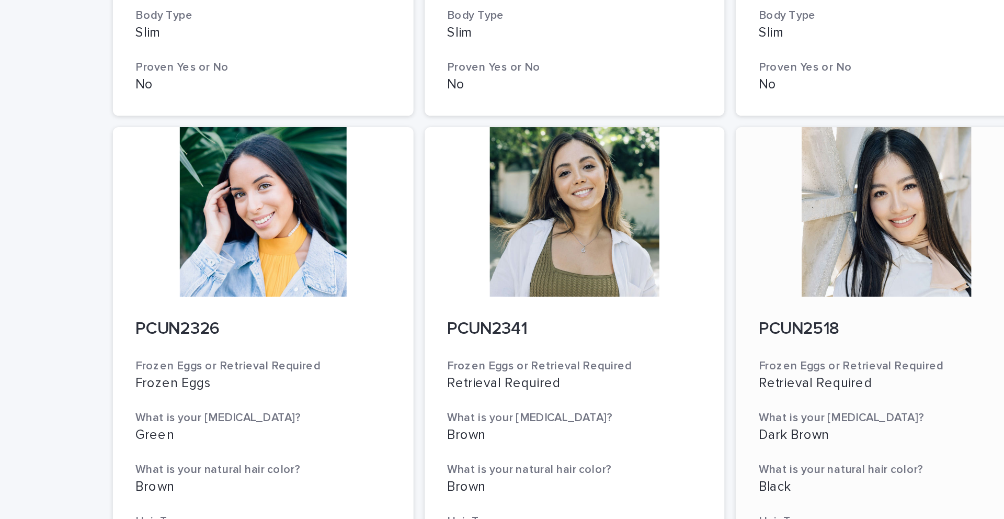
click at [561, 109] on div at bounding box center [674, 118] width 167 height 94
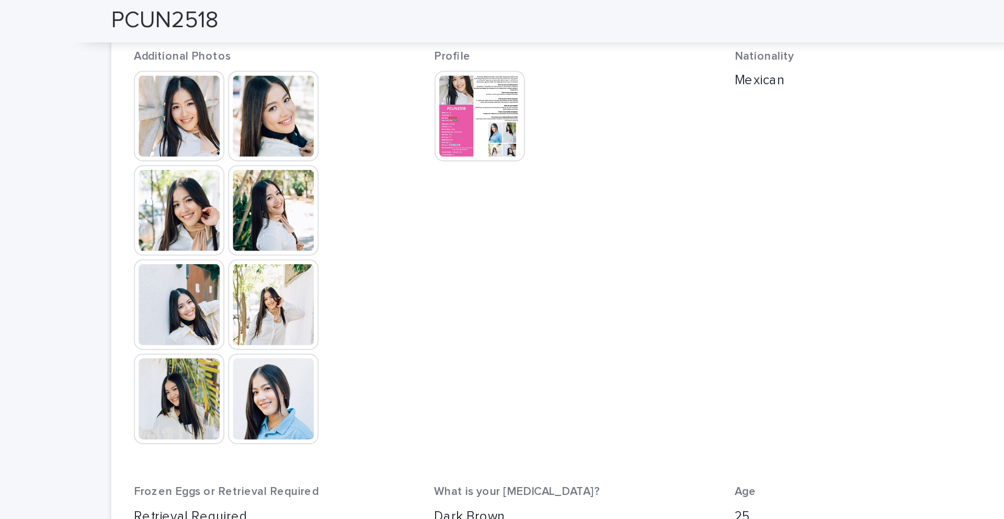
scroll to position [303, 0]
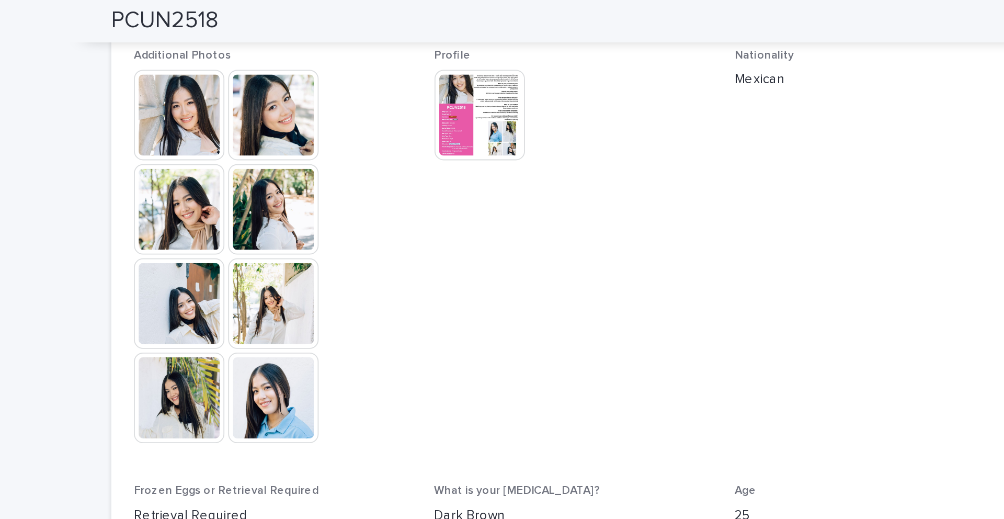
click at [338, 217] on img at bounding box center [336, 221] width 50 height 50
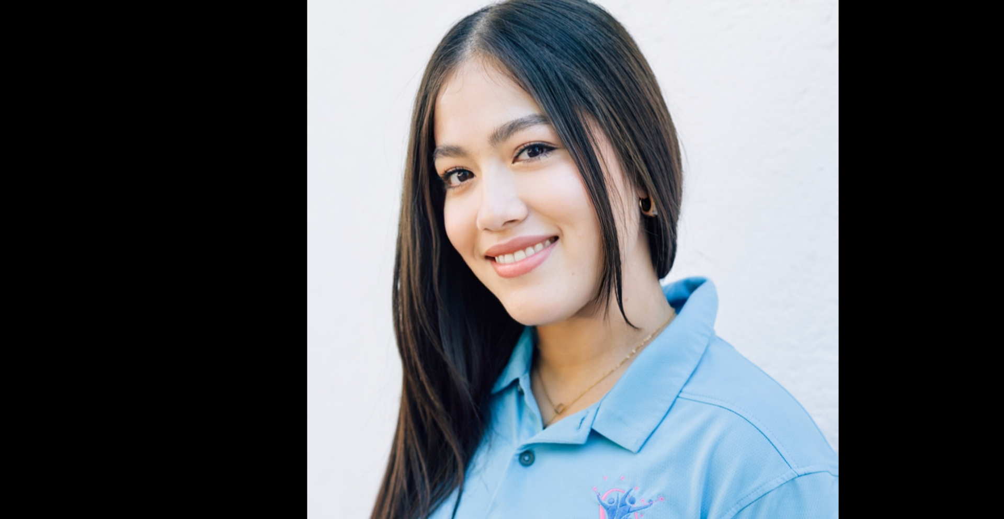
scroll to position [0, 0]
click at [257, 109] on picture at bounding box center [502, 246] width 1004 height 442
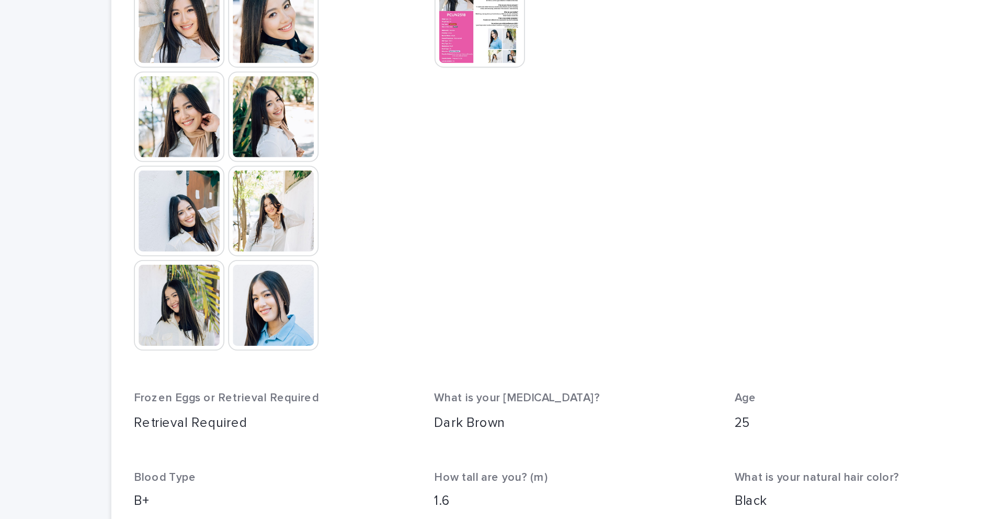
click at [443, 73] on img at bounding box center [450, 64] width 50 height 50
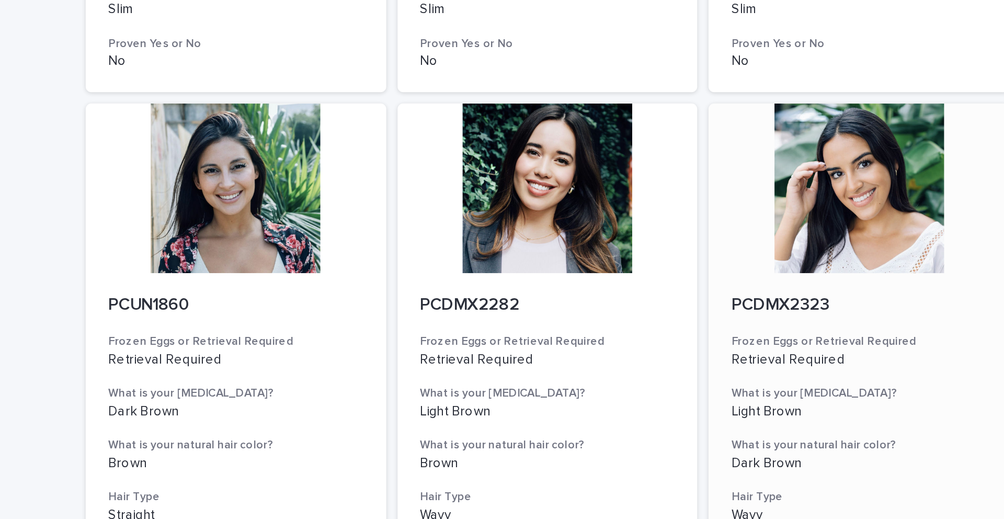
scroll to position [1180, 0]
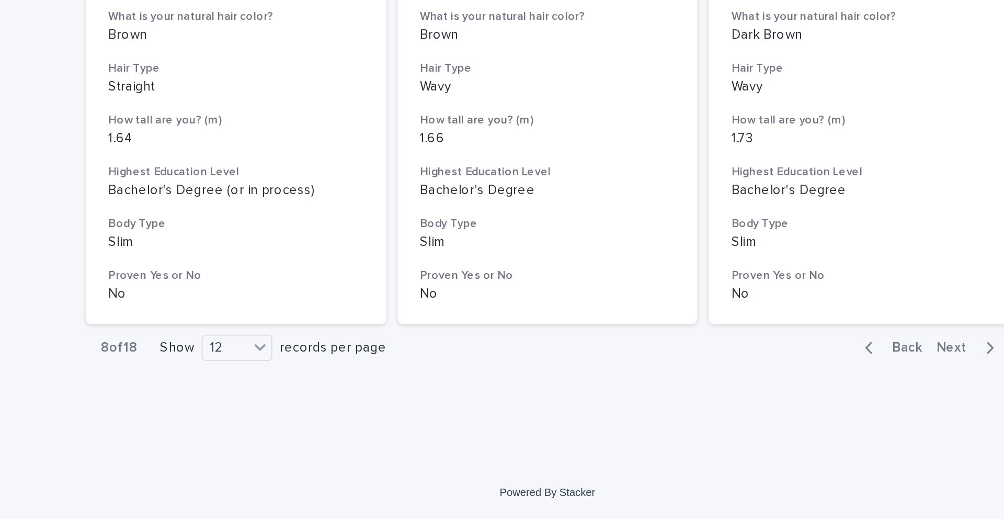
click at [561, 362] on button "Next" at bounding box center [736, 423] width 44 height 9
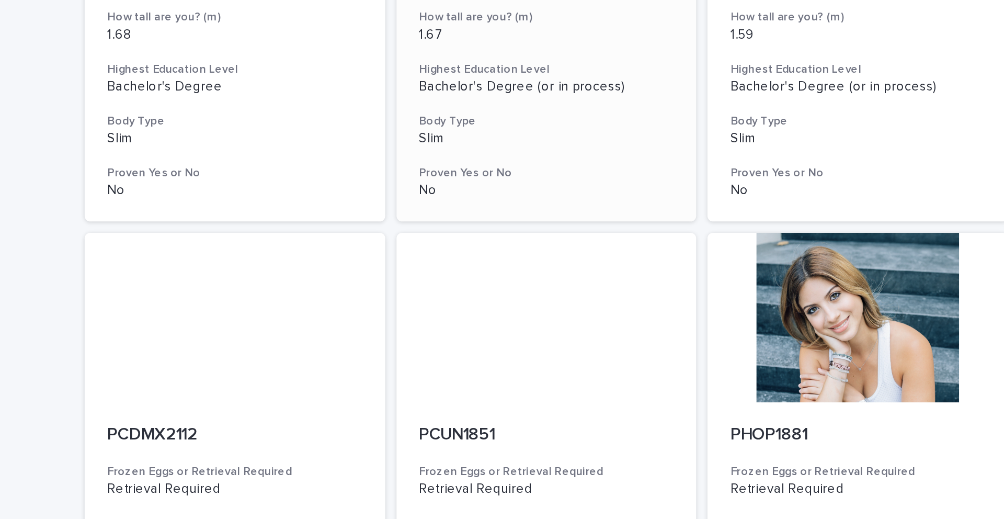
scroll to position [613, 0]
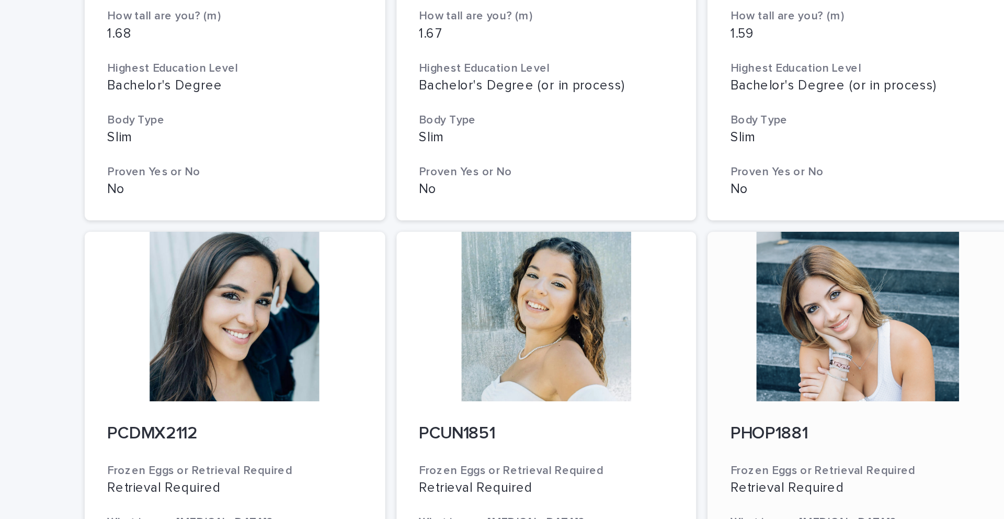
click at [561, 294] on div at bounding box center [674, 297] width 167 height 94
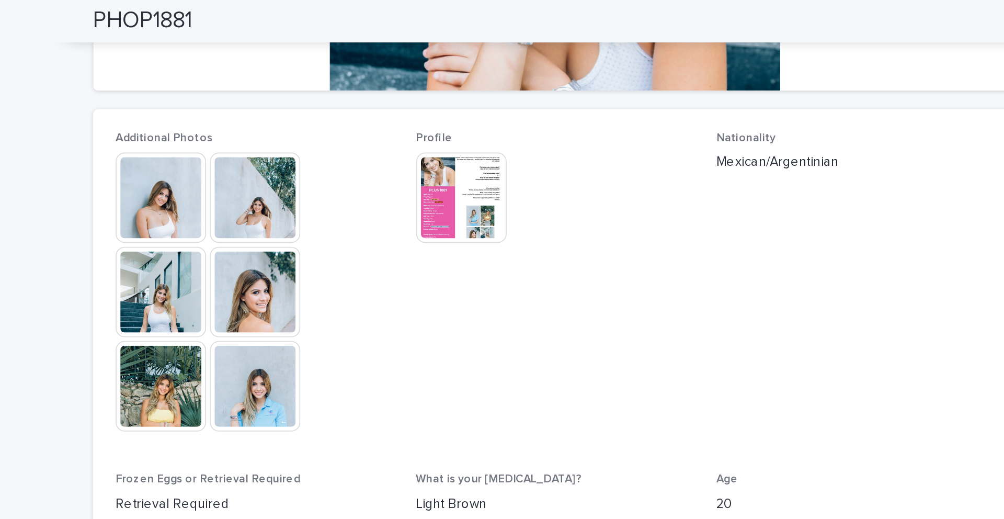
scroll to position [256, 0]
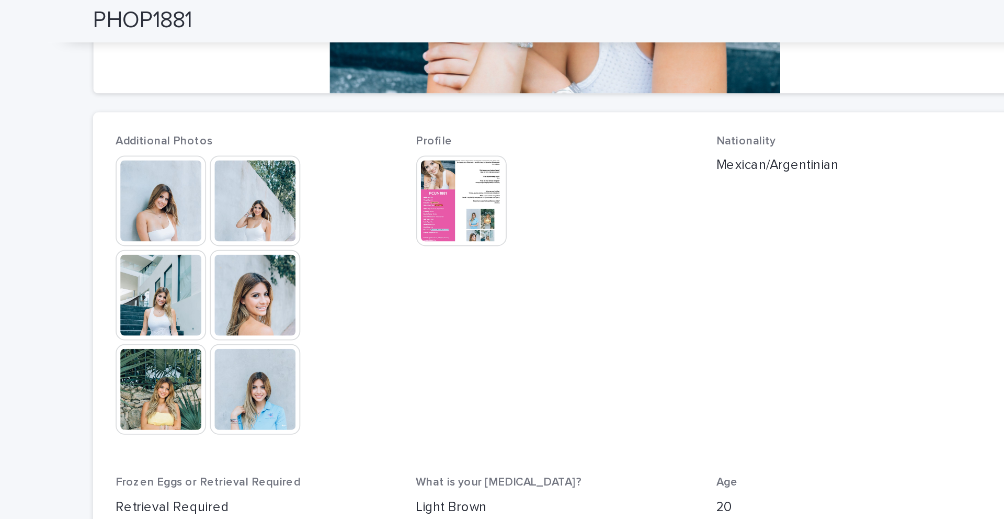
click at [322, 222] on img at bounding box center [336, 216] width 50 height 50
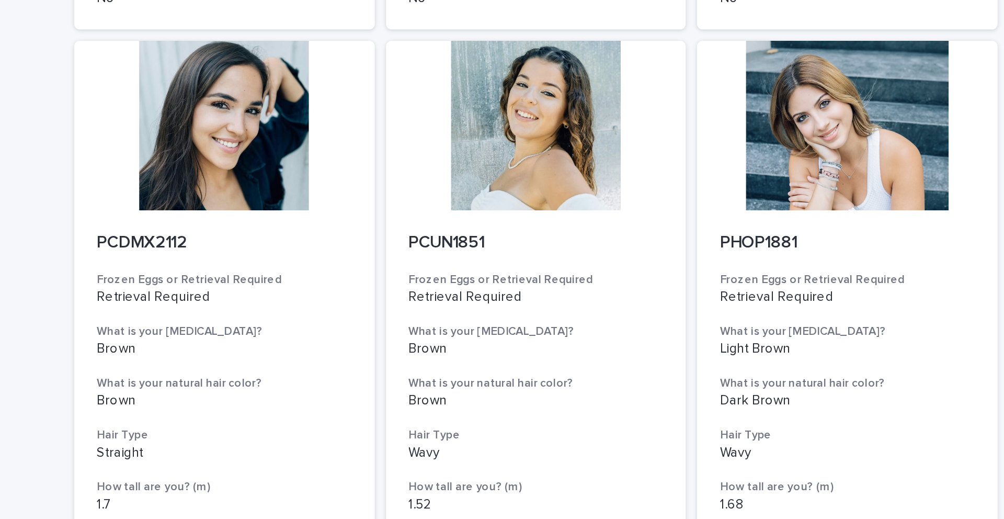
scroll to position [842, 0]
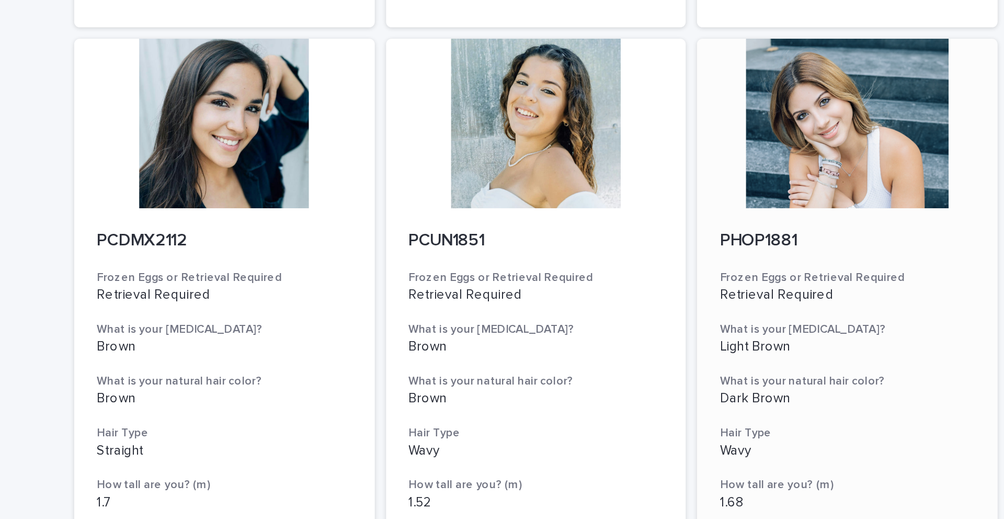
click at [561, 95] on div at bounding box center [674, 68] width 167 height 94
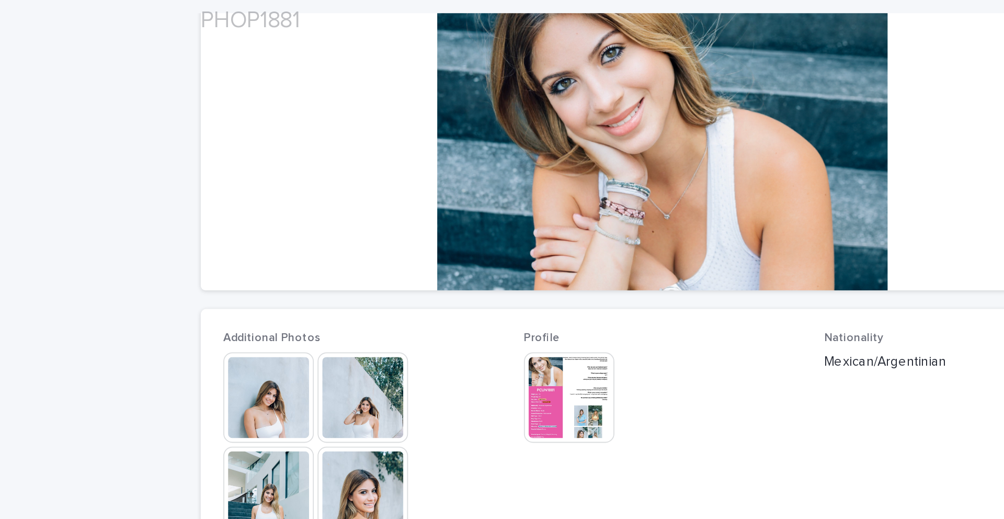
scroll to position [252, 0]
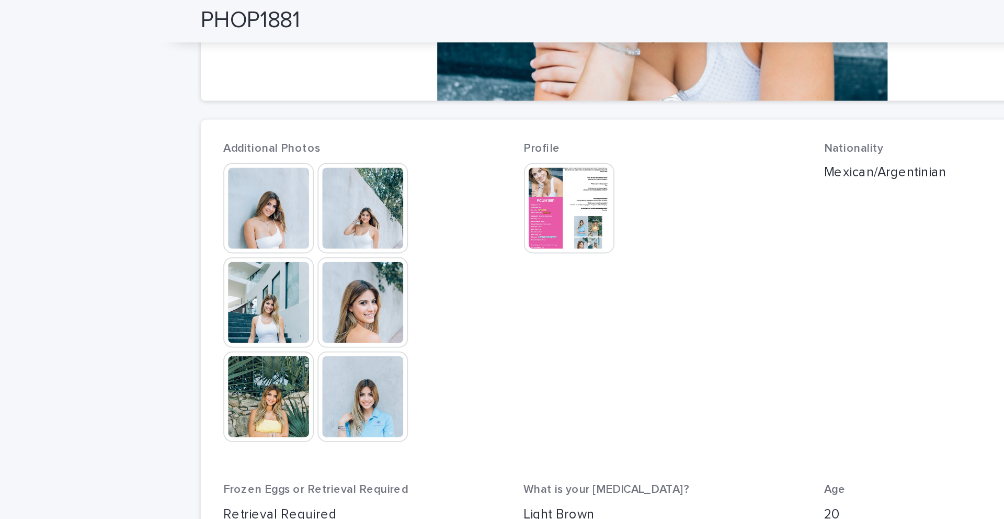
click at [442, 105] on img at bounding box center [450, 115] width 50 height 50
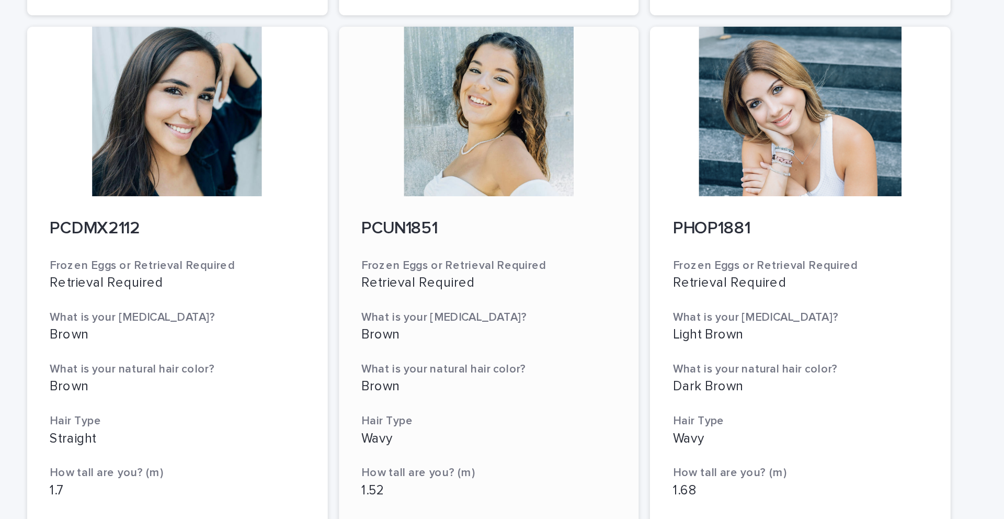
scroll to position [781, 0]
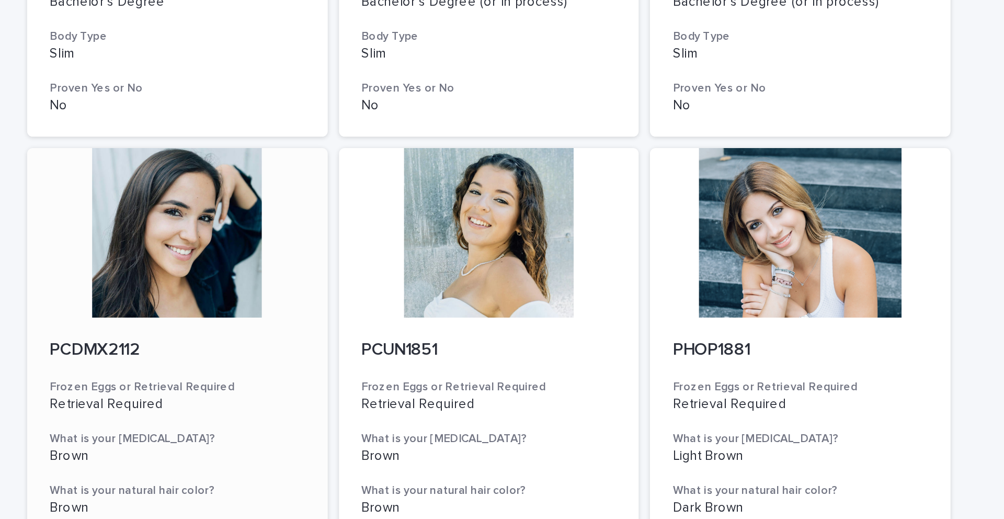
click at [359, 124] on div at bounding box center [329, 129] width 167 height 94
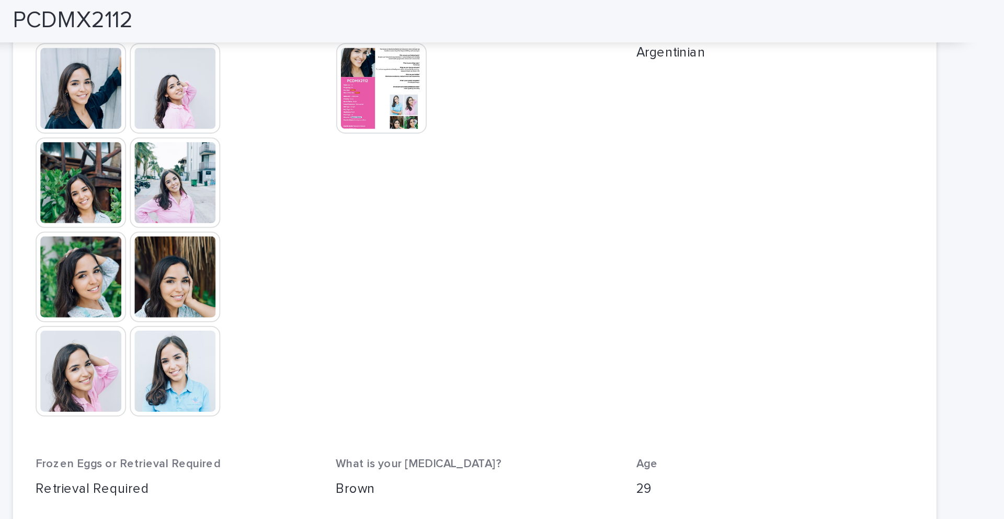
scroll to position [317, 0]
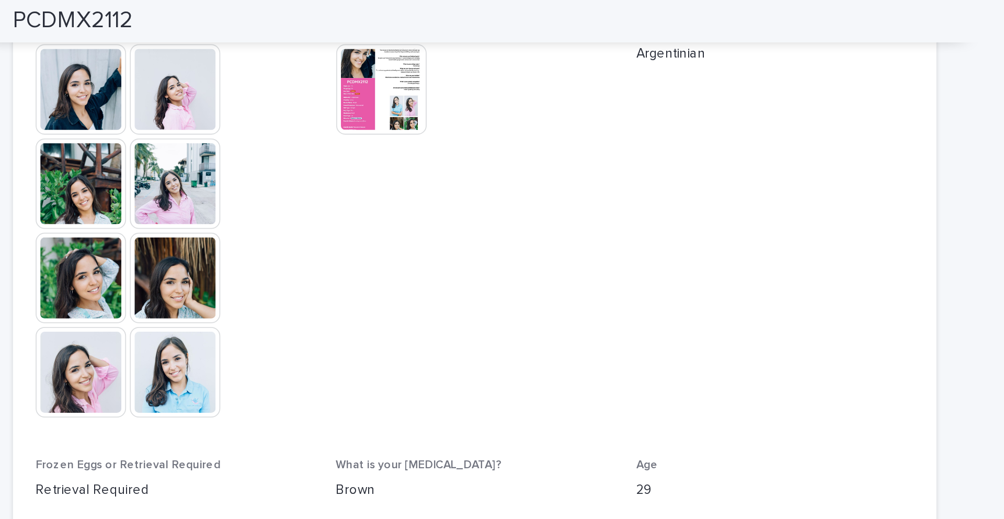
click at [343, 200] on img at bounding box center [336, 206] width 50 height 50
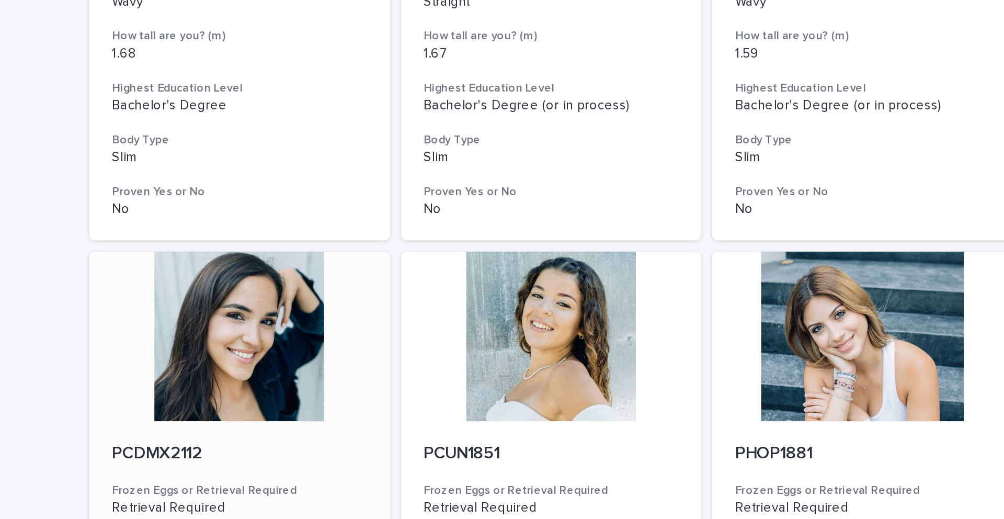
click at [316, 180] on div at bounding box center [329, 187] width 167 height 94
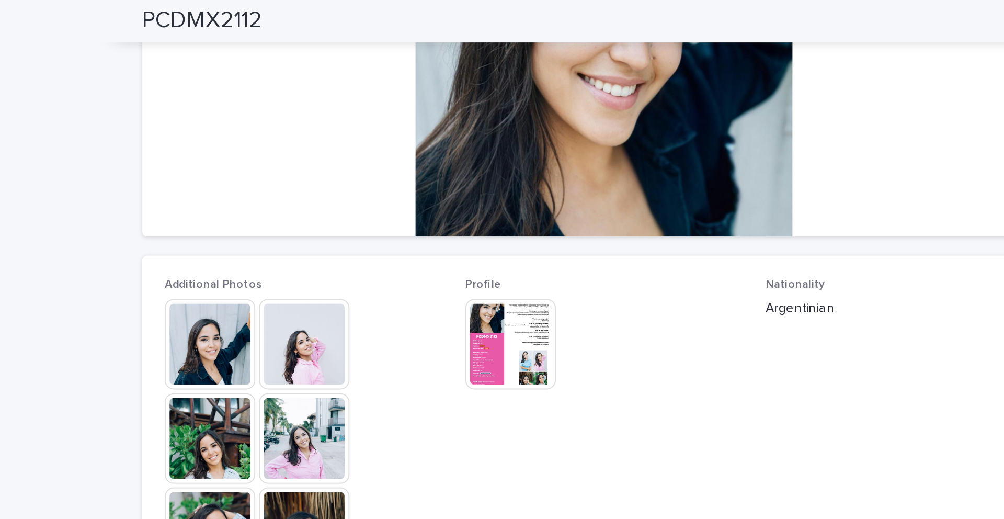
scroll to position [185, 0]
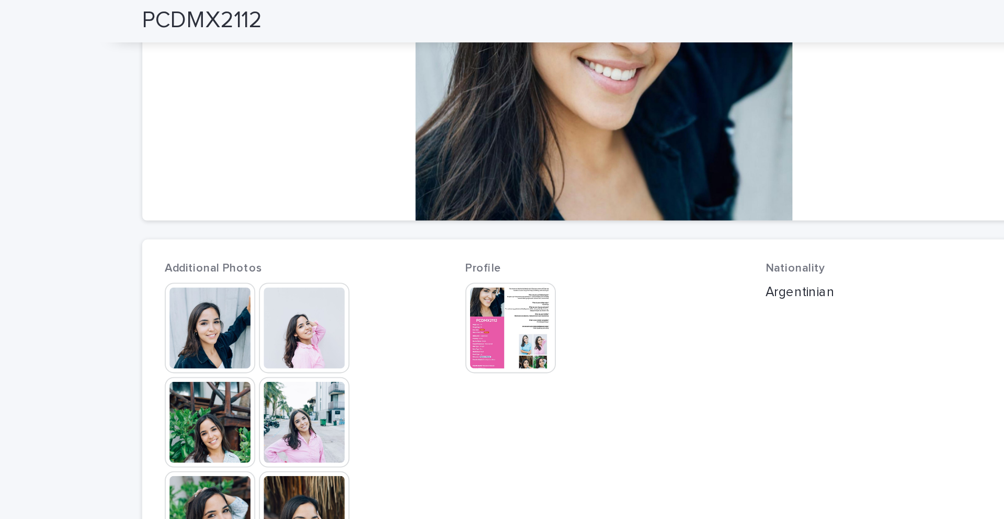
click at [448, 167] on img at bounding box center [450, 182] width 50 height 50
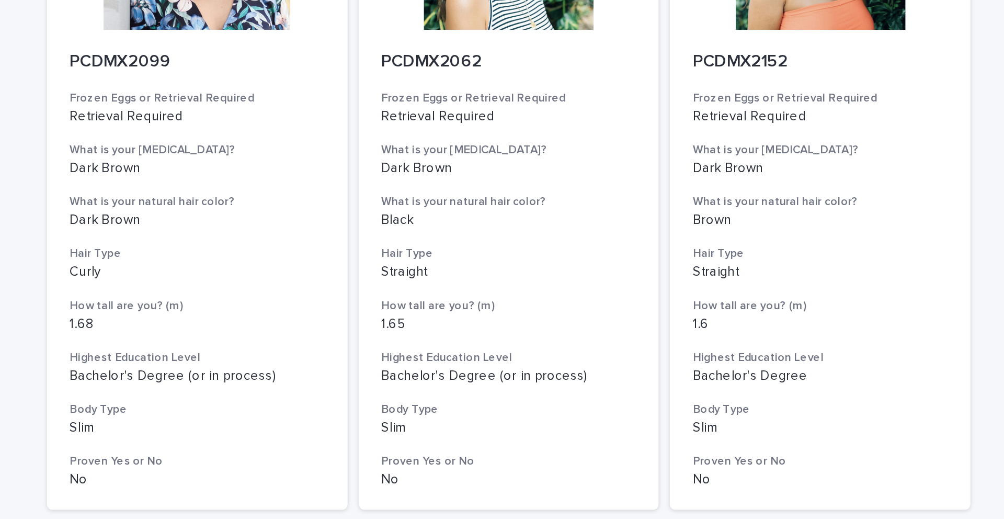
scroll to position [1180, 0]
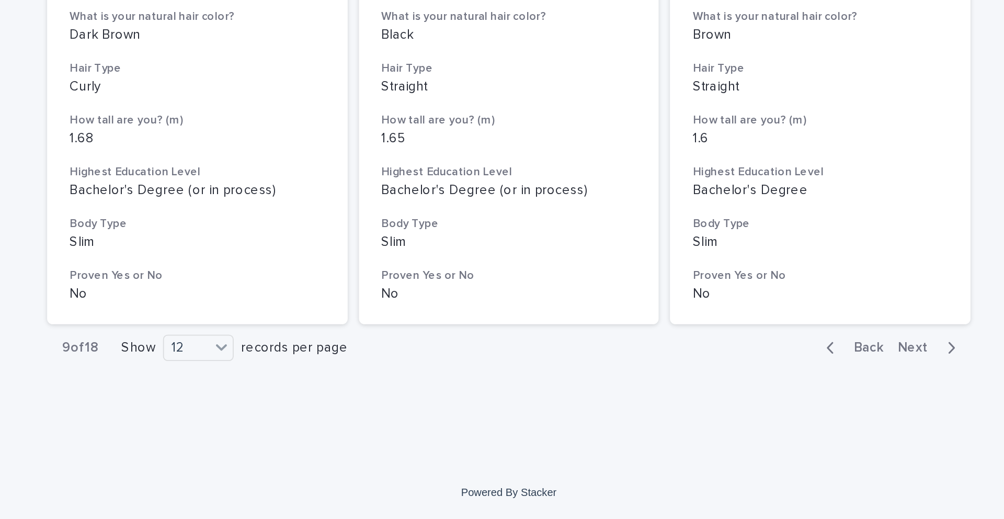
click at [561, 362] on span "Next" at bounding box center [729, 423] width 23 height 7
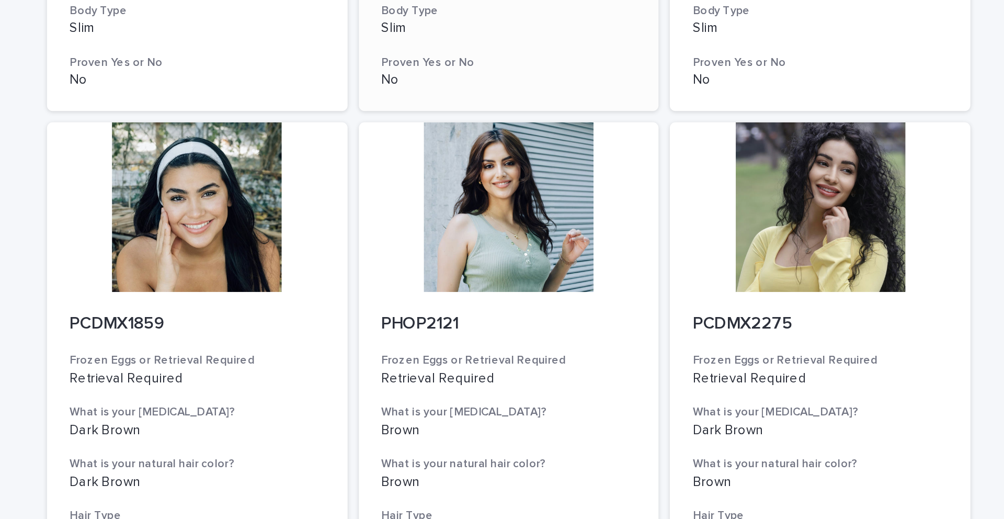
scroll to position [1180, 0]
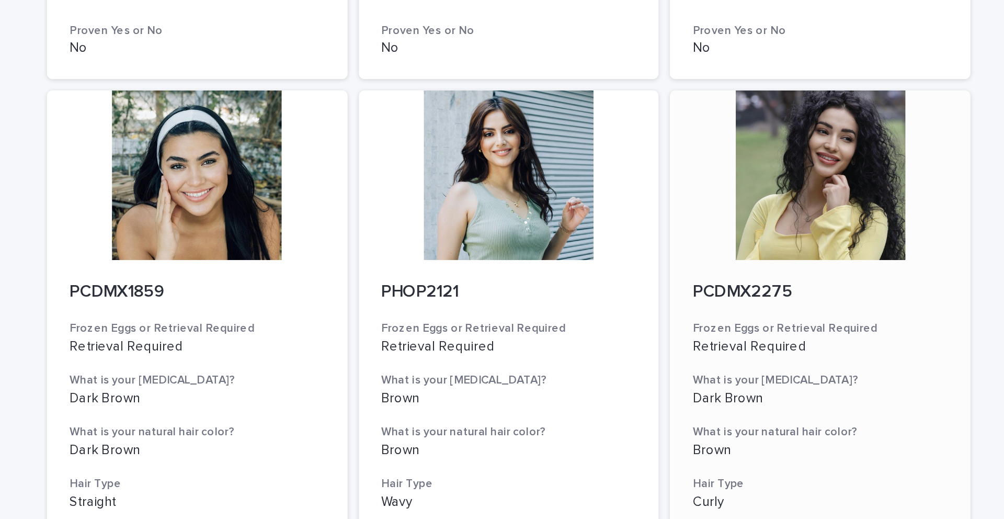
click at [561, 101] on div at bounding box center [674, 97] width 167 height 94
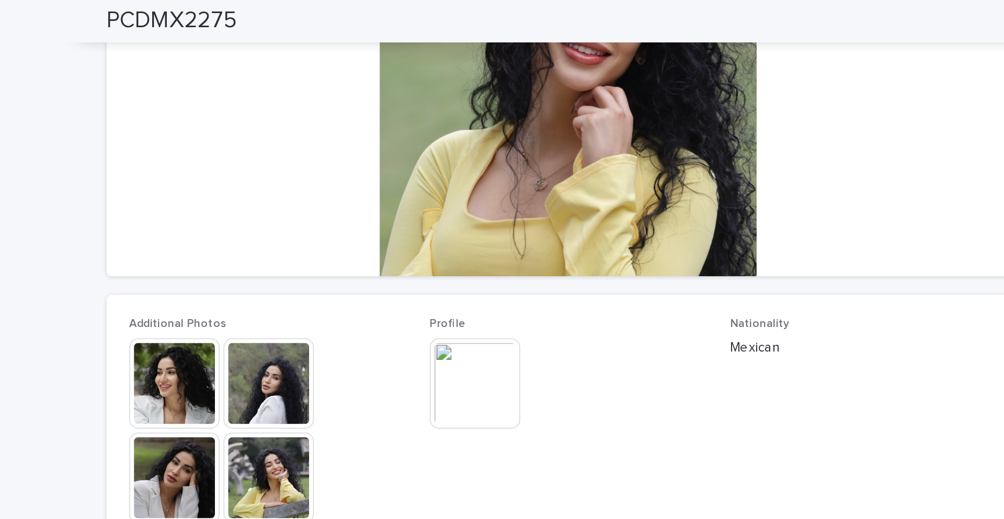
scroll to position [249, 0]
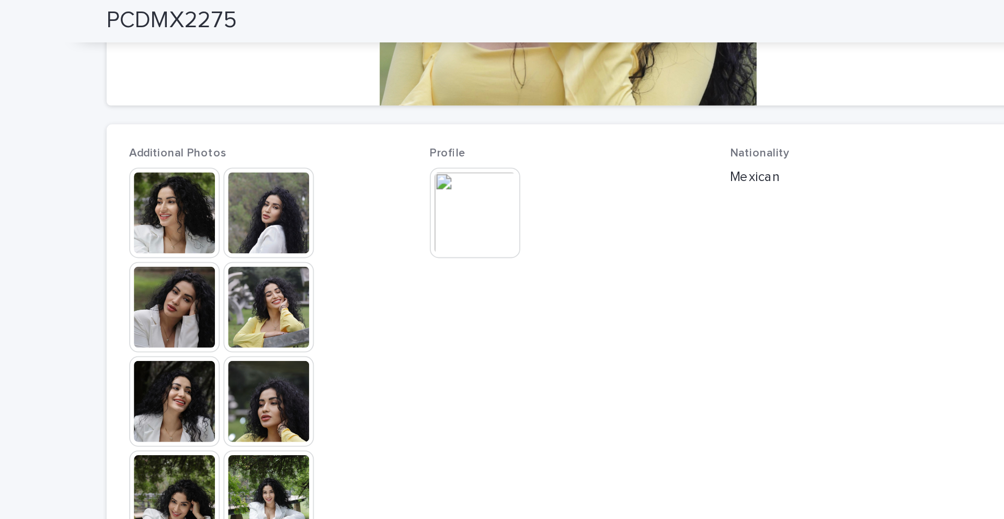
click at [450, 136] on img at bounding box center [450, 118] width 50 height 50
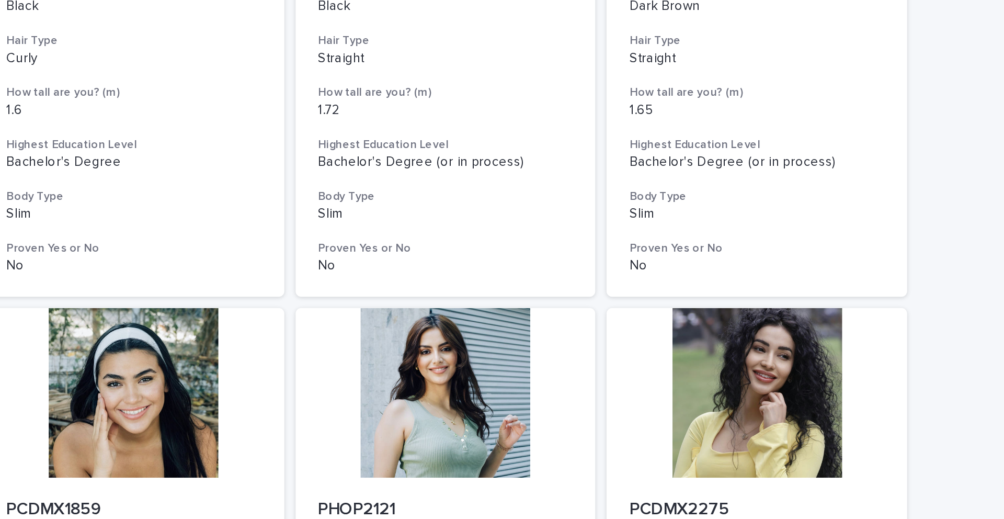
scroll to position [1180, 0]
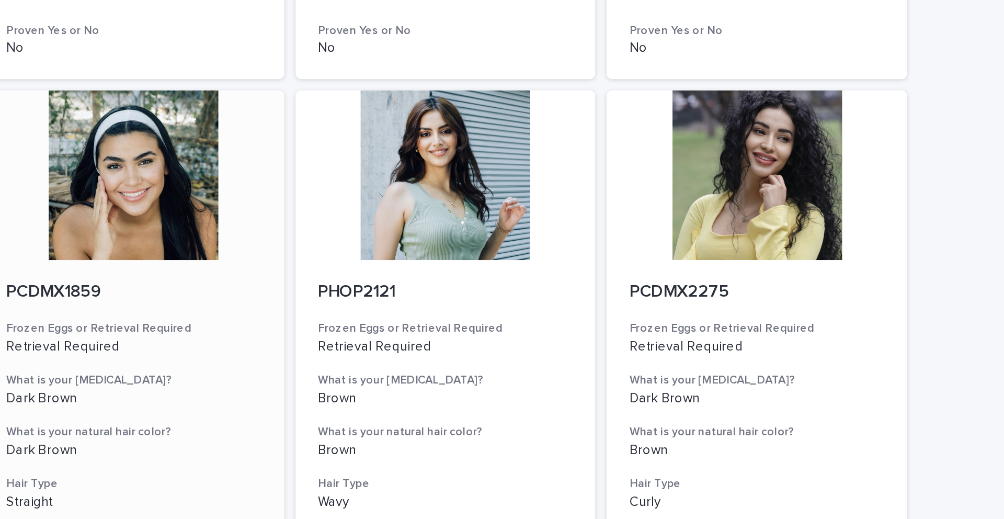
click at [328, 106] on div at bounding box center [329, 97] width 167 height 94
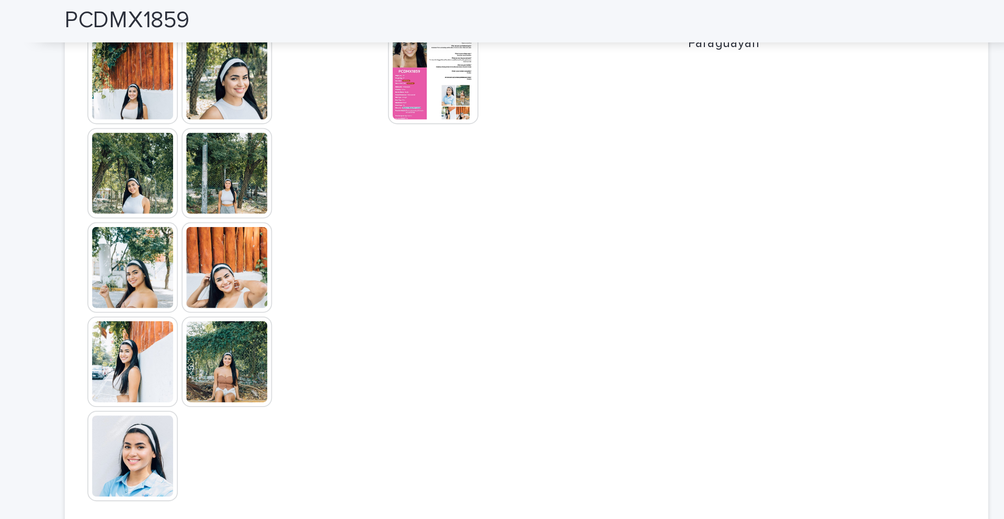
scroll to position [323, 0]
click at [337, 200] on img at bounding box center [336, 201] width 50 height 50
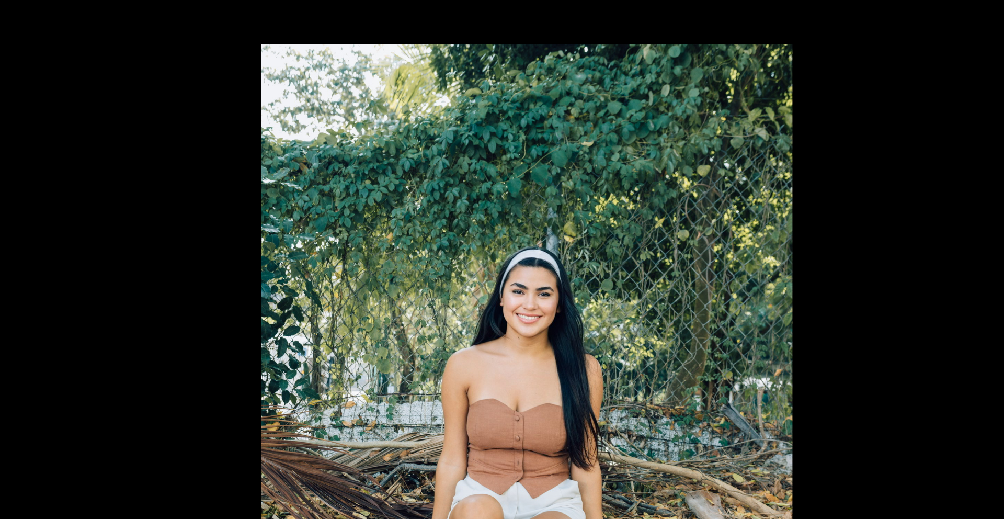
click at [282, 160] on picture at bounding box center [502, 246] width 1004 height 442
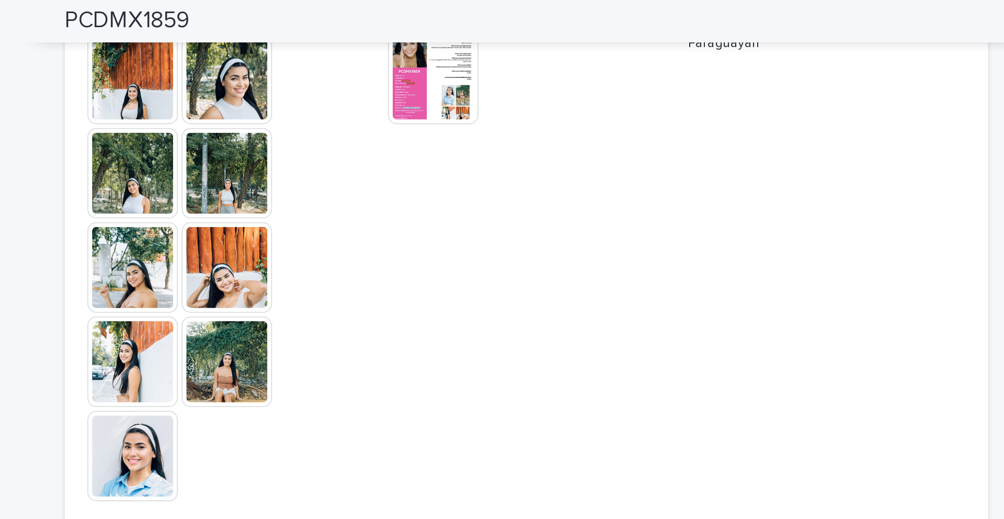
click at [445, 59] on img at bounding box center [450, 44] width 50 height 50
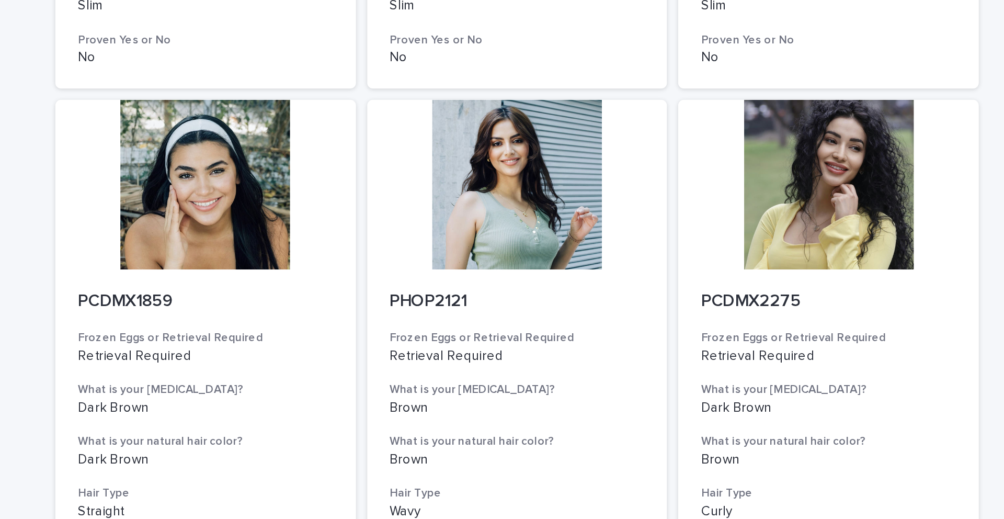
scroll to position [1180, 0]
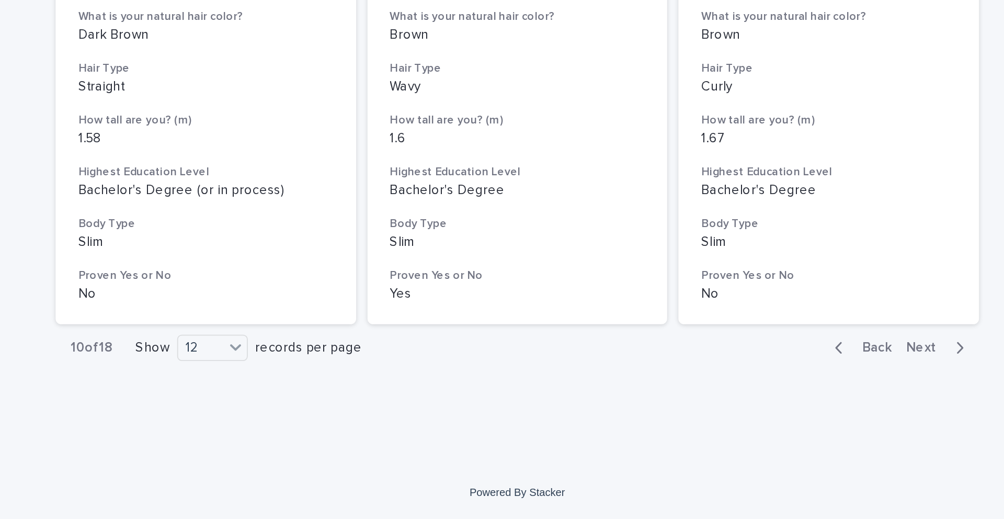
click at [561, 362] on span "Next" at bounding box center [729, 423] width 23 height 7
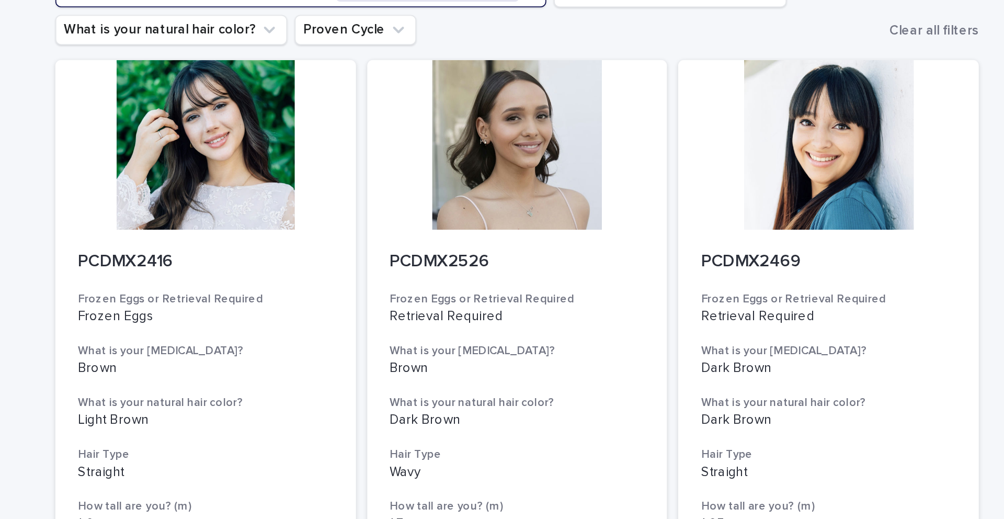
scroll to position [97, 0]
click at [338, 90] on div at bounding box center [329, 80] width 167 height 94
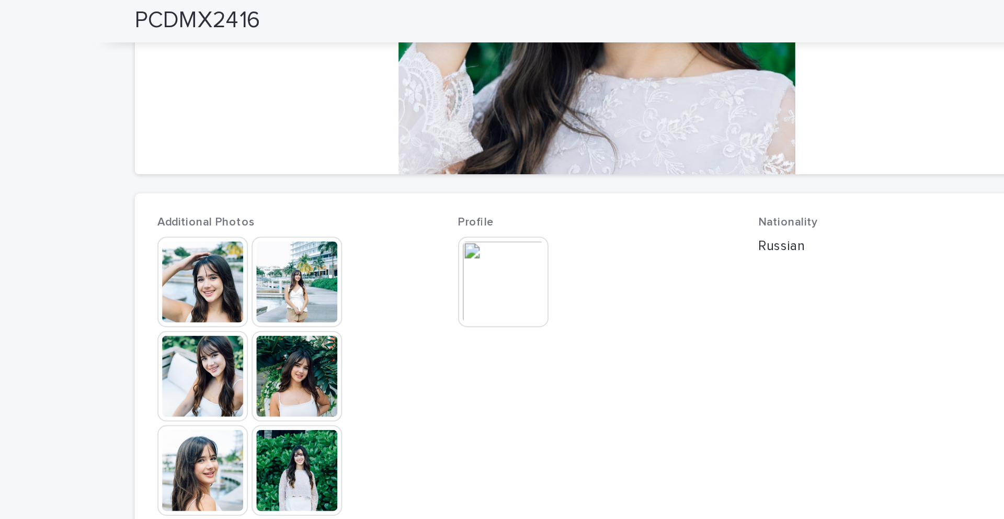
scroll to position [212, 0]
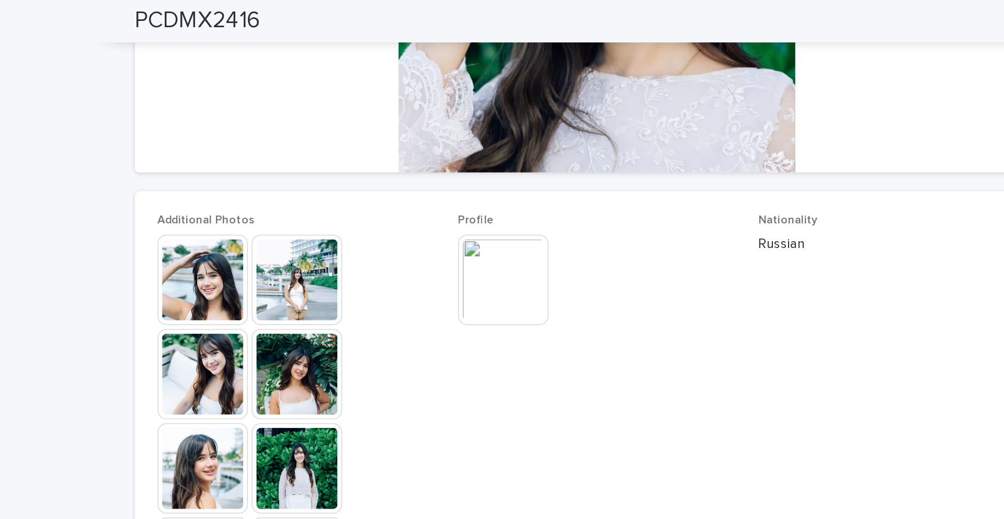
click at [452, 154] on img at bounding box center [450, 155] width 50 height 50
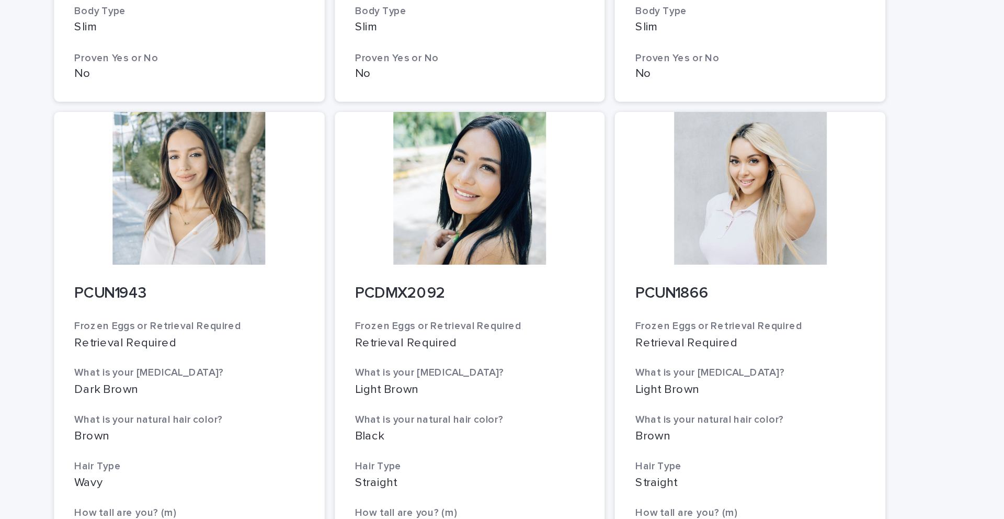
scroll to position [1091, 0]
click at [289, 200] on div at bounding box center [329, 187] width 167 height 94
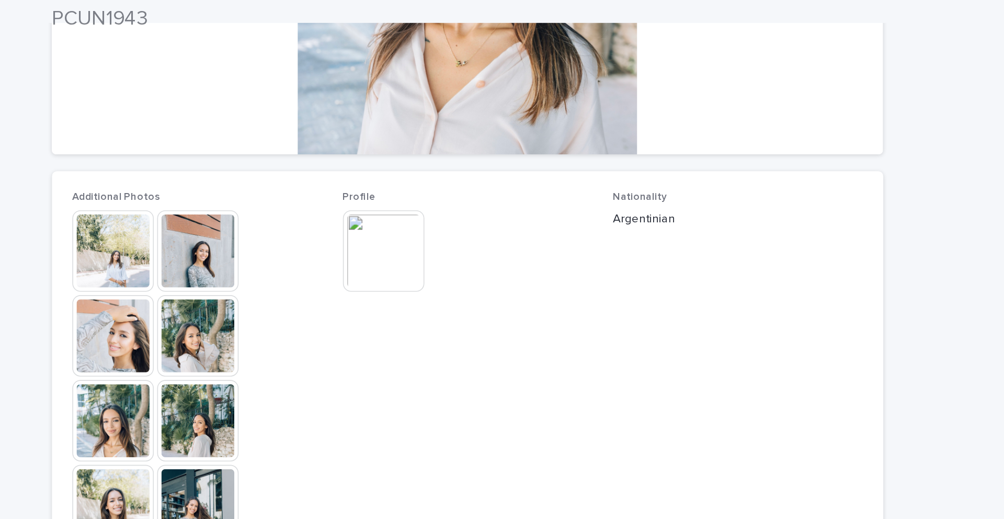
scroll to position [222, 0]
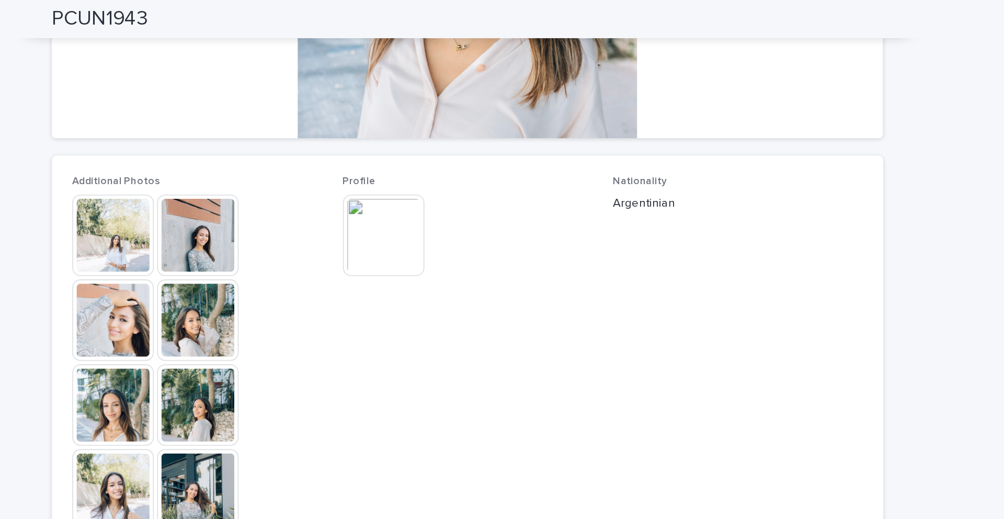
click at [472, 145] on img at bounding box center [450, 145] width 50 height 50
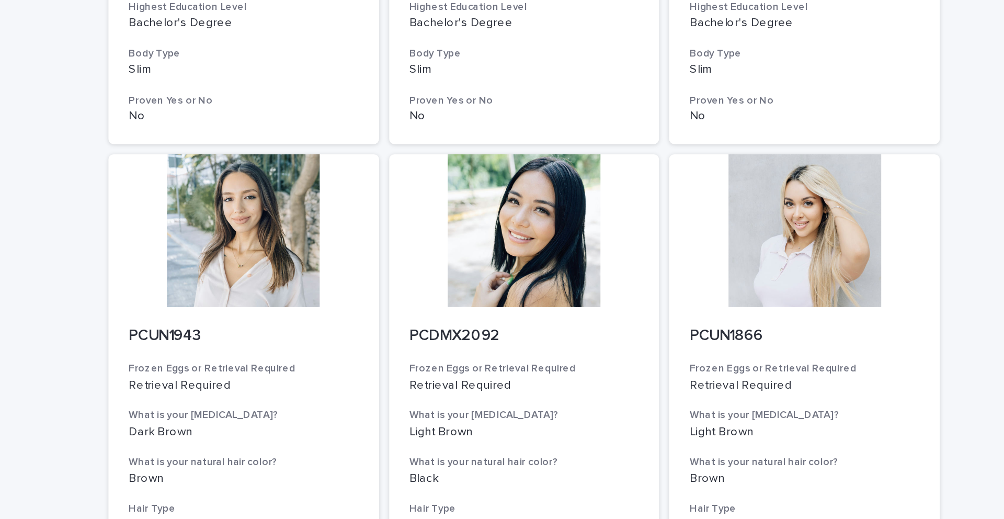
scroll to position [1180, 0]
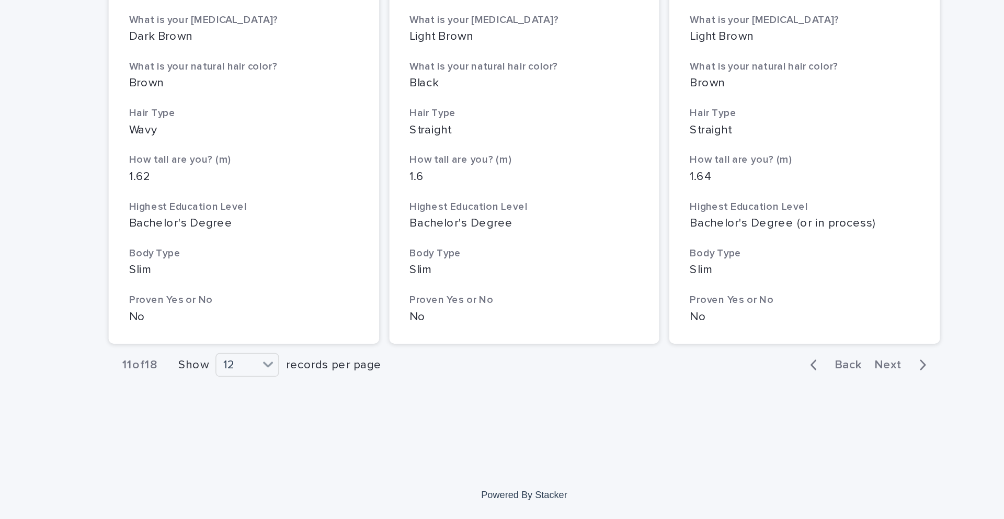
click at [561, 362] on span "Next" at bounding box center [729, 423] width 23 height 7
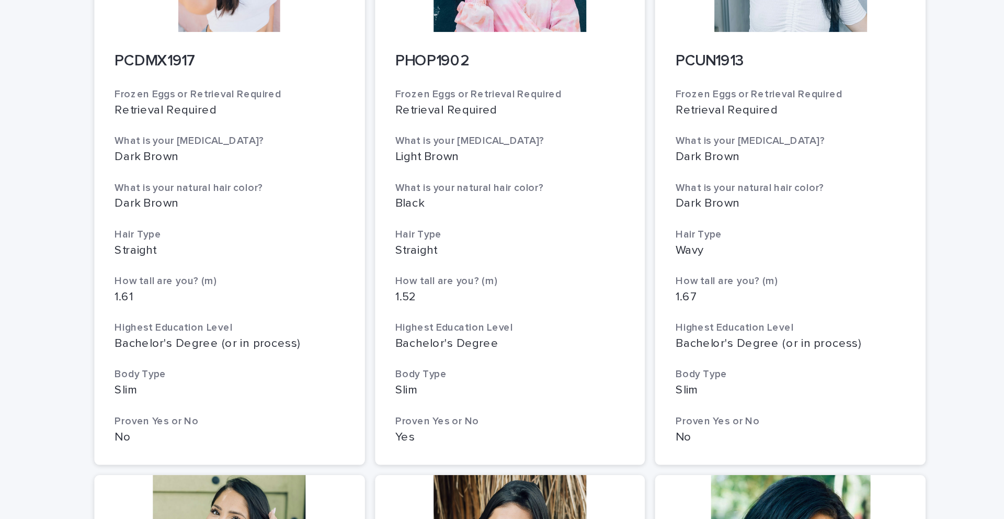
scroll to position [348, 0]
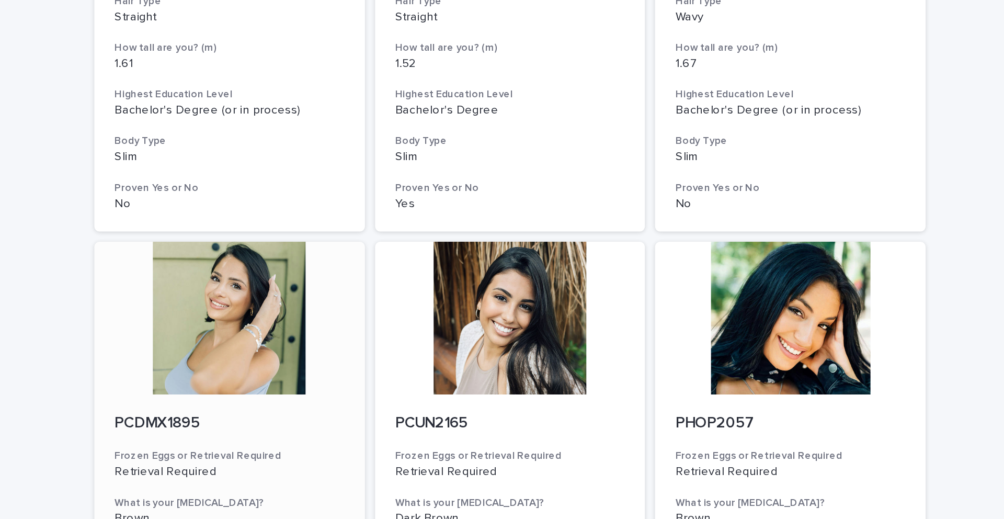
click at [320, 192] on div at bounding box center [329, 196] width 167 height 94
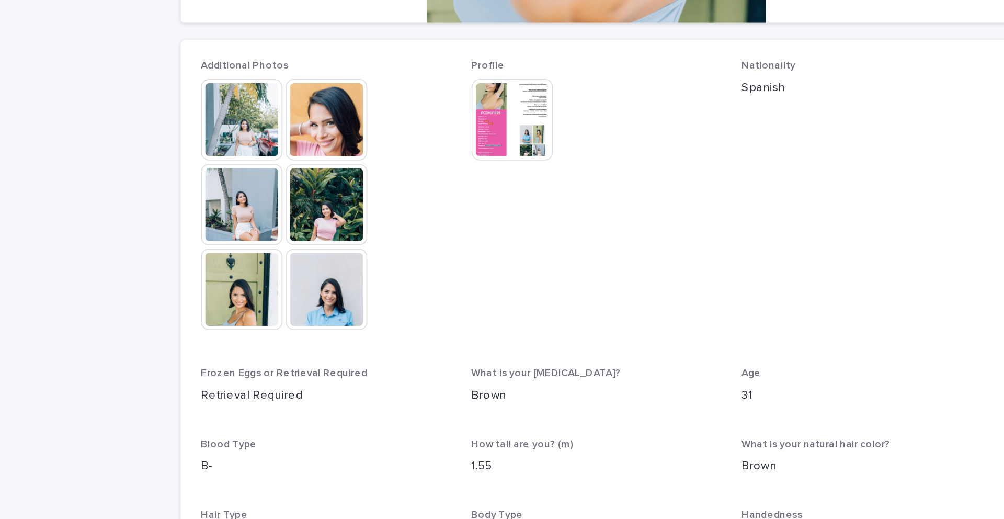
scroll to position [234, 0]
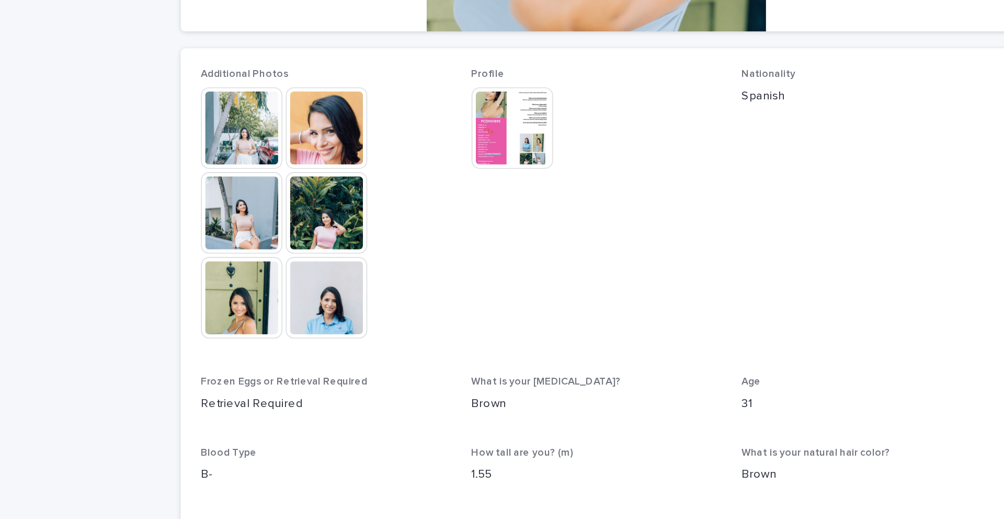
click at [469, 160] on div at bounding box center [451, 134] width 52 height 52
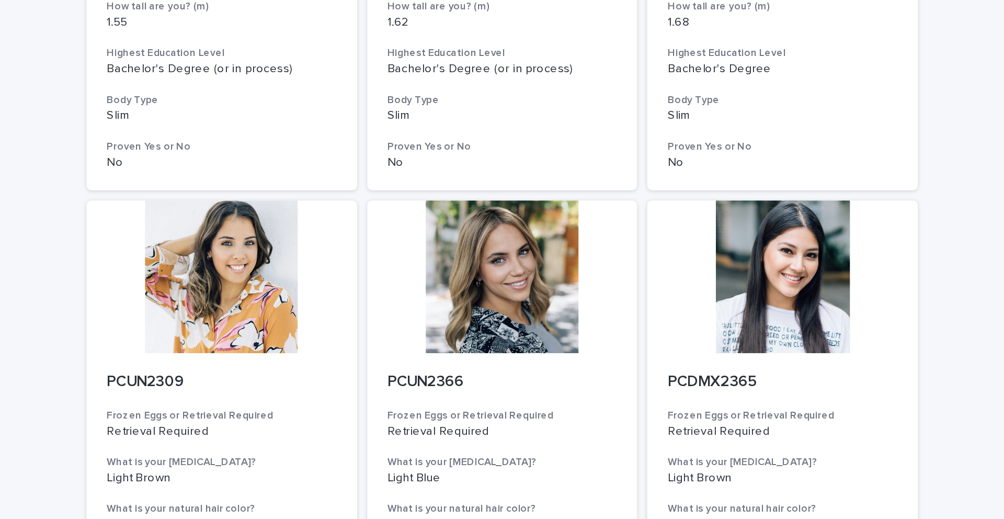
scroll to position [752, 0]
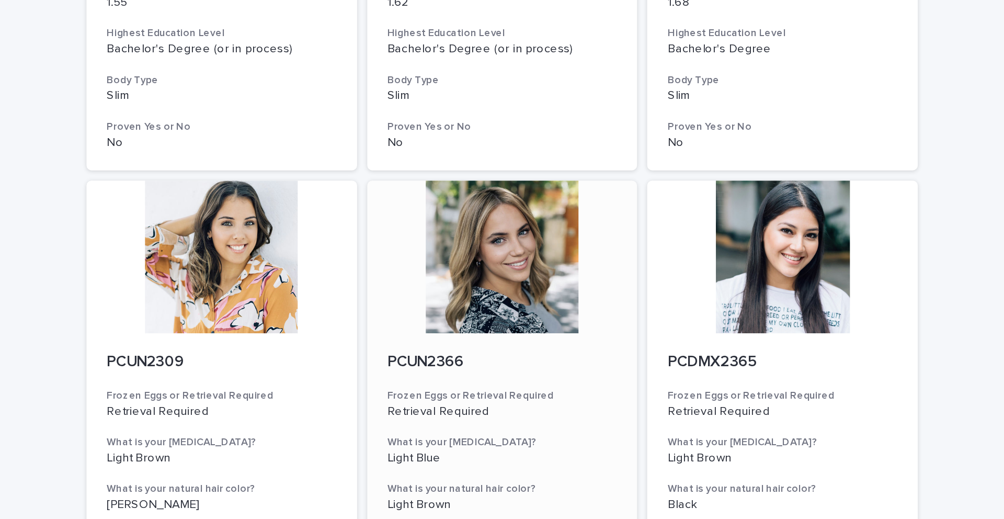
click at [499, 143] on div at bounding box center [502, 158] width 167 height 94
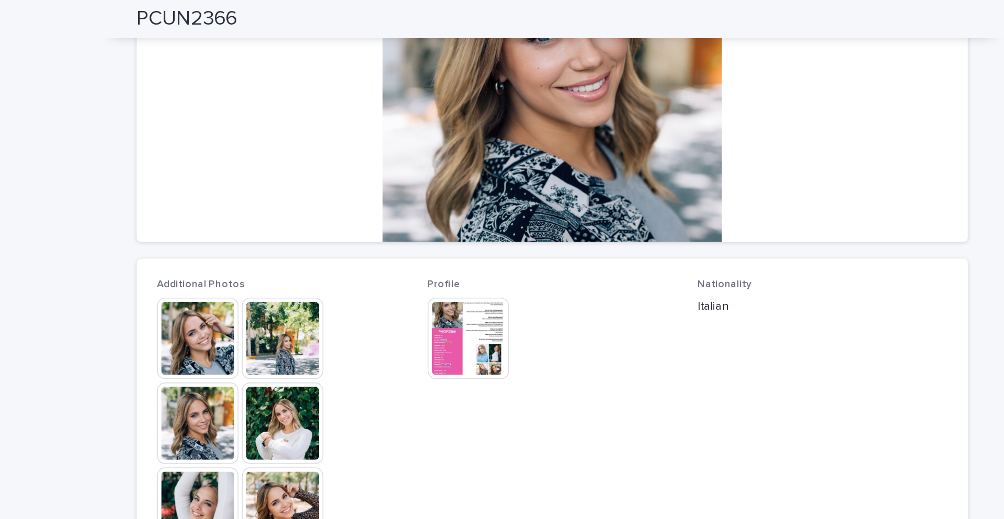
scroll to position [232, 0]
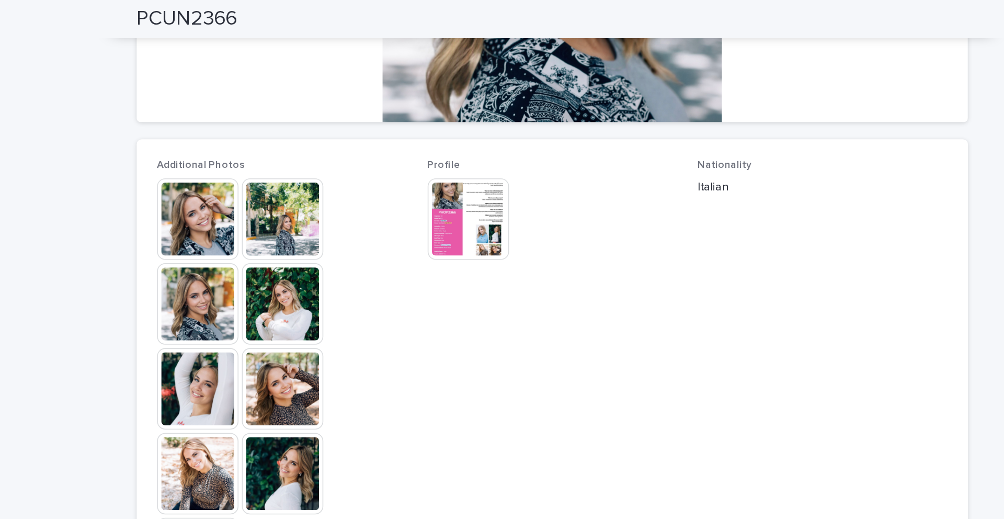
click at [452, 148] on img at bounding box center [450, 135] width 50 height 50
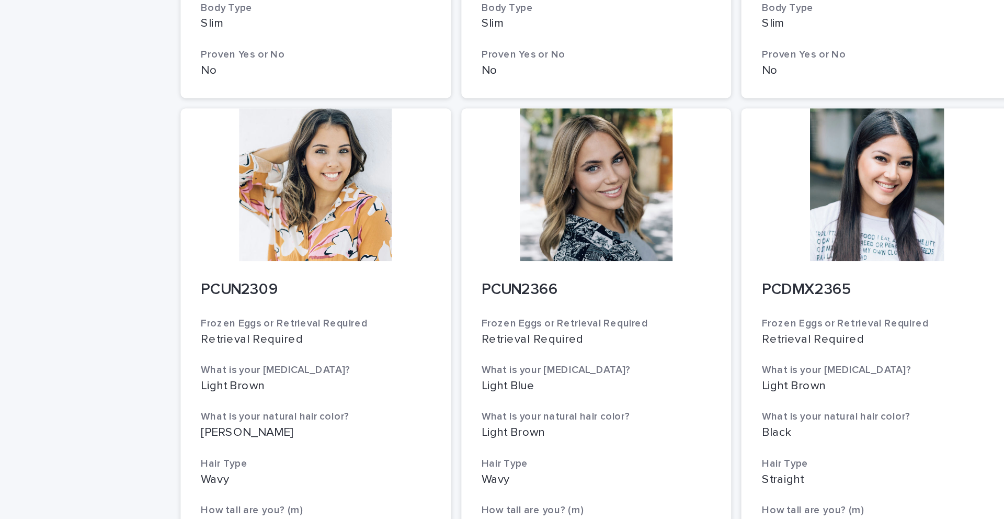
scroll to position [810, 0]
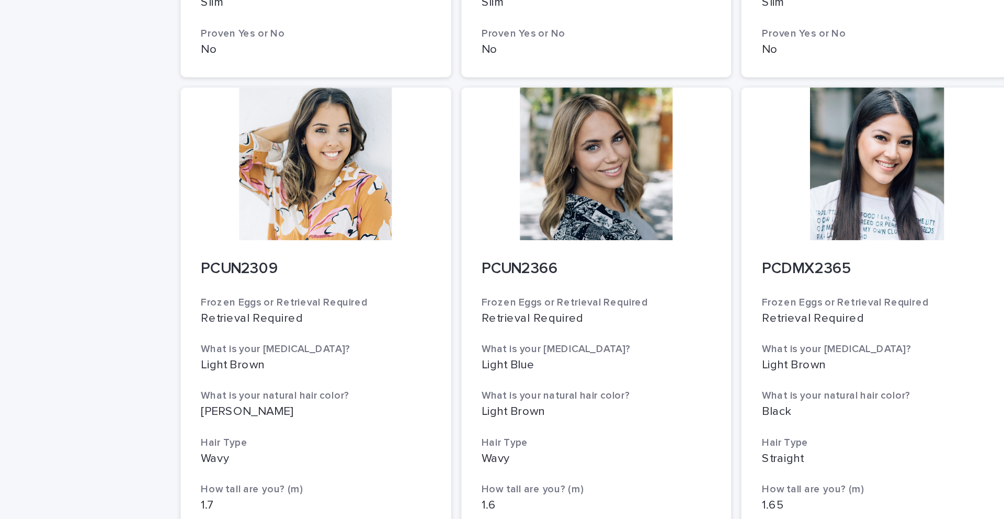
click at [189, 162] on div "Loading... Saving… Loading... Saving… Egg Donors Frozen Eggs or Retrieval Requi…" at bounding box center [502, 42] width 1004 height 1636
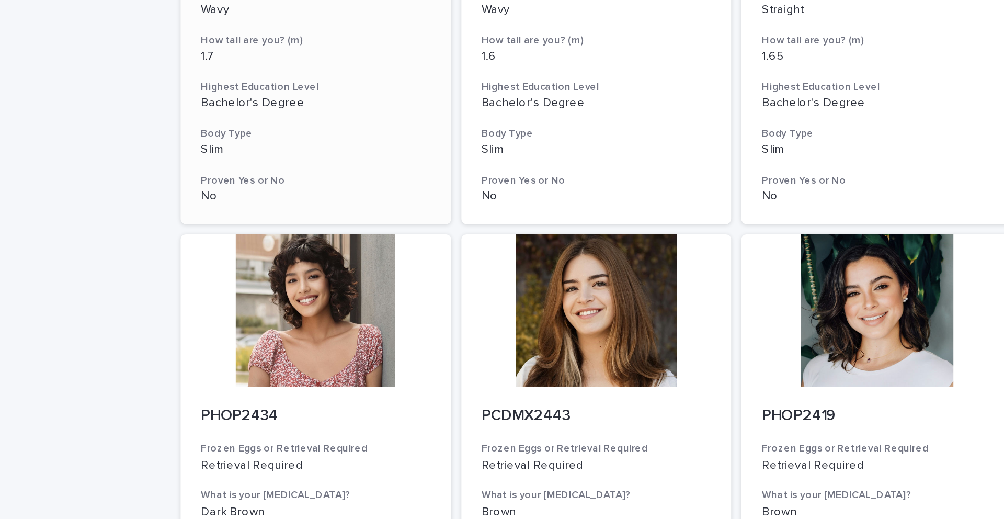
scroll to position [1088, 0]
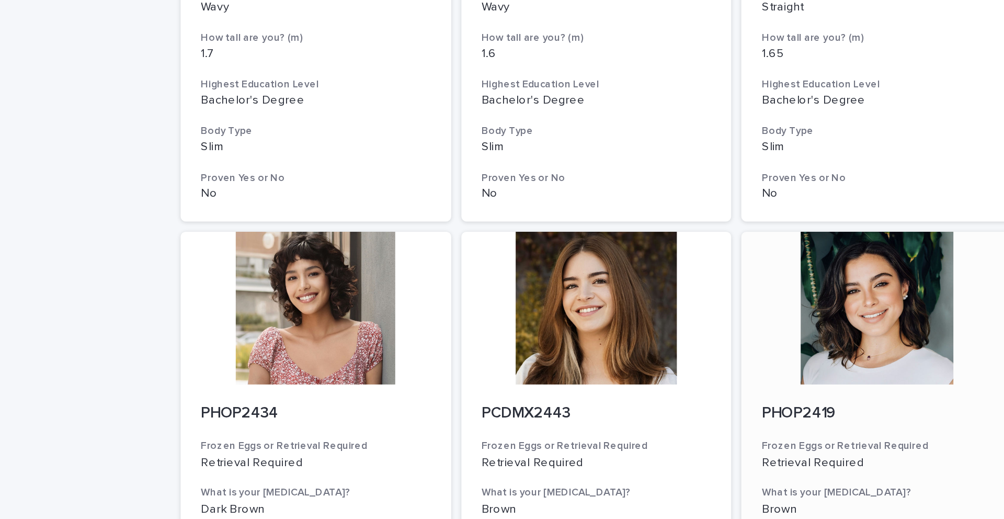
click at [561, 187] on div at bounding box center [674, 190] width 167 height 94
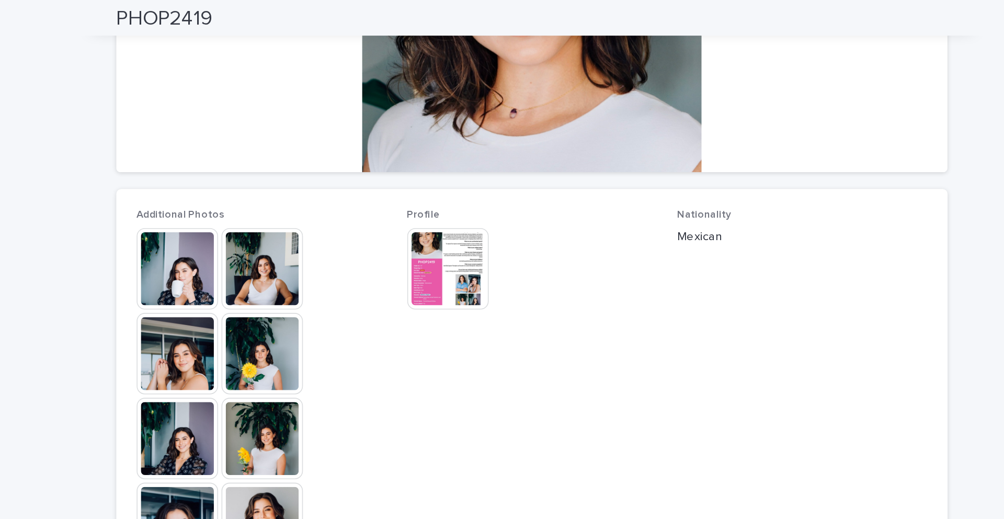
scroll to position [214, 0]
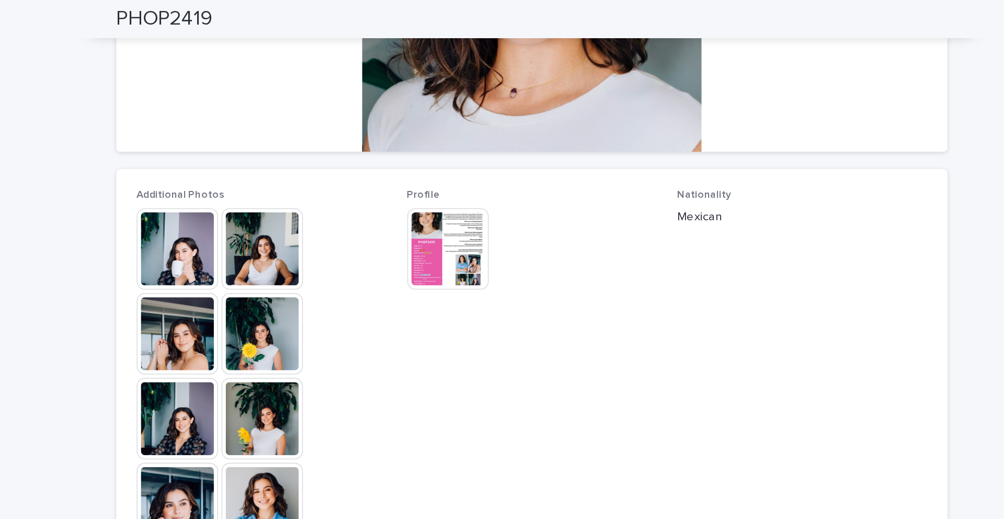
click at [443, 155] on img at bounding box center [450, 153] width 50 height 50
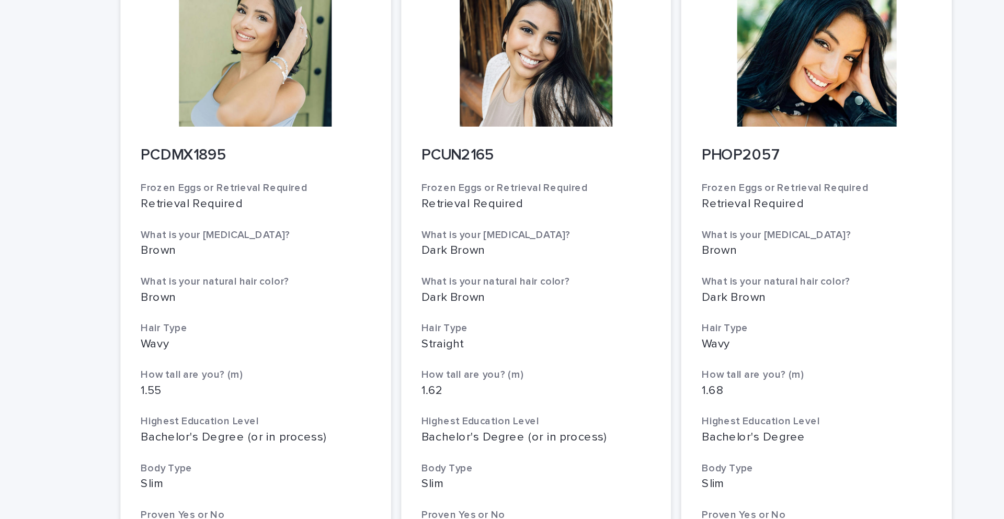
scroll to position [474, 0]
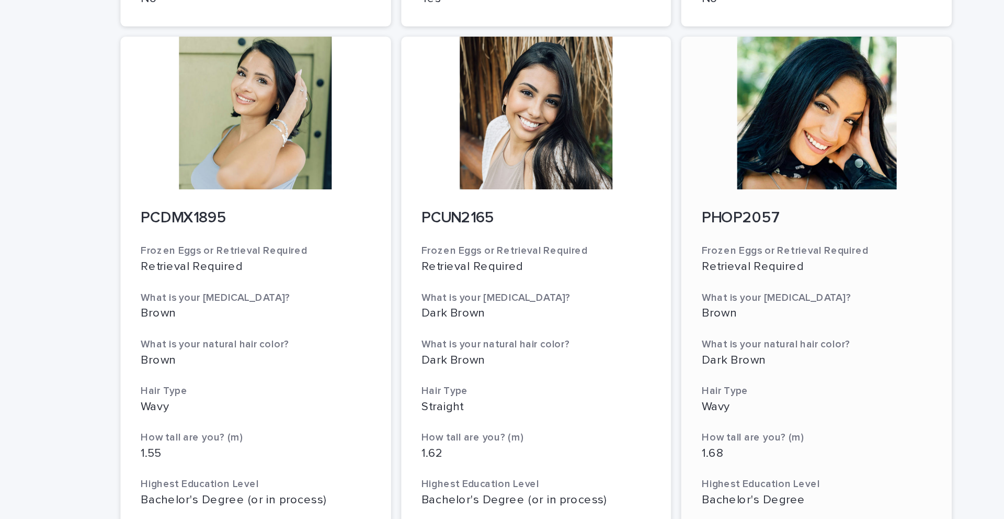
click at [561, 110] on div at bounding box center [674, 69] width 167 height 94
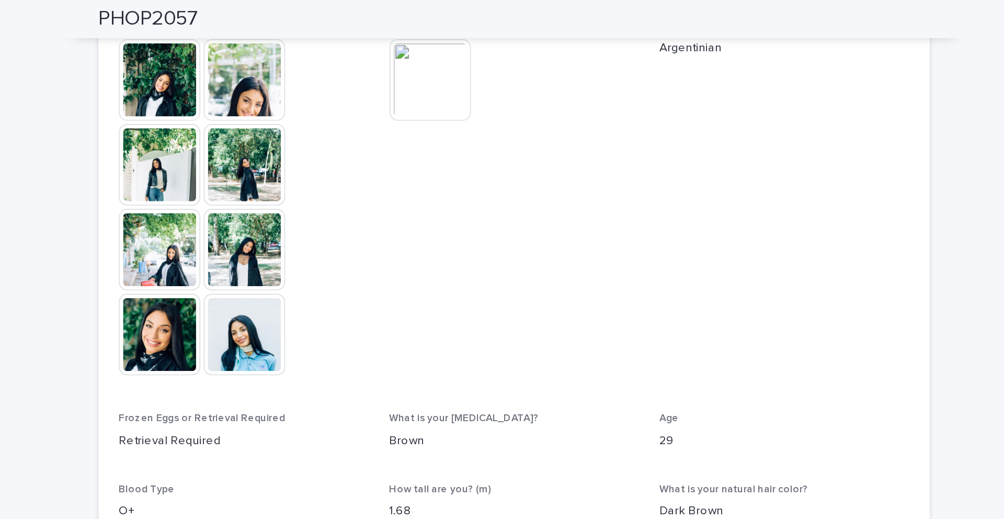
scroll to position [317, 0]
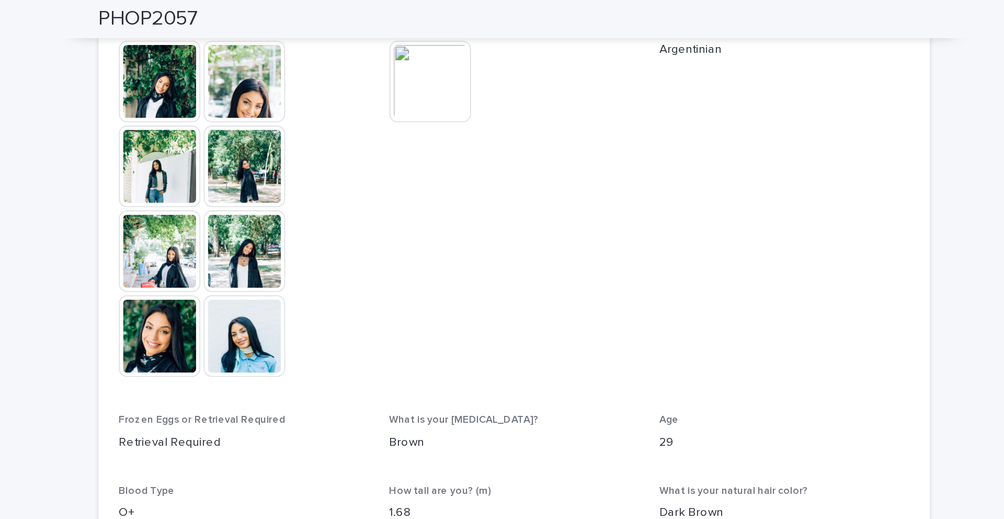
click at [439, 74] on img at bounding box center [450, 50] width 50 height 50
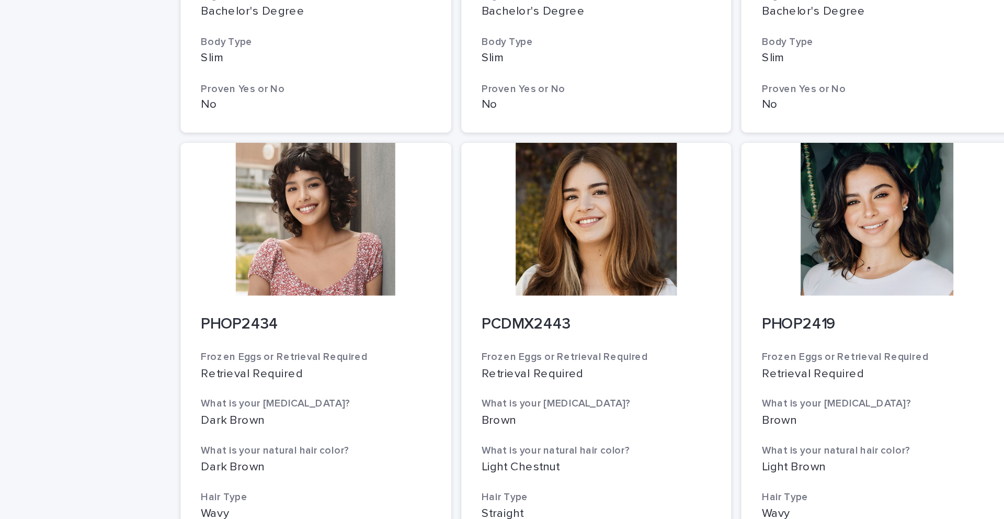
scroll to position [1180, 0]
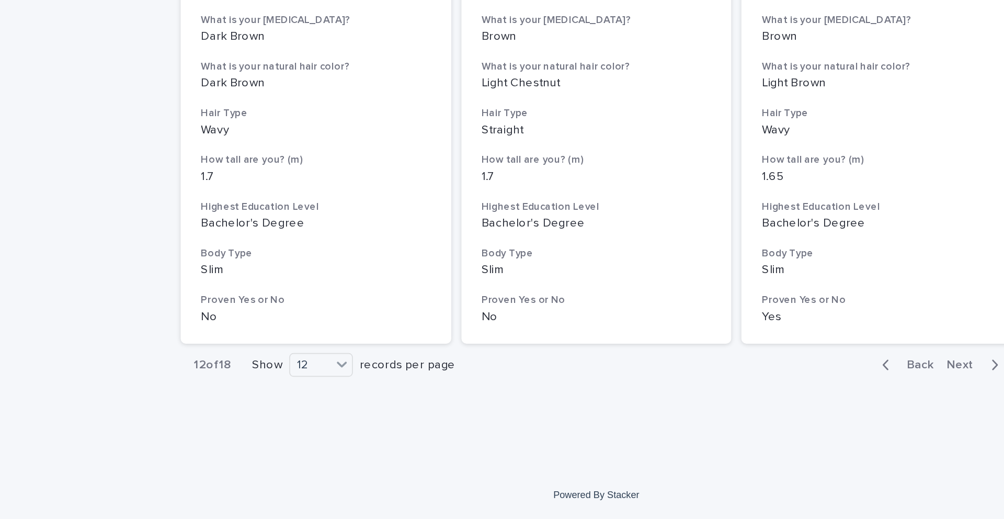
click at [561, 362] on span "Next" at bounding box center [729, 423] width 23 height 7
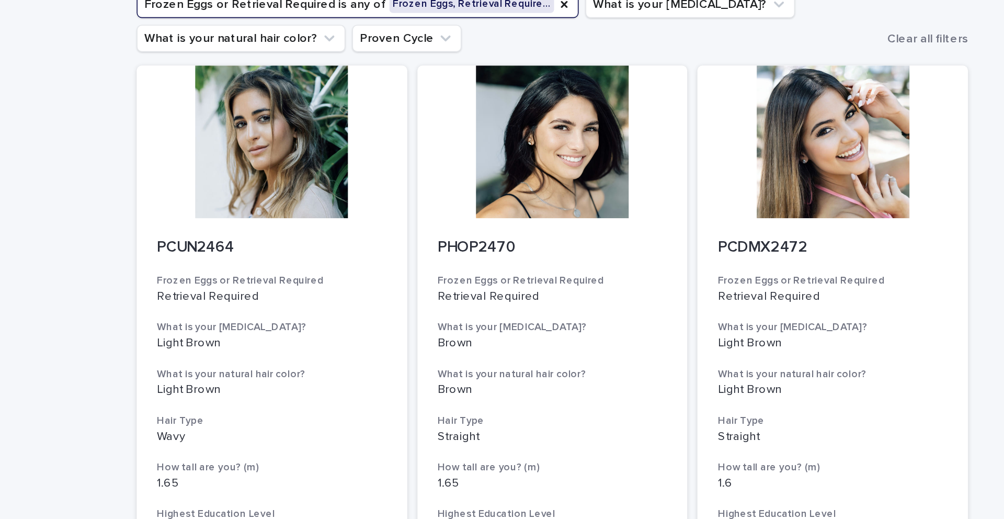
scroll to position [90, 0]
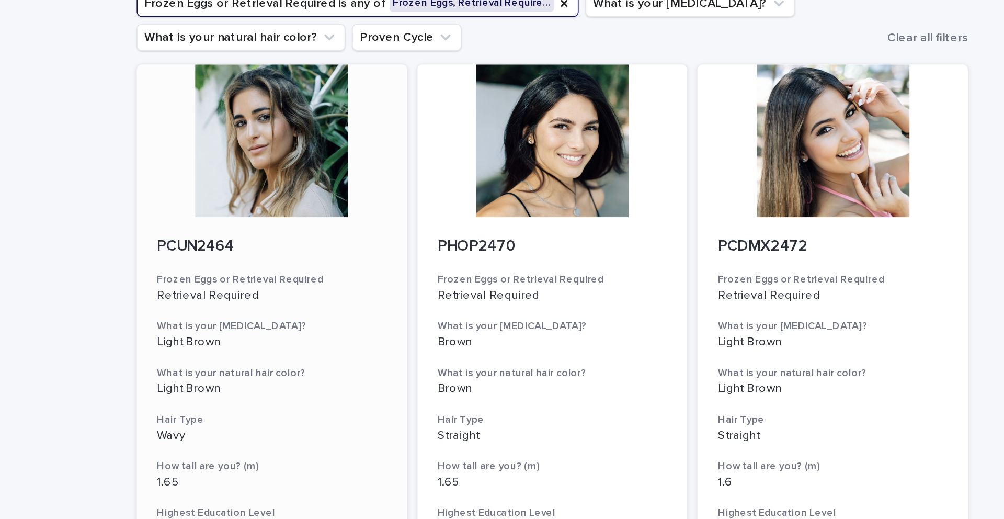
click at [329, 87] on div at bounding box center [329, 87] width 167 height 94
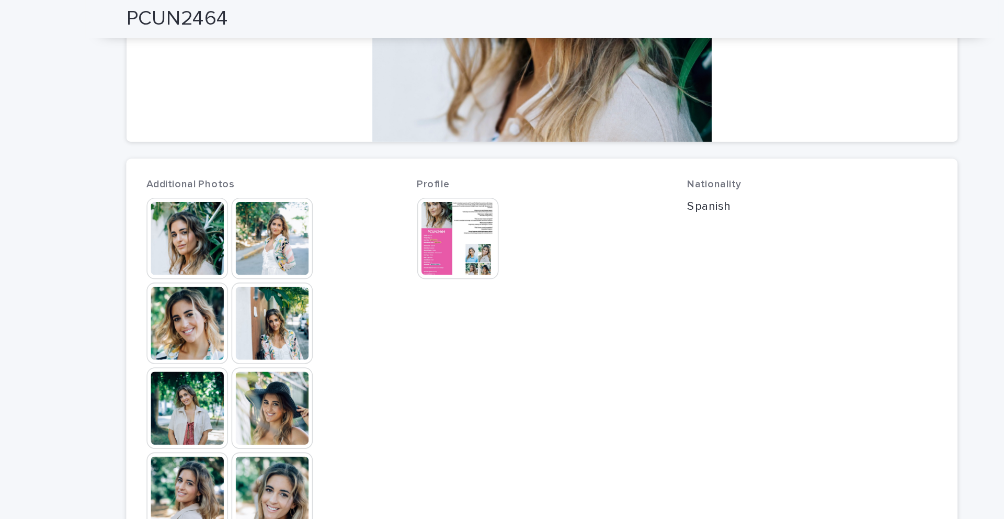
scroll to position [220, 0]
click at [274, 203] on img at bounding box center [283, 200] width 50 height 50
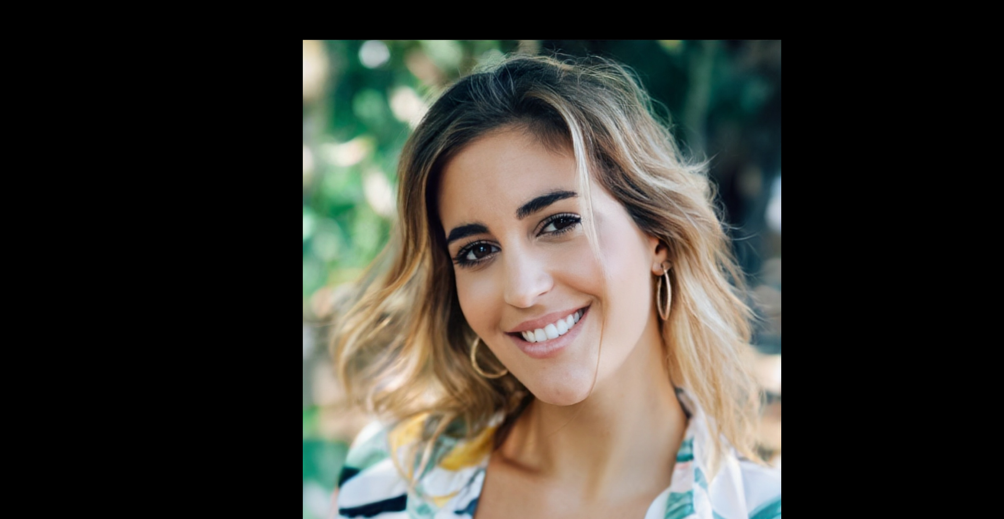
click at [278, 134] on picture at bounding box center [502, 246] width 1004 height 442
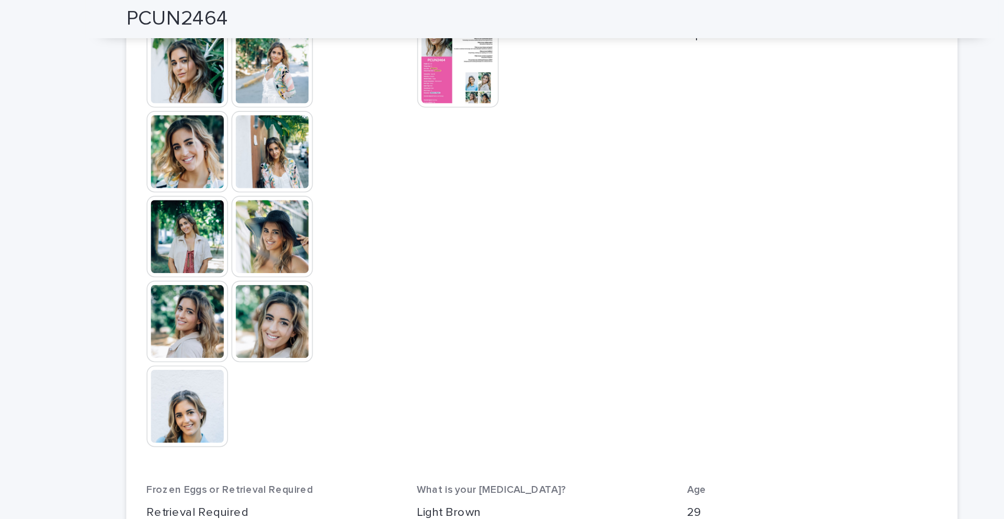
scroll to position [327, 0]
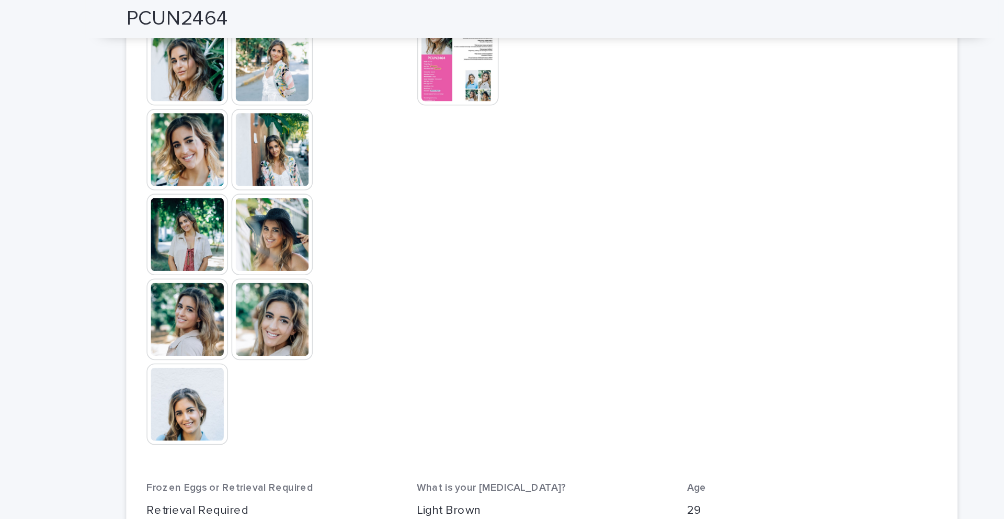
click at [332, 212] on img at bounding box center [336, 197] width 50 height 50
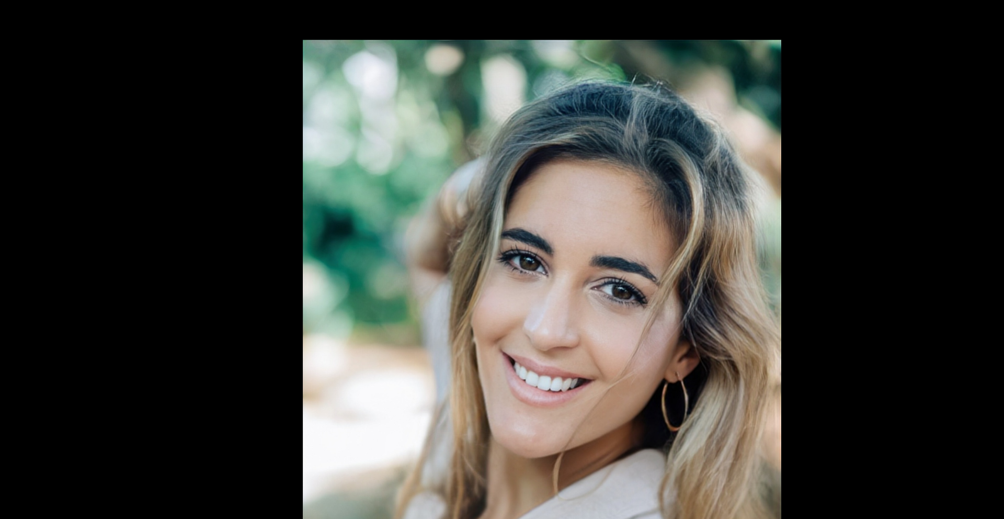
click at [287, 166] on picture at bounding box center [502, 246] width 1004 height 442
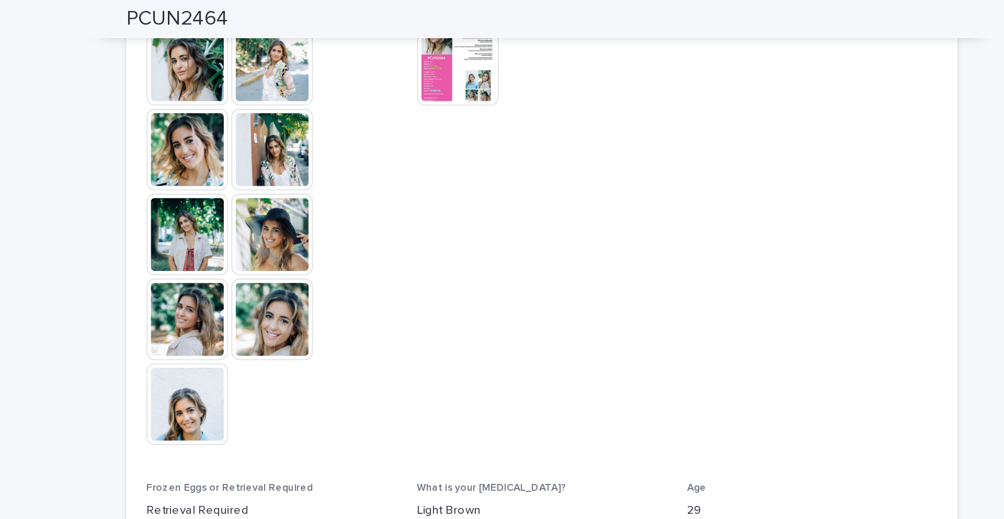
click at [456, 54] on img at bounding box center [450, 40] width 50 height 50
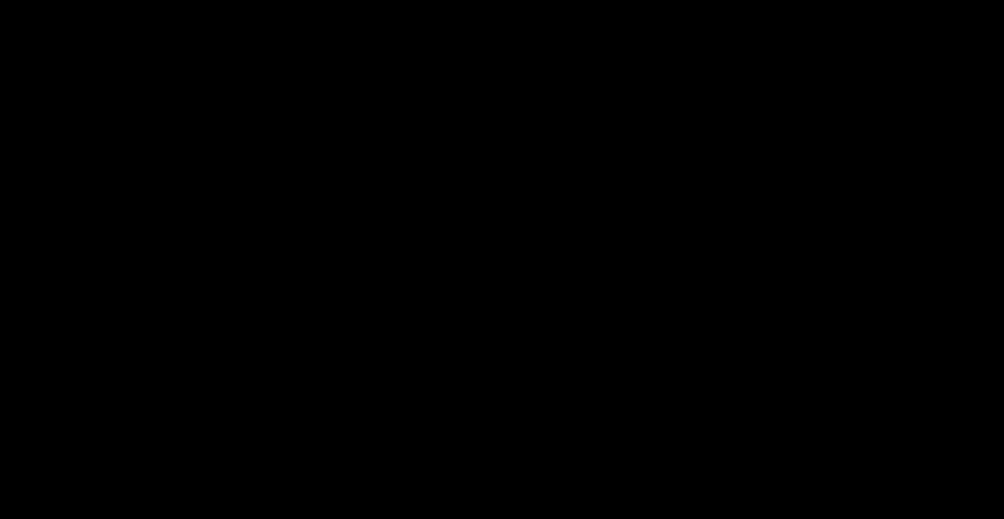
click at [561, 13] on div "1 / 1 Download all ( 1 )" at bounding box center [502, 12] width 1004 height 25
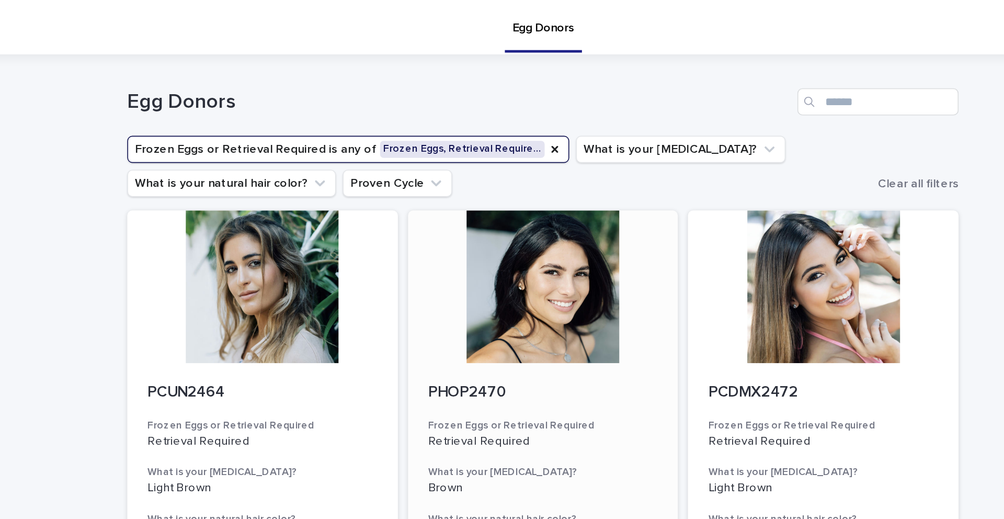
click at [507, 188] on div at bounding box center [502, 177] width 167 height 94
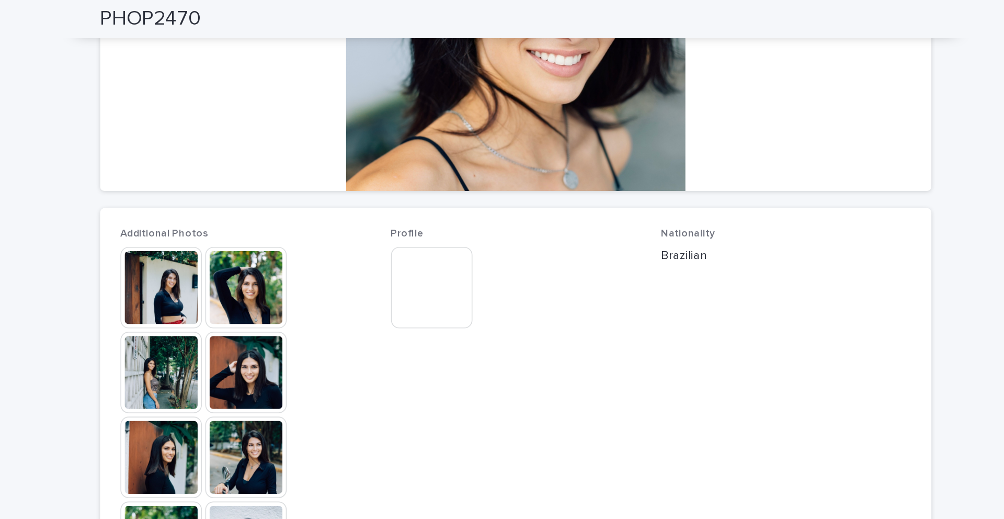
scroll to position [189, 0]
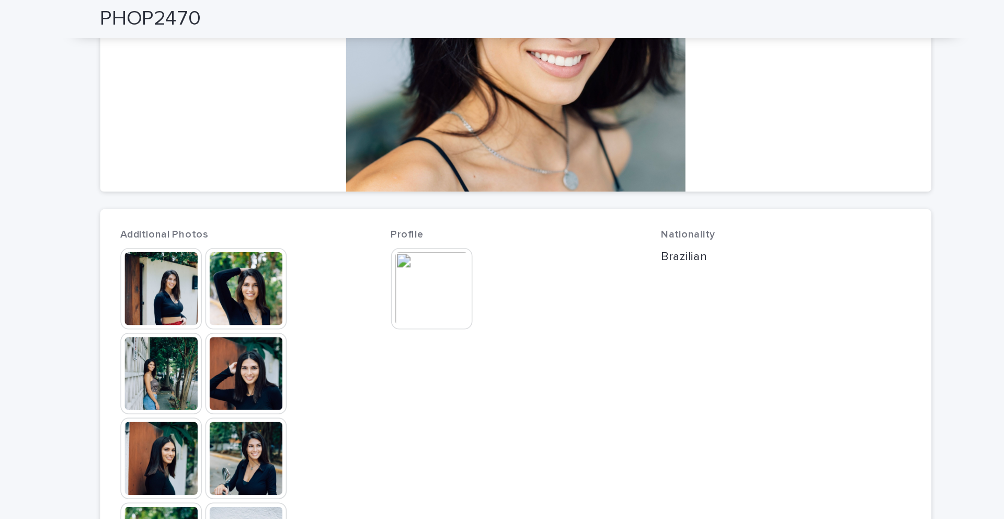
click at [463, 177] on img at bounding box center [450, 178] width 50 height 50
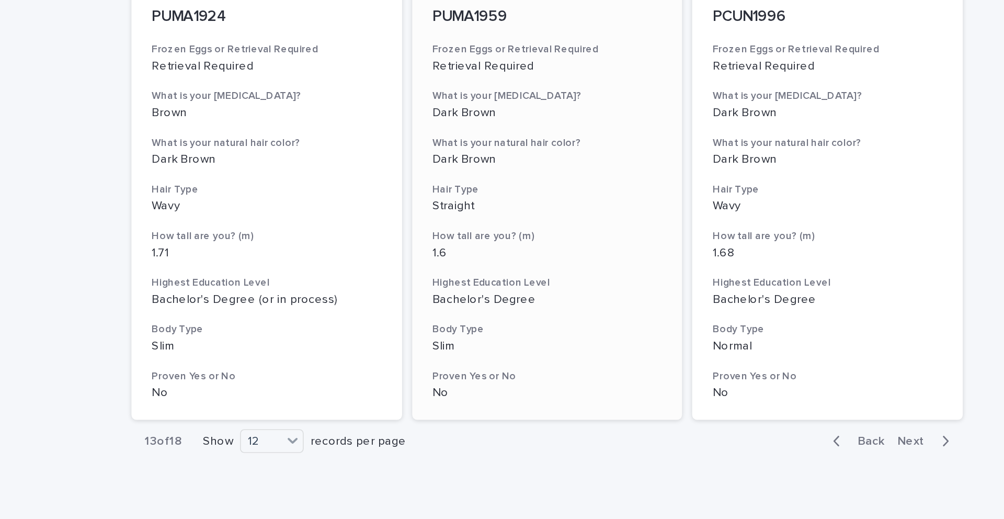
scroll to position [1180, 0]
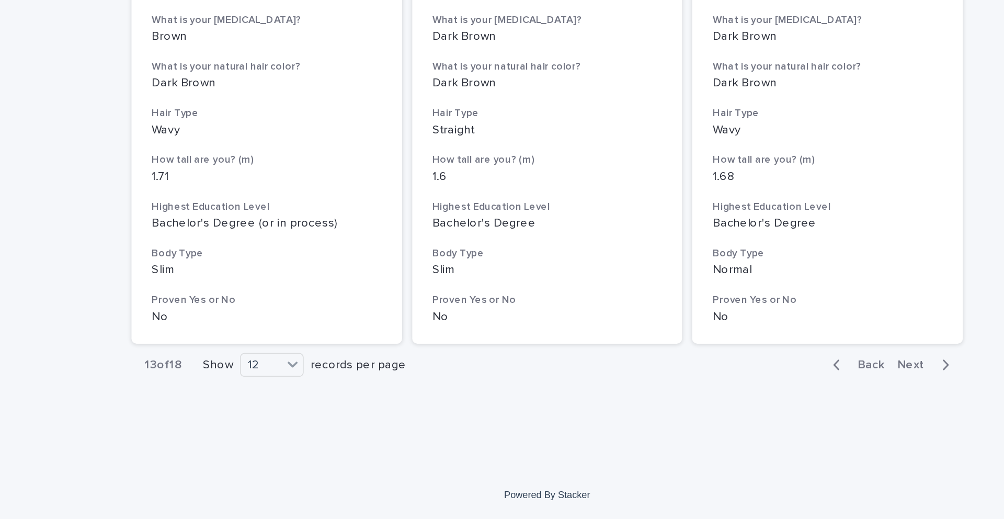
click at [561, 362] on span "Next" at bounding box center [729, 423] width 23 height 7
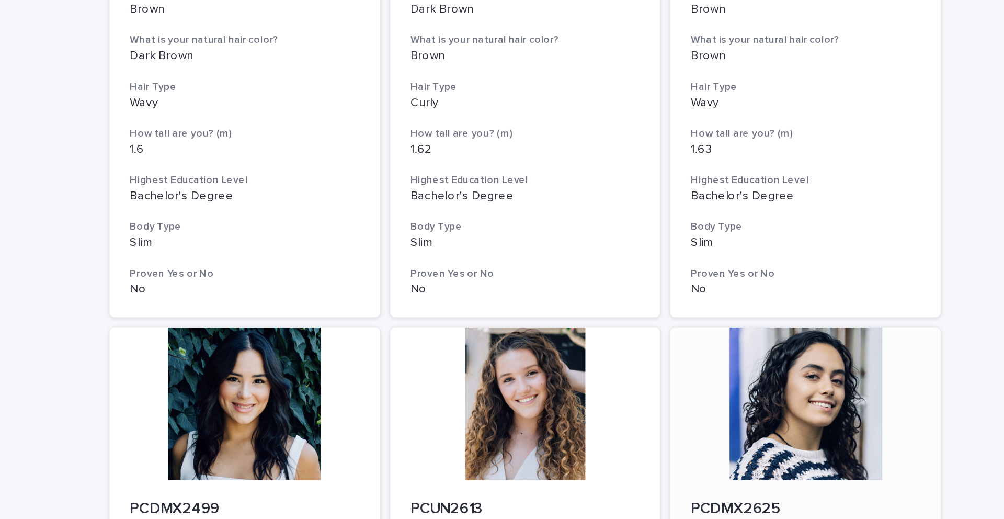
scroll to position [1082, 0]
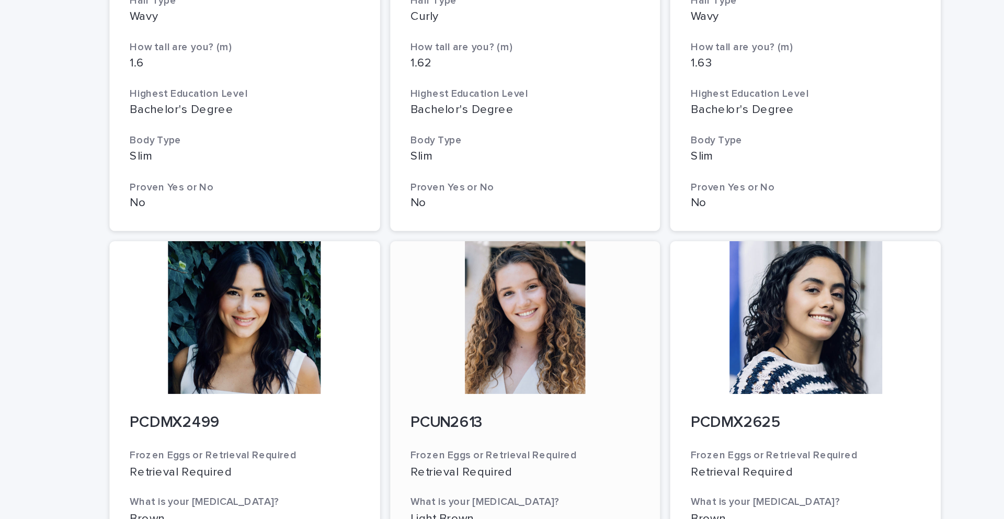
click at [497, 201] on div at bounding box center [502, 196] width 167 height 94
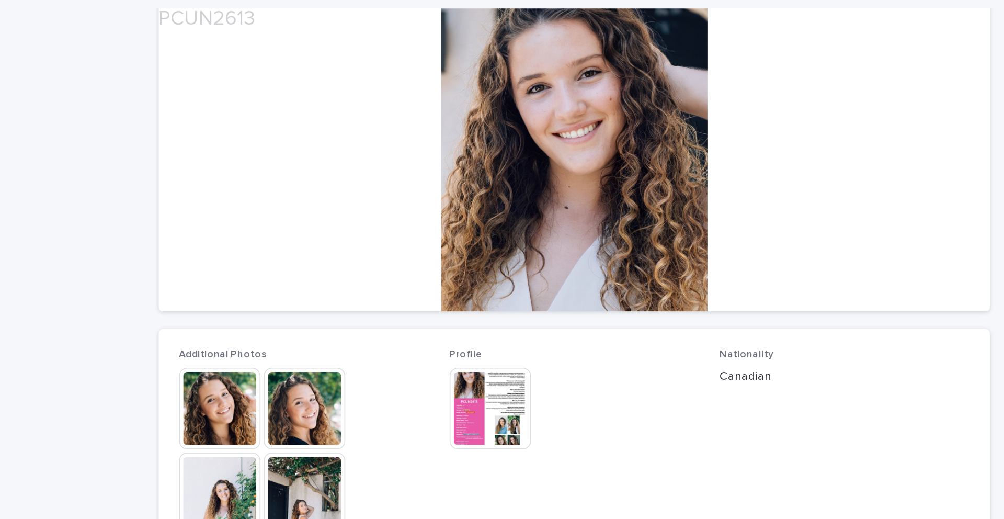
scroll to position [117, 0]
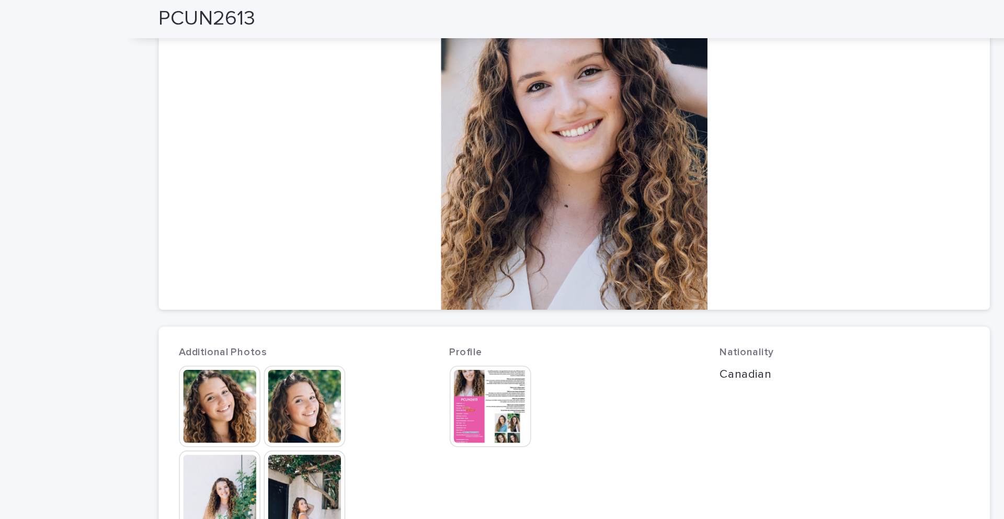
click at [439, 256] on img at bounding box center [450, 250] width 50 height 50
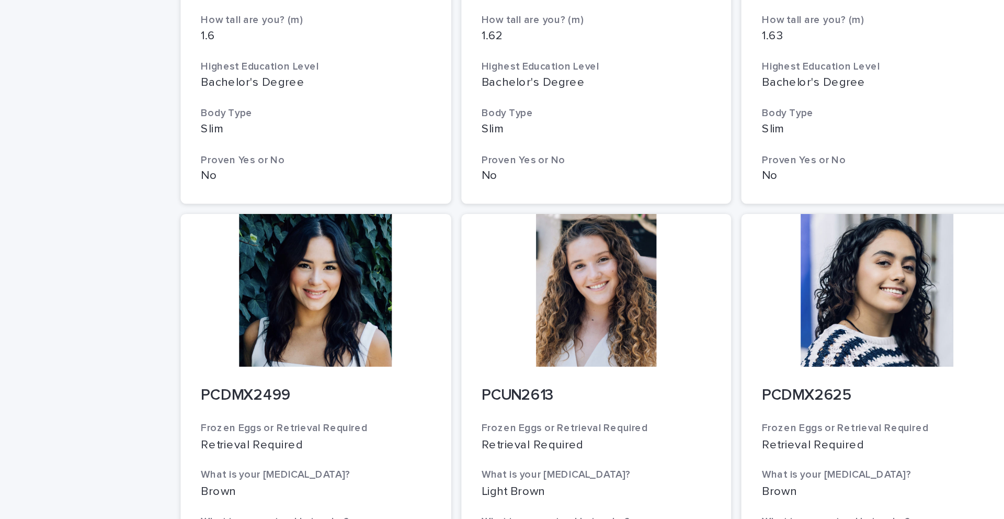
scroll to position [1180, 0]
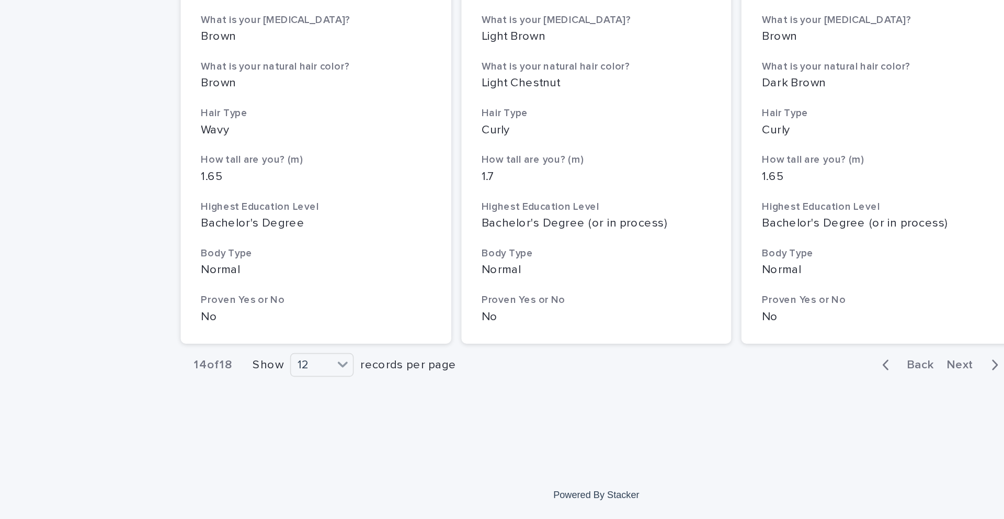
click at [561, 362] on span "Next" at bounding box center [729, 423] width 23 height 7
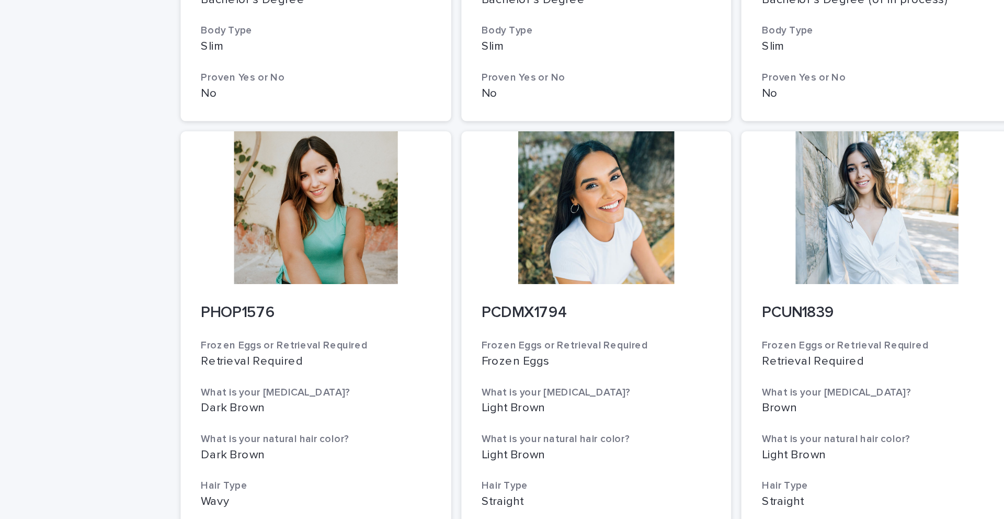
scroll to position [417, 0]
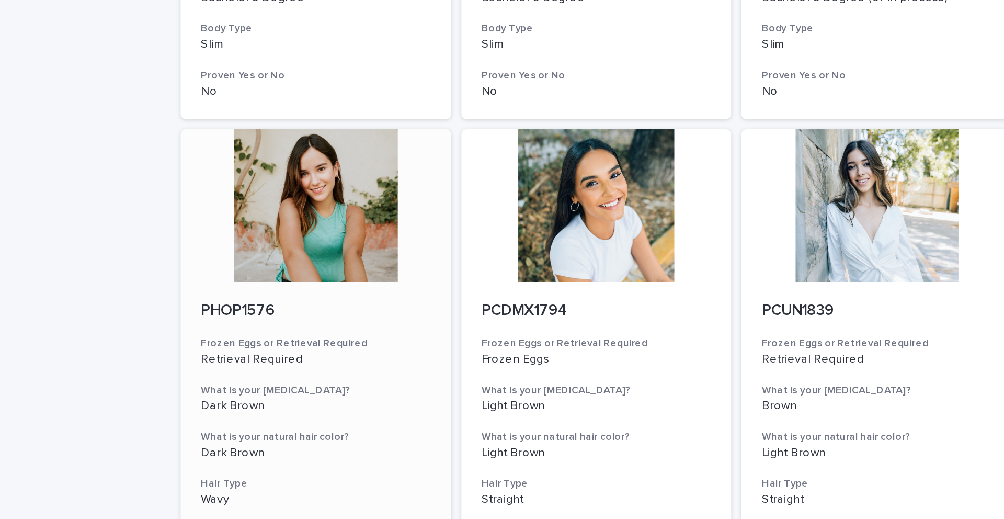
click at [340, 128] on div at bounding box center [329, 126] width 167 height 94
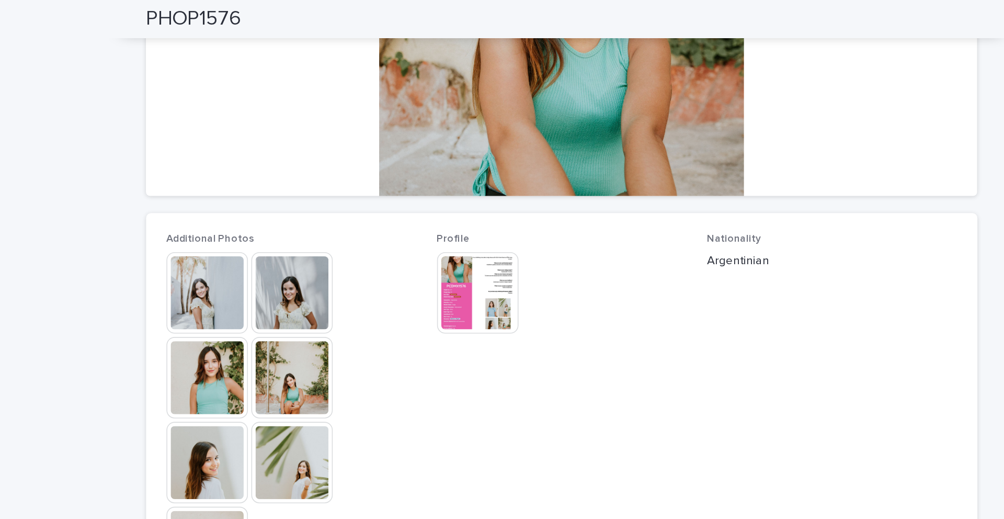
scroll to position [192, 0]
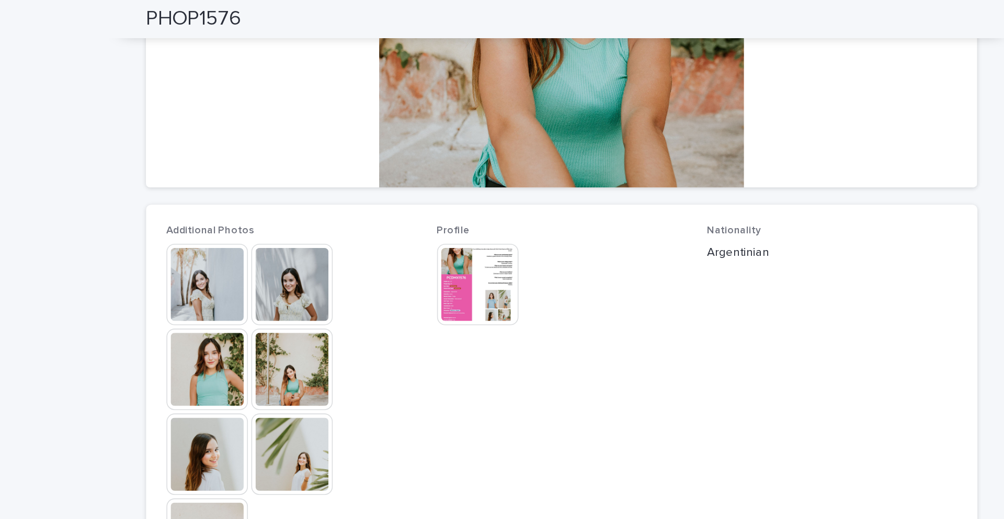
click at [453, 167] on img at bounding box center [450, 175] width 50 height 50
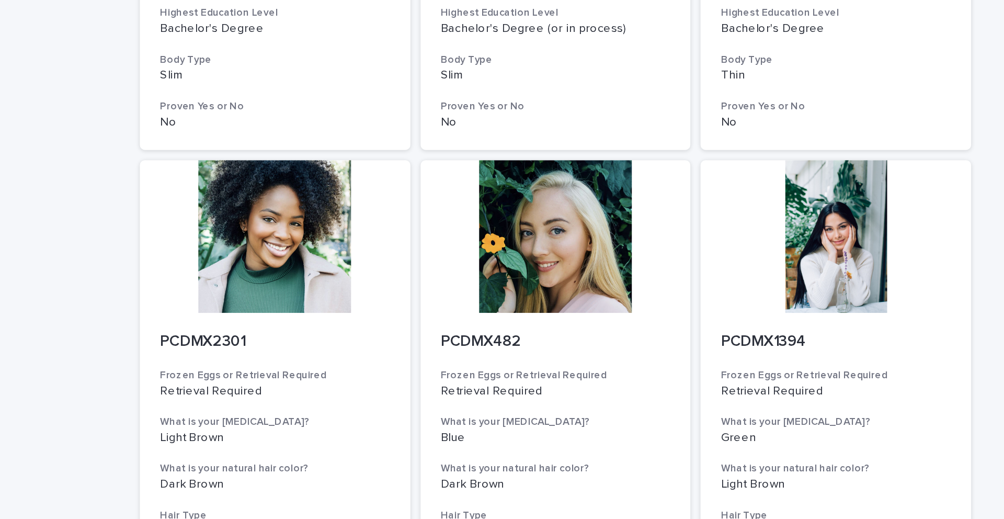
scroll to position [789, 0]
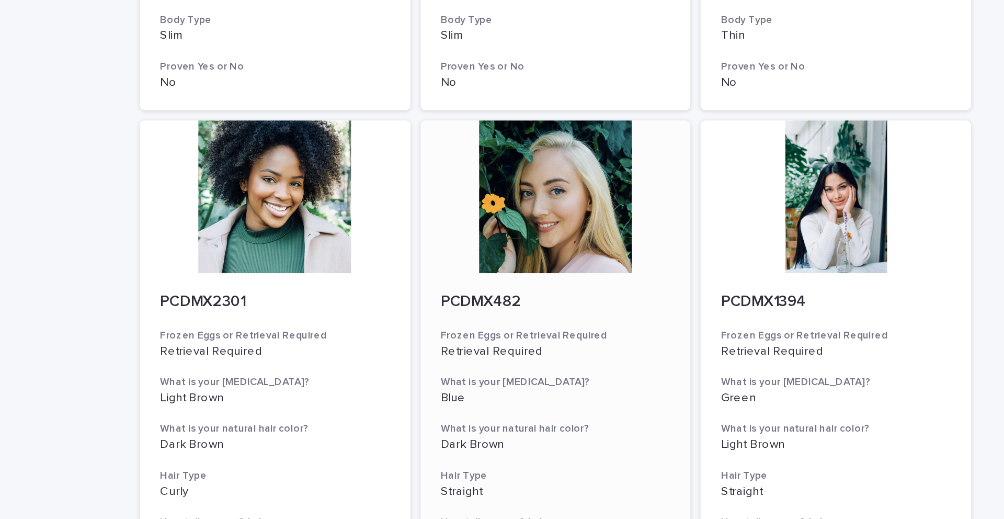
click at [487, 153] on div at bounding box center [502, 121] width 167 height 94
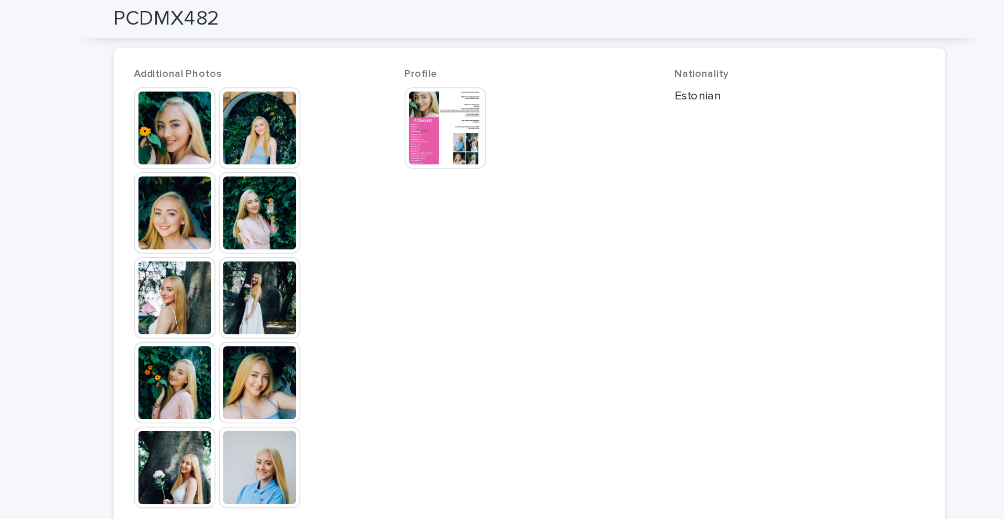
scroll to position [326, 0]
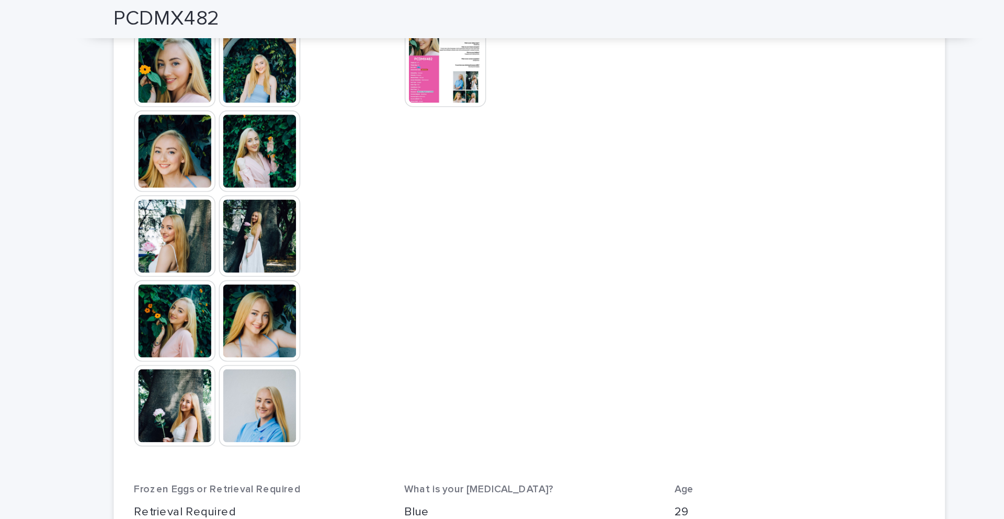
click at [439, 55] on img at bounding box center [450, 41] width 50 height 50
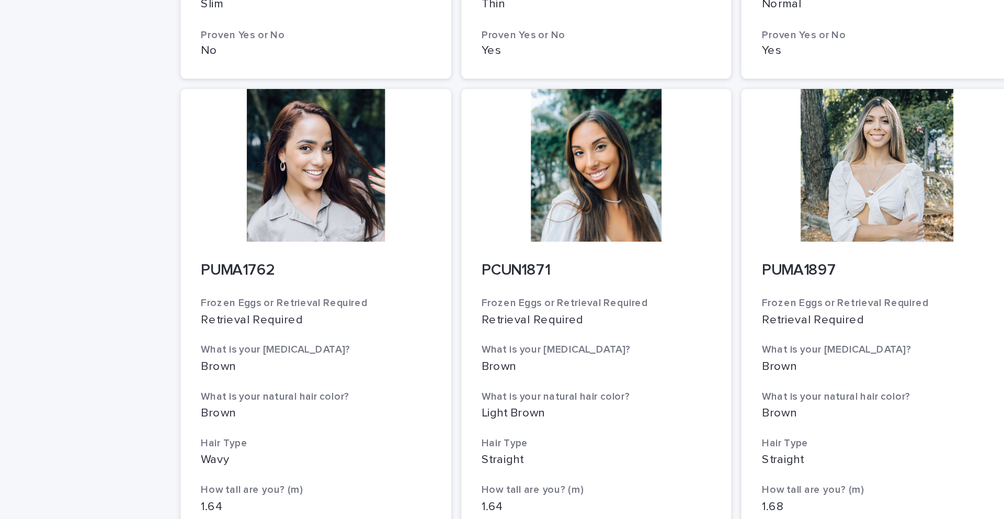
scroll to position [1180, 0]
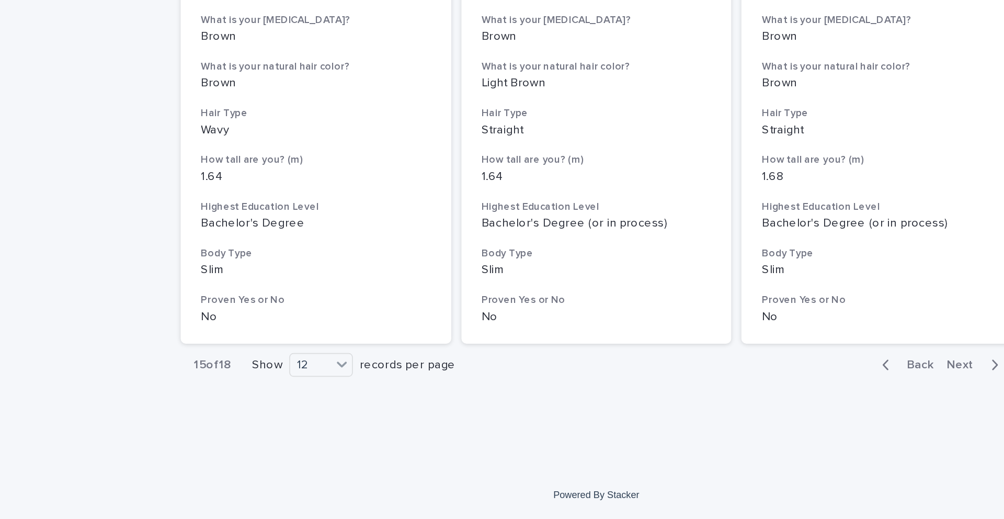
click at [561, 362] on span "Next" at bounding box center [729, 423] width 23 height 7
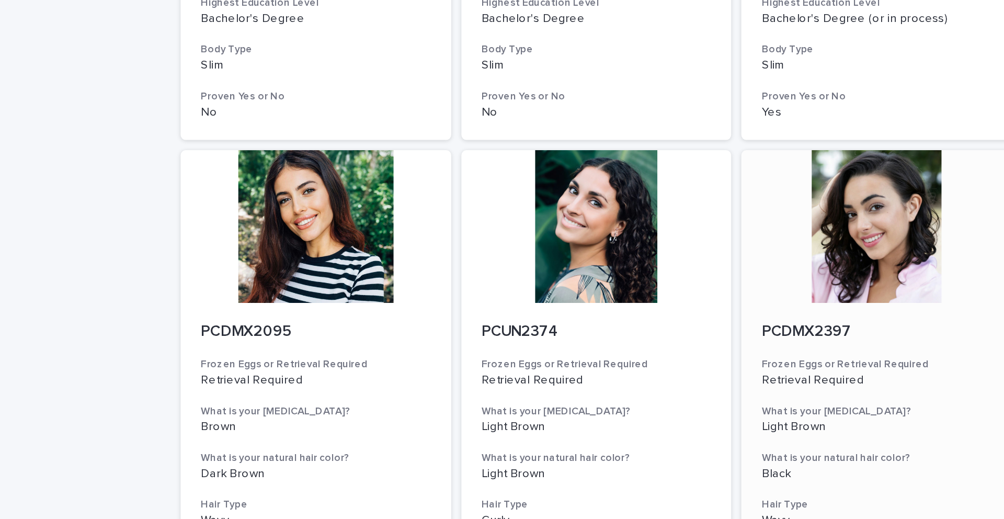
scroll to position [405, 0]
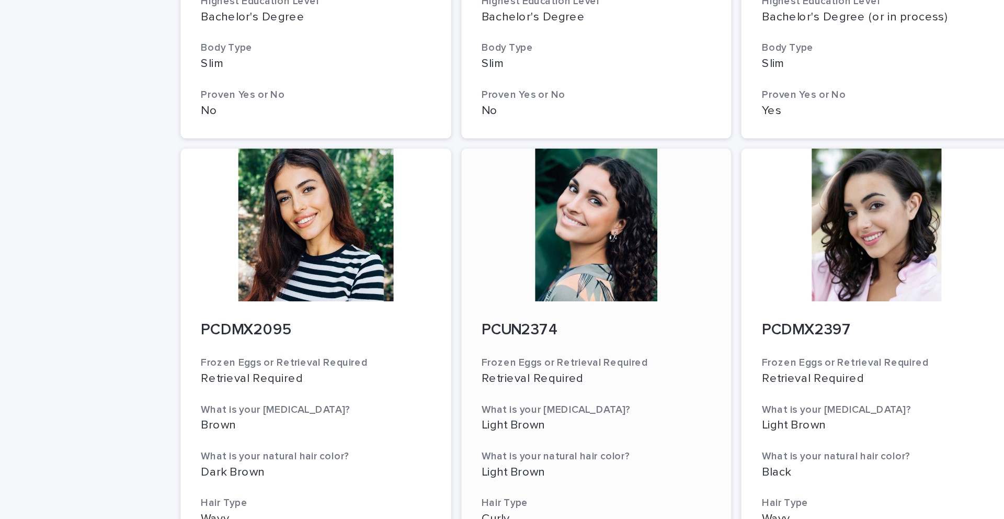
click at [505, 133] on div at bounding box center [502, 139] width 167 height 94
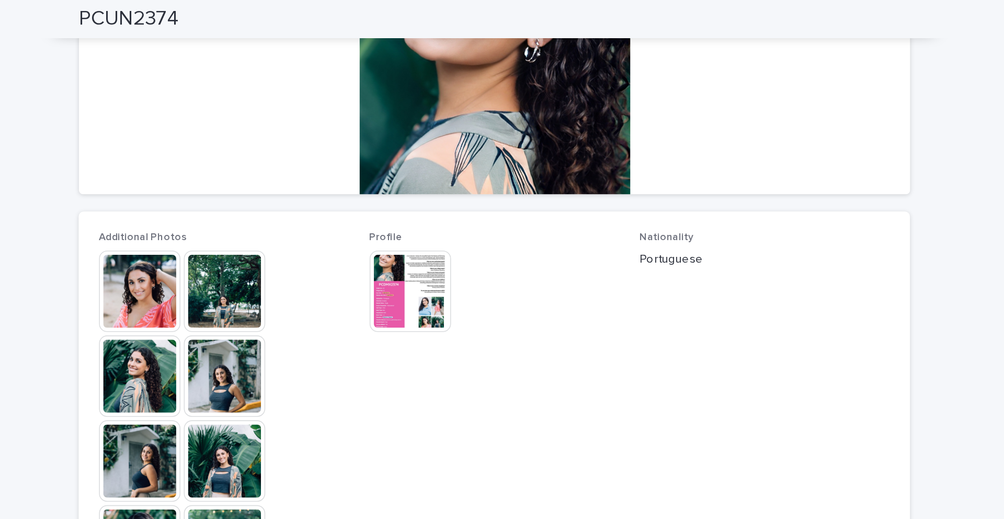
scroll to position [190, 0]
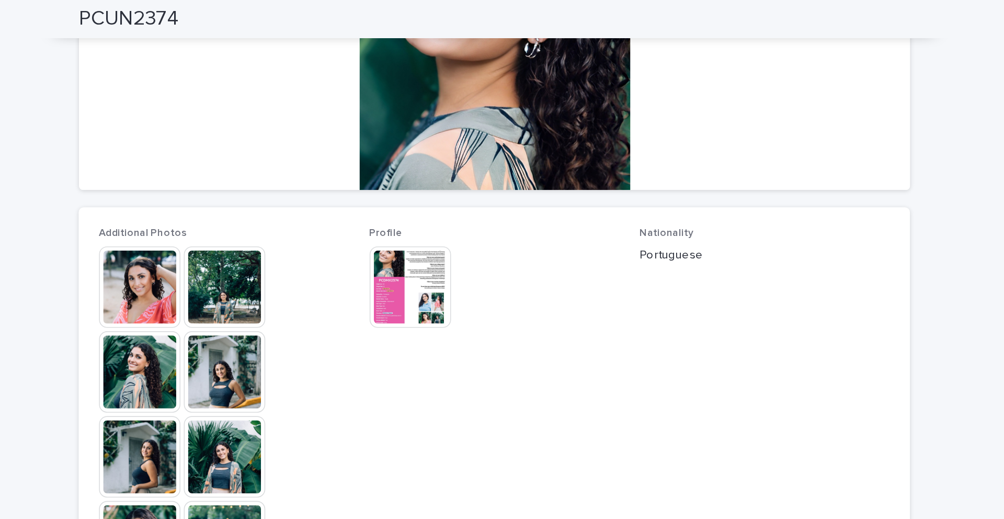
click at [458, 168] on img at bounding box center [450, 177] width 50 height 50
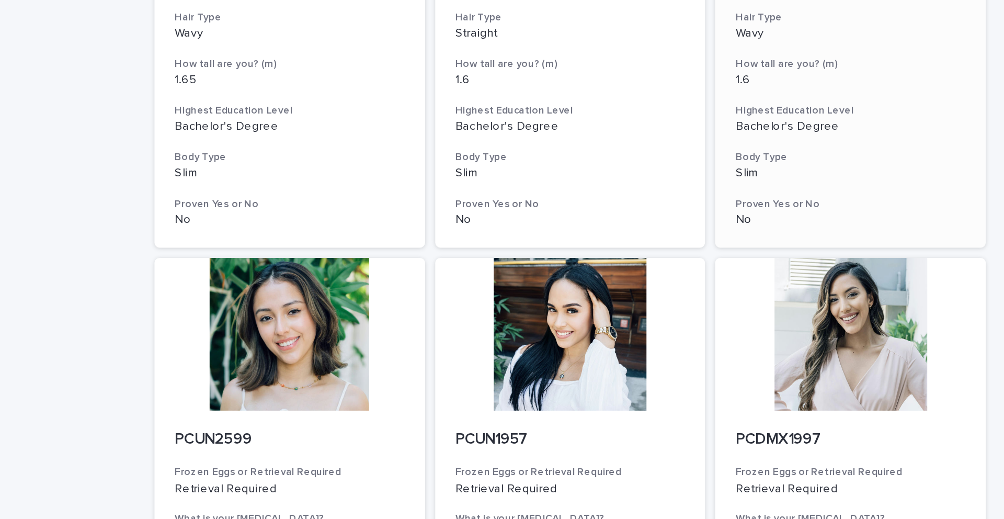
scroll to position [1180, 0]
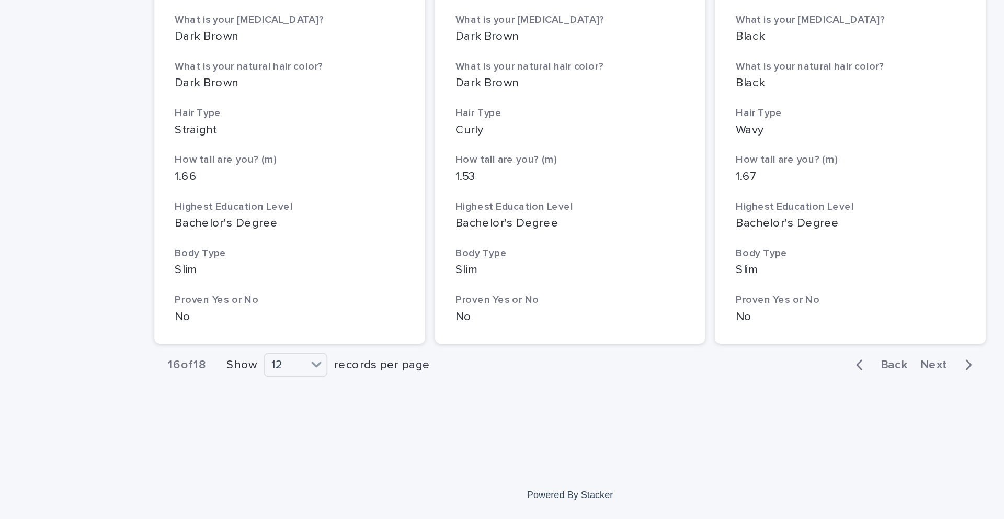
click at [561, 362] on span "Next" at bounding box center [729, 423] width 23 height 7
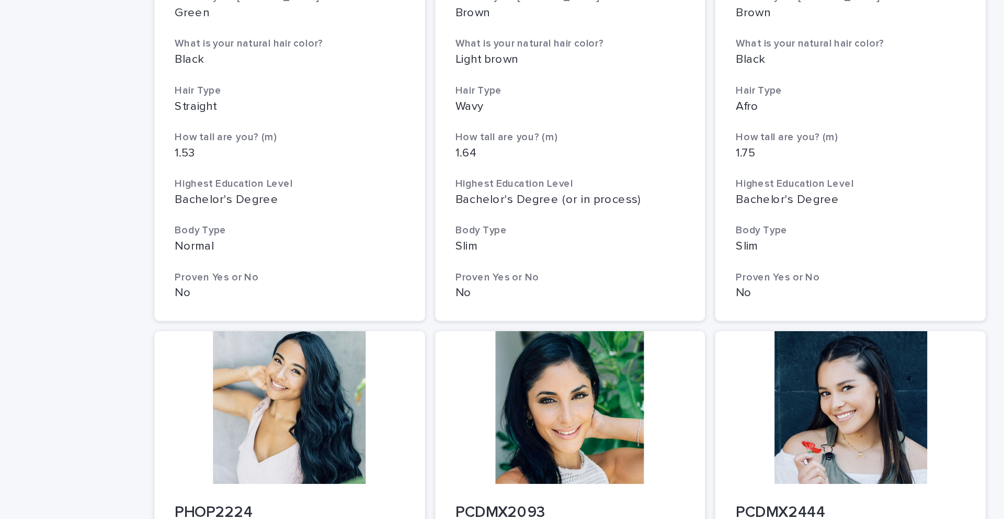
scroll to position [1180, 0]
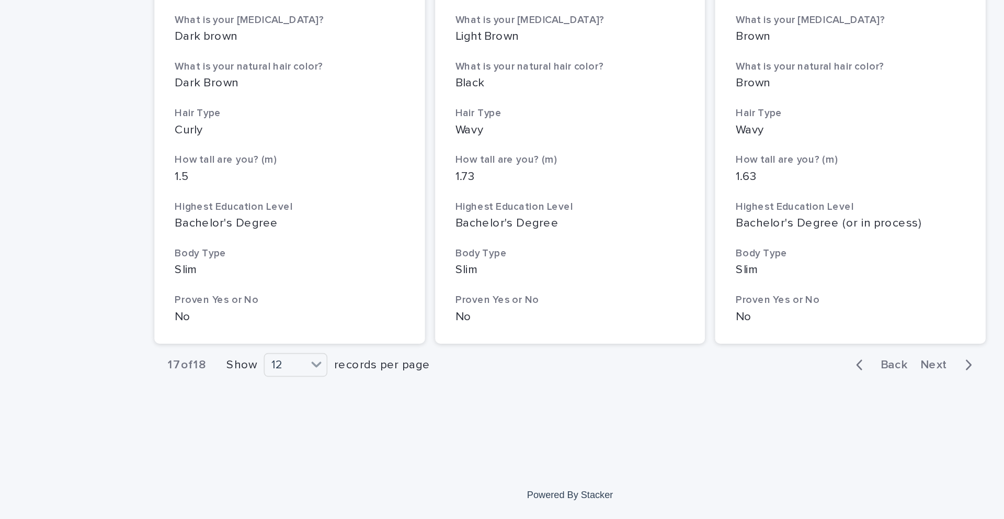
click at [561, 362] on span "Next" at bounding box center [729, 423] width 23 height 7
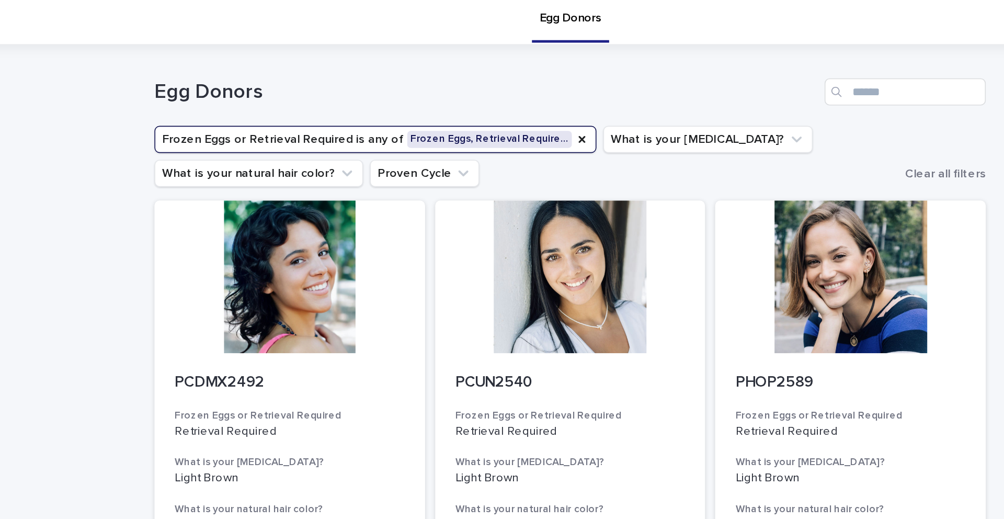
scroll to position [7, 0]
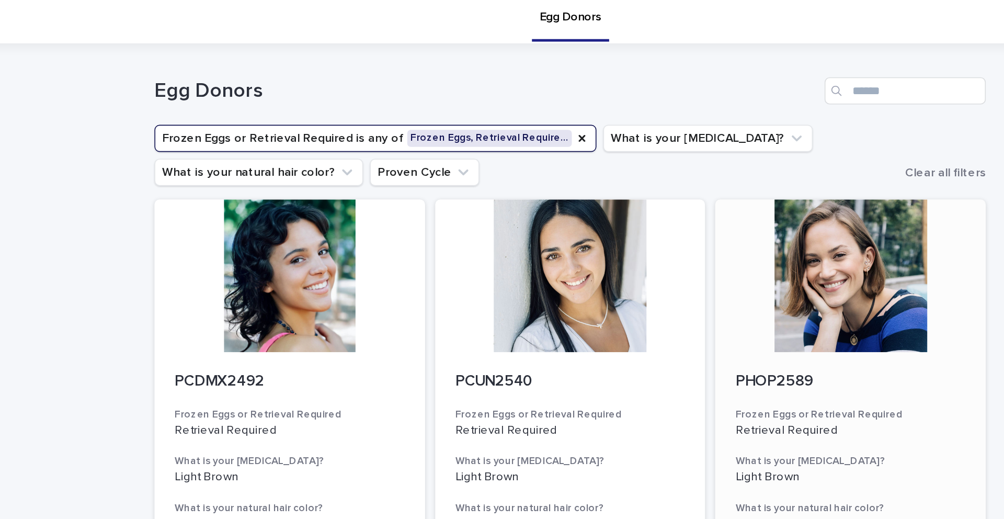
click at [561, 195] on div at bounding box center [674, 170] width 167 height 94
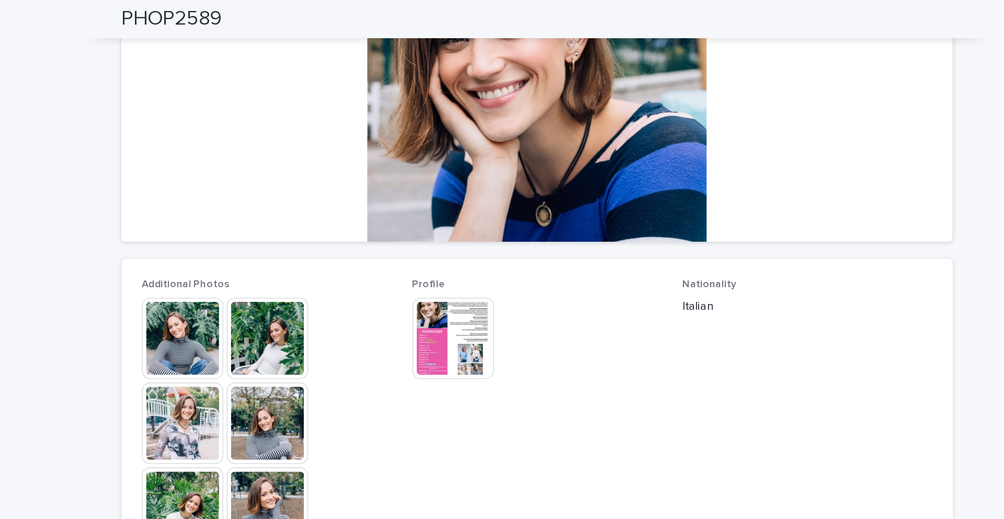
scroll to position [170, 0]
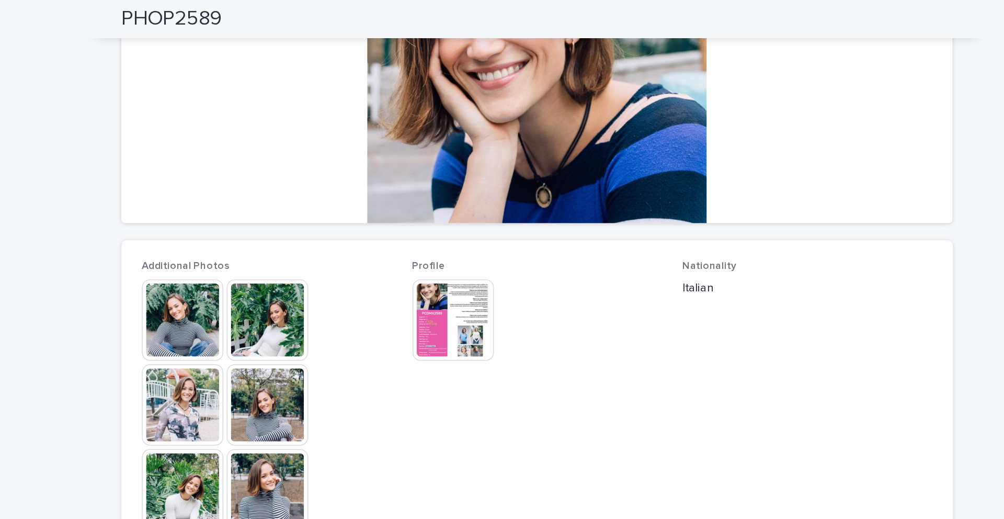
click at [455, 190] on img at bounding box center [450, 197] width 50 height 50
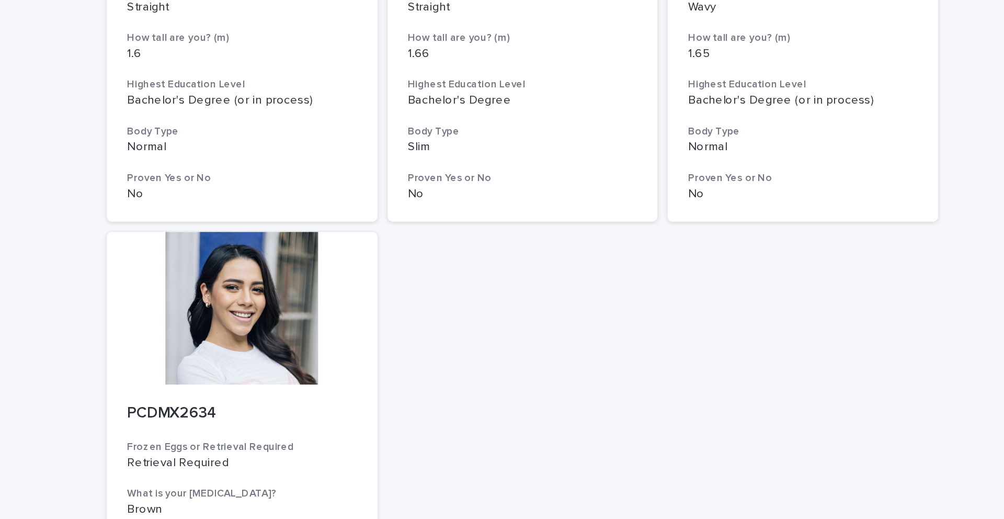
scroll to position [779, 0]
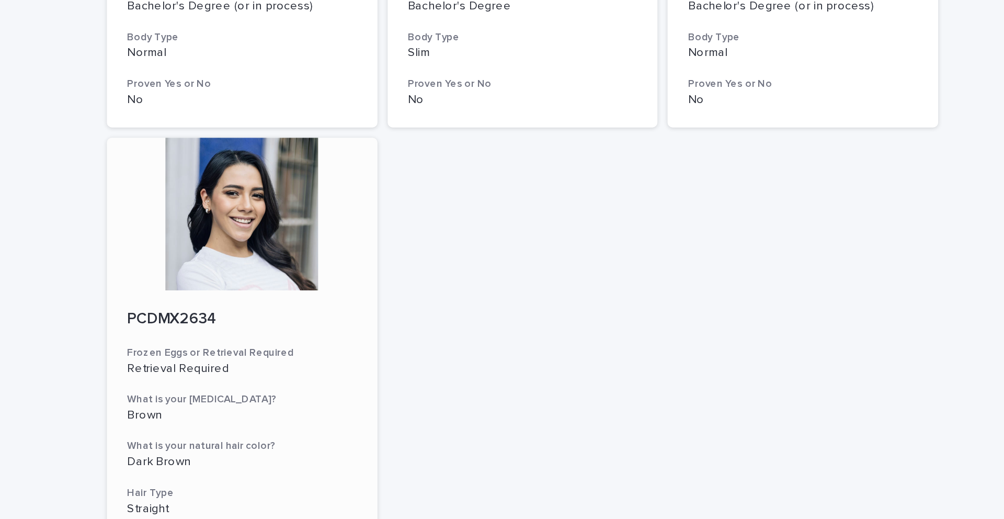
click at [353, 133] on div at bounding box center [329, 132] width 167 height 94
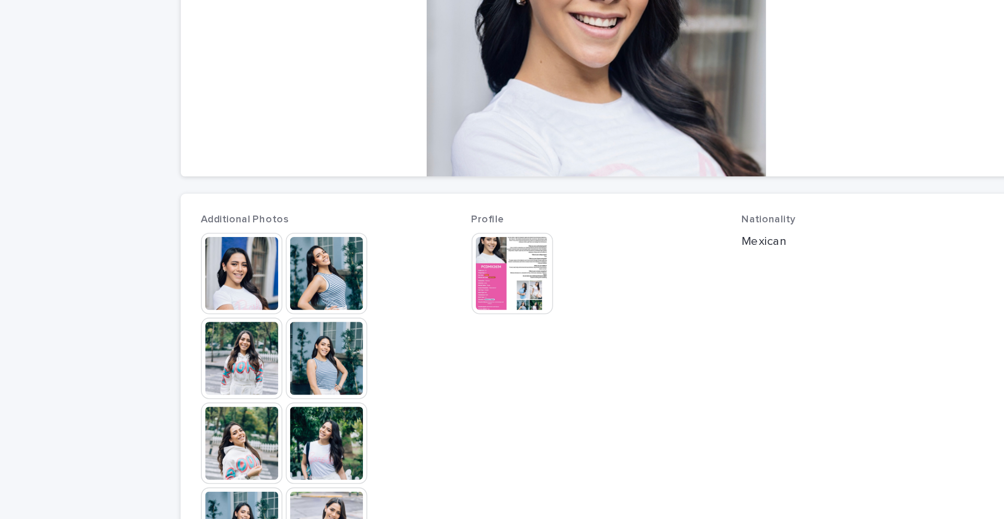
scroll to position [370, 0]
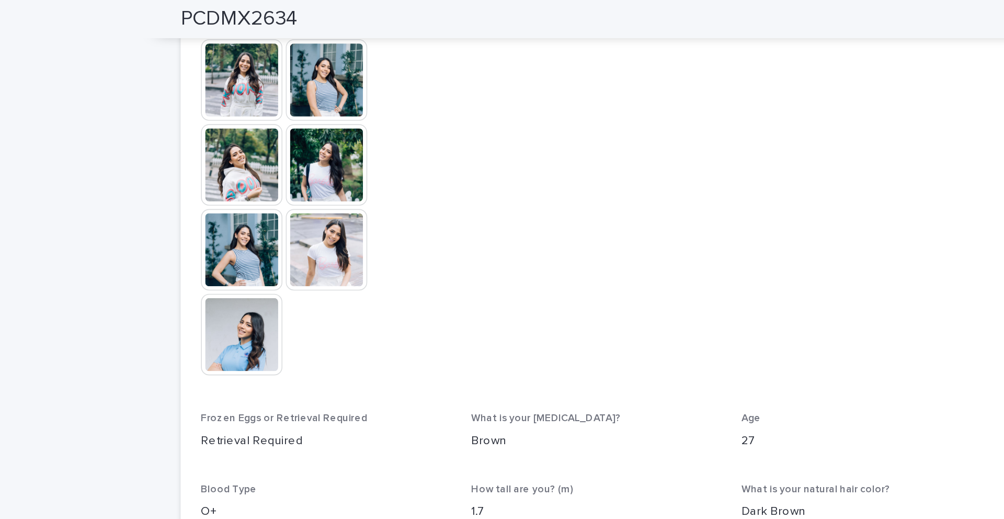
click at [280, 202] on img at bounding box center [283, 206] width 50 height 50
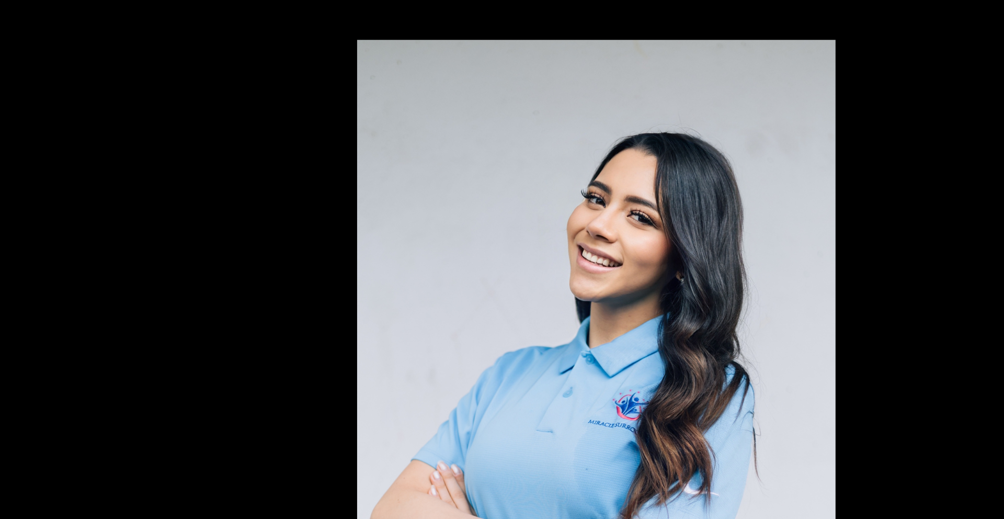
click at [278, 158] on picture at bounding box center [502, 246] width 1004 height 442
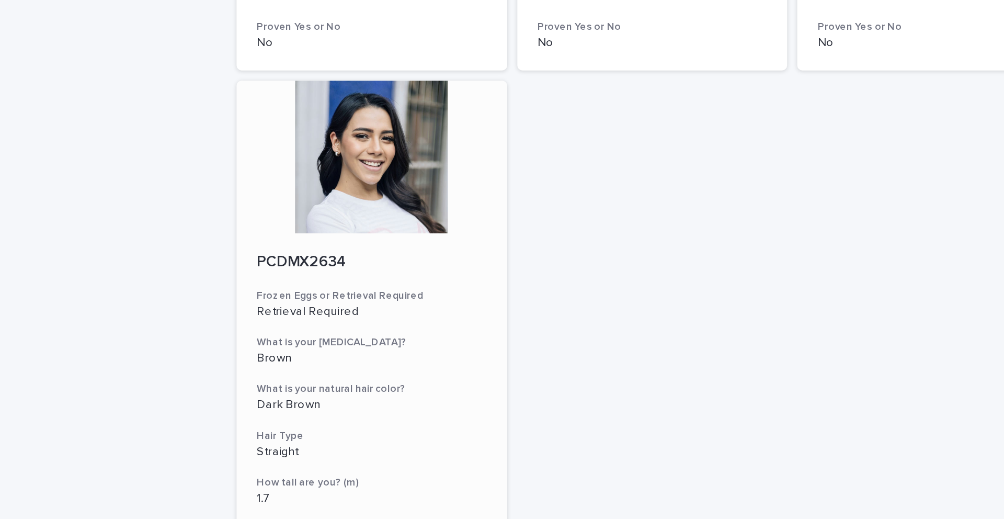
click at [305, 93] on div at bounding box center [329, 97] width 167 height 94
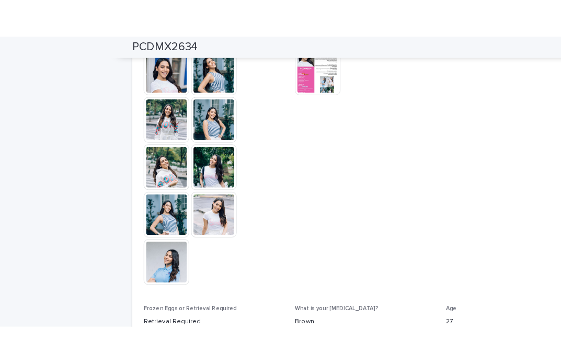
scroll to position [327, 0]
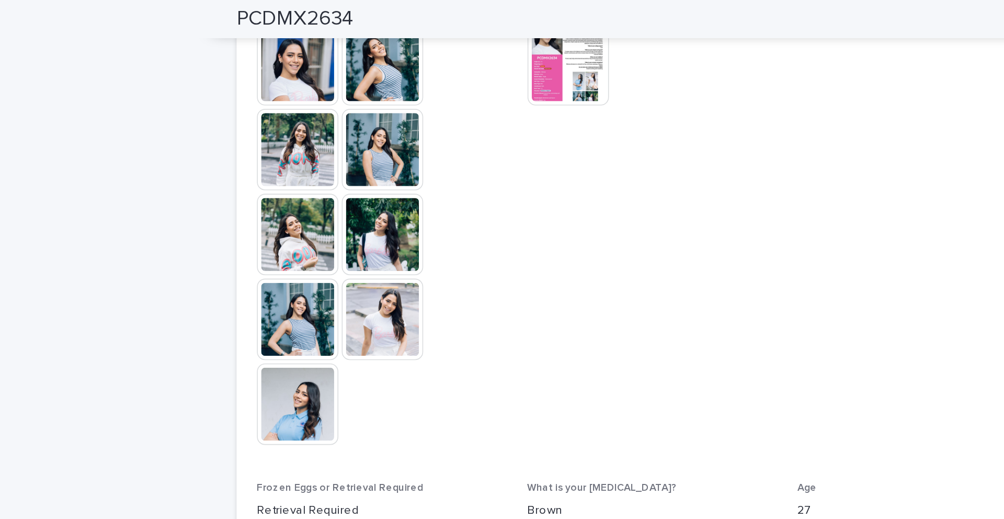
click at [455, 45] on img at bounding box center [450, 40] width 50 height 50
